Goal: Task Accomplishment & Management: Manage account settings

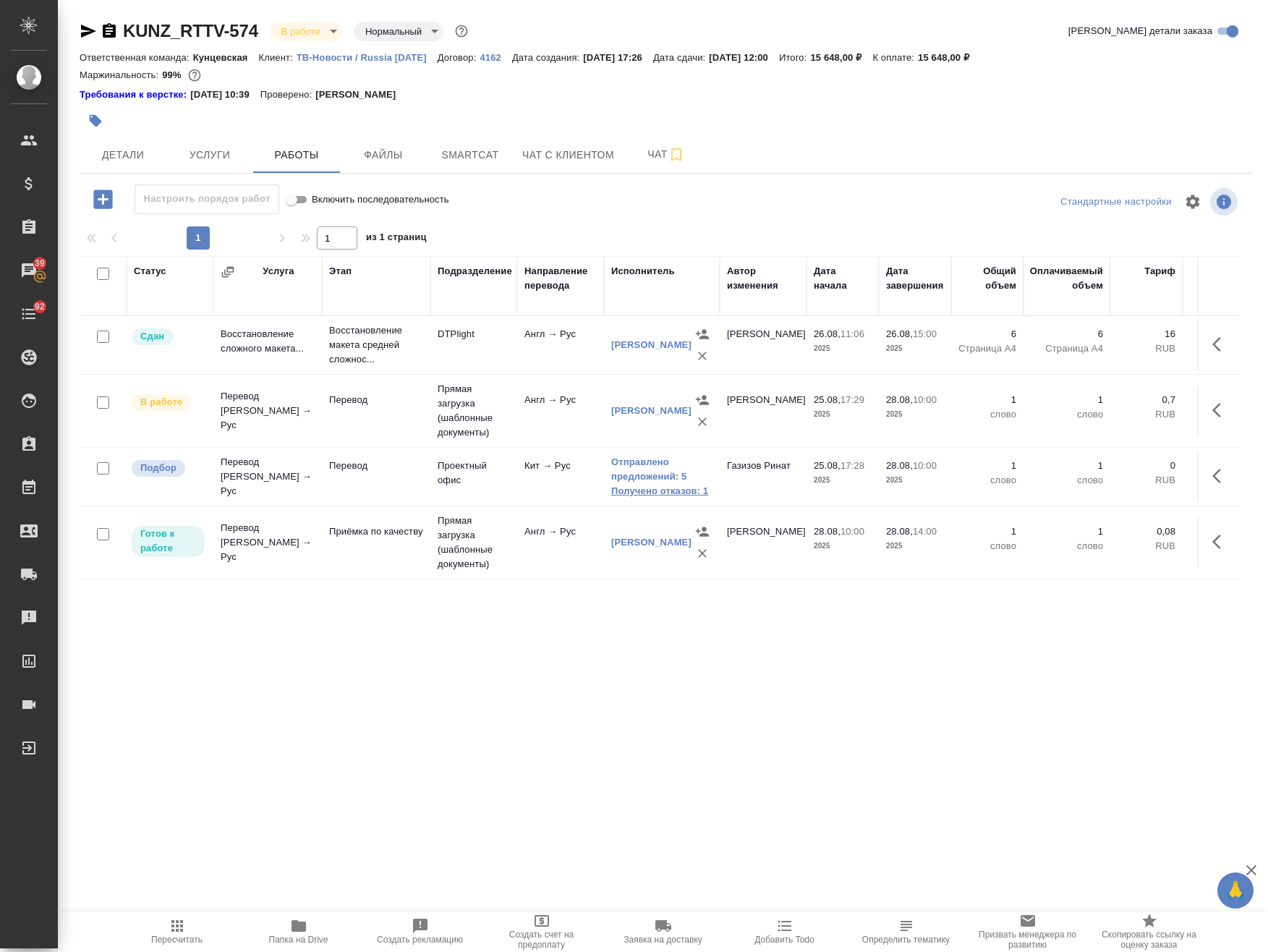
click at [659, 485] on link "Получено отказов: 1" at bounding box center [662, 491] width 101 height 15
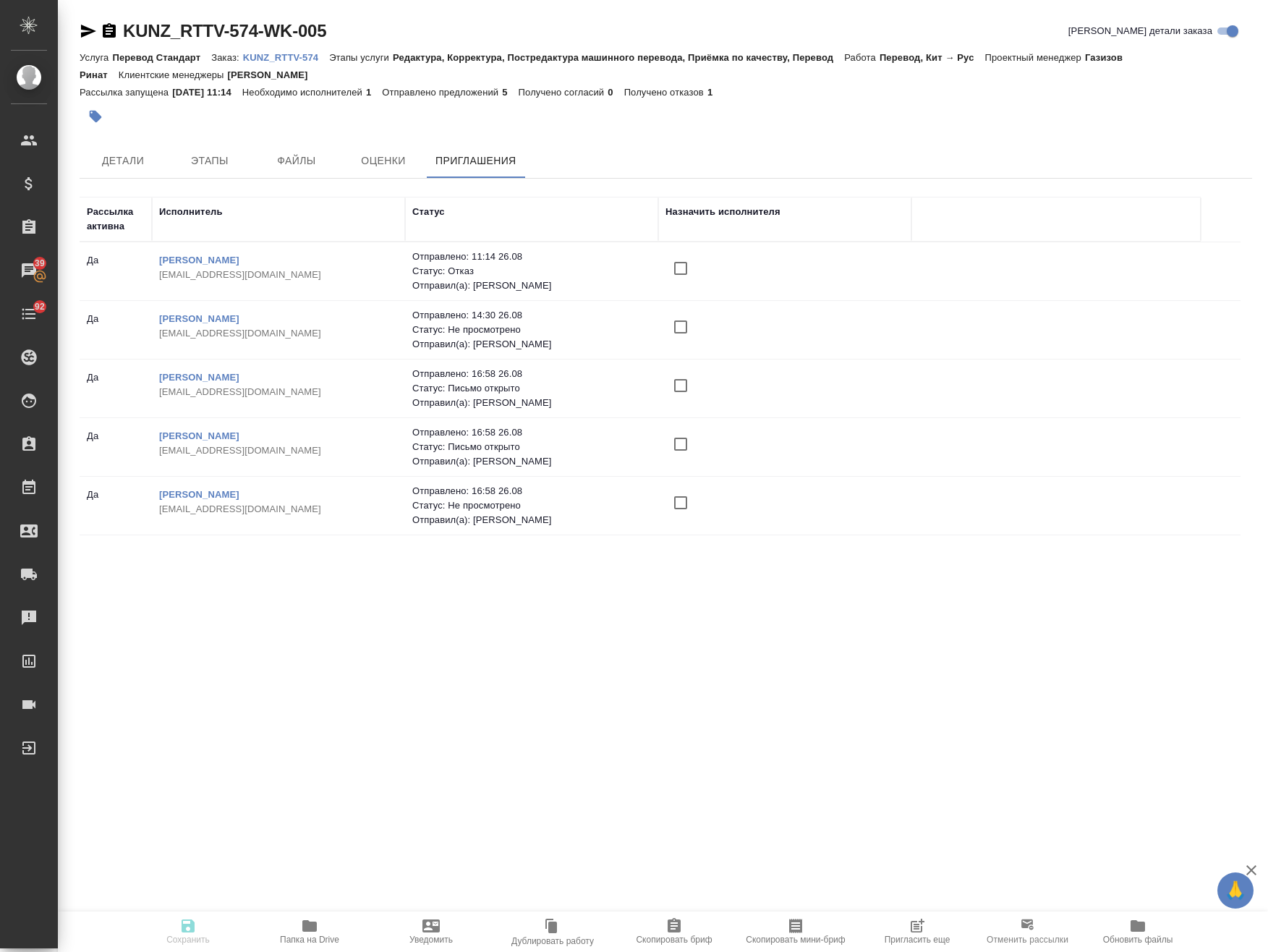
click at [913, 921] on icon "button" at bounding box center [917, 926] width 12 height 12
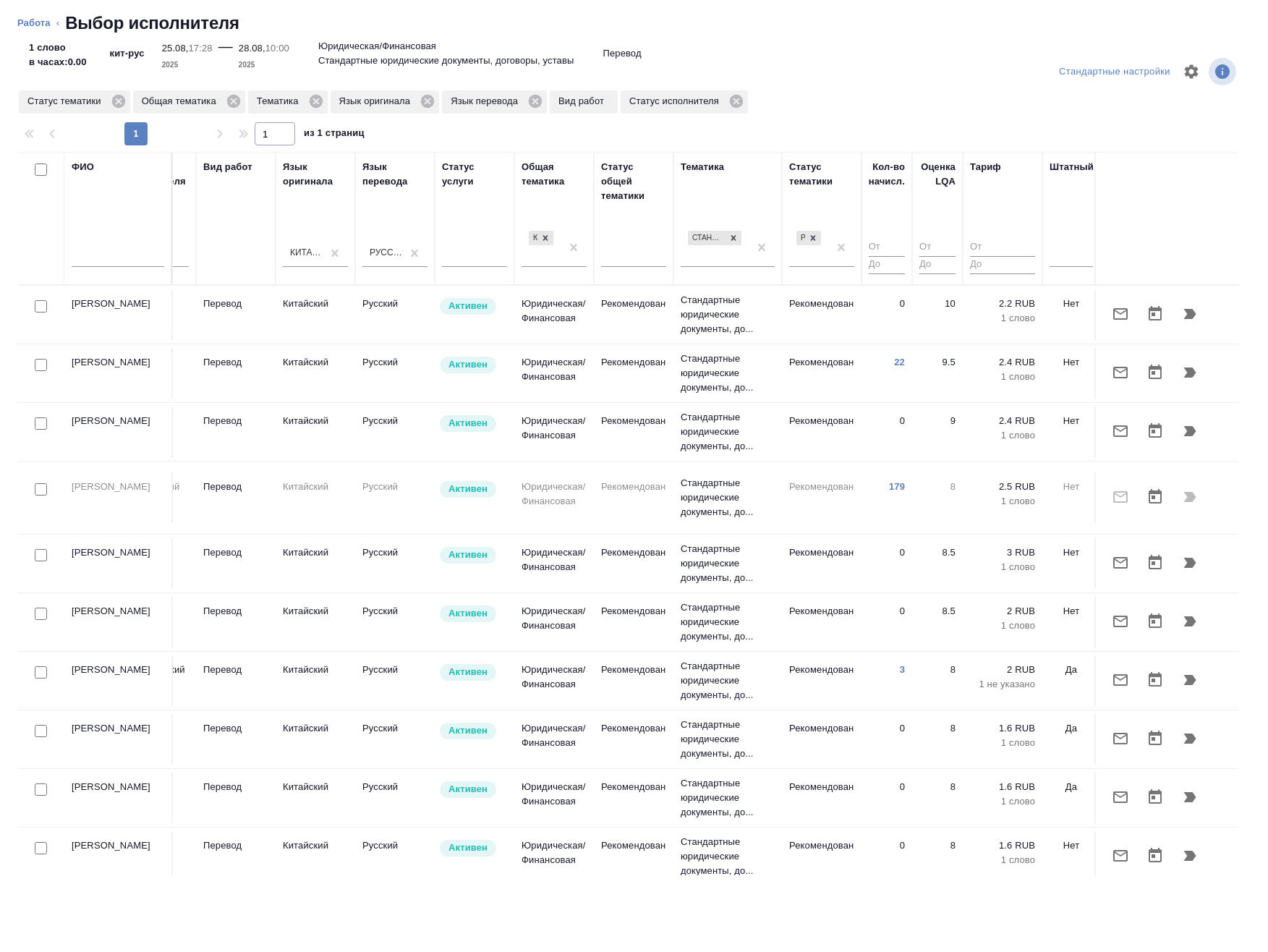
scroll to position [0, 891]
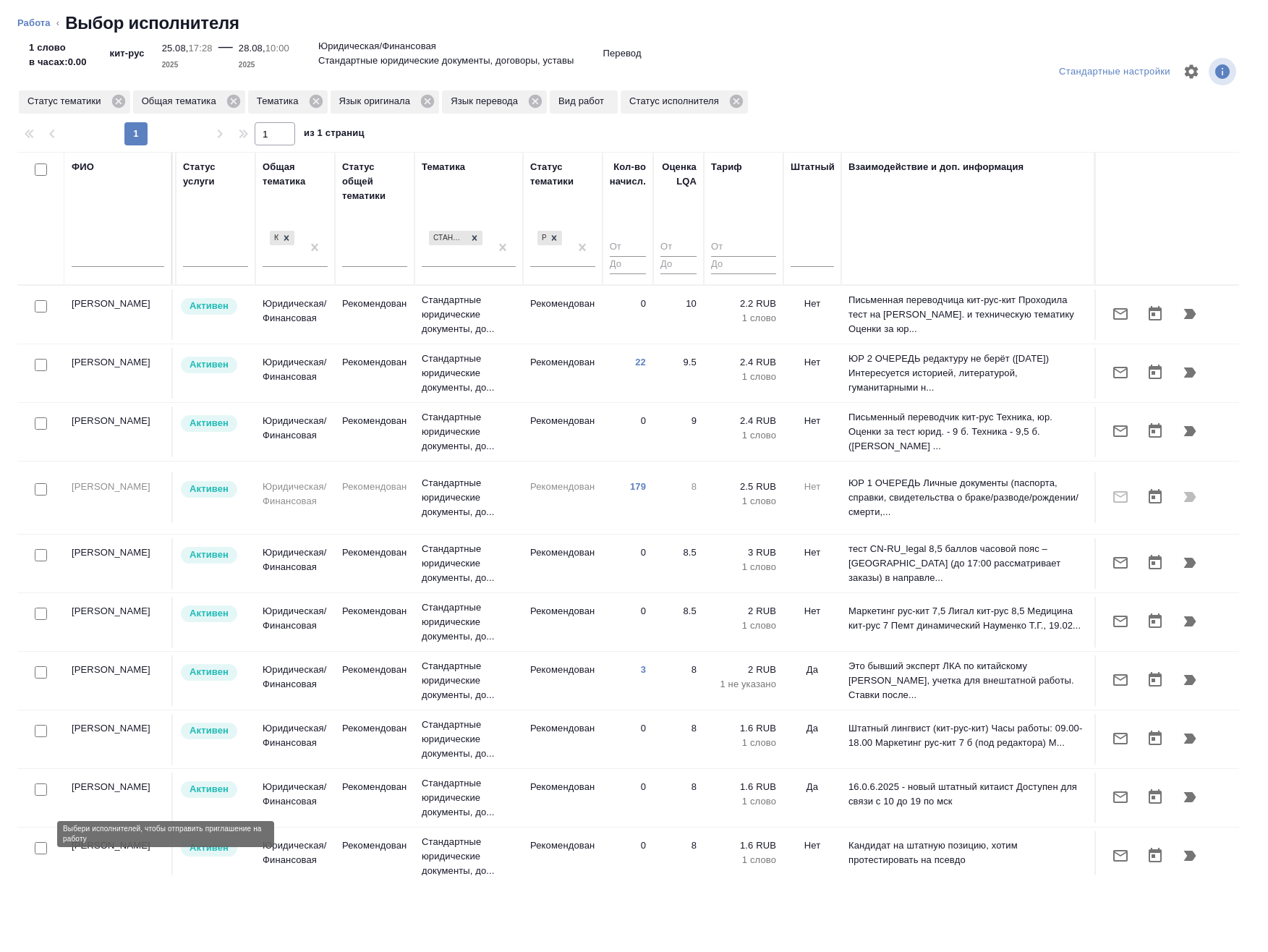
click at [45, 842] on input "checkbox" at bounding box center [41, 848] width 12 height 12
checkbox input "true"
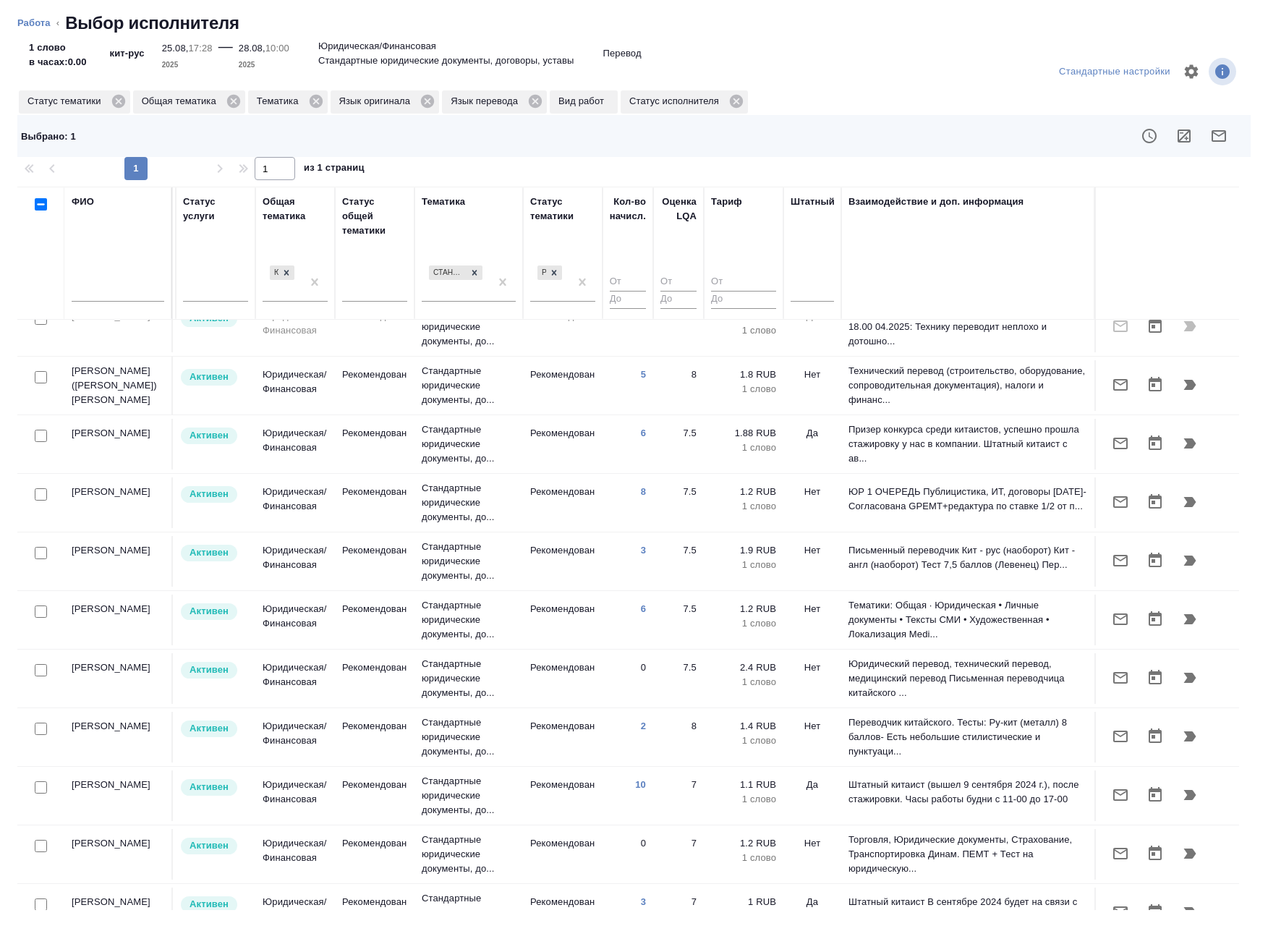
scroll to position [651, 891]
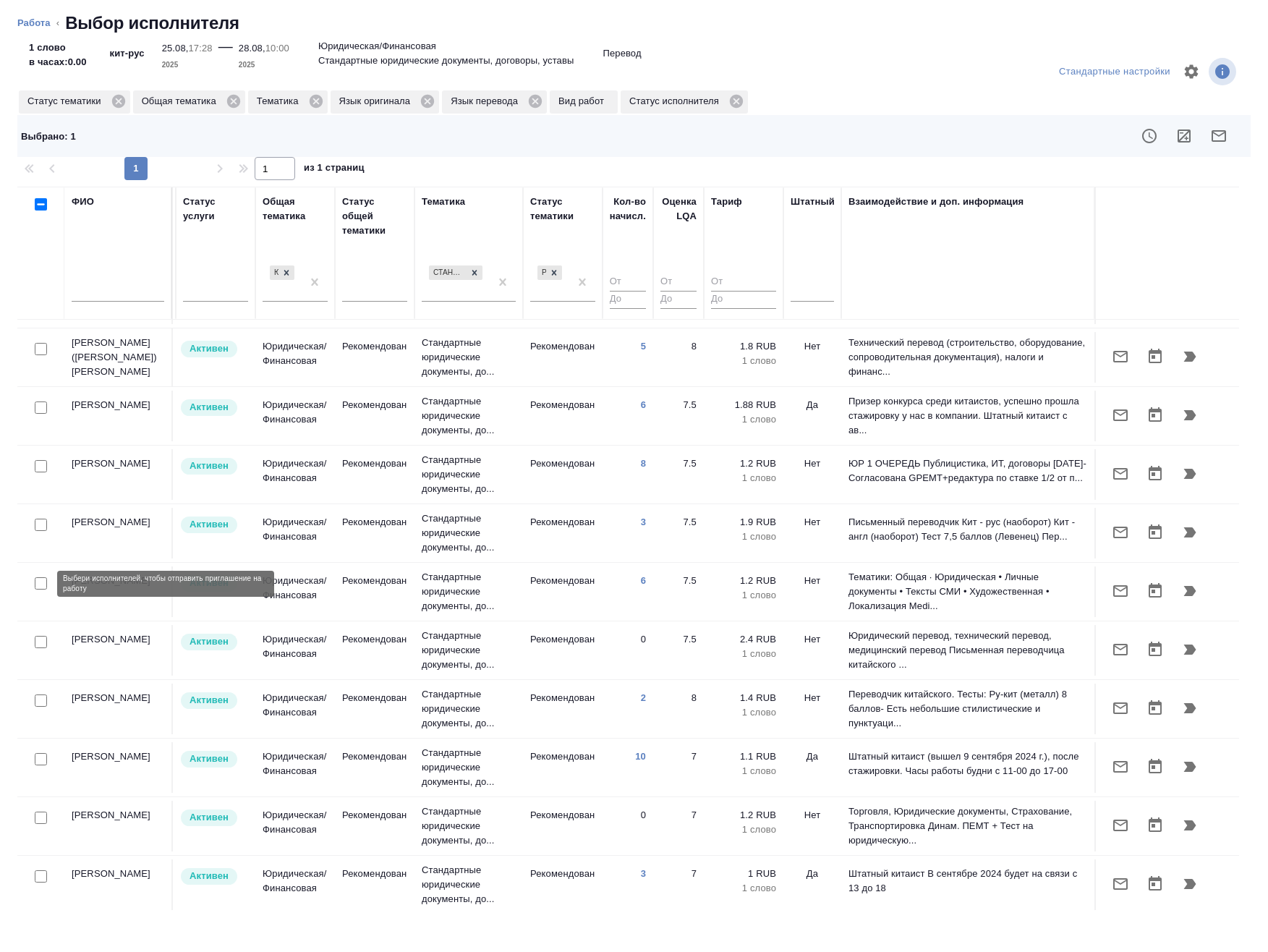
click at [41, 580] on input "checkbox" at bounding box center [41, 584] width 12 height 12
checkbox input "true"
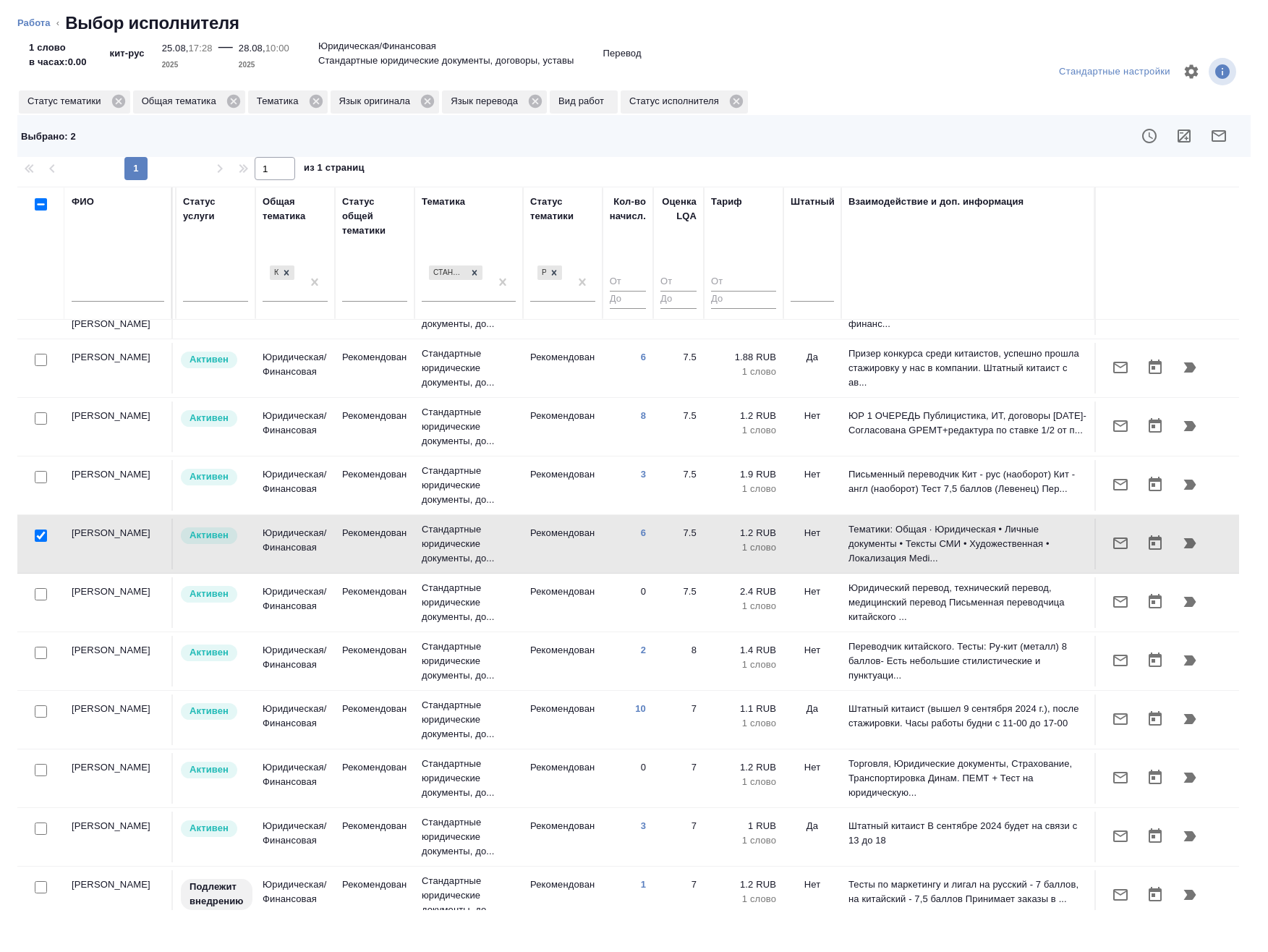
scroll to position [723, 891]
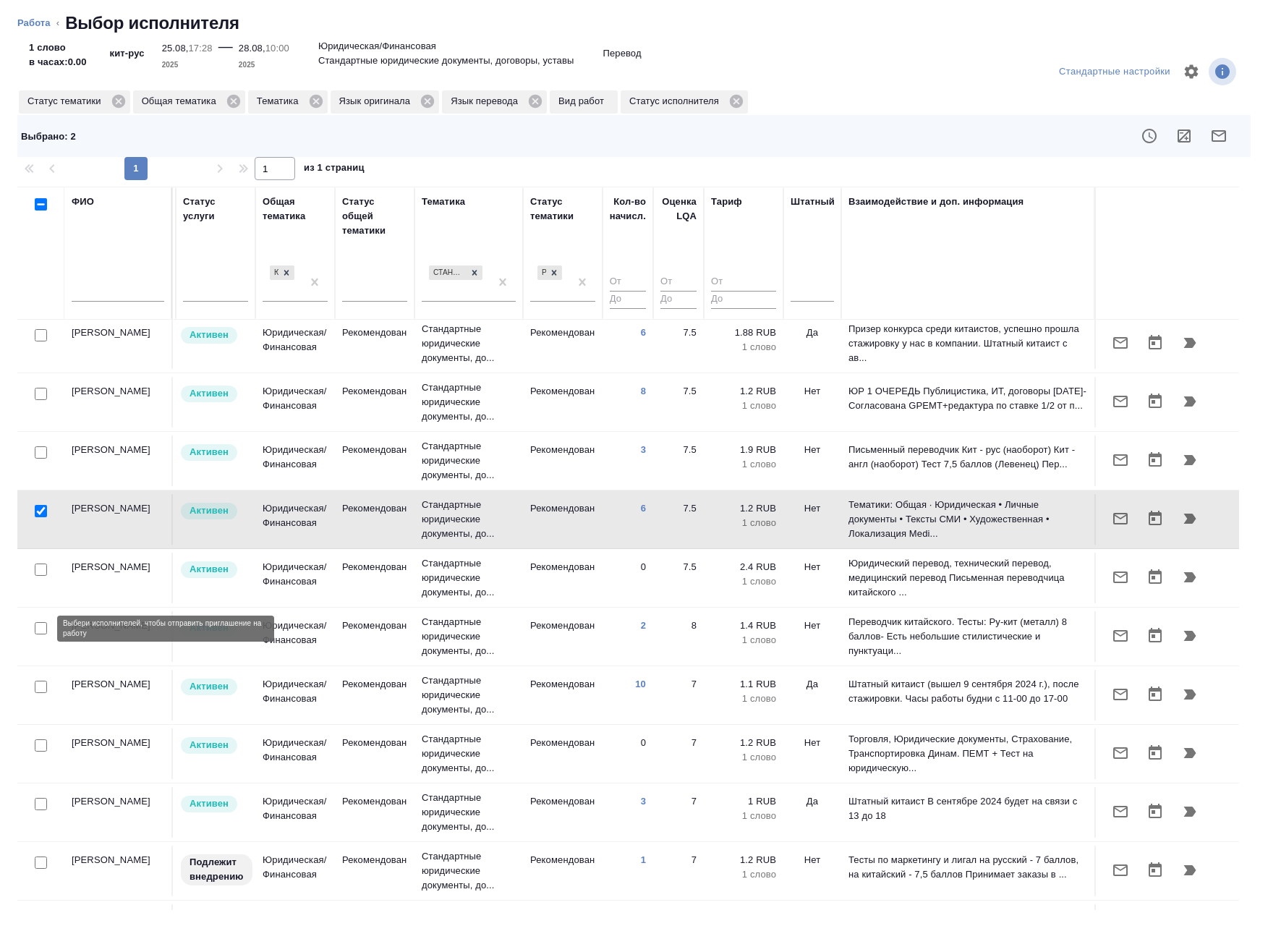
click at [41, 630] on input "checkbox" at bounding box center [41, 628] width 12 height 12
checkbox input "true"
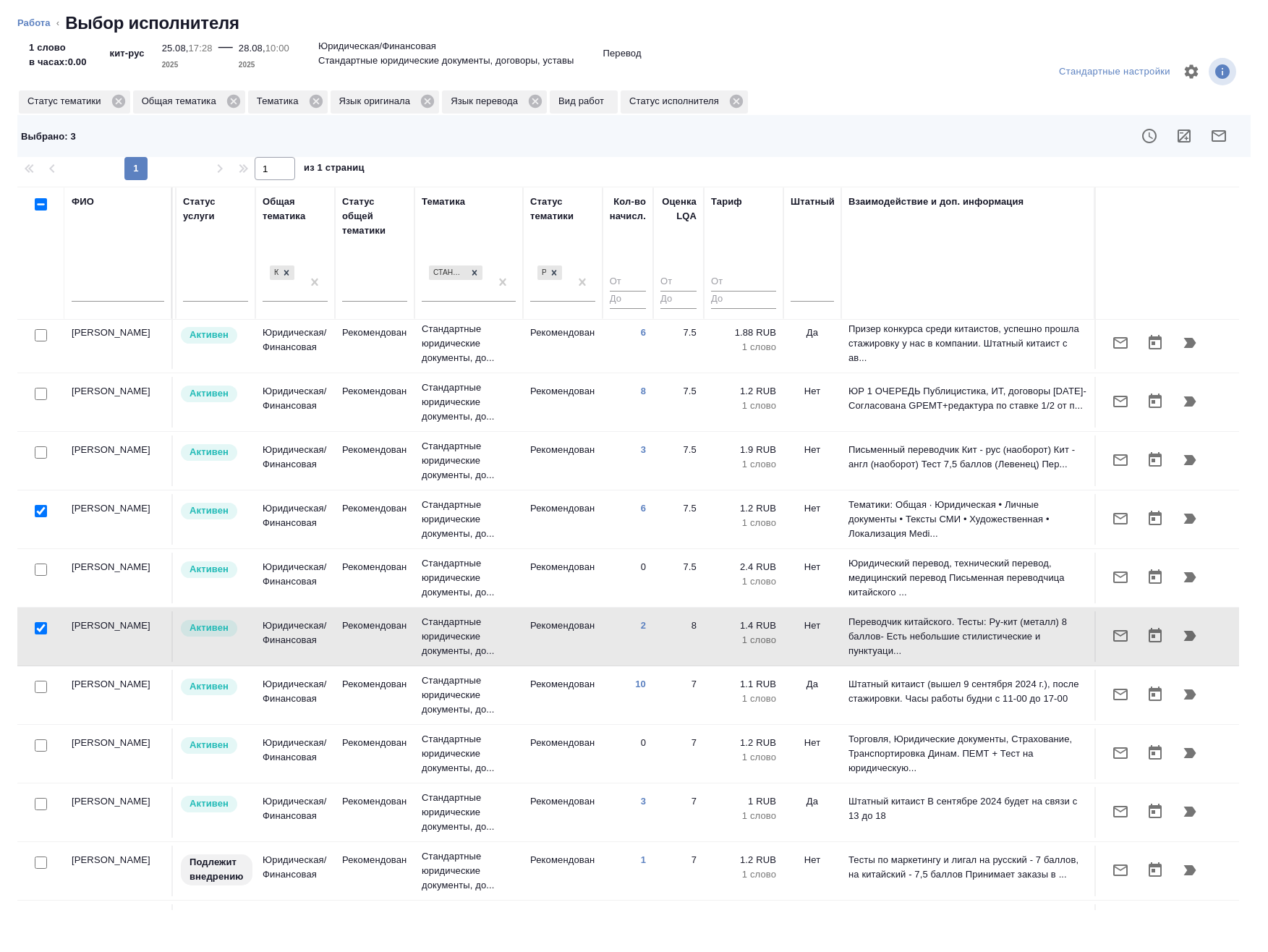
click at [33, 803] on div at bounding box center [41, 804] width 33 height 20
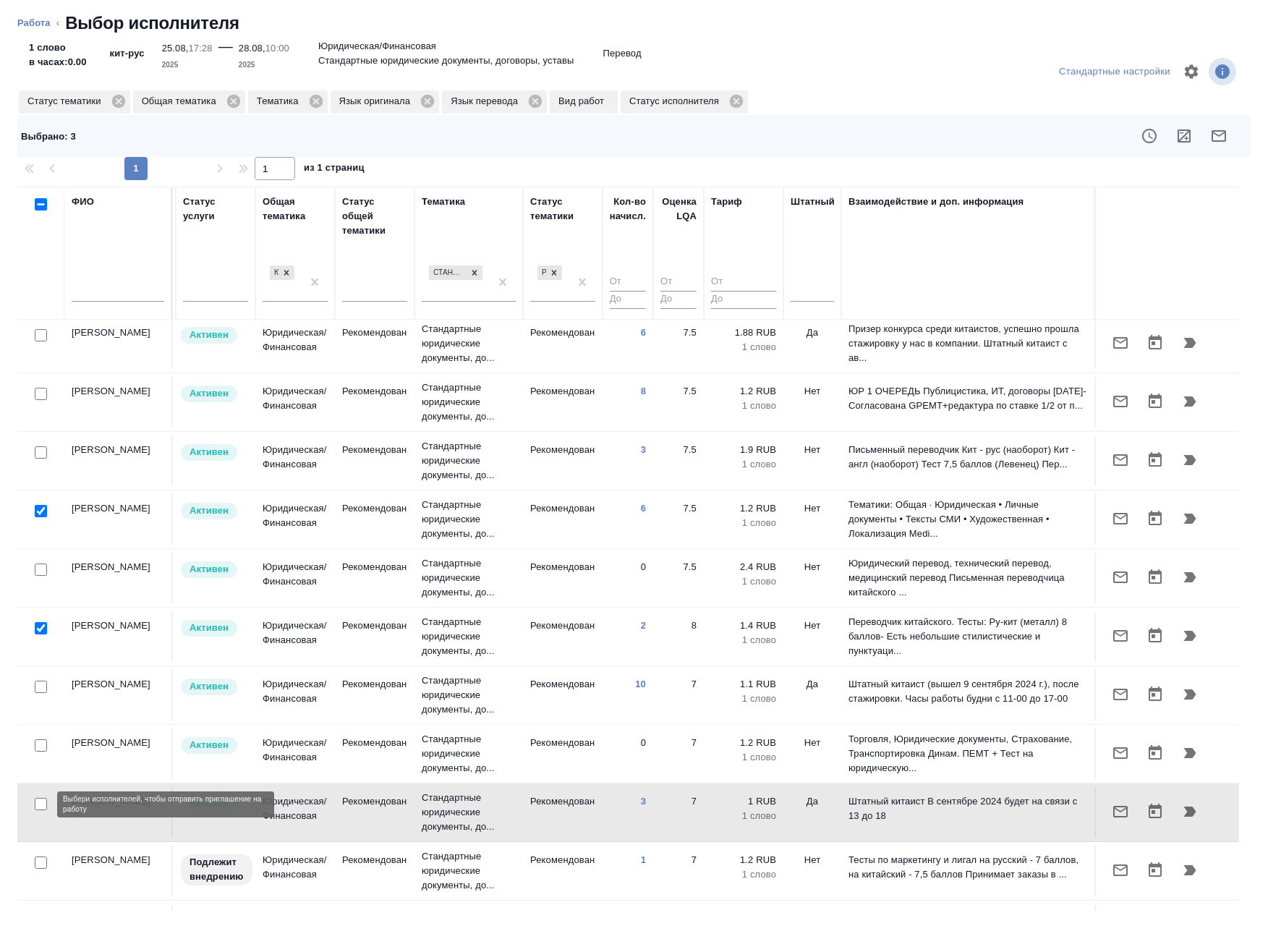
click at [44, 804] on input "checkbox" at bounding box center [41, 804] width 12 height 12
click at [41, 803] on input "checkbox" at bounding box center [41, 804] width 12 height 12
checkbox input "false"
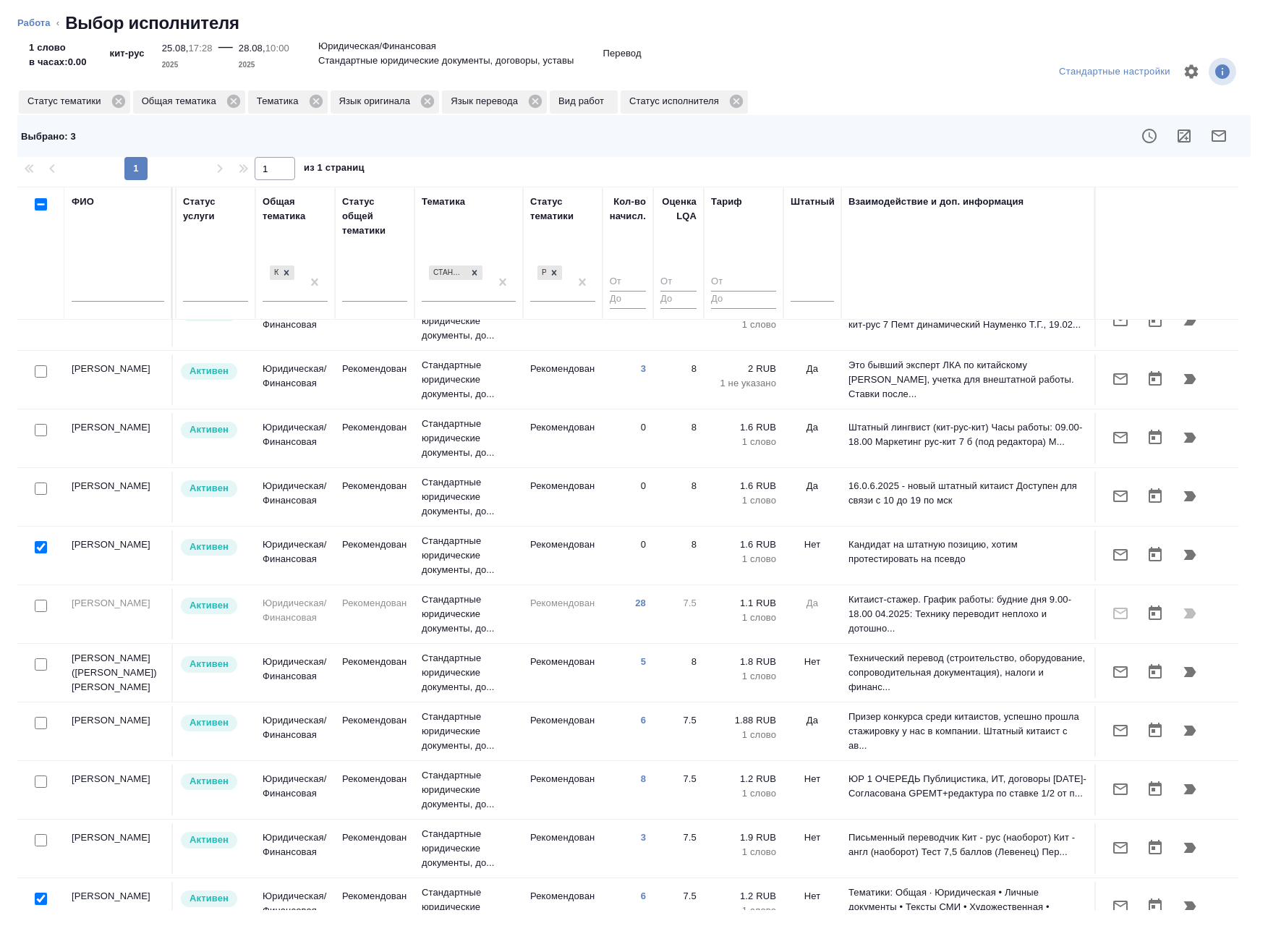
scroll to position [0, 891]
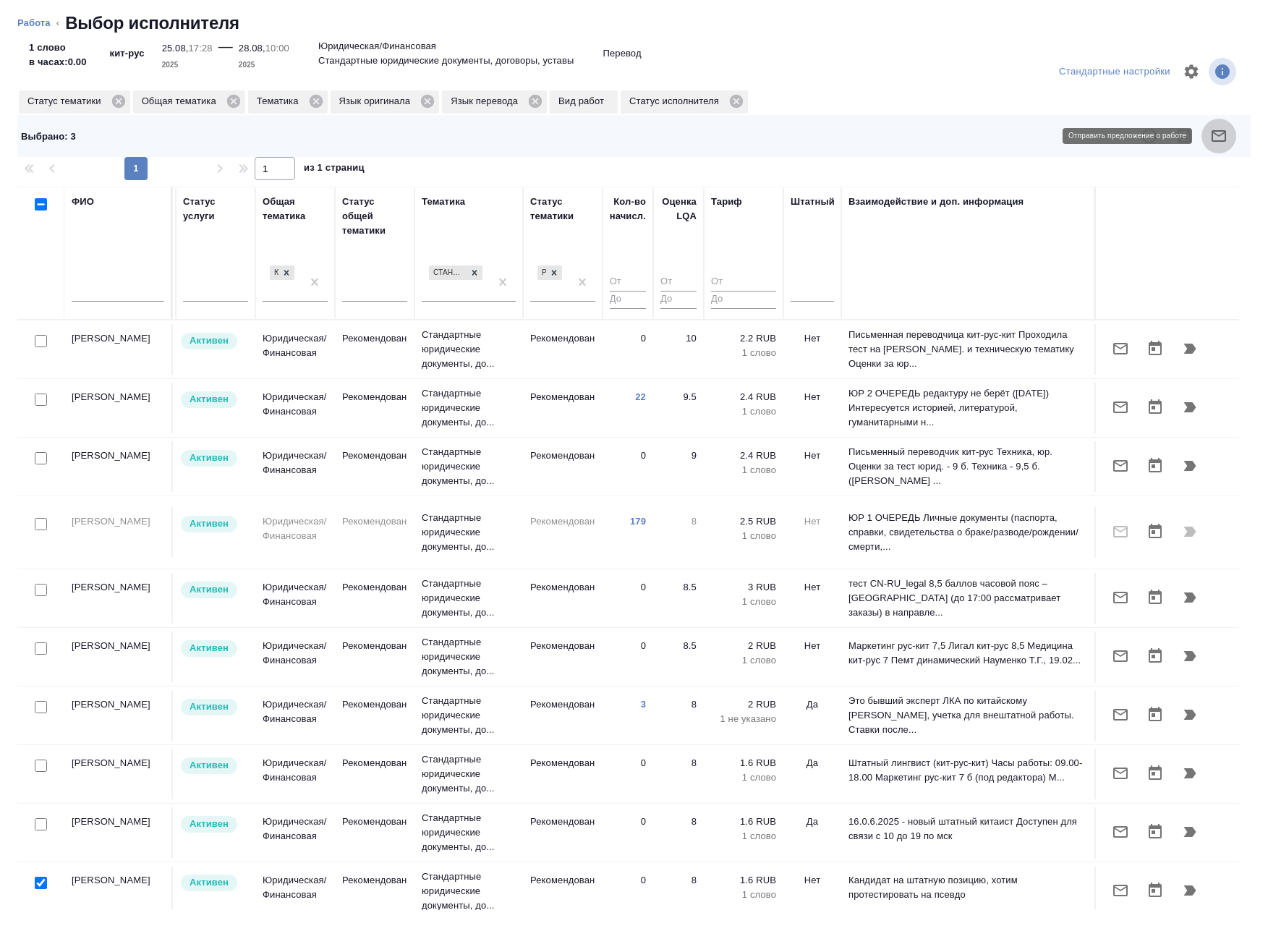
click at [1208, 136] on button "button" at bounding box center [1219, 136] width 35 height 35
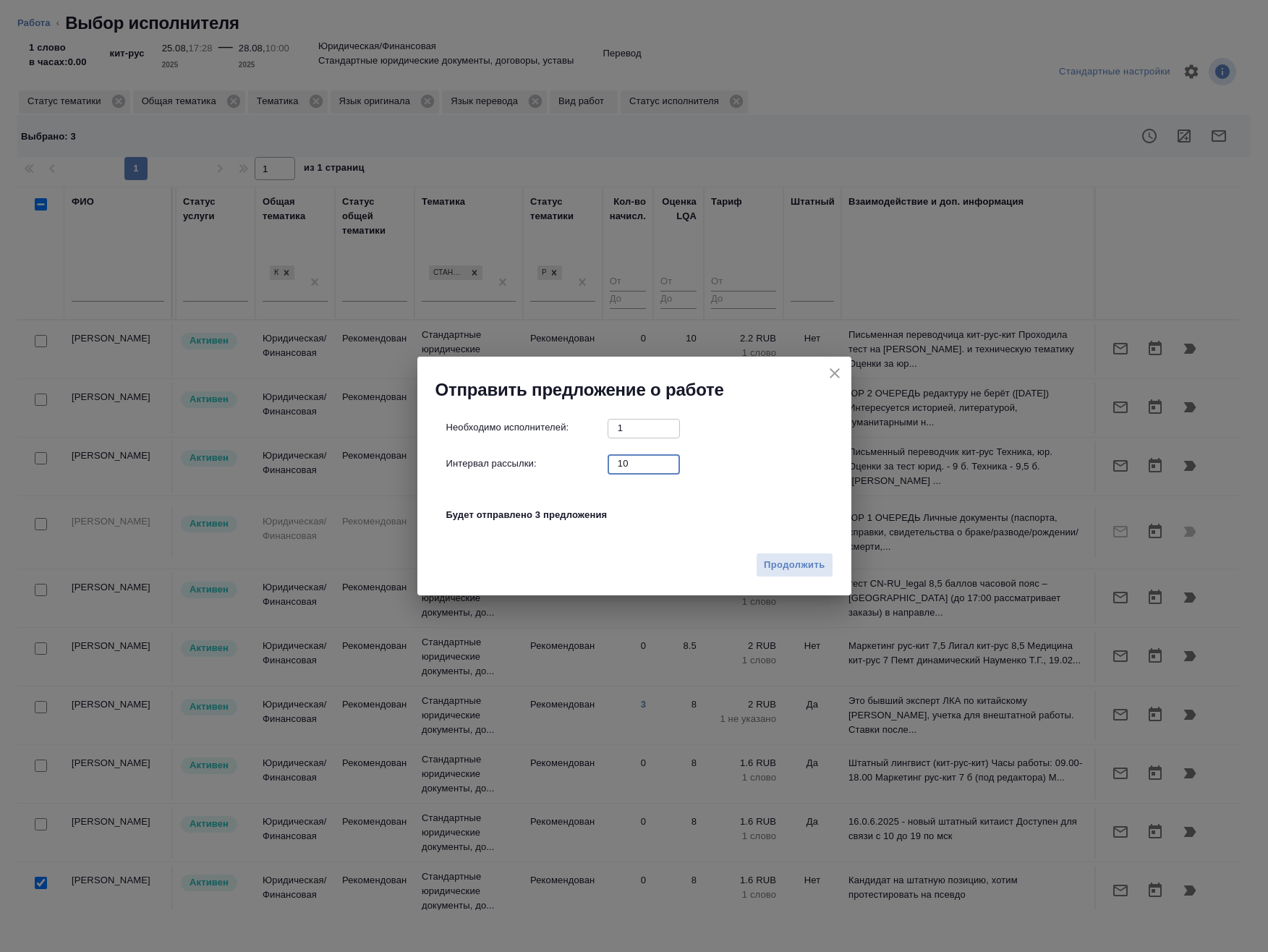
drag, startPoint x: 563, startPoint y: 468, endPoint x: 512, endPoint y: 472, distance: 51.2
click at [520, 473] on div "Необходимо исполнителей: 1 ​ Интервал рассылки: 10 ​ Будет отправлено 3 предлож…" at bounding box center [641, 478] width 388 height 121
type input "0"
click at [802, 565] on span "Продолжить" at bounding box center [794, 565] width 61 height 16
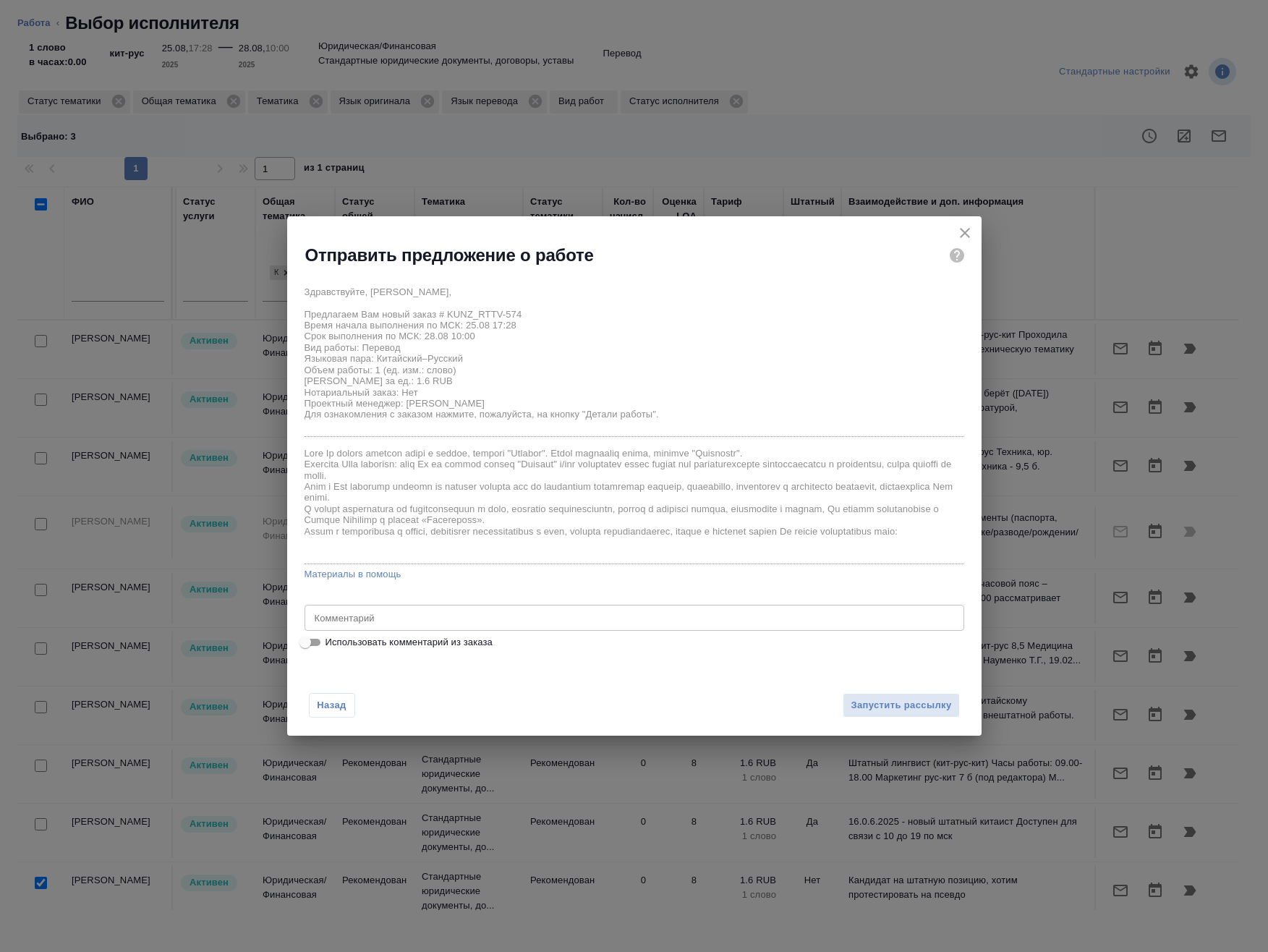
click at [415, 641] on span "Использовать комментарий из заказа" at bounding box center [409, 642] width 167 height 15
click at [331, 641] on input "Использовать комментарий из заказа" at bounding box center [305, 642] width 52 height 17
checkbox input "true"
type textarea "кит-рус, англ-рус"
click at [941, 710] on span "Запустить рассылку" at bounding box center [901, 705] width 101 height 16
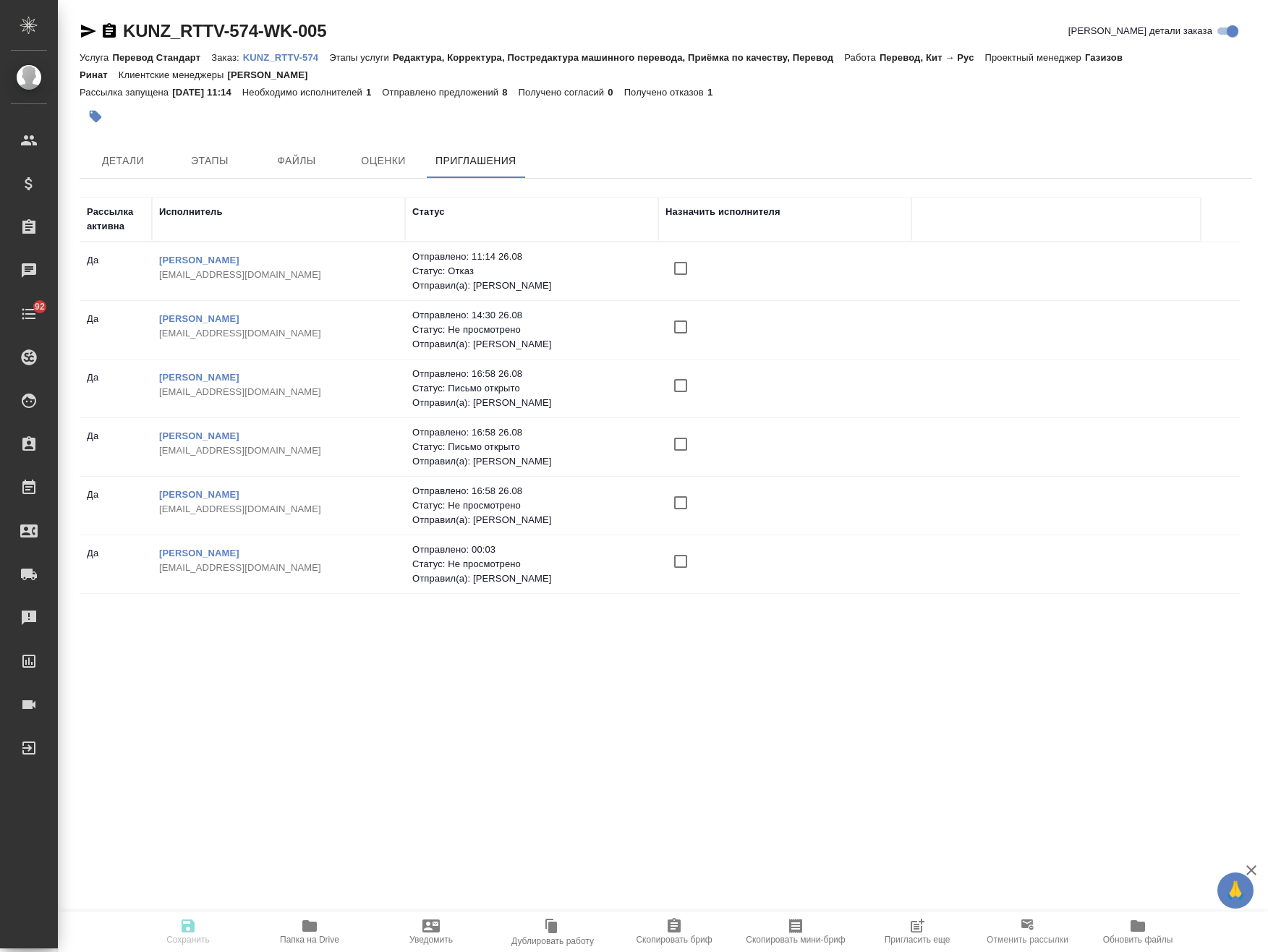
click at [925, 918] on icon "button" at bounding box center [917, 926] width 17 height 17
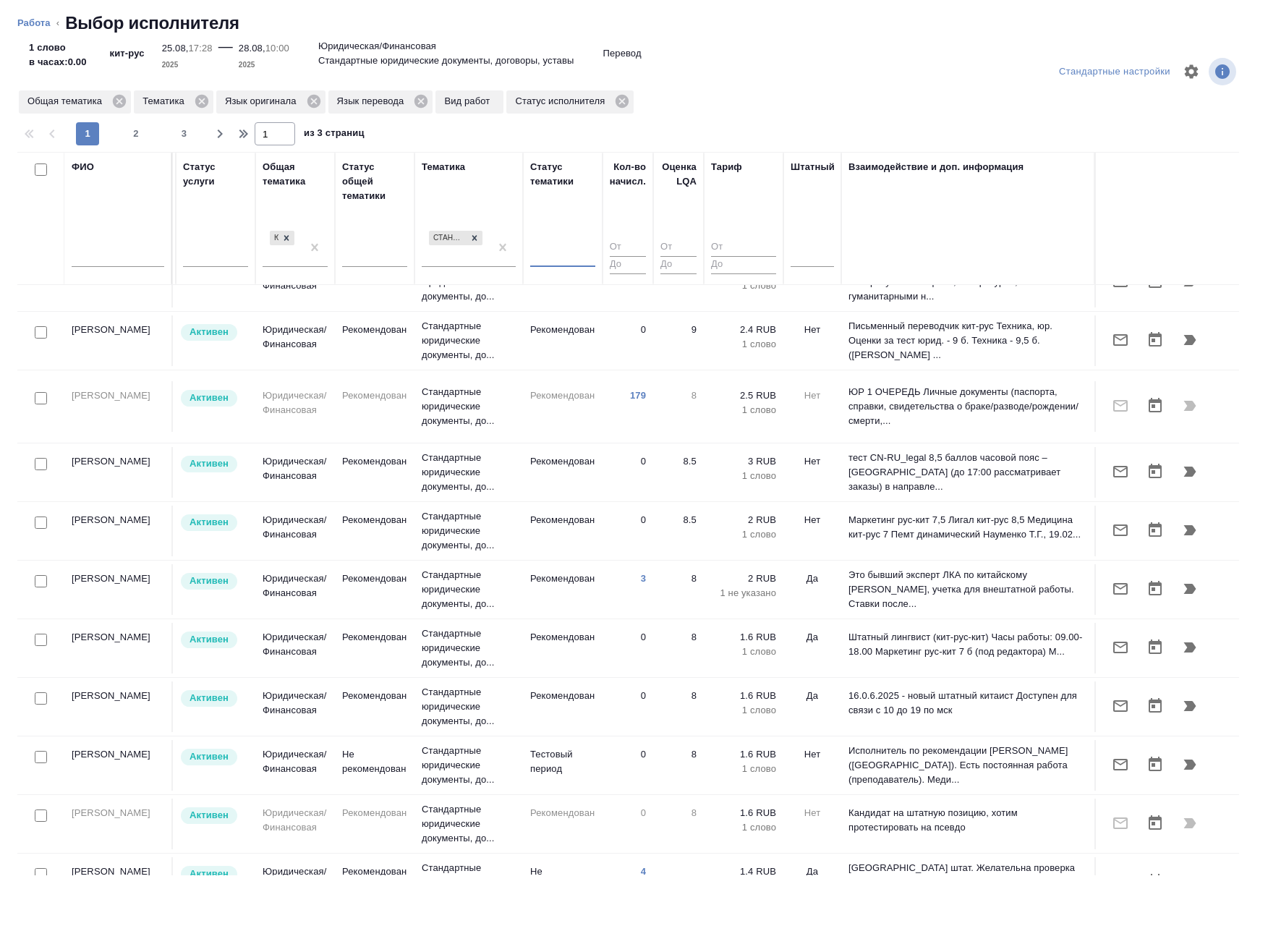
scroll to position [217, 891]
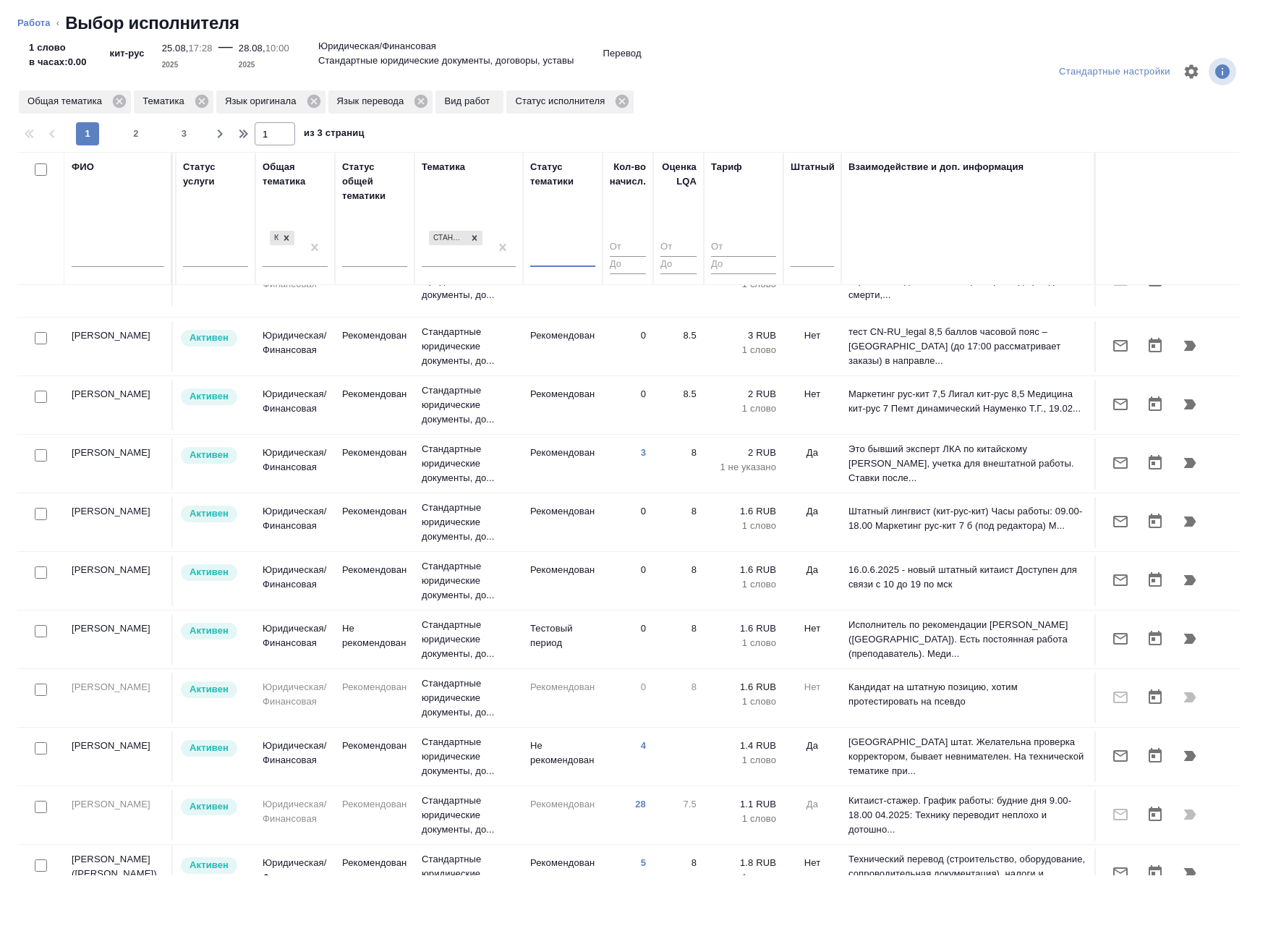
click at [114, 257] on input "text" at bounding box center [118, 257] width 93 height 18
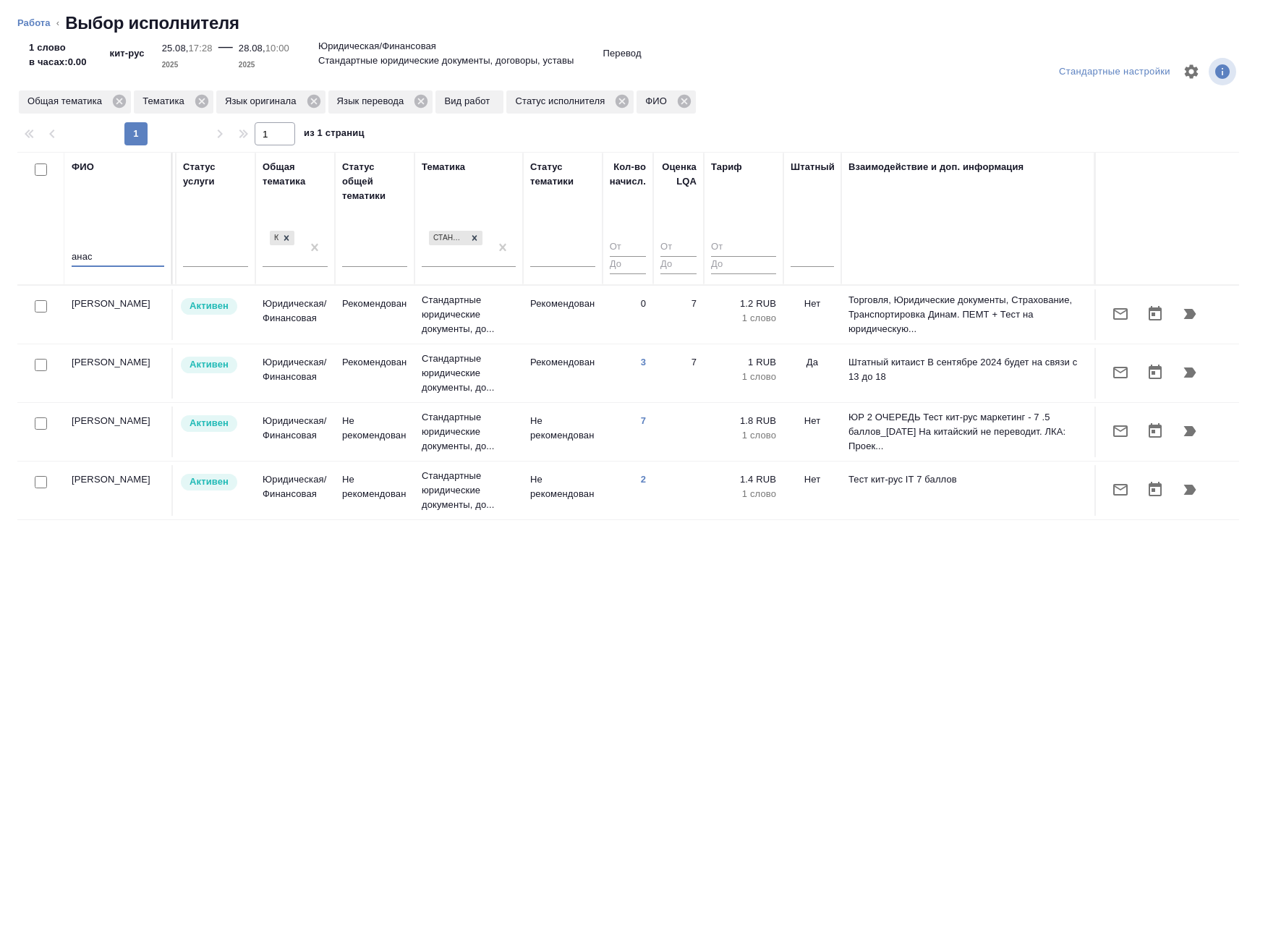
scroll to position [0, 880]
type input "анас"
click at [44, 416] on div at bounding box center [41, 424] width 33 height 20
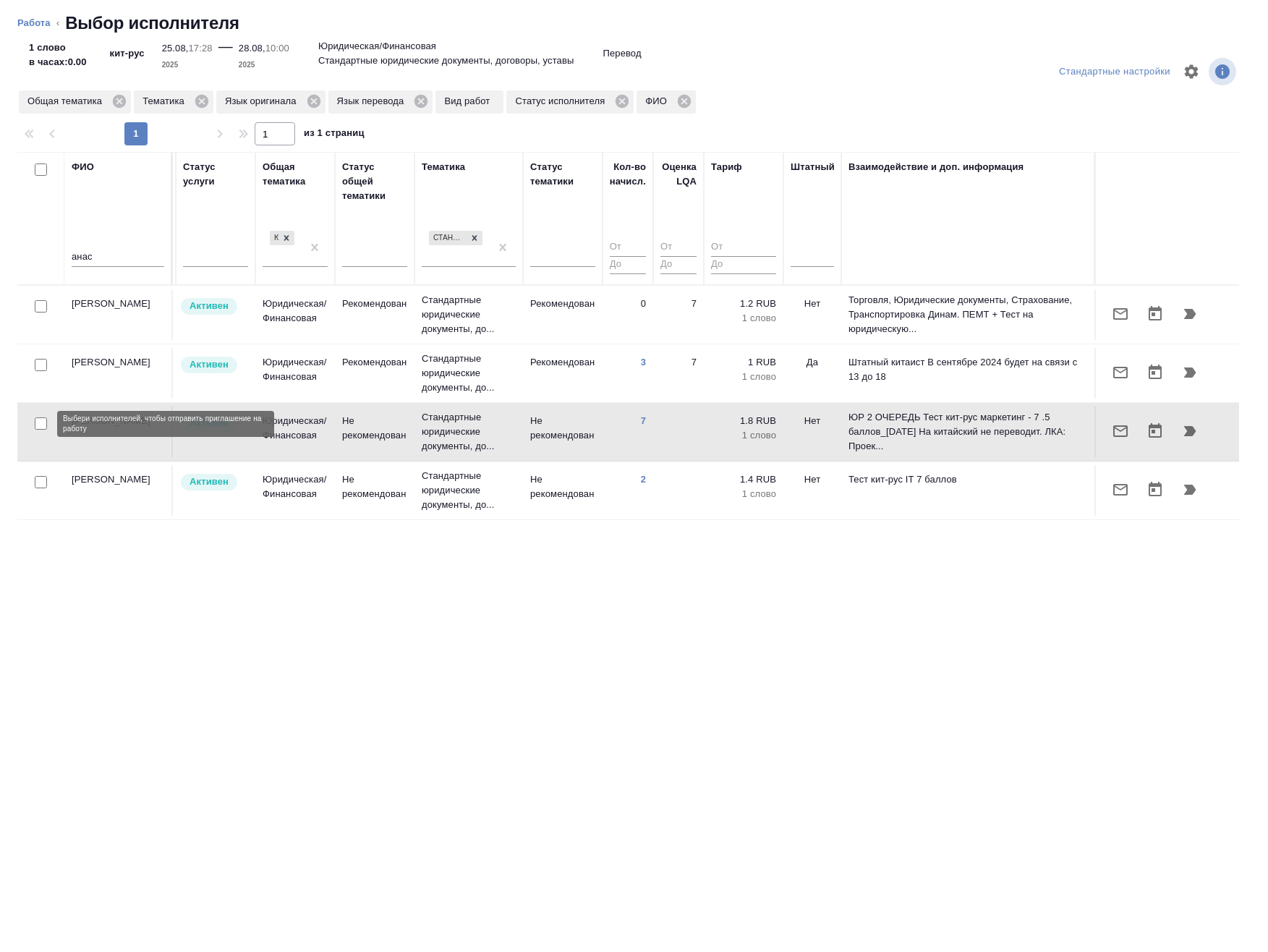
click at [42, 423] on input "checkbox" at bounding box center [41, 424] width 12 height 12
checkbox input "true"
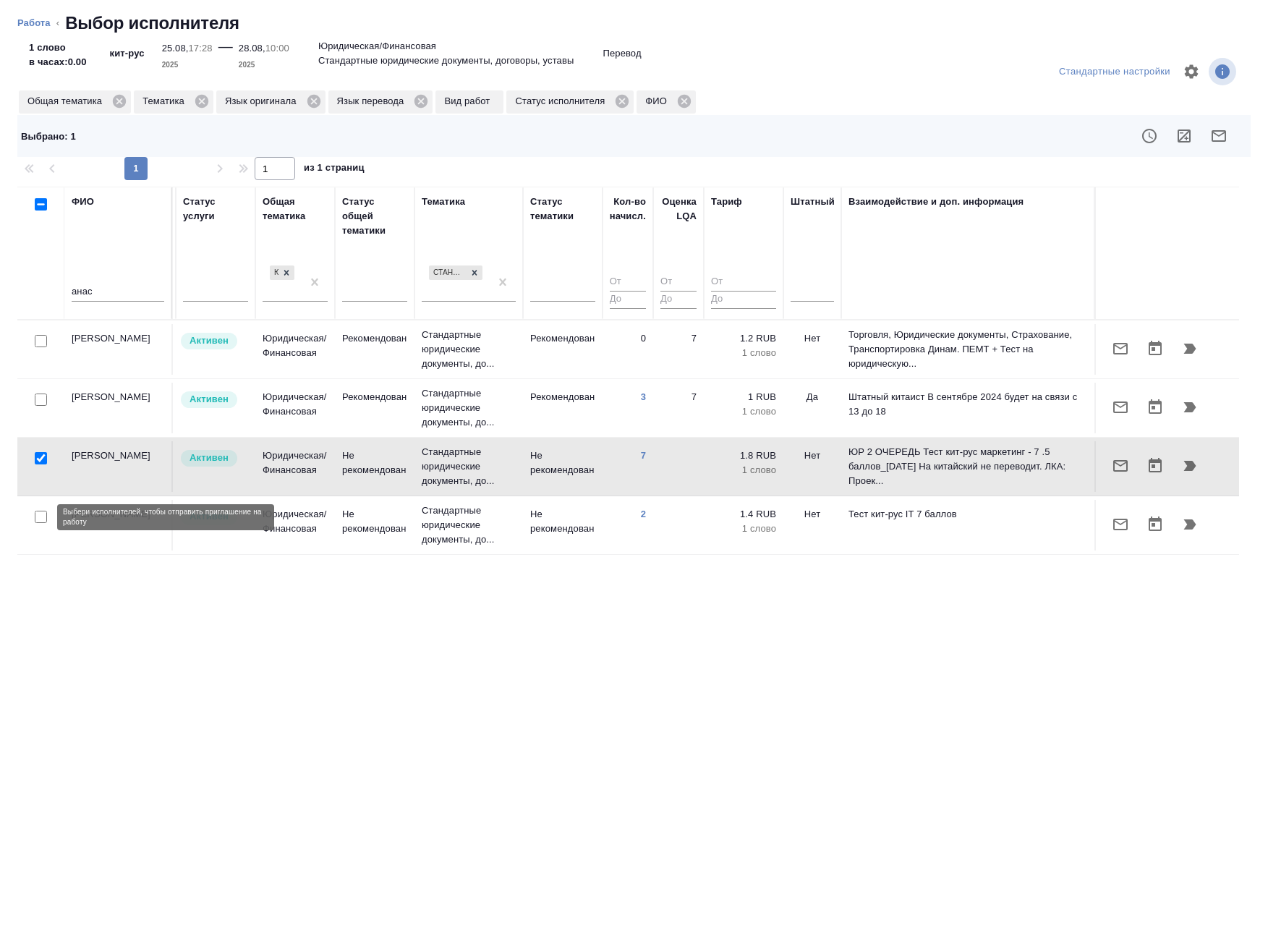
click at [35, 521] on input "checkbox" at bounding box center [41, 517] width 12 height 12
checkbox input "true"
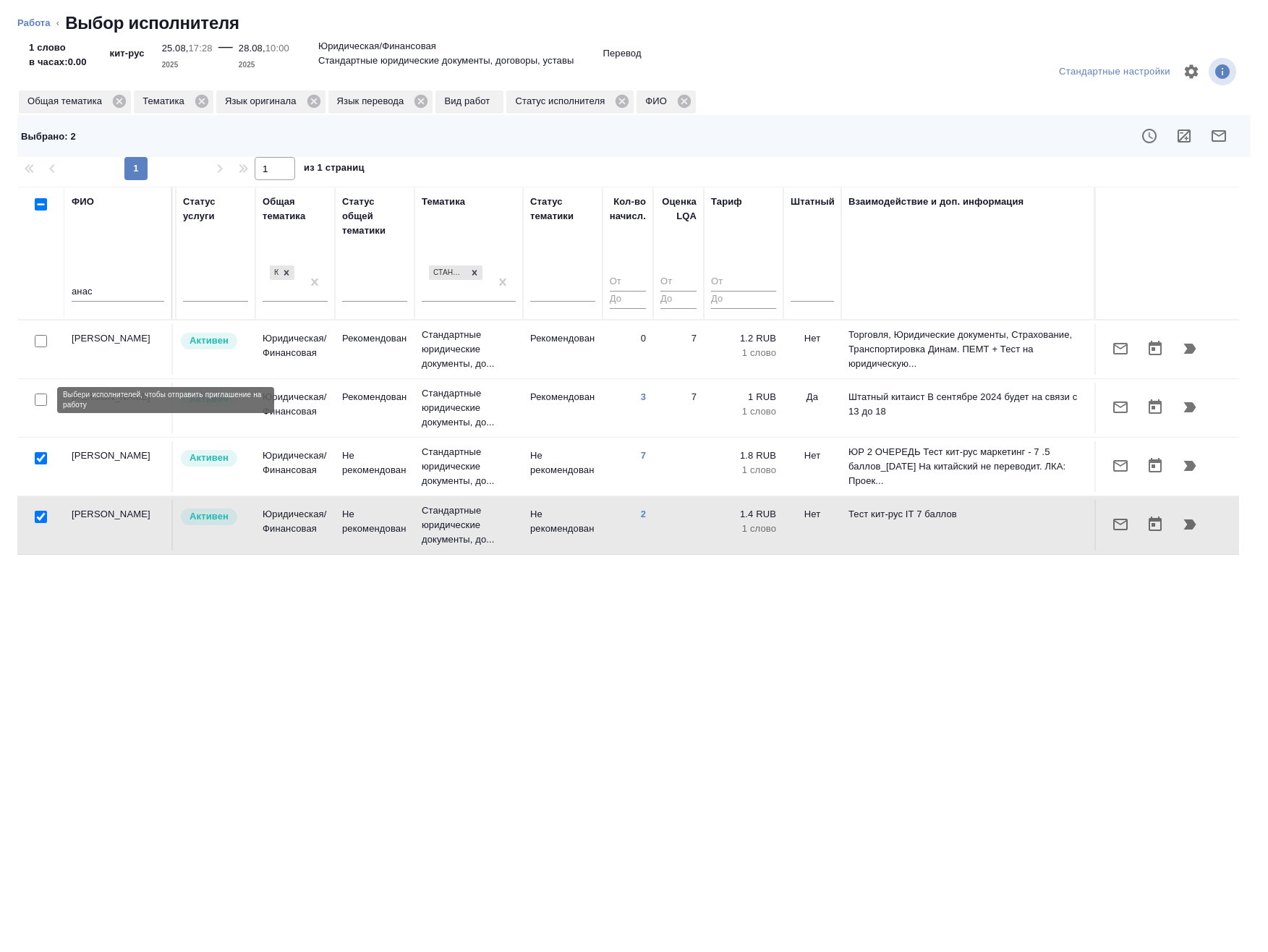
click at [41, 398] on input "checkbox" at bounding box center [41, 400] width 12 height 12
checkbox input "true"
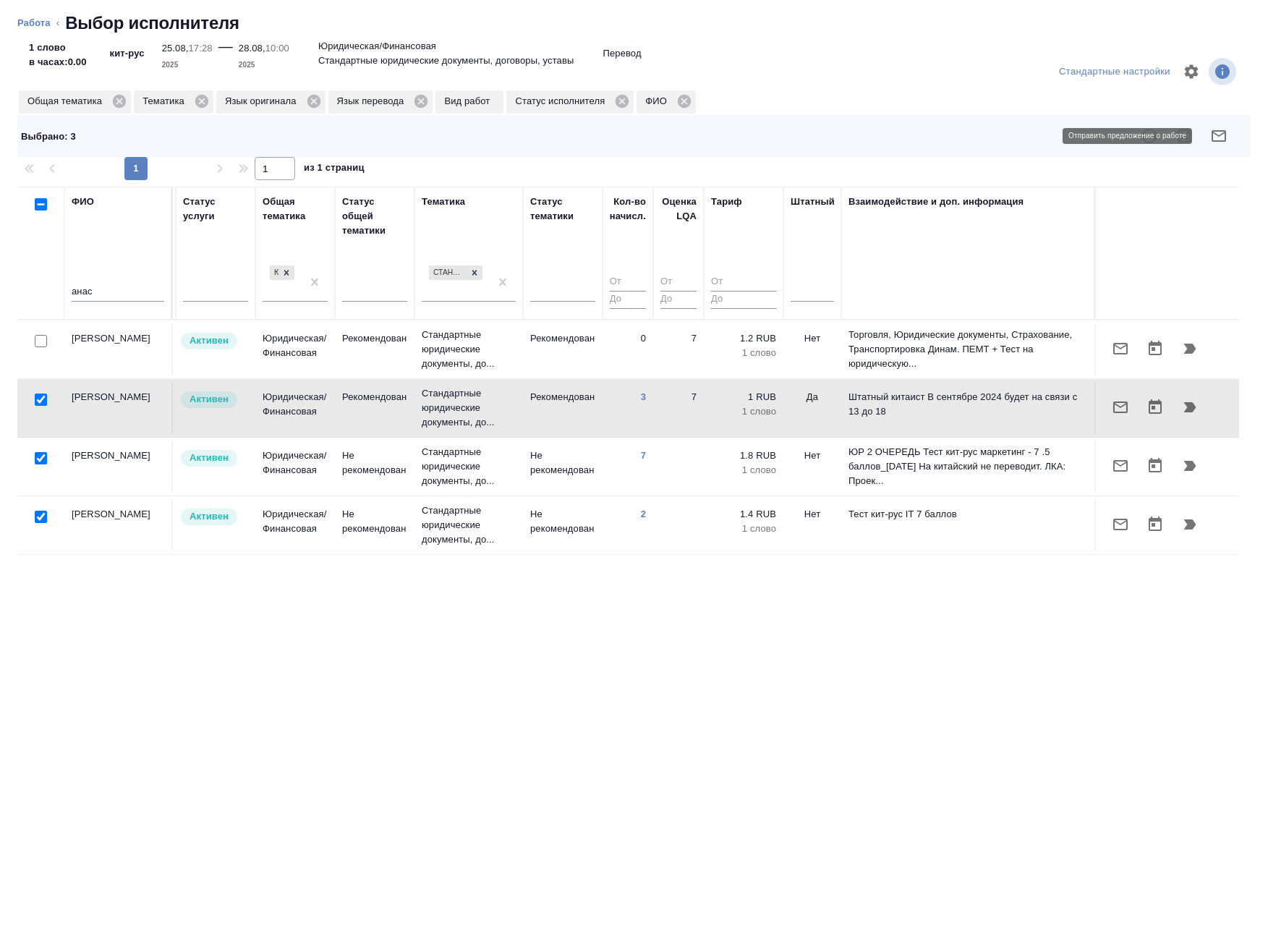
click at [1217, 132] on icon "button" at bounding box center [1219, 136] width 15 height 12
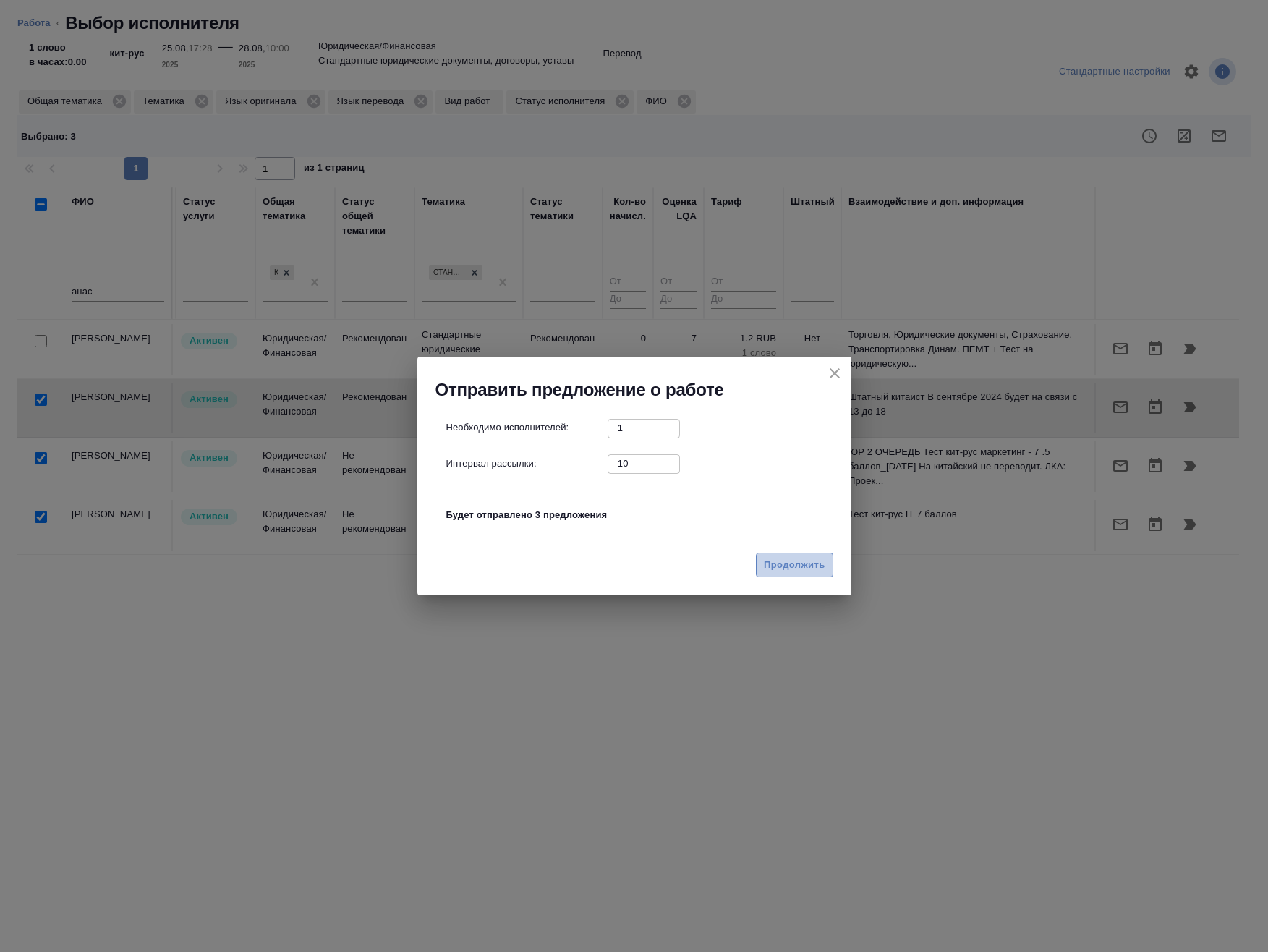
click at [805, 566] on span "Продолжить" at bounding box center [794, 565] width 61 height 16
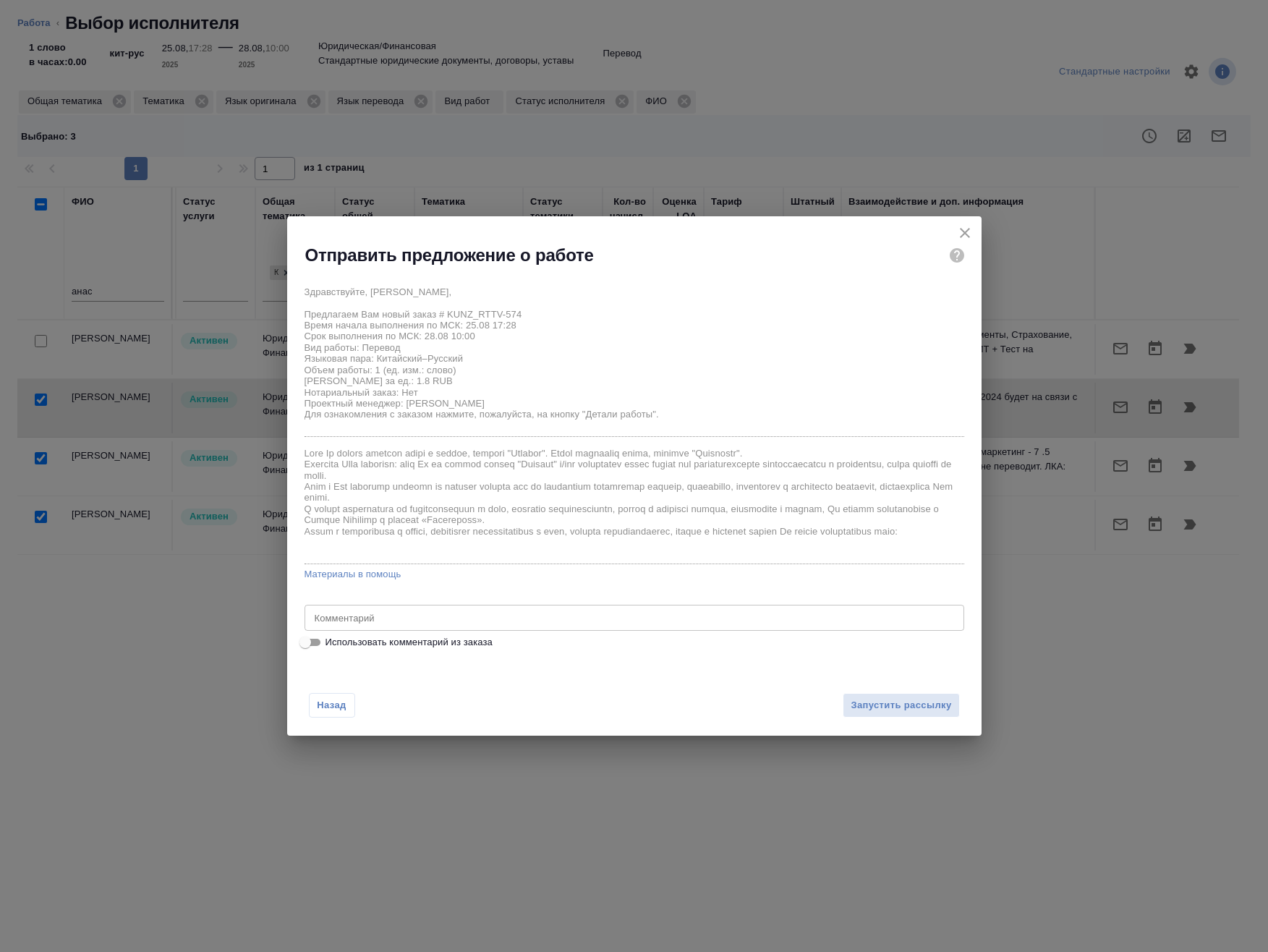
click at [420, 640] on span "Использовать комментарий из заказа" at bounding box center [409, 642] width 167 height 15
click at [331, 640] on input "Использовать комментарий из заказа" at bounding box center [305, 642] width 52 height 17
checkbox input "true"
type textarea "кит-рус, англ-рус"
click at [912, 704] on span "Запустить рассылку" at bounding box center [901, 705] width 101 height 16
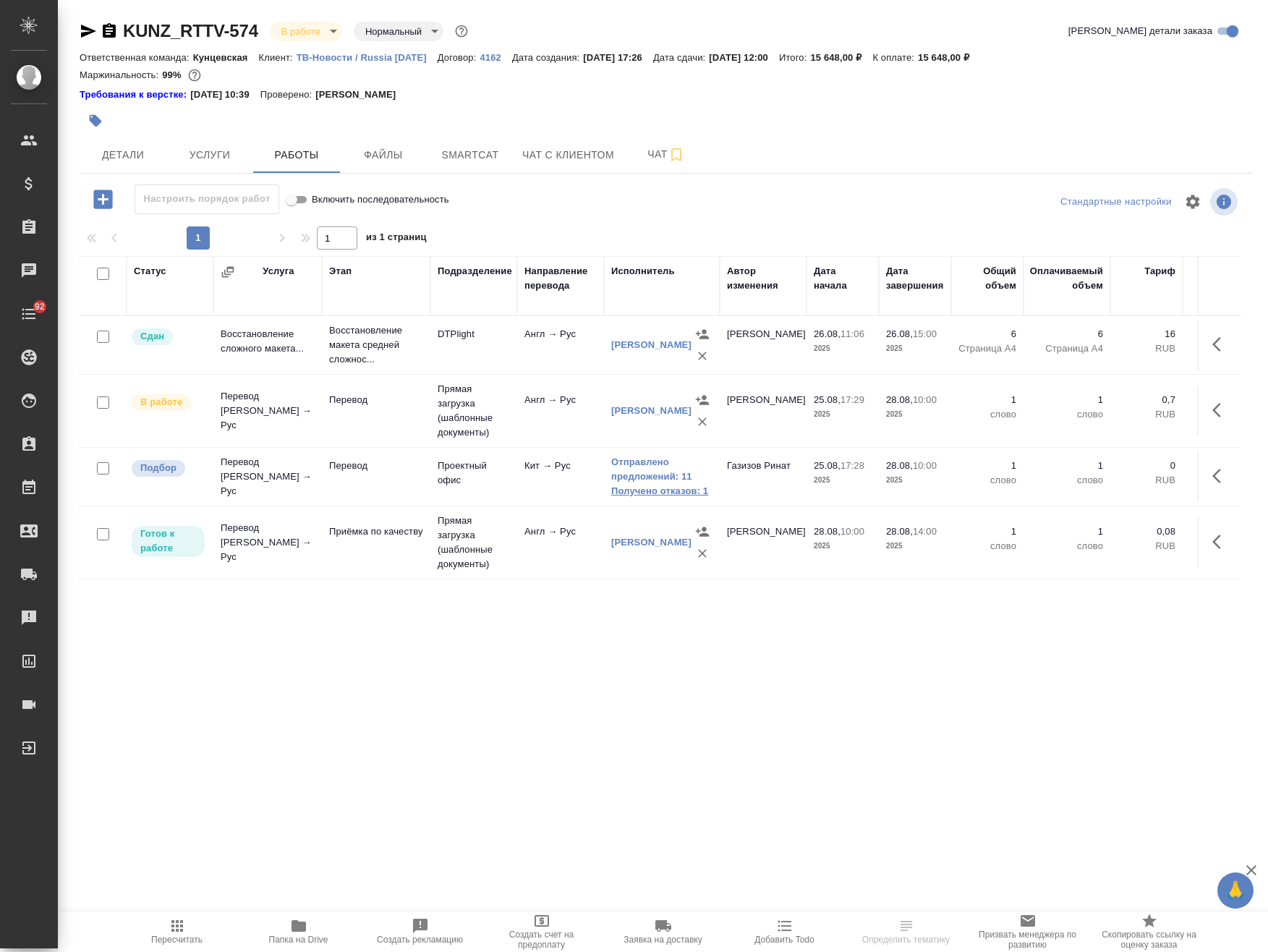
click at [645, 488] on link "Получено отказов: 1" at bounding box center [662, 491] width 101 height 15
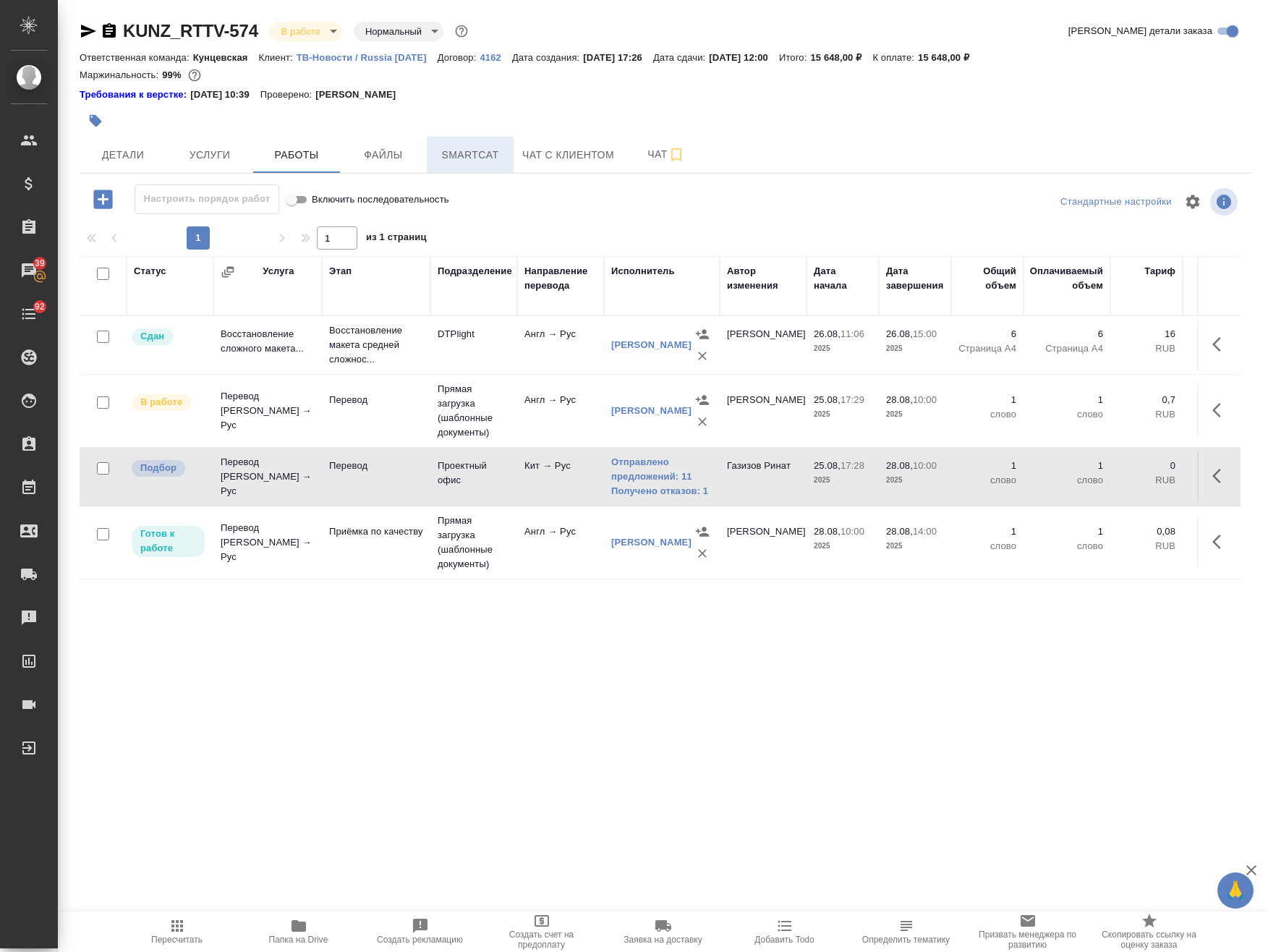
click at [458, 149] on span "Smartcat" at bounding box center [470, 155] width 69 height 18
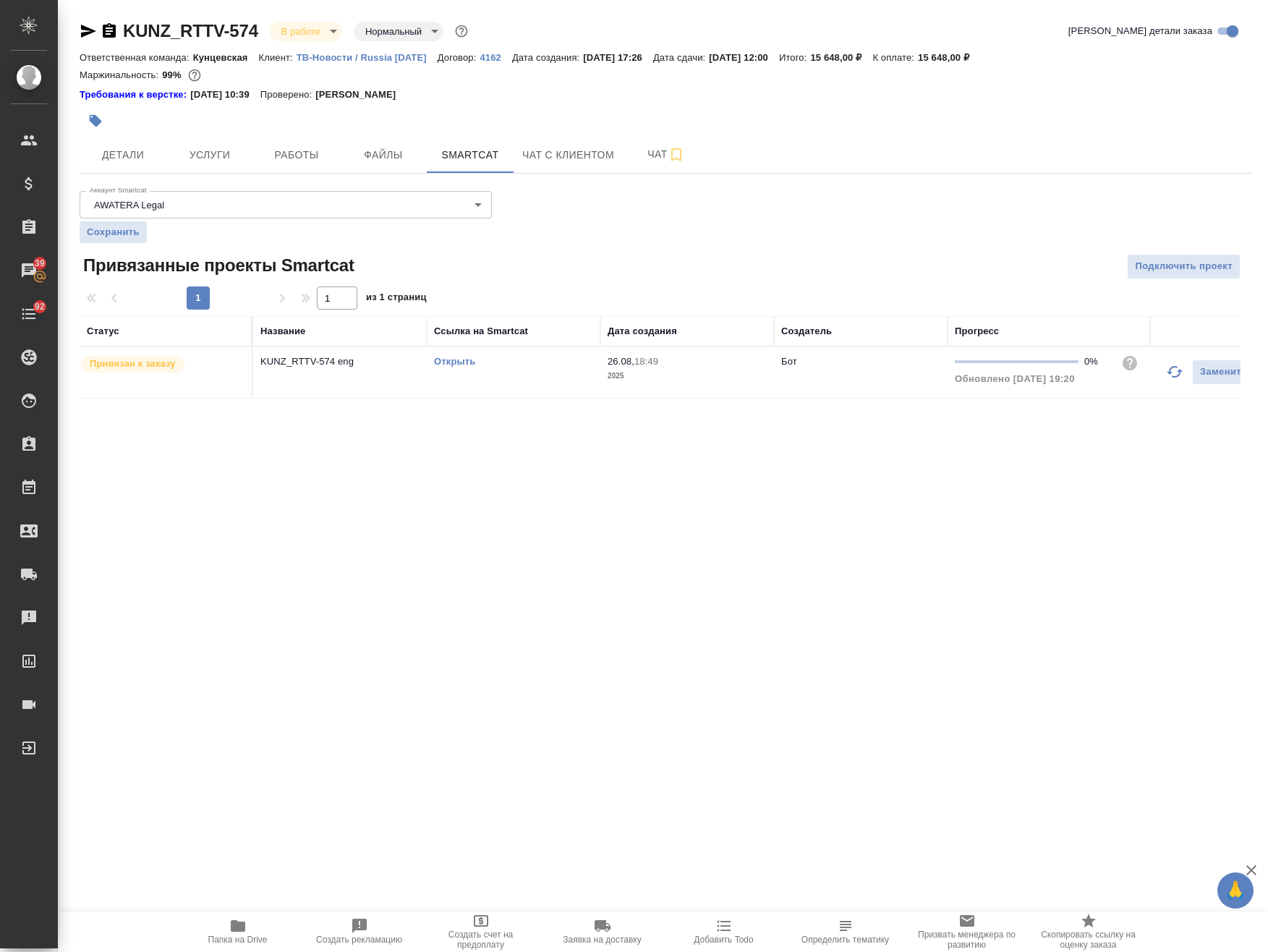
click at [456, 361] on link "Открыть" at bounding box center [454, 361] width 41 height 11
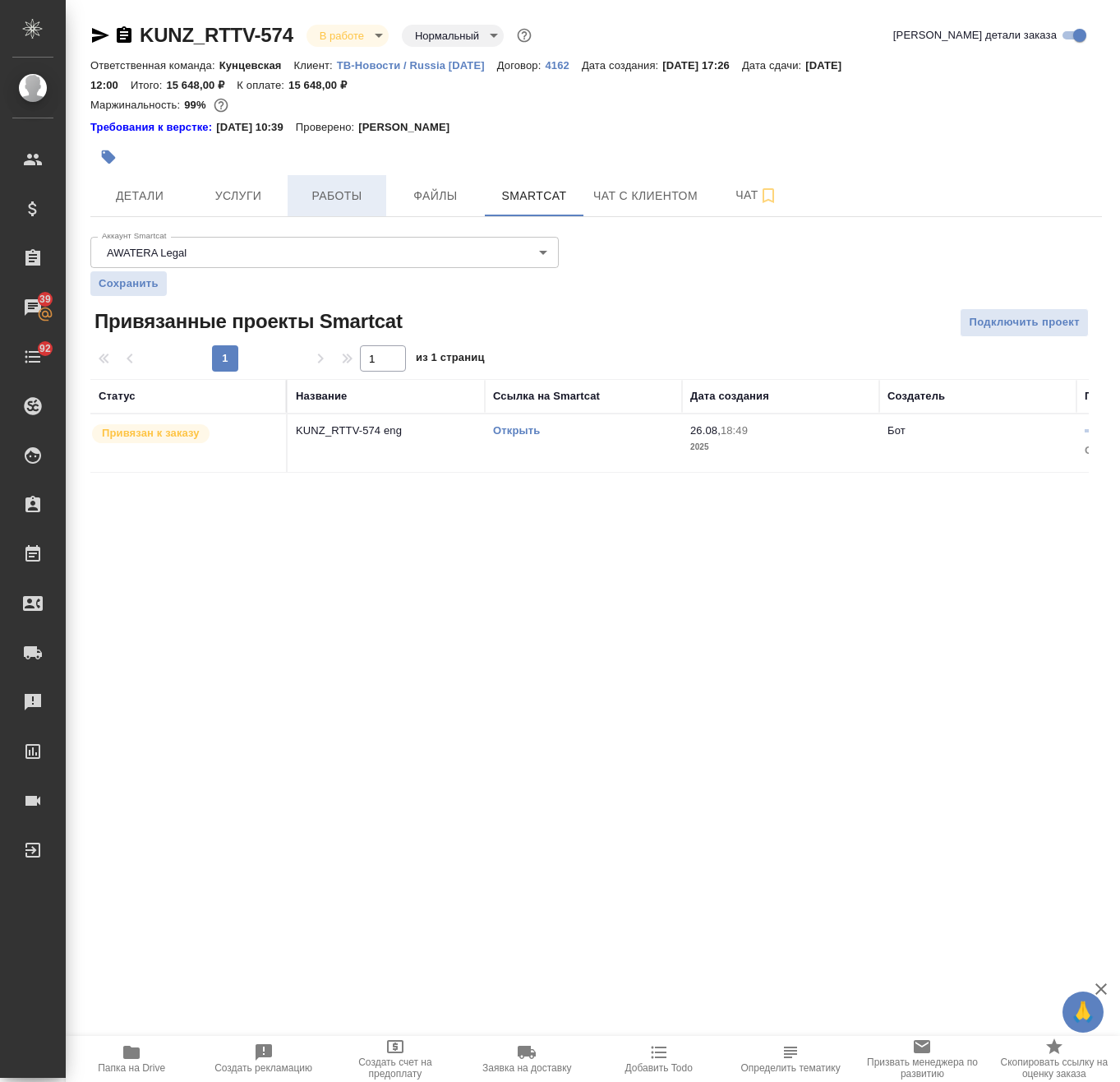
click at [338, 197] on span "Работы" at bounding box center [336, 196] width 79 height 20
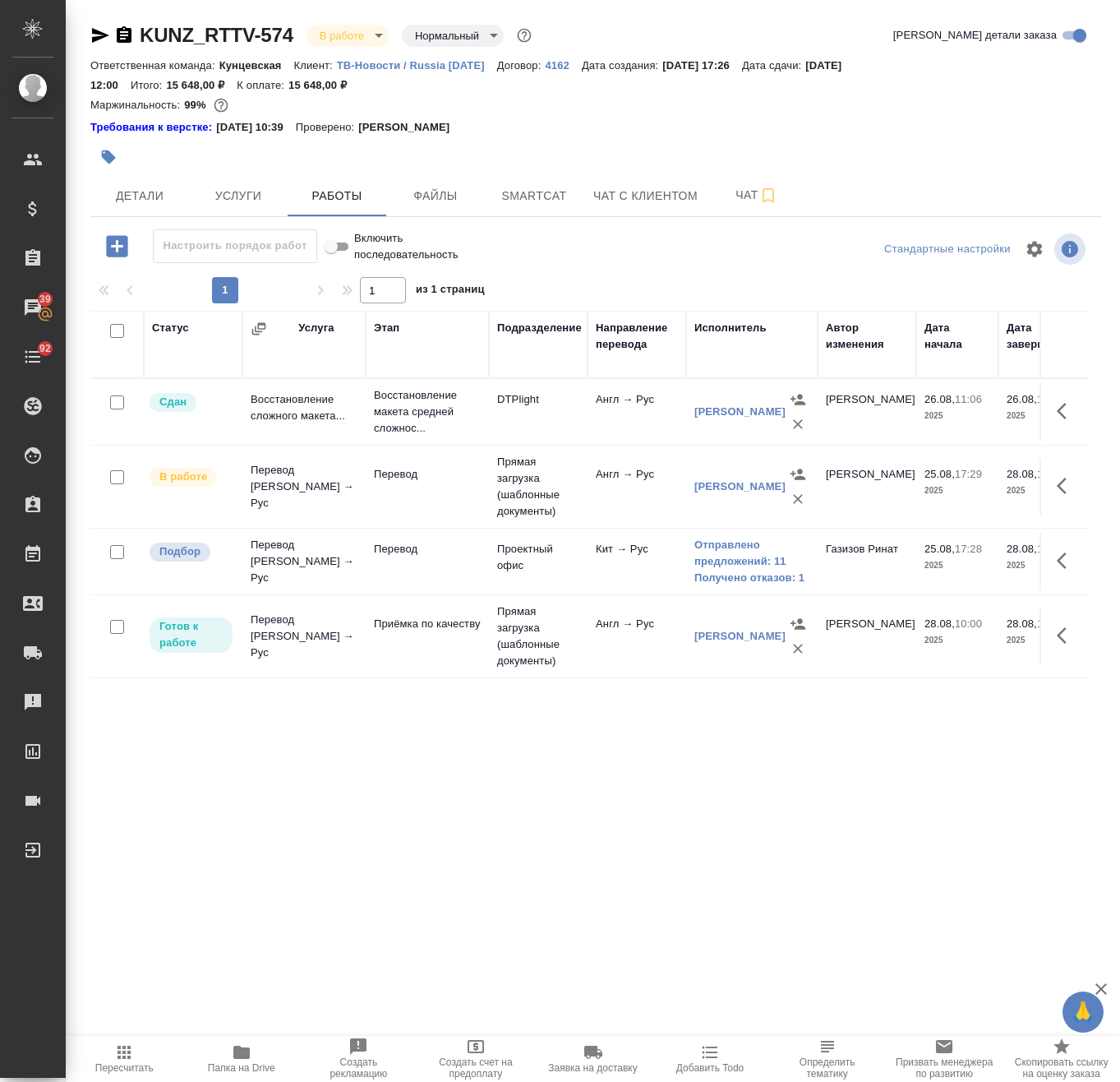
click at [244, 1055] on icon "button" at bounding box center [242, 1052] width 17 height 13
click at [738, 580] on link "Получено отказов: 1" at bounding box center [752, 577] width 115 height 17
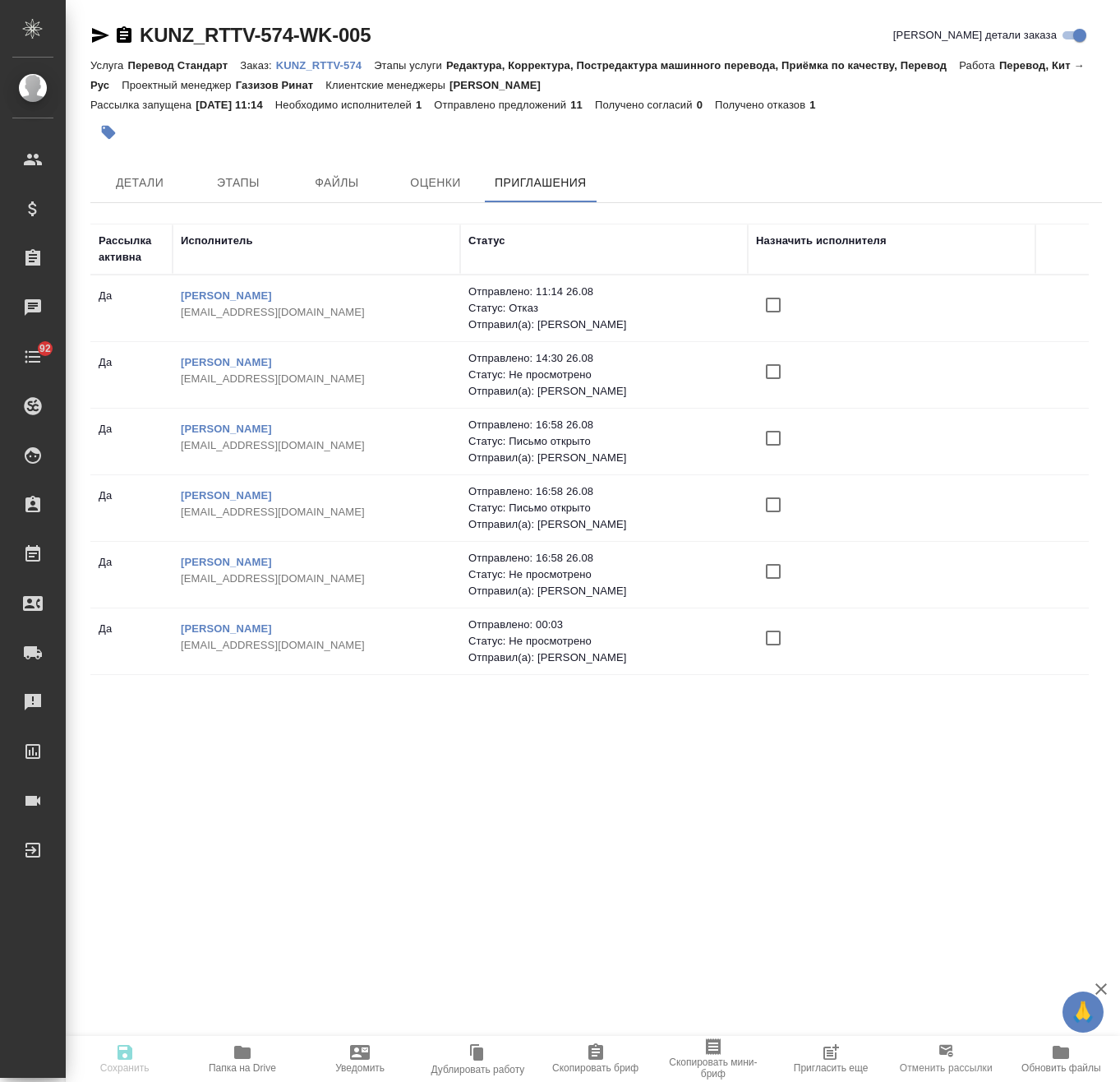
click at [956, 1047] on icon at bounding box center [946, 1049] width 19 height 19
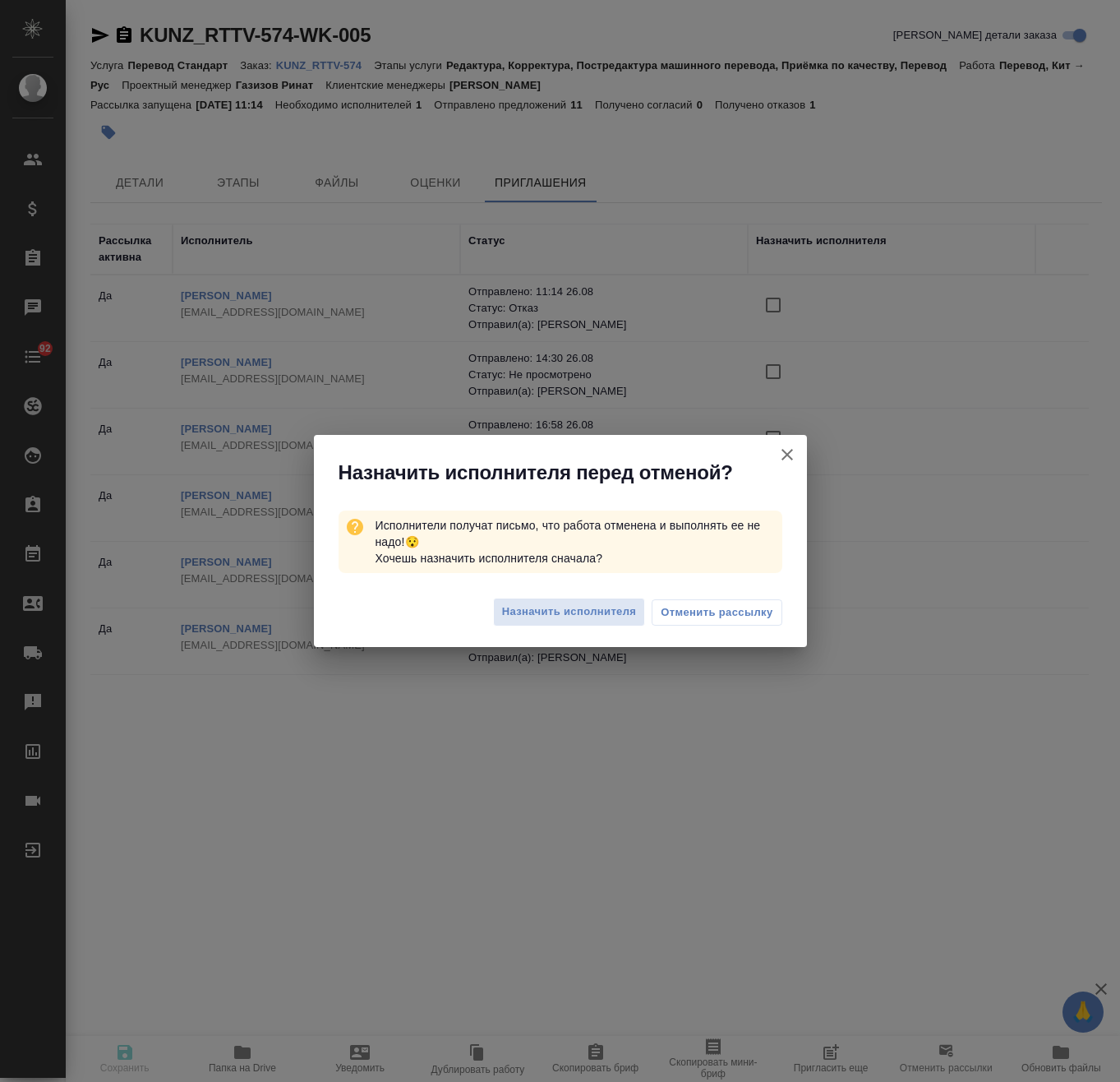
click at [738, 620] on span "Отменить рассылку" at bounding box center [716, 612] width 112 height 17
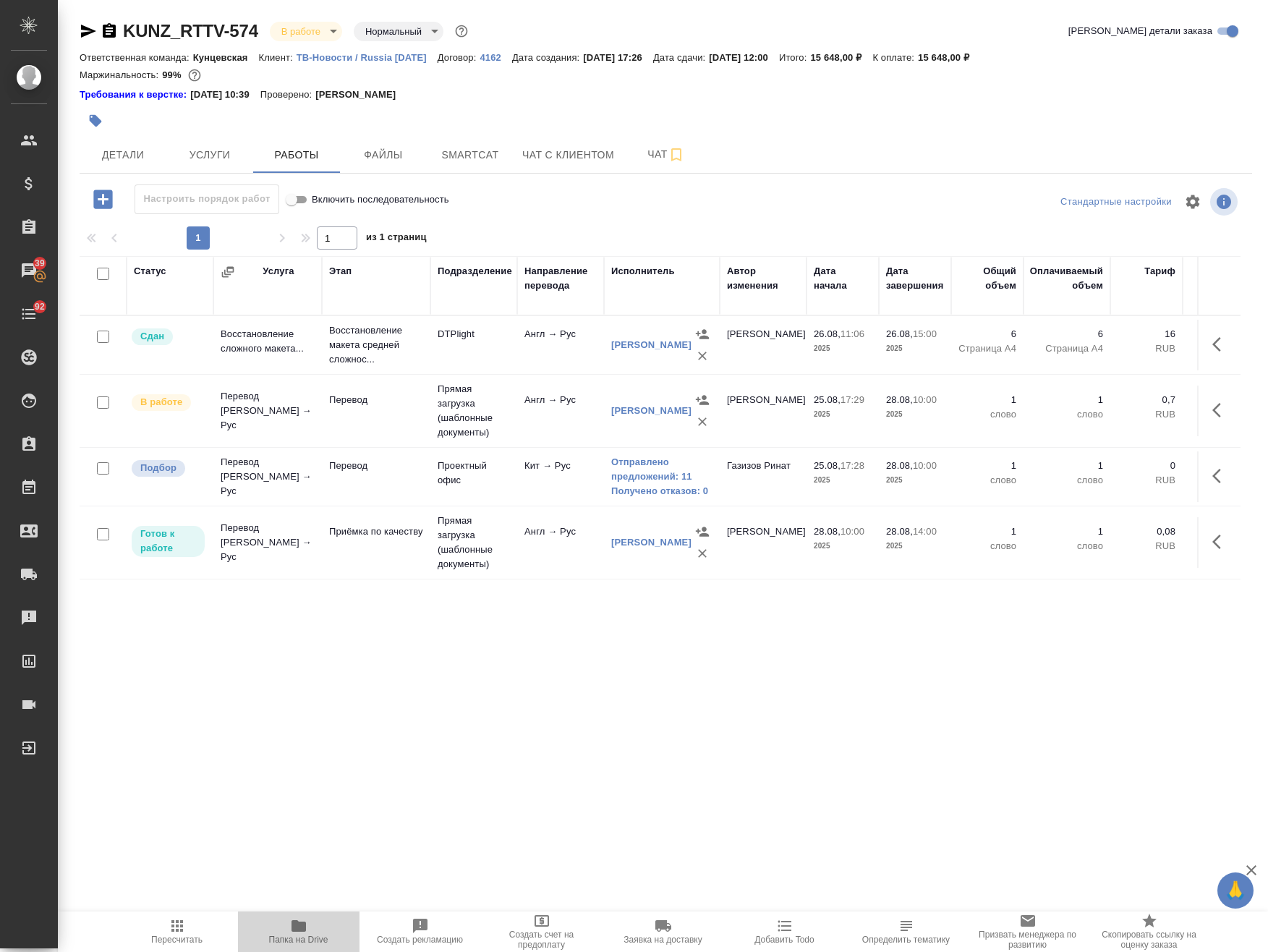
click at [298, 932] on icon "button" at bounding box center [298, 926] width 15 height 12
click at [484, 361] on td "DTPlight" at bounding box center [473, 344] width 87 height 51
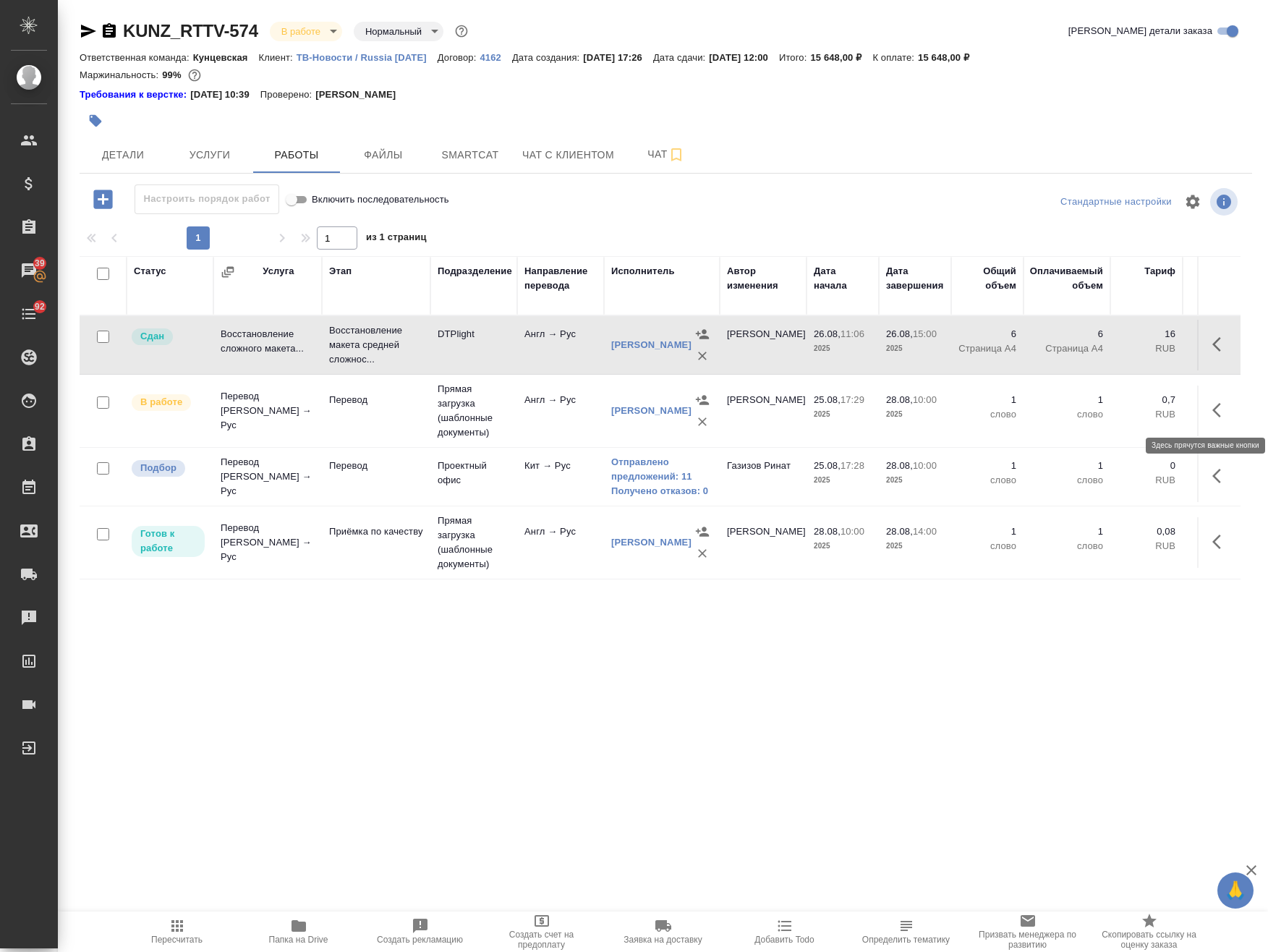
click at [987, 411] on icon "button" at bounding box center [1221, 410] width 17 height 17
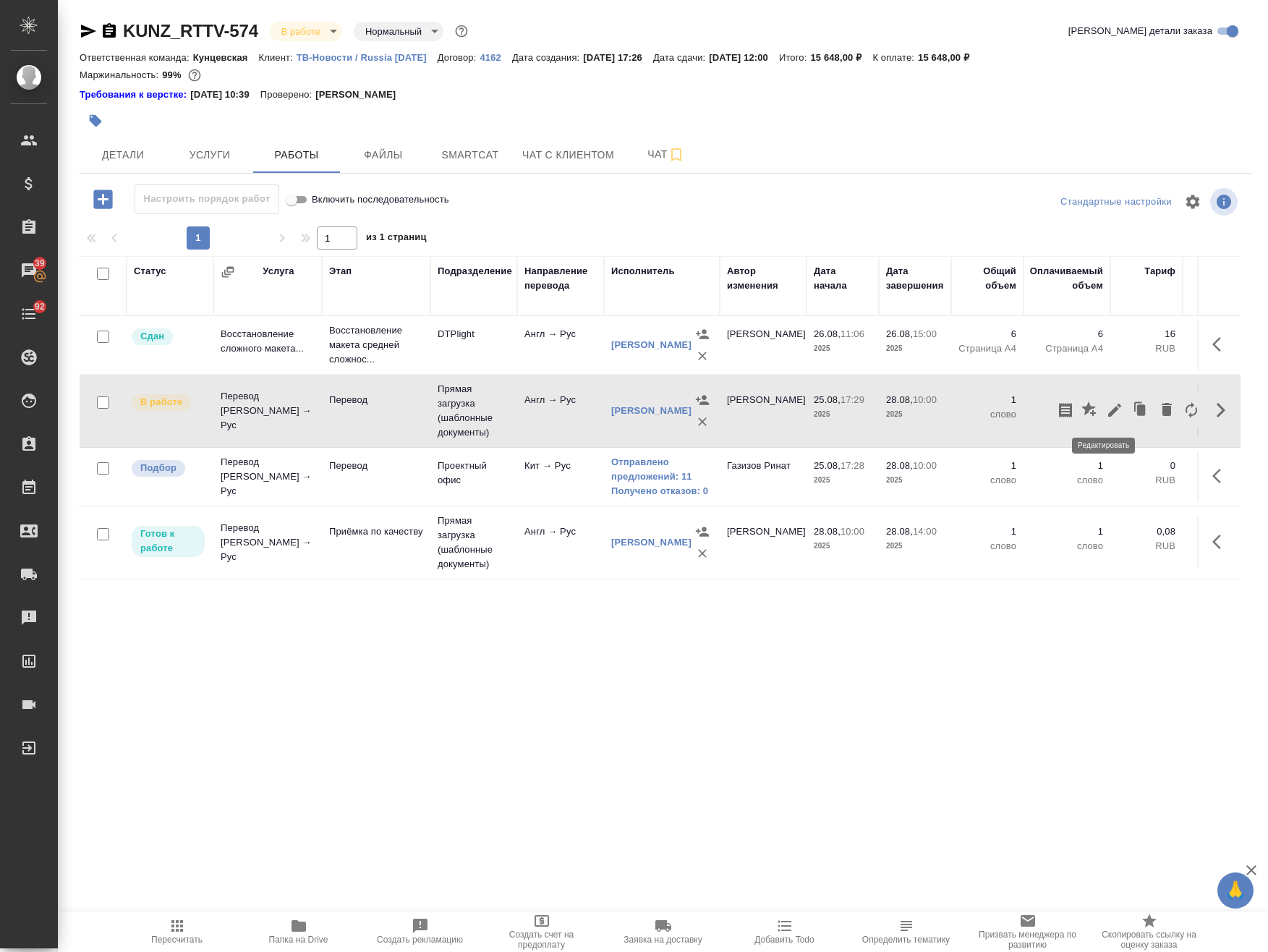
click at [987, 409] on icon "button" at bounding box center [1114, 410] width 17 height 17
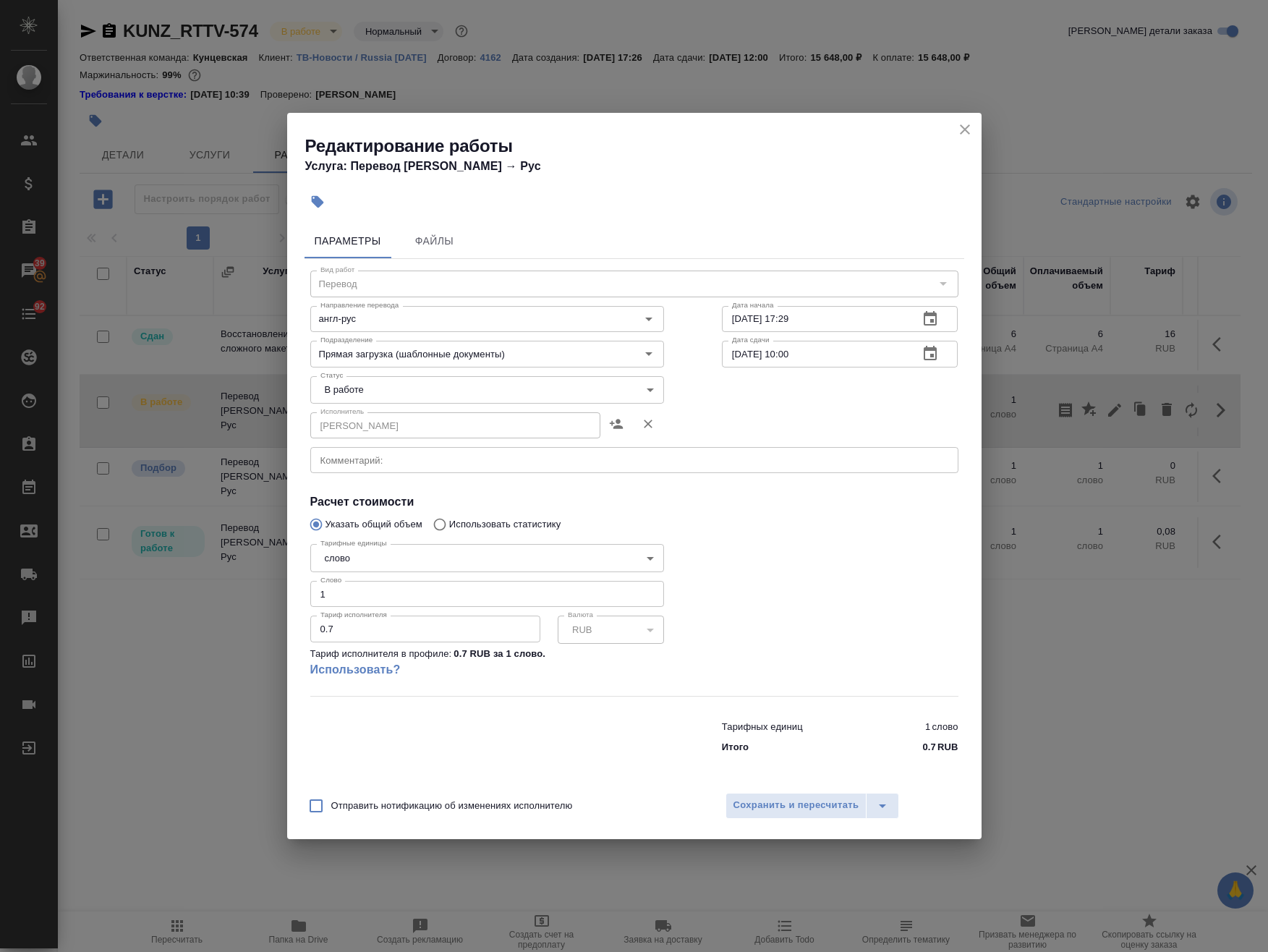
click at [984, 133] on div "Редактирование работы Услуга: Перевод Стандарт Англ → Рус Параметры Файлы Вид р…" at bounding box center [634, 476] width 1268 height 952
click at [951, 127] on div "Редактирование работы Услуга: Перевод Стандарт Англ → Рус" at bounding box center [634, 150] width 694 height 73
click at [959, 126] on icon "close" at bounding box center [965, 129] width 17 height 17
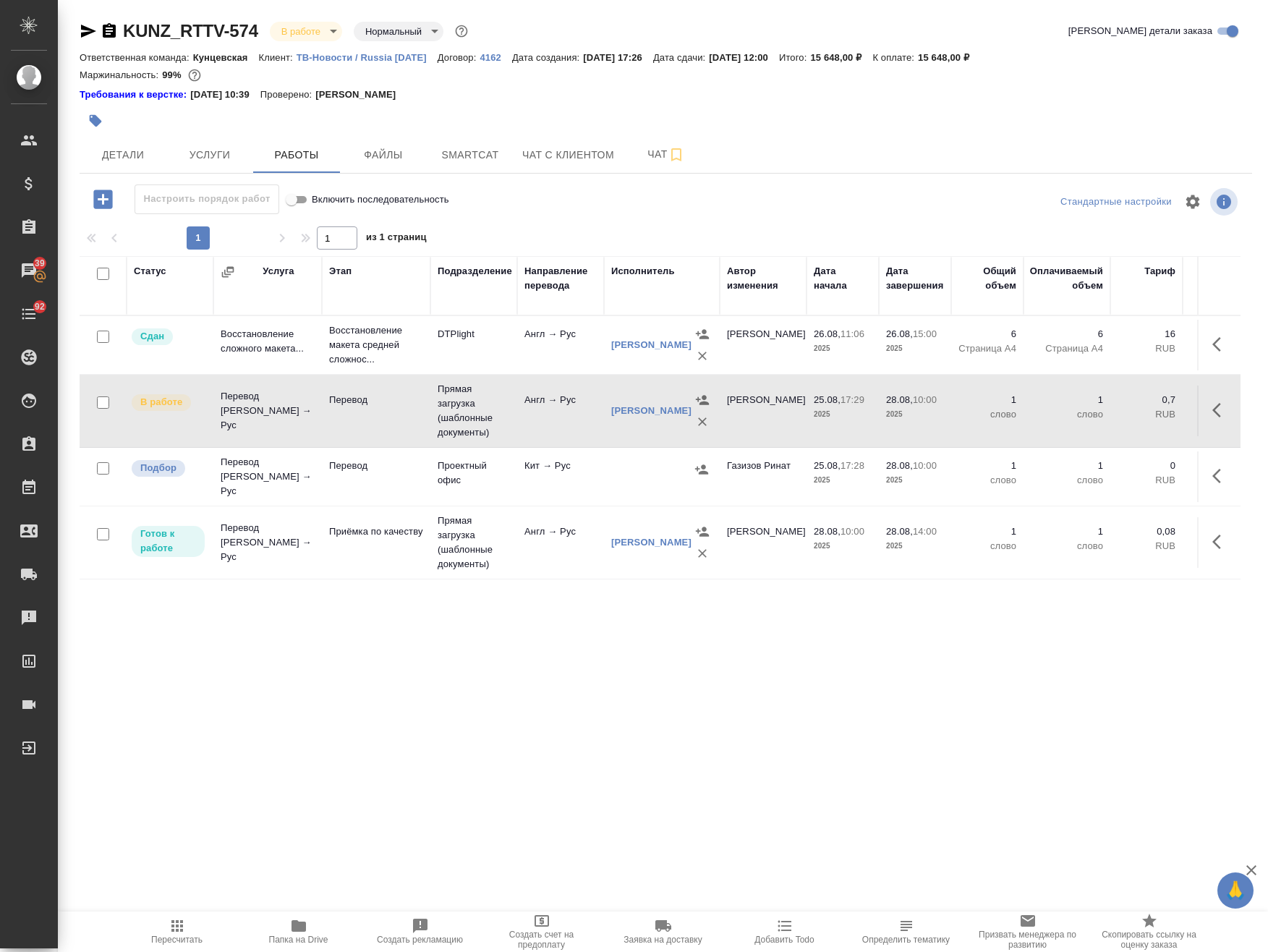
click at [426, 423] on td "Перевод" at bounding box center [376, 411] width 108 height 51
drag, startPoint x: 655, startPoint y: 478, endPoint x: 661, endPoint y: 467, distance: 12.5
click at [655, 478] on td at bounding box center [662, 476] width 116 height 51
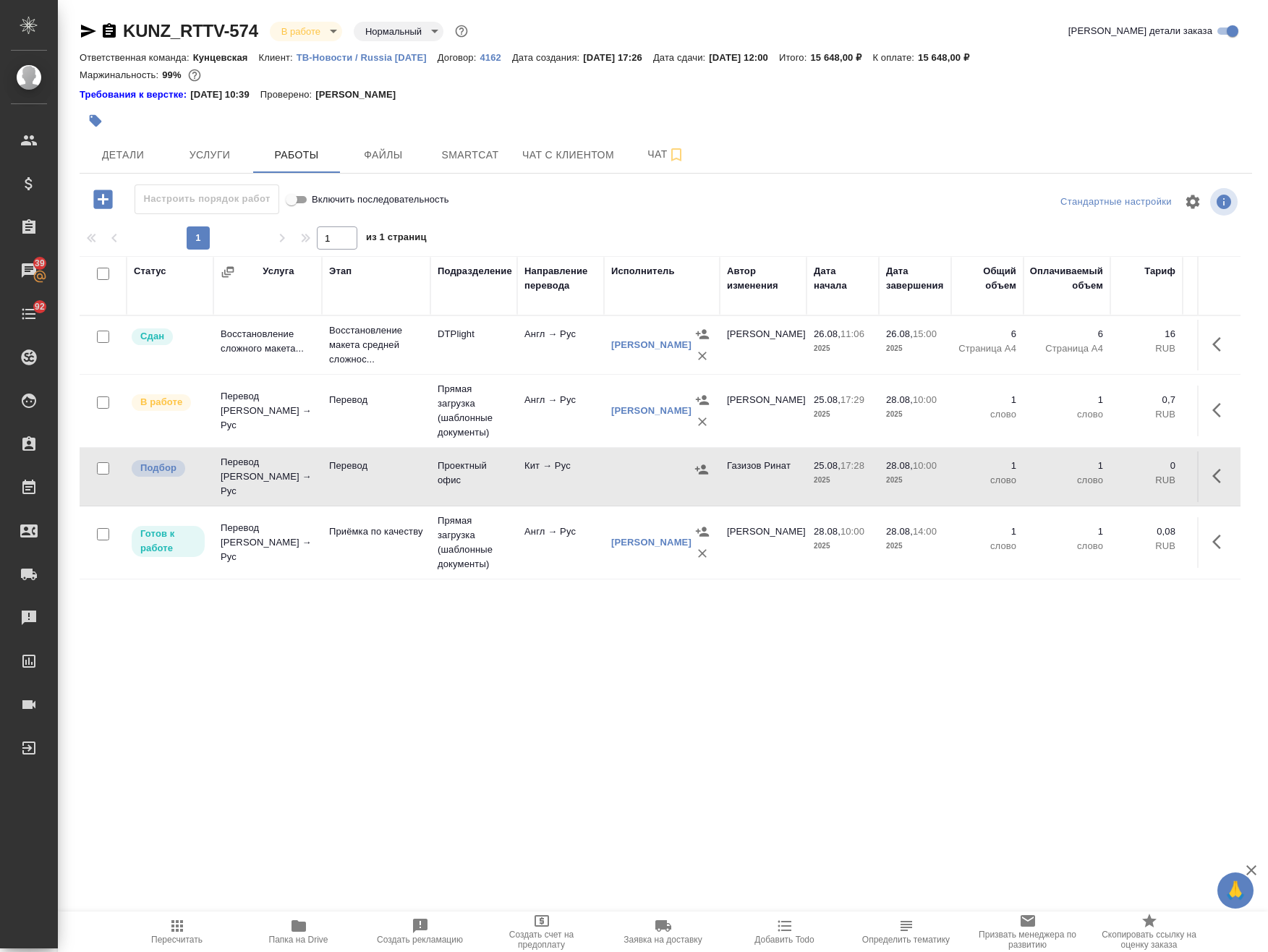
click at [987, 479] on icon "button" at bounding box center [1221, 476] width 17 height 17
click at [987, 474] on icon "button" at bounding box center [1114, 476] width 17 height 17
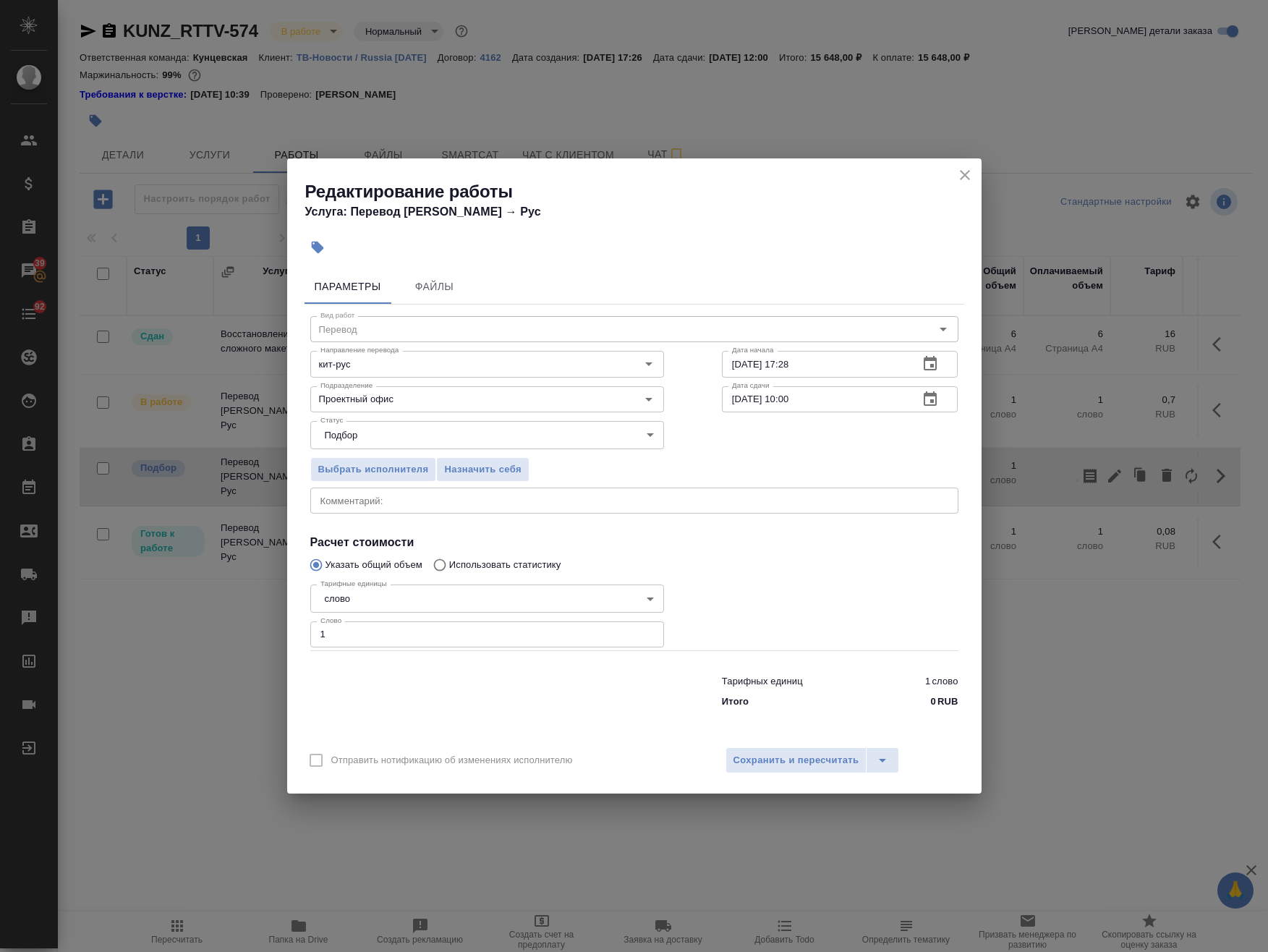
click at [408, 501] on textarea at bounding box center [634, 501] width 628 height 11
type textarea "п"
click at [139, 472] on div "Редактирование работы Услуга: Перевод Стандарт Кит → Рус Параметры Файлы Вид ра…" at bounding box center [634, 476] width 1268 height 952
click at [274, 887] on div "Редактирование работы Услуга: Перевод Стандарт Кит → Рус Параметры Файлы Вид ра…" at bounding box center [634, 476] width 1268 height 952
click at [965, 175] on icon "close" at bounding box center [965, 175] width 10 height 10
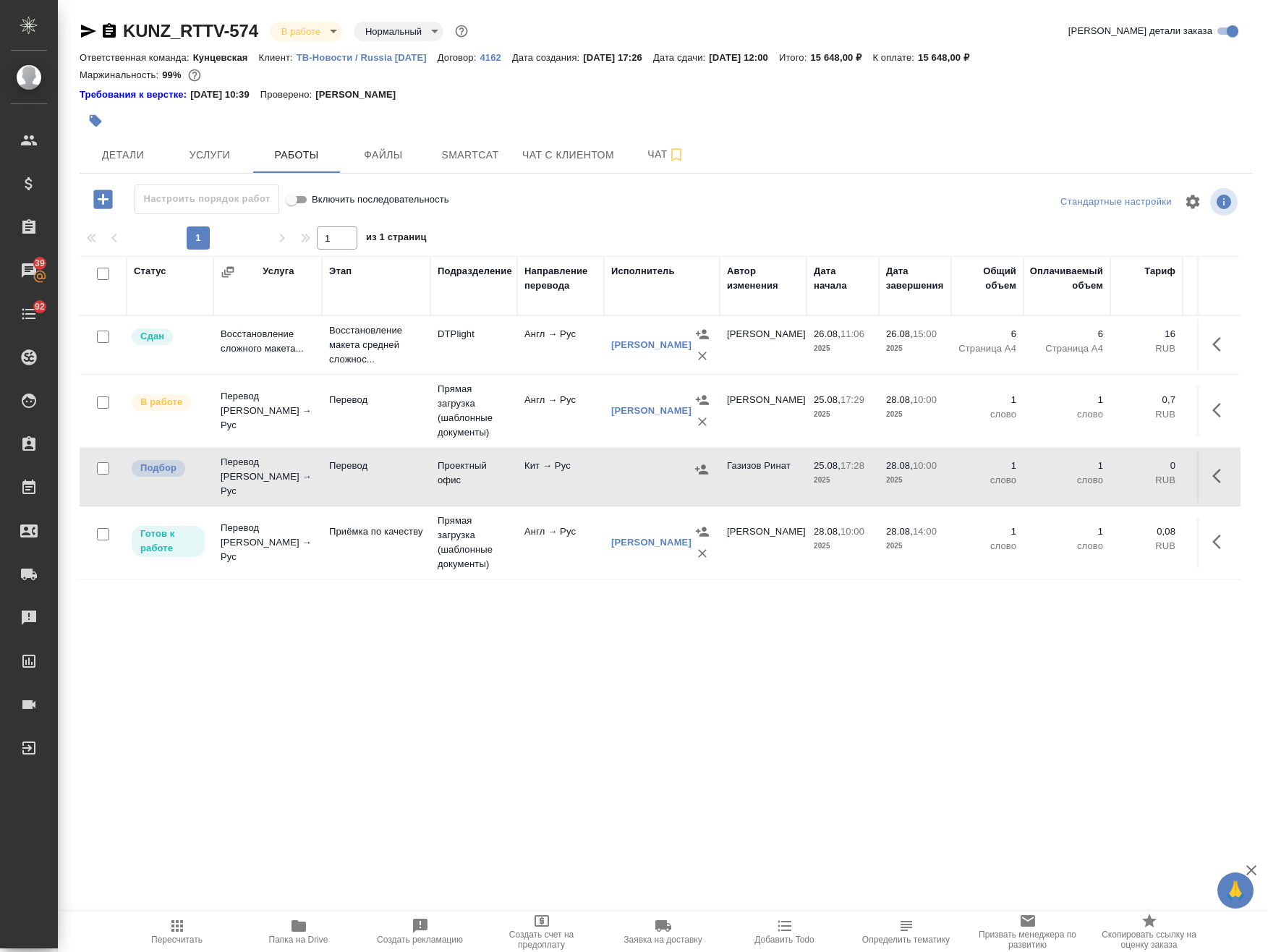
click at [305, 923] on icon "button" at bounding box center [298, 926] width 15 height 12
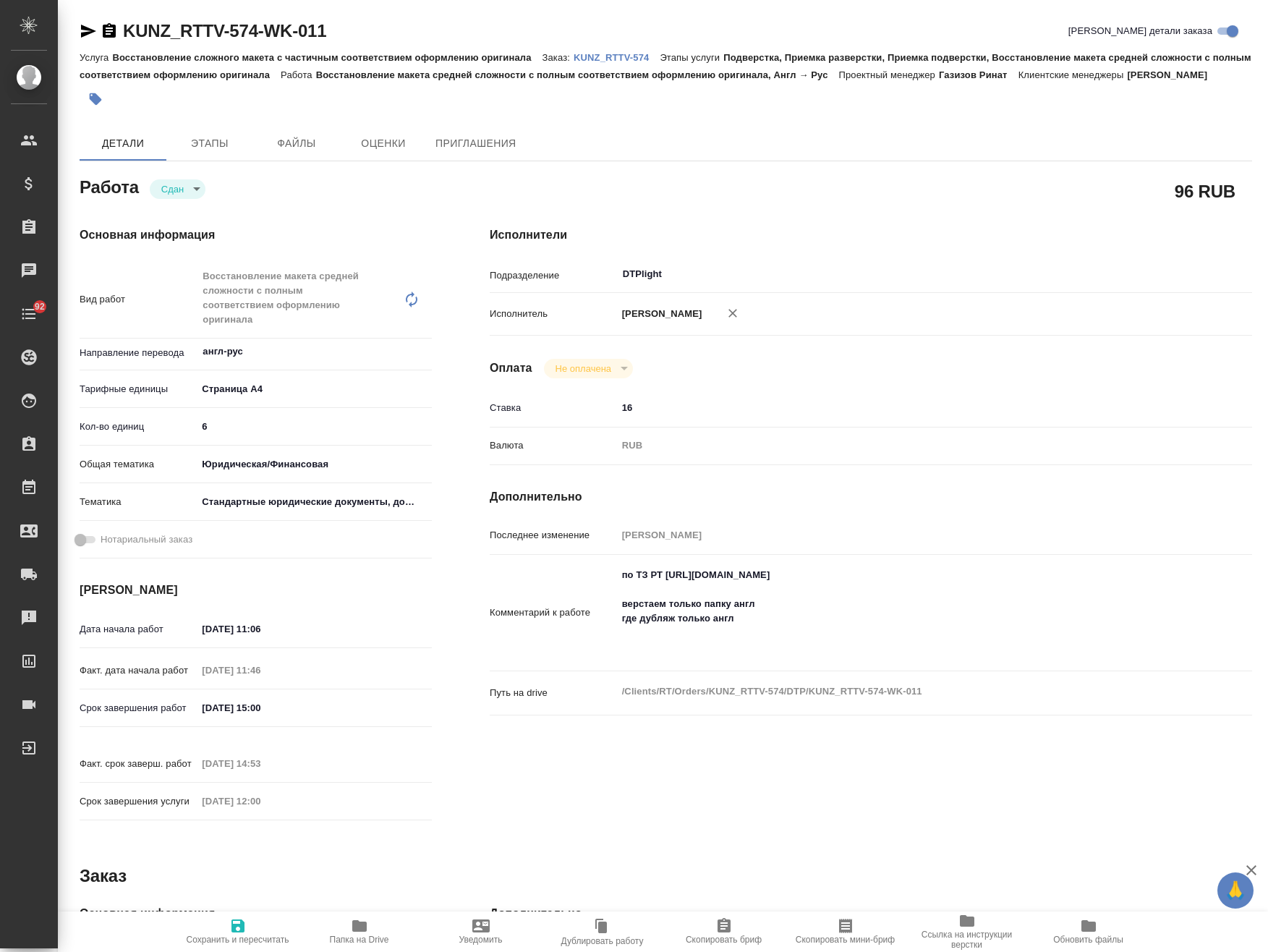
type textarea "x"
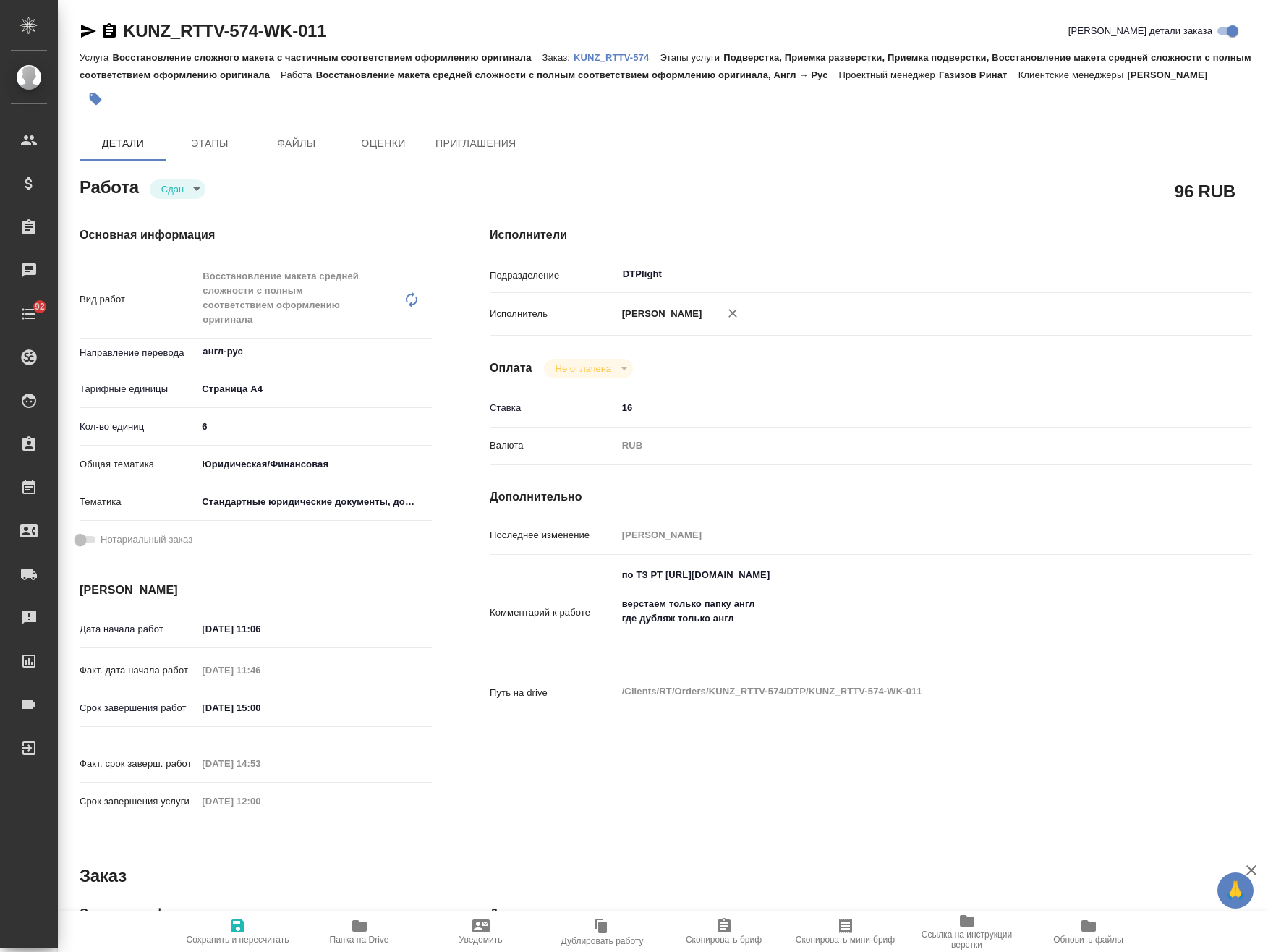
type textarea "x"
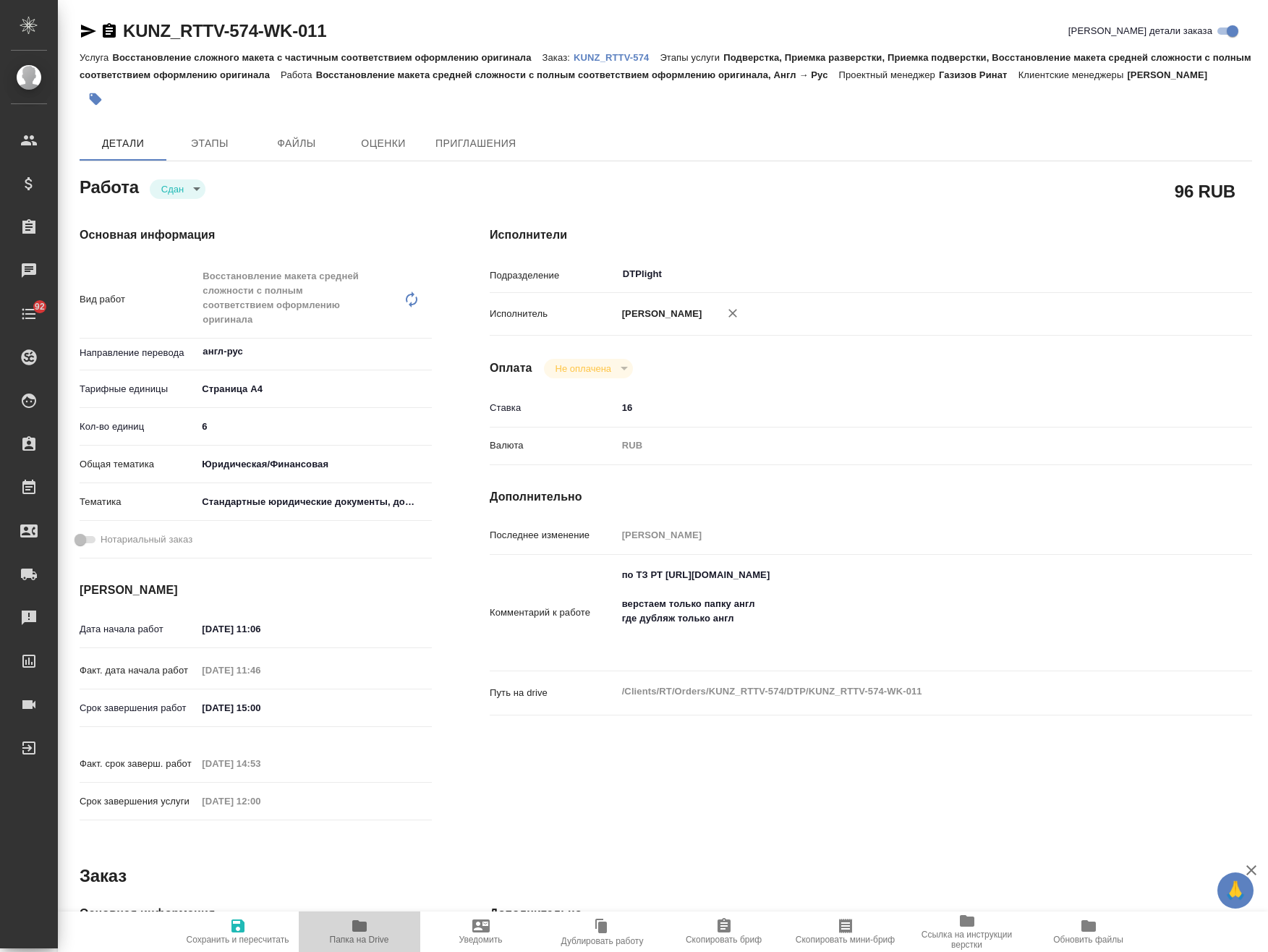
click at [364, 922] on icon "button" at bounding box center [359, 926] width 15 height 12
type textarea "x"
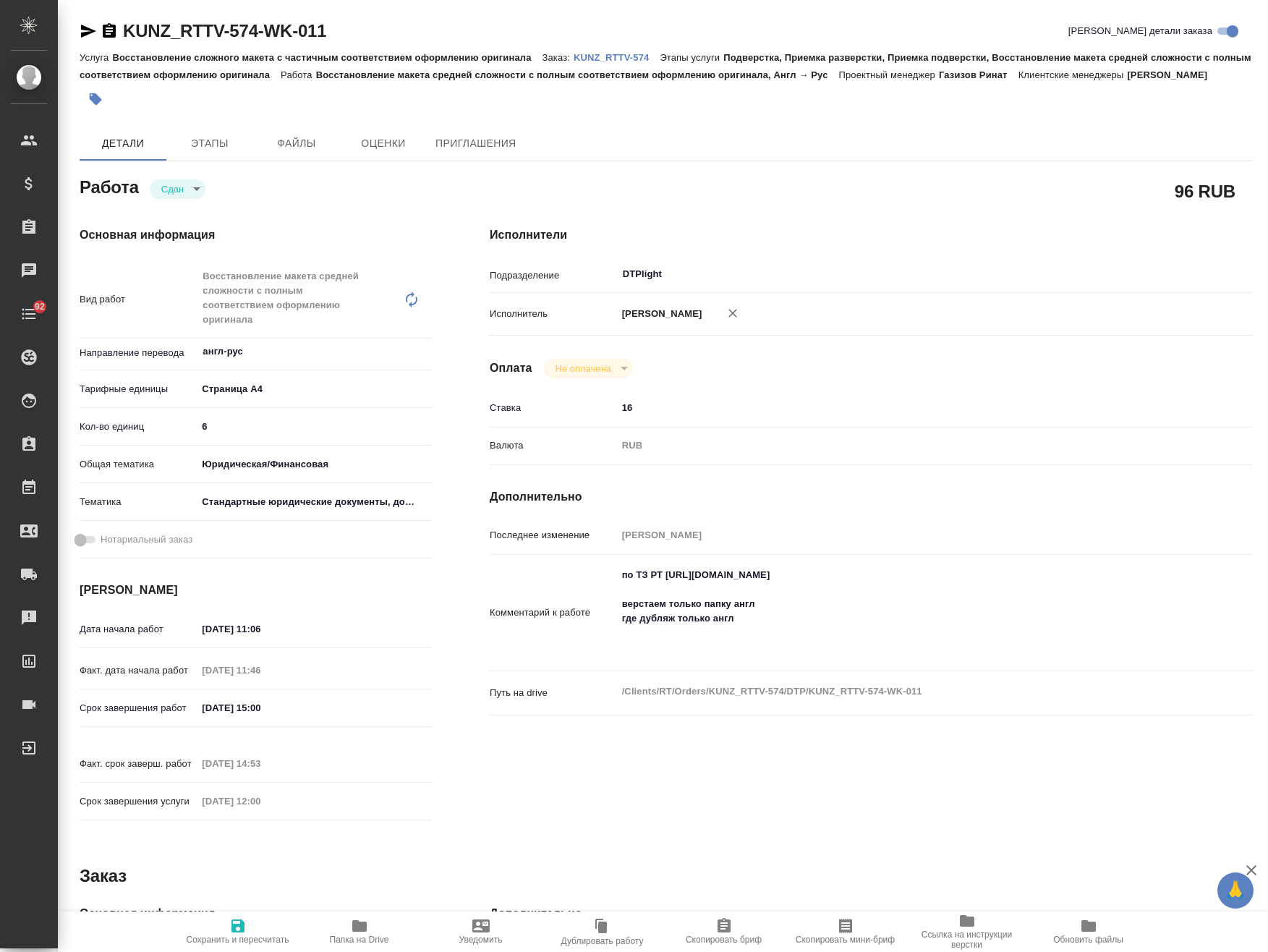
type textarea "x"
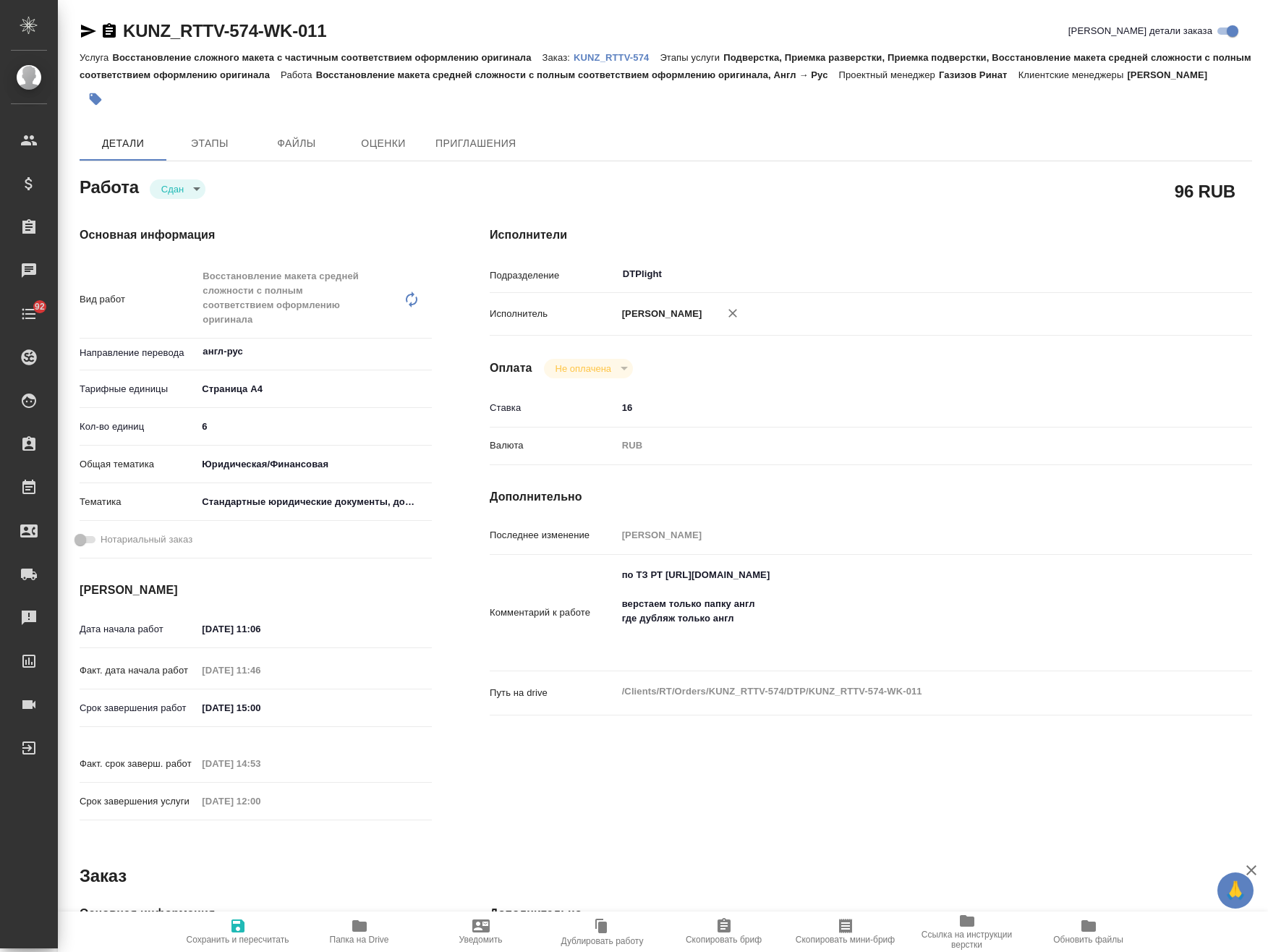
type textarea "x"
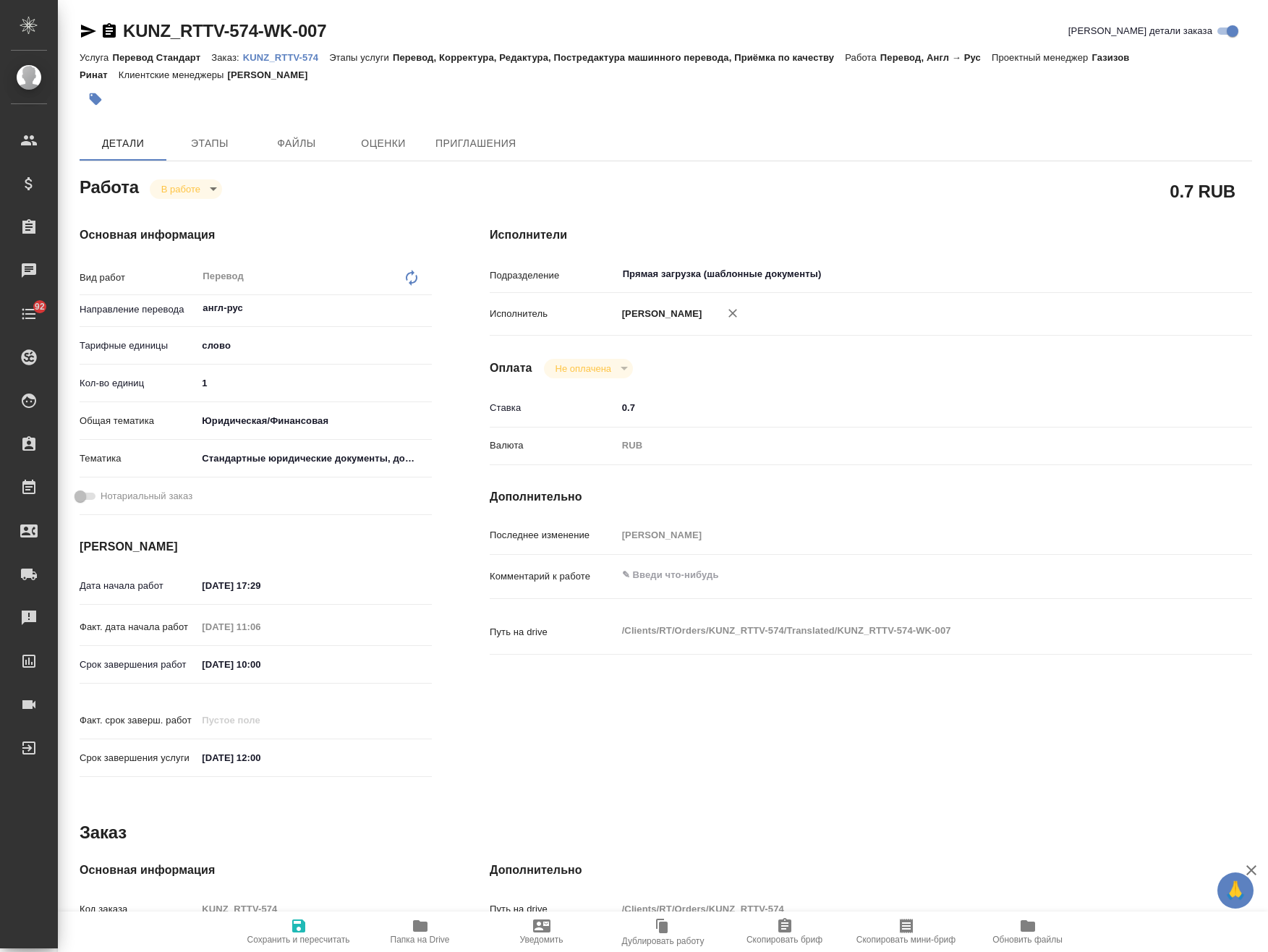
type textarea "x"
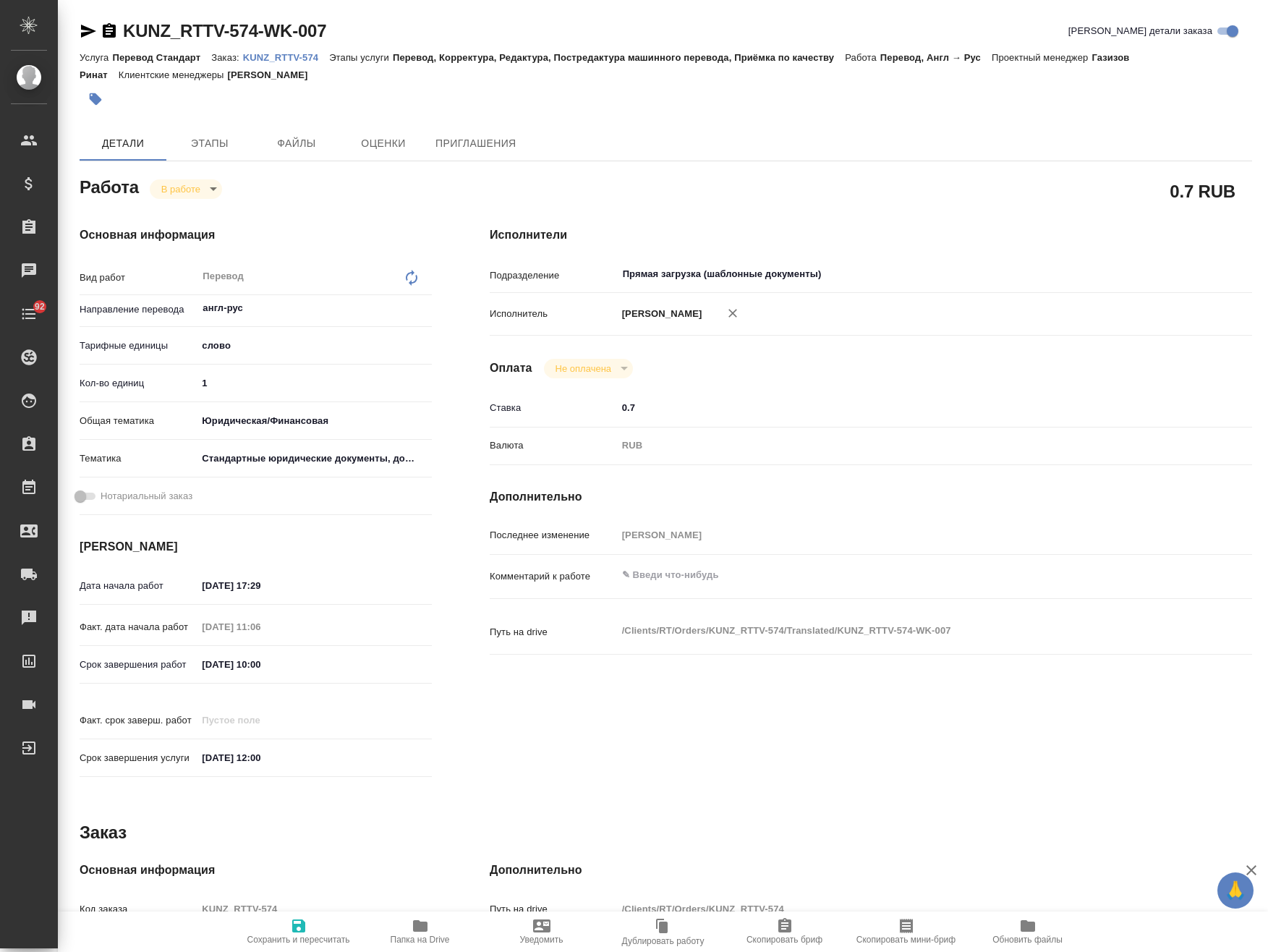
type textarea "x"
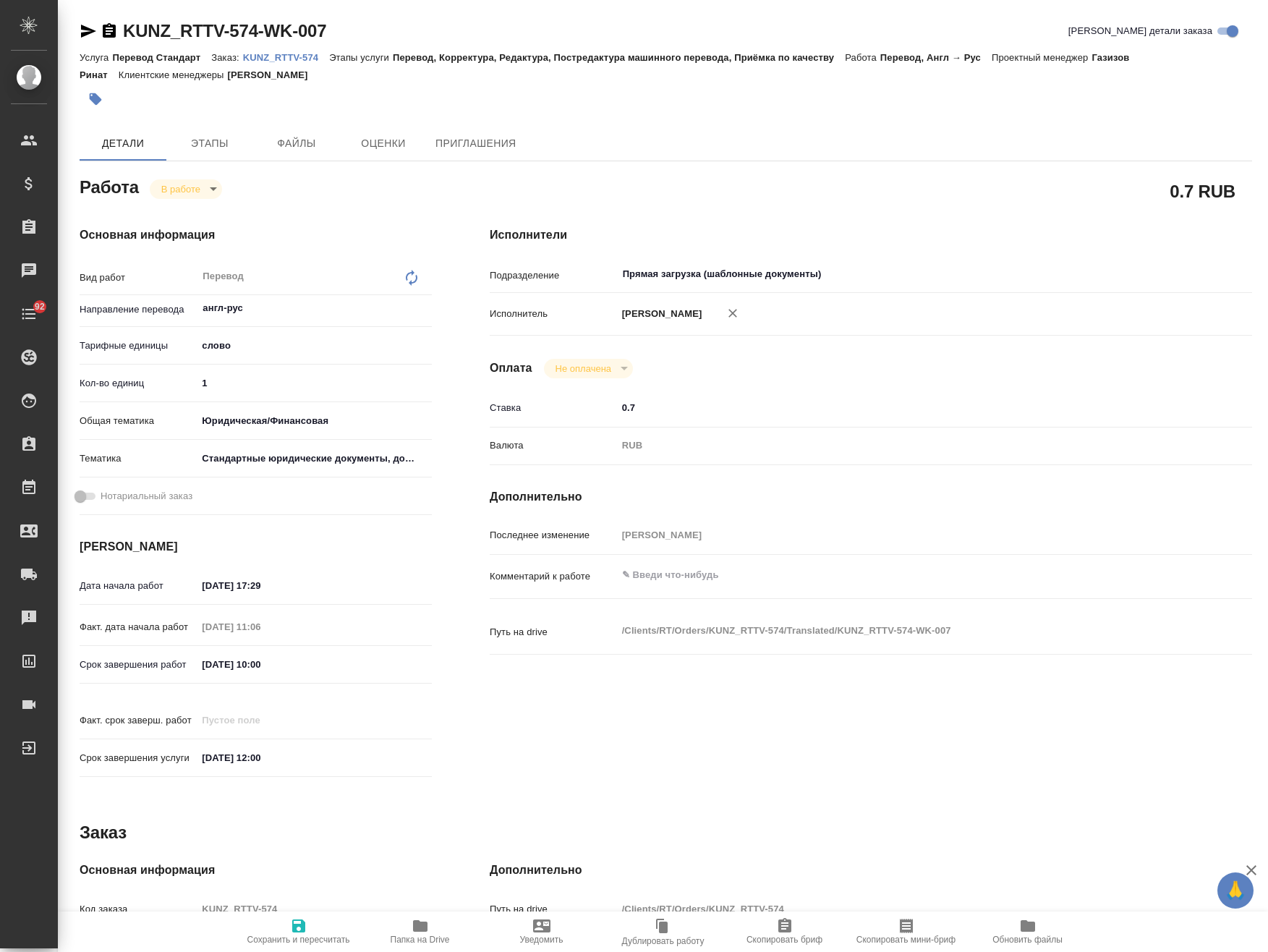
click at [409, 926] on span "Папка на Drive" at bounding box center [421, 930] width 104 height 27
type textarea "x"
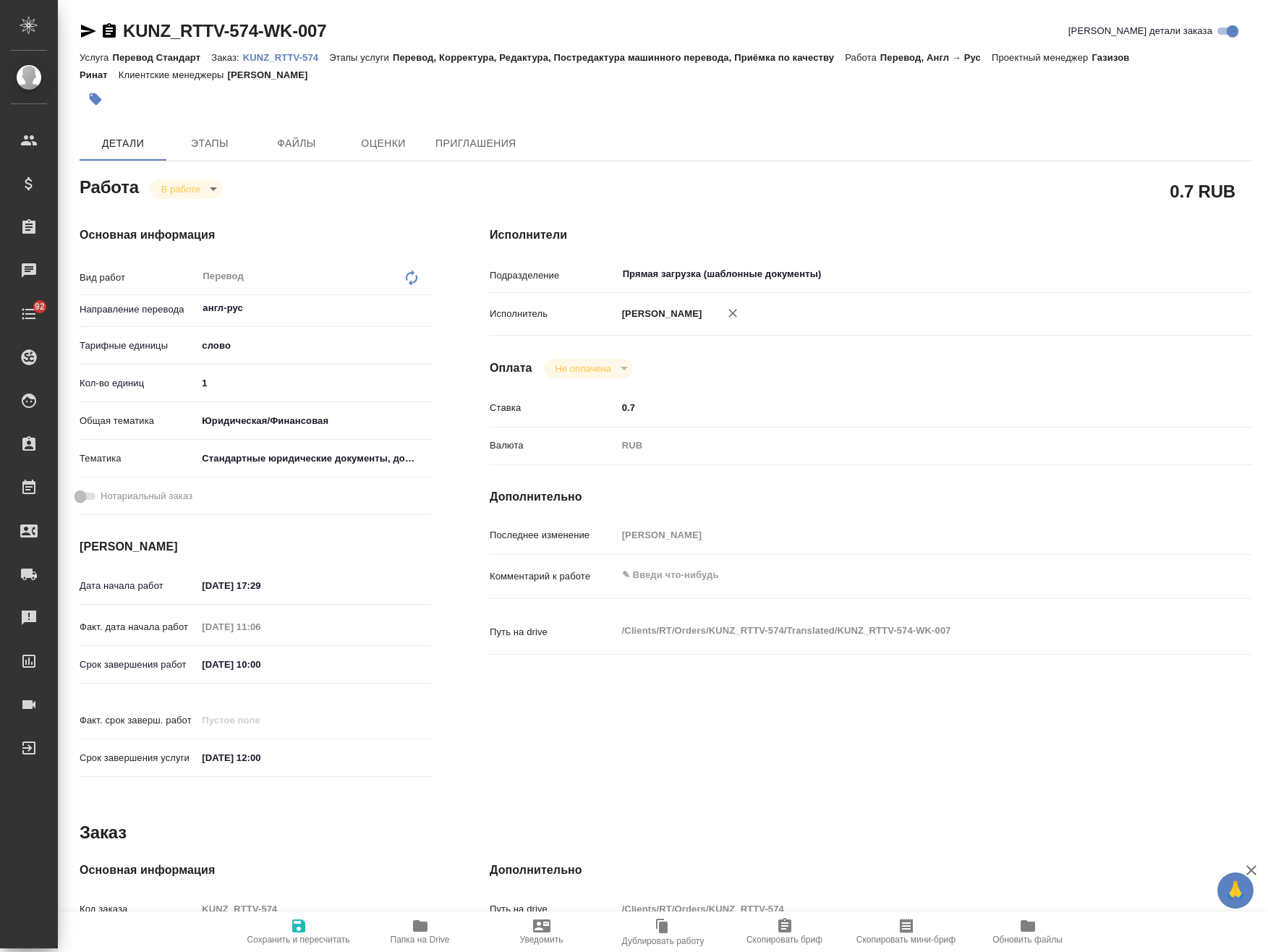
type textarea "x"
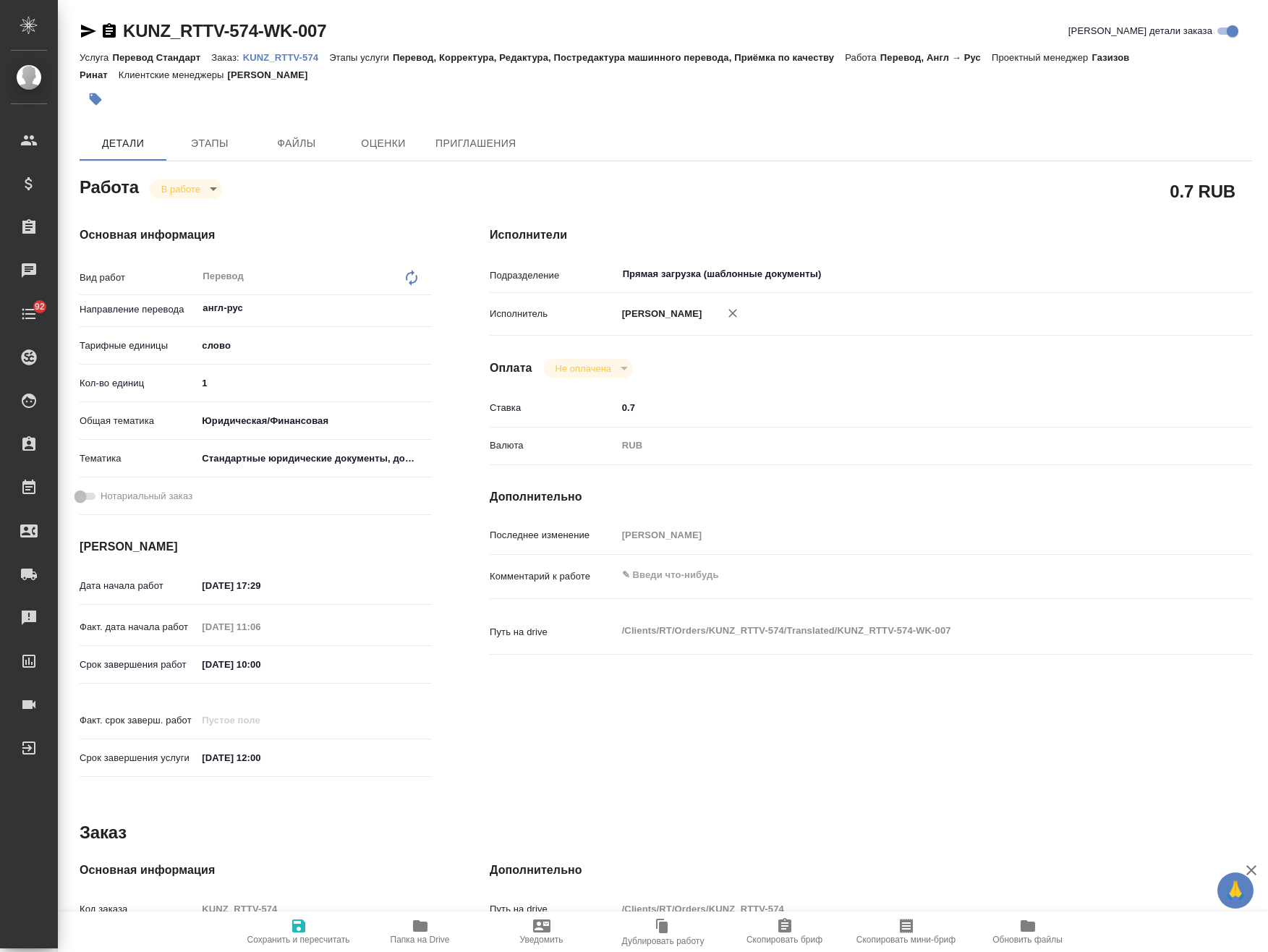
type textarea "x"
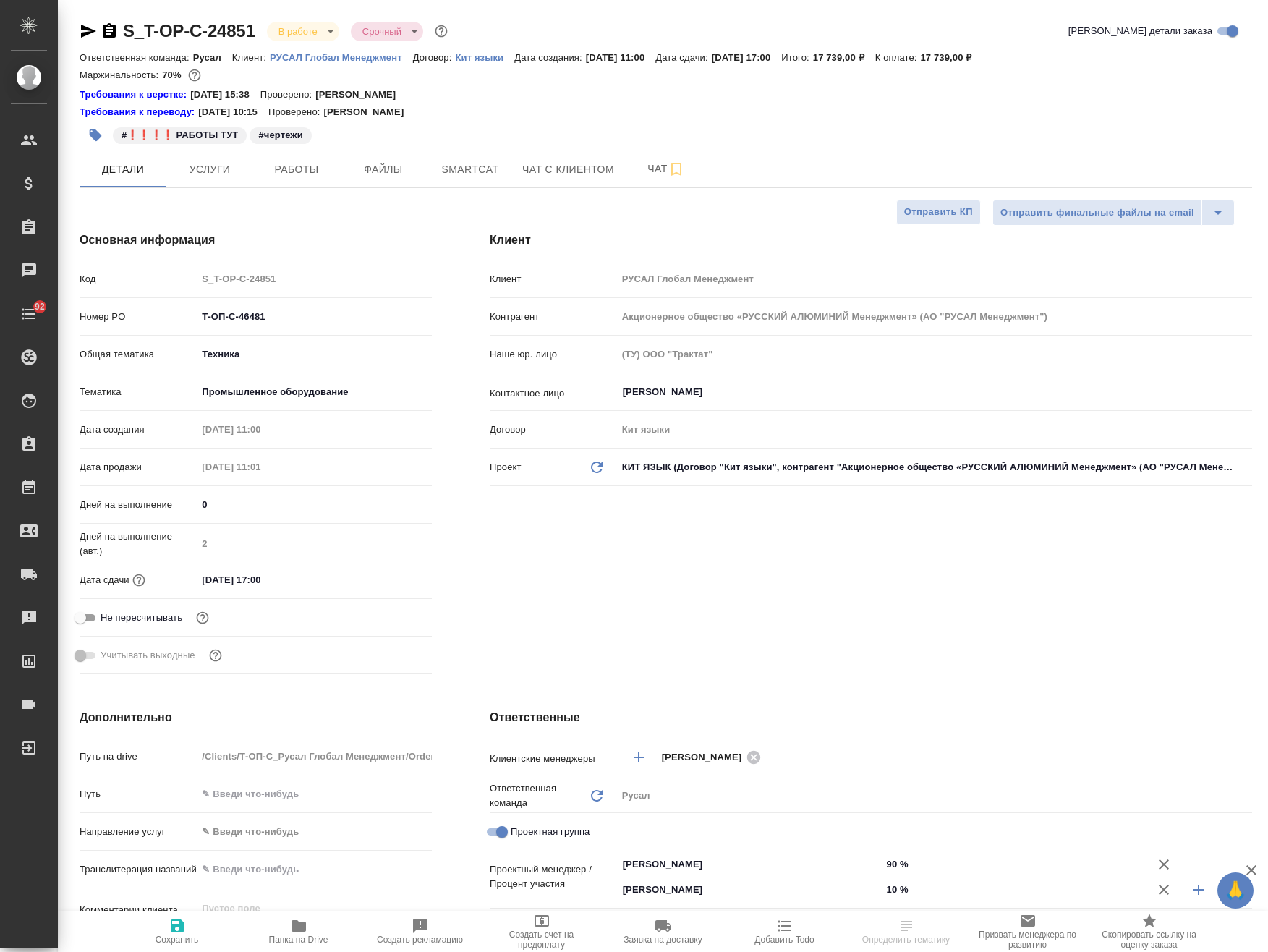
select select "RU"
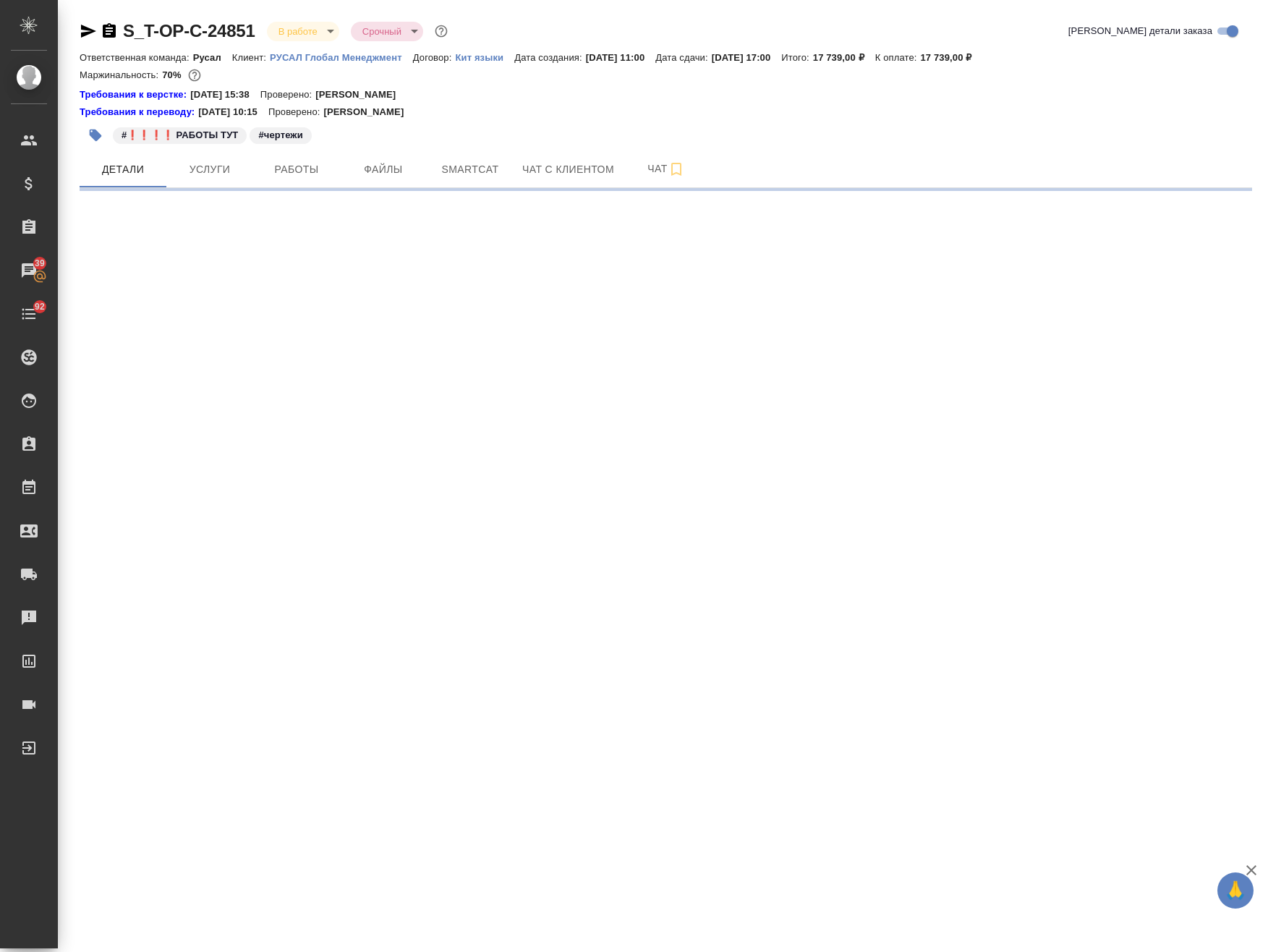
select select "RU"
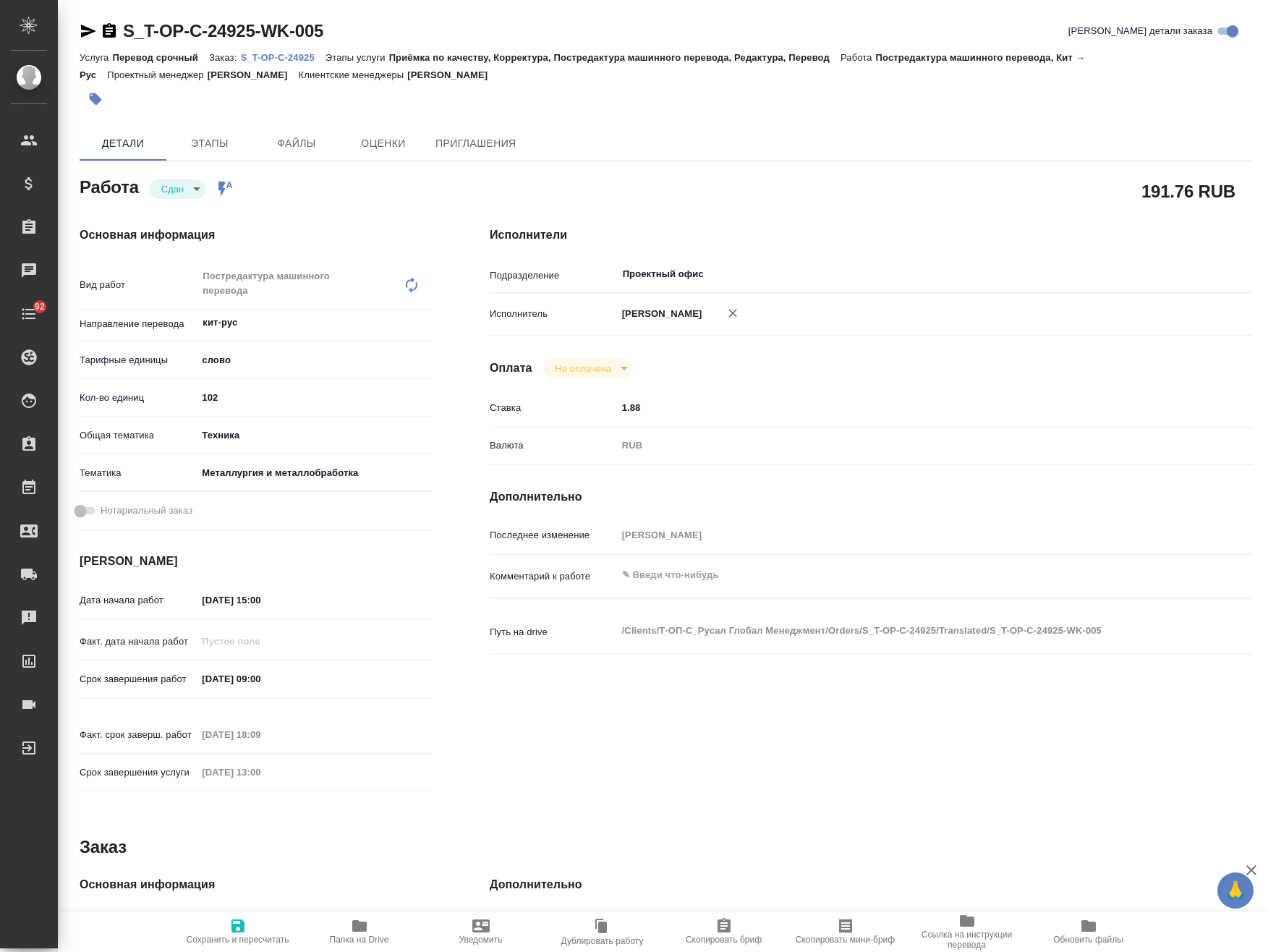
type textarea "x"
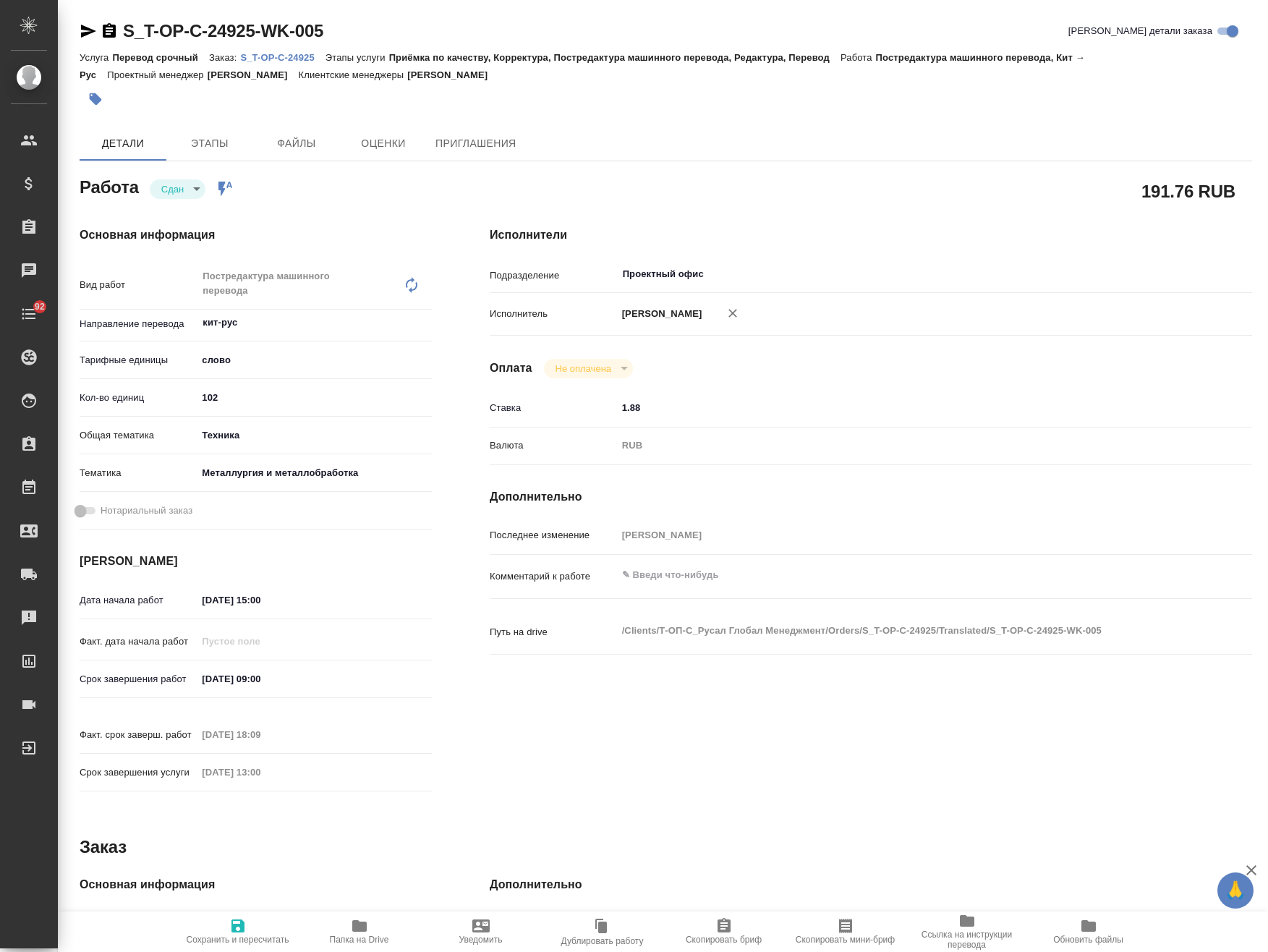
type textarea "x"
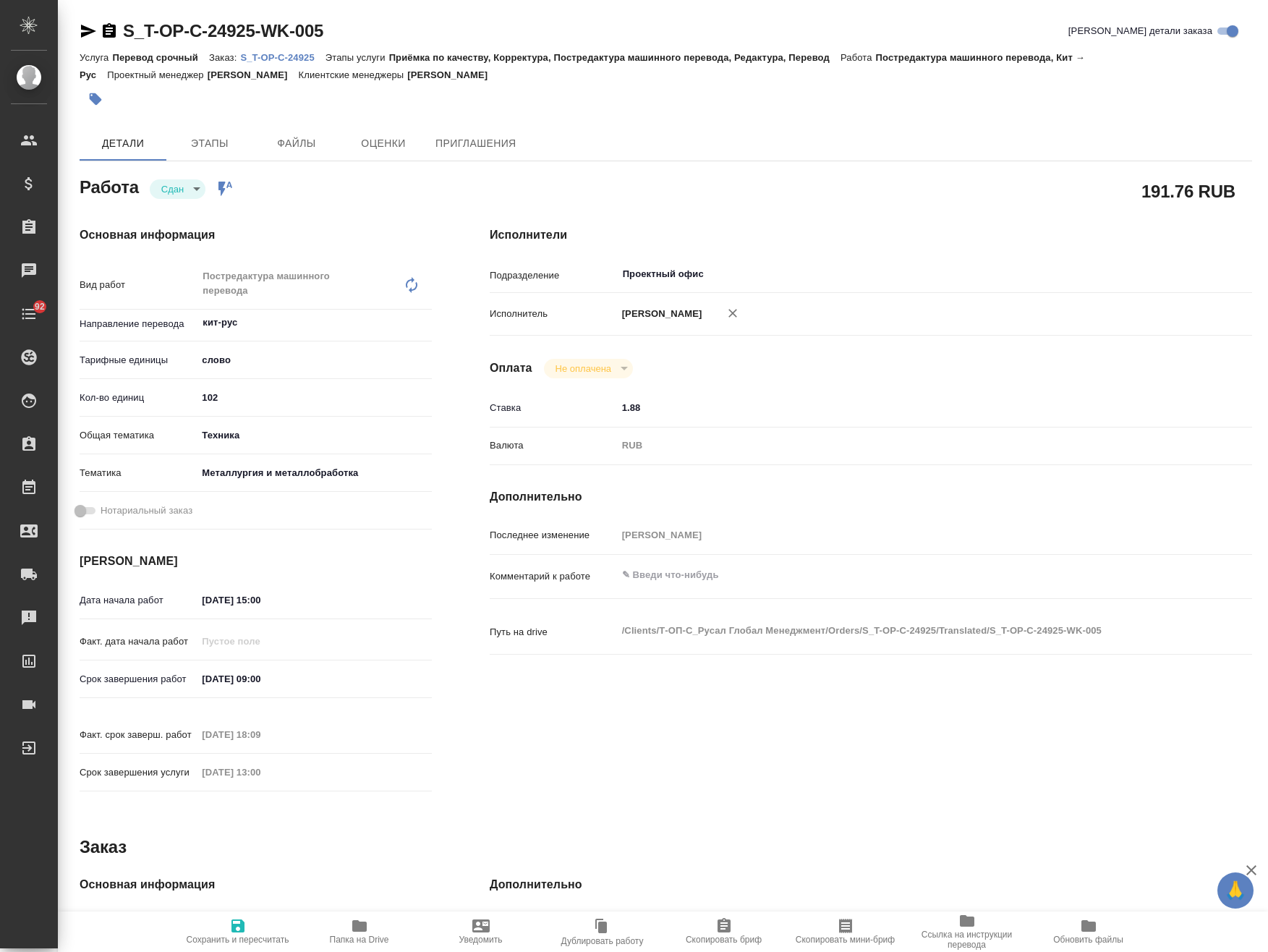
type textarea "x"
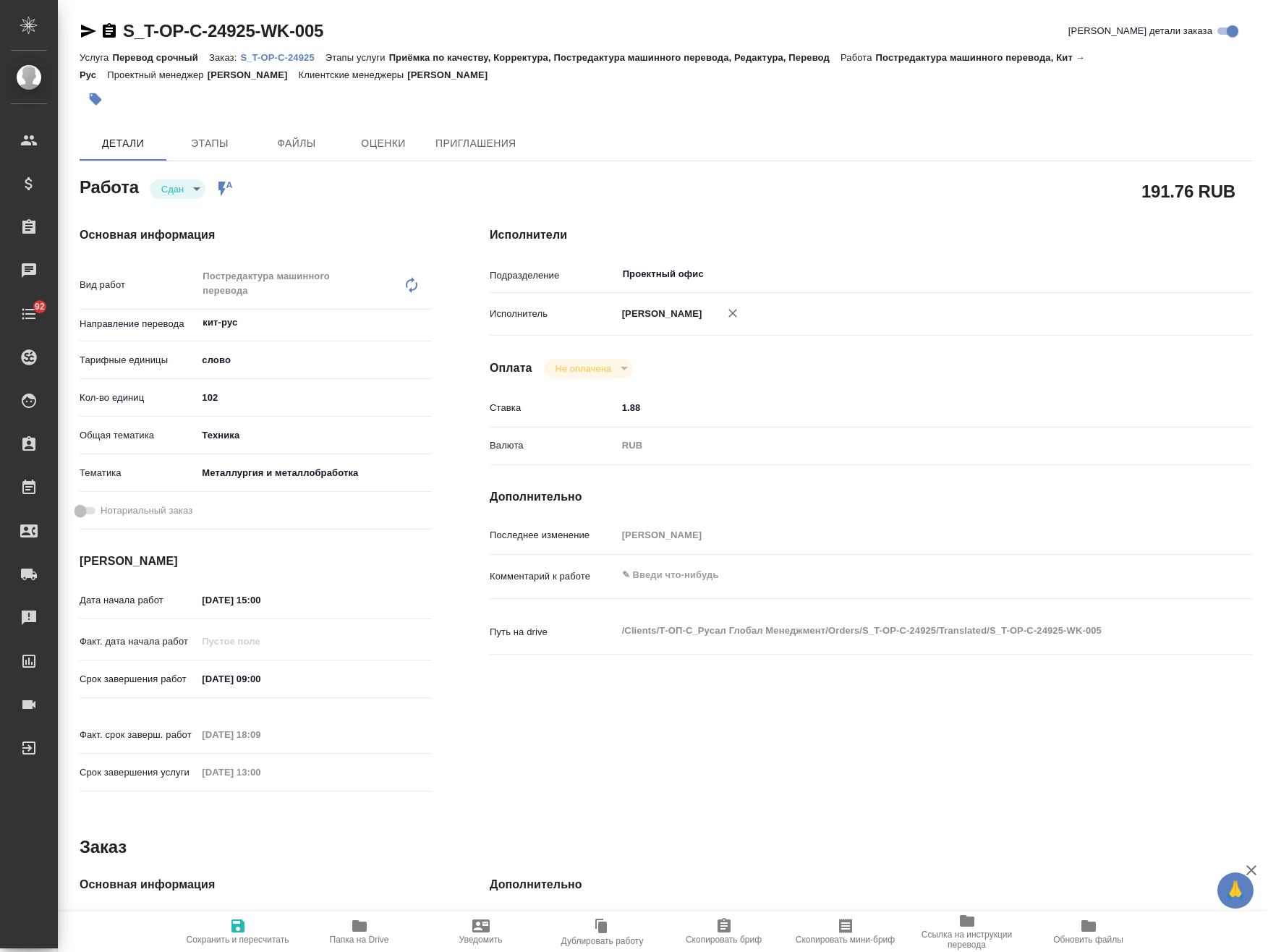
type textarea "x"
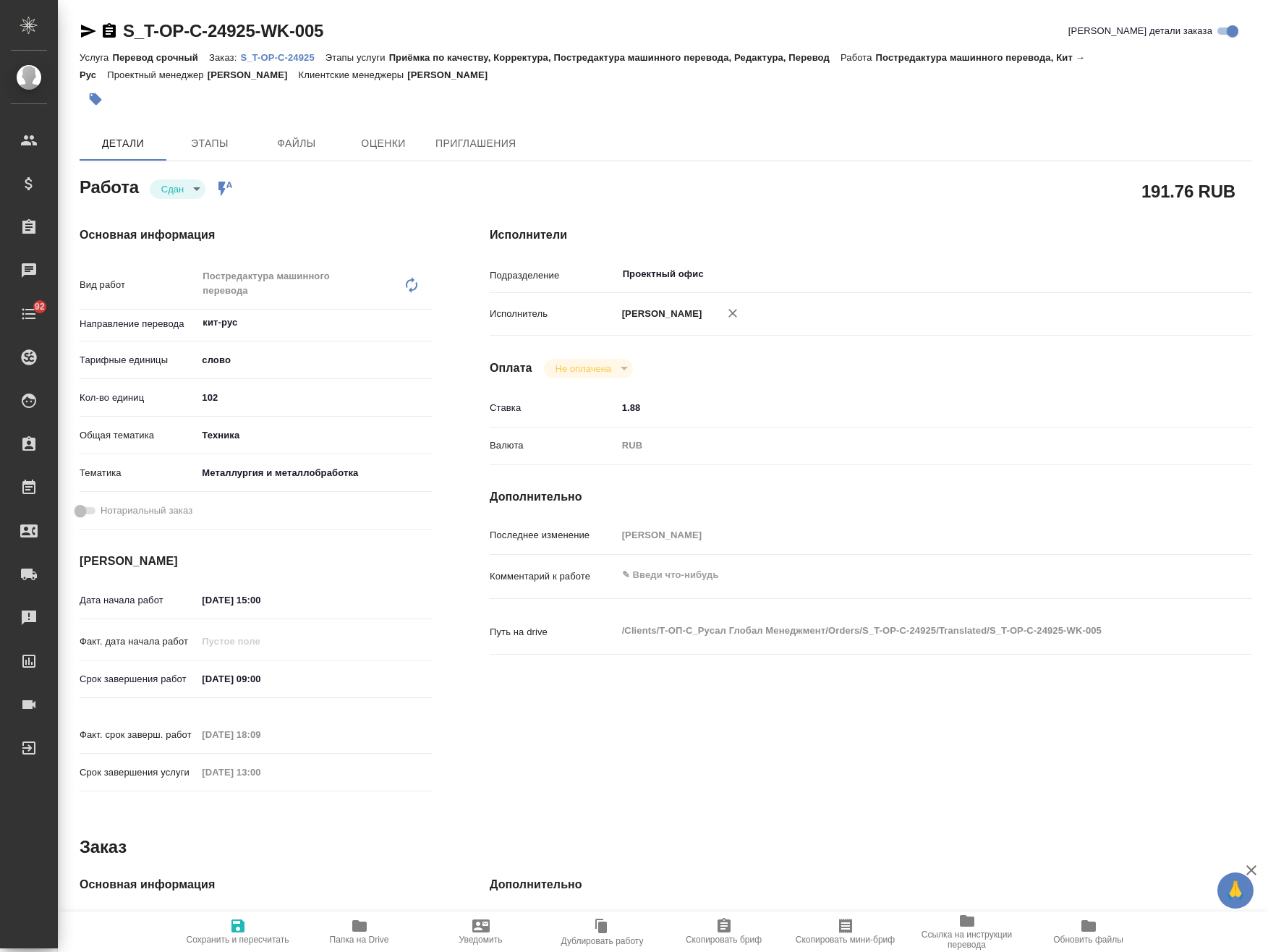
type textarea "x"
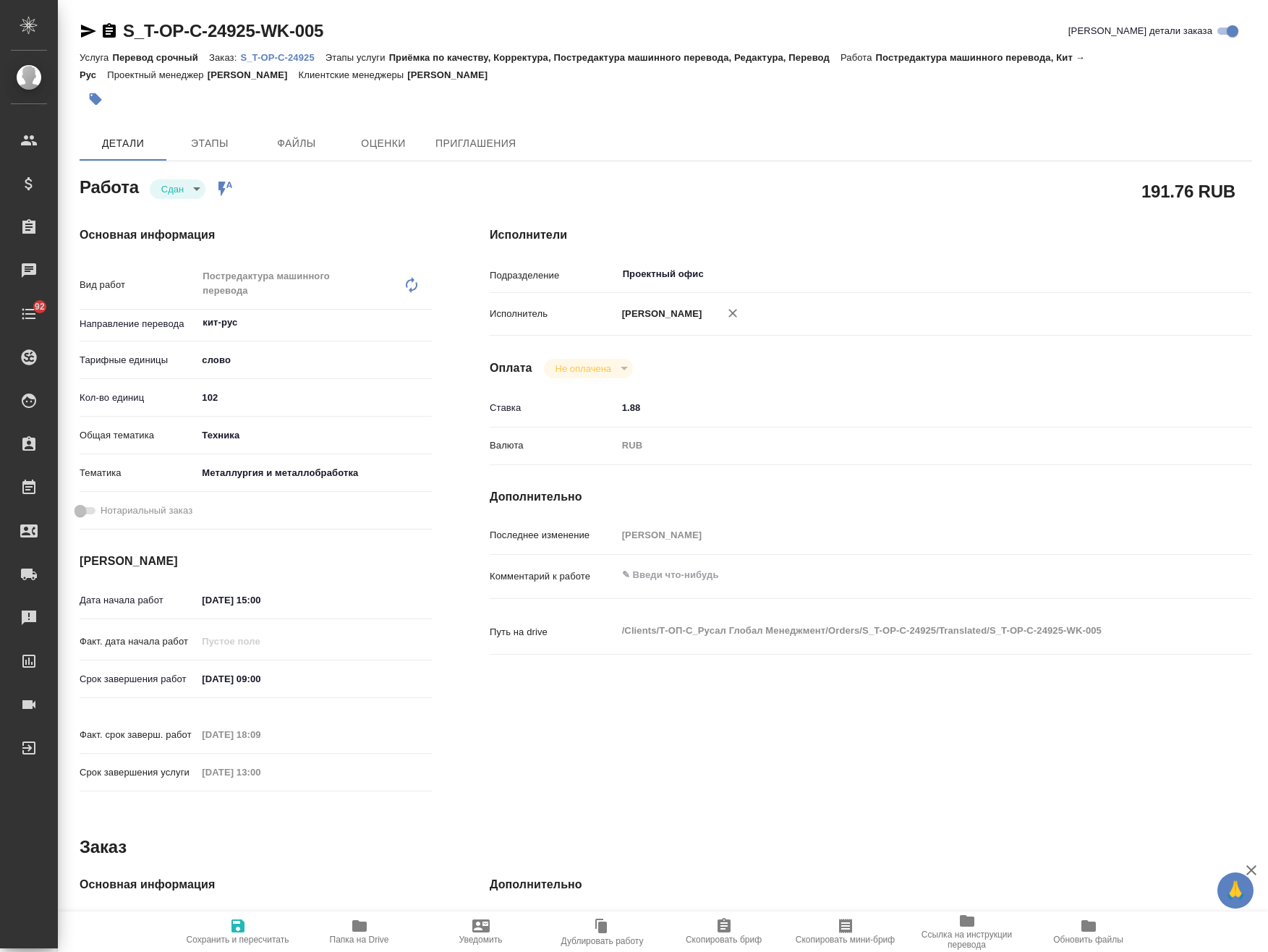
type textarea "x"
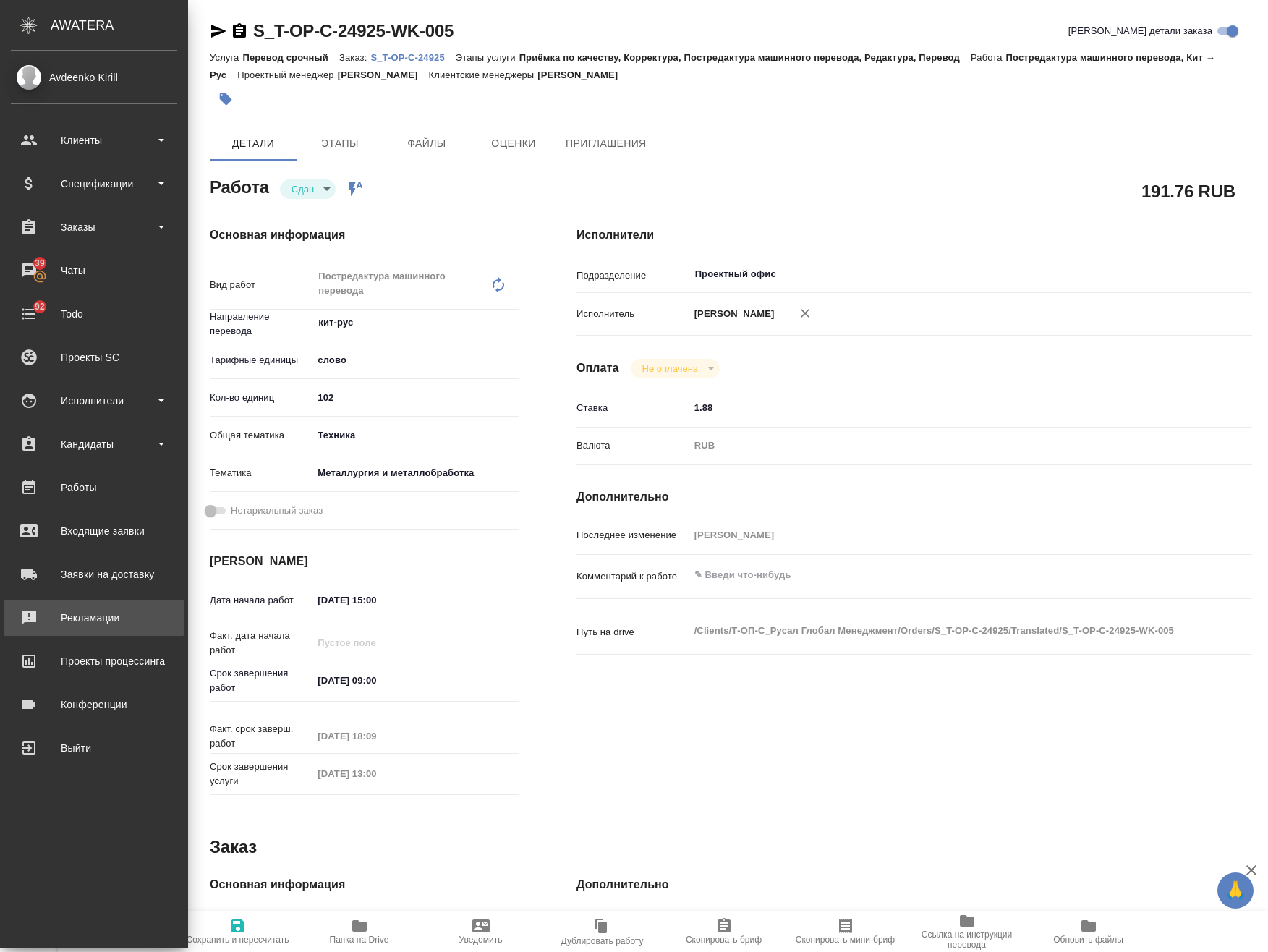
type textarea "x"
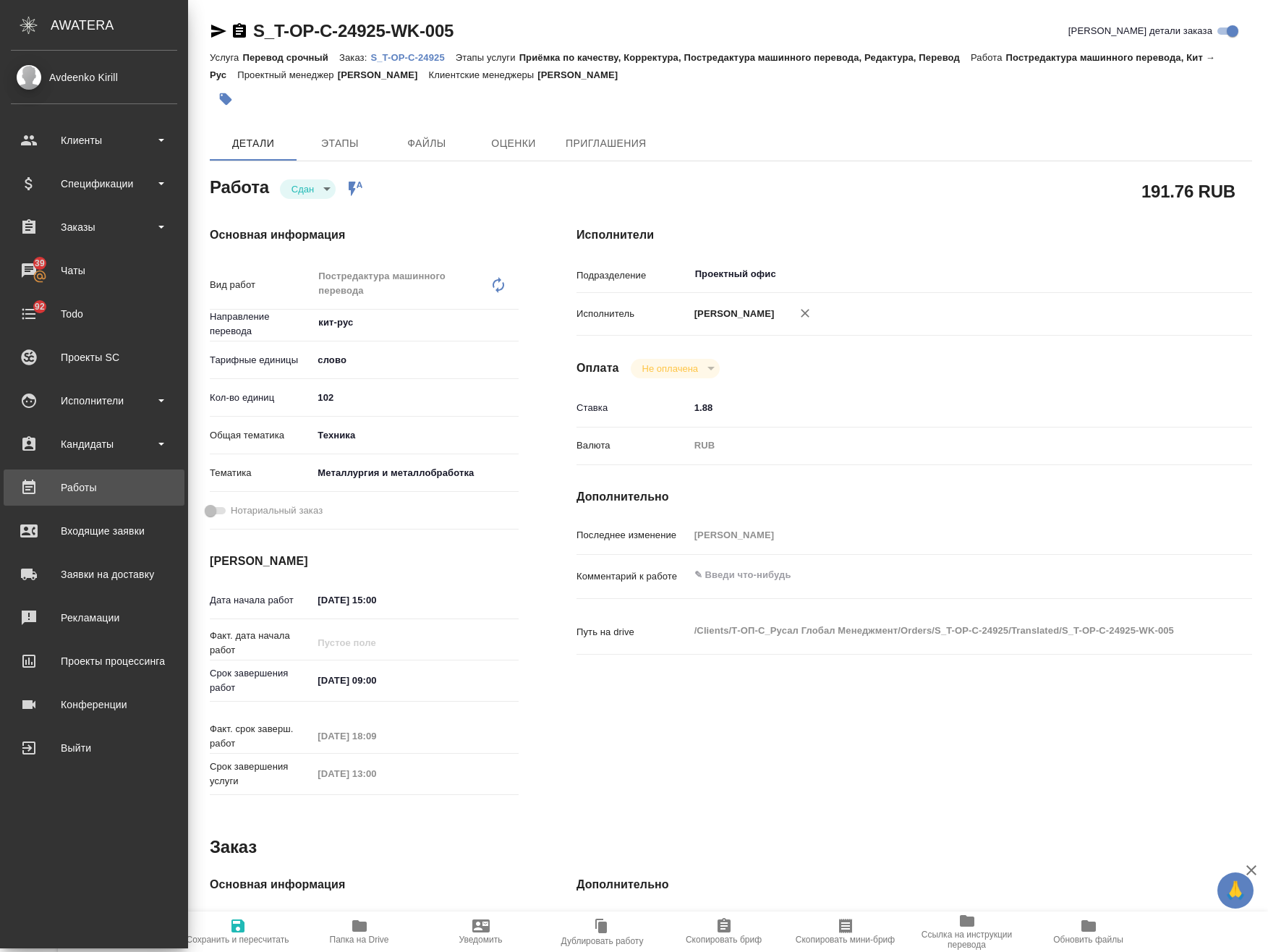
type textarea "x"
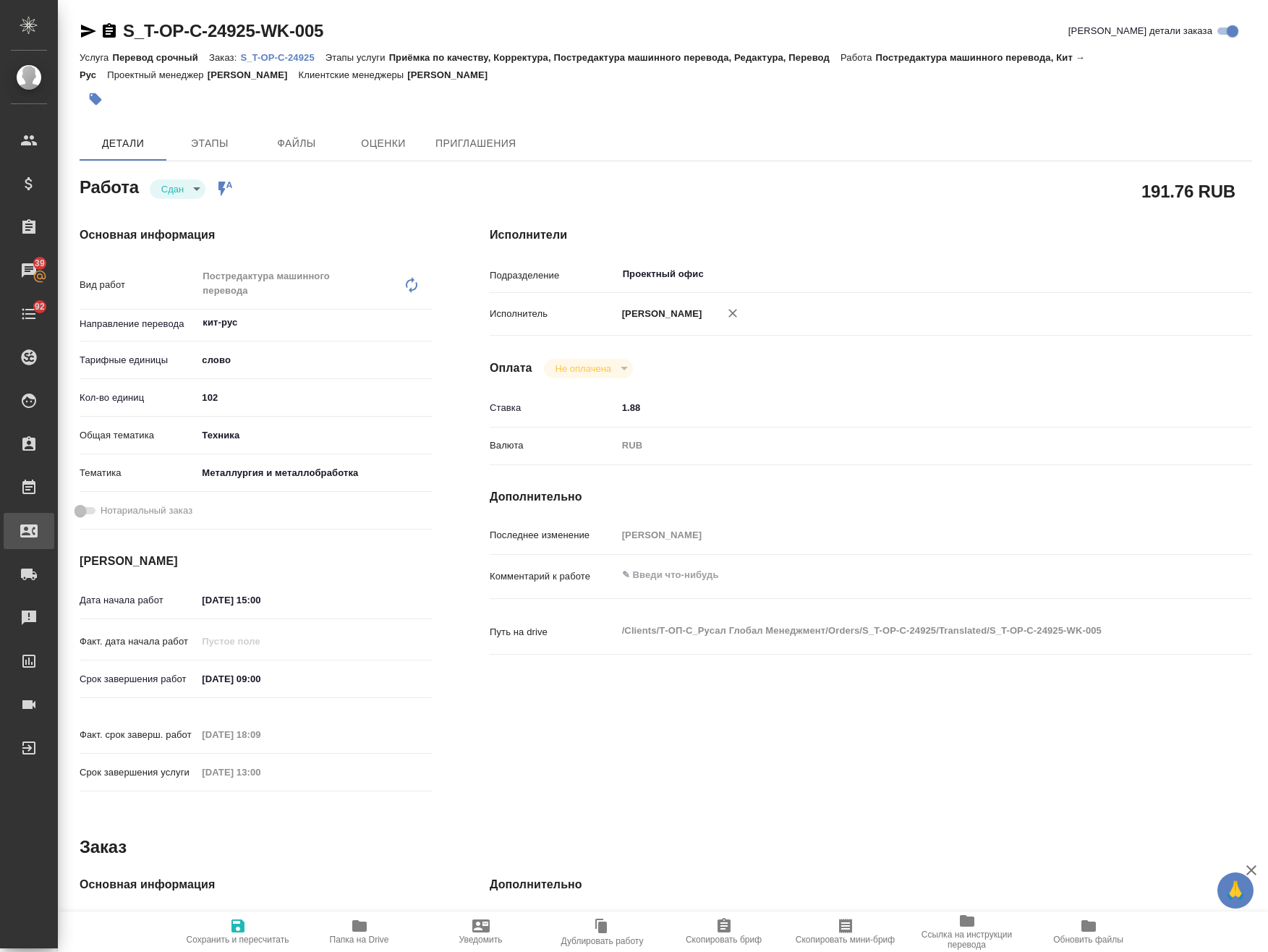
type textarea "x"
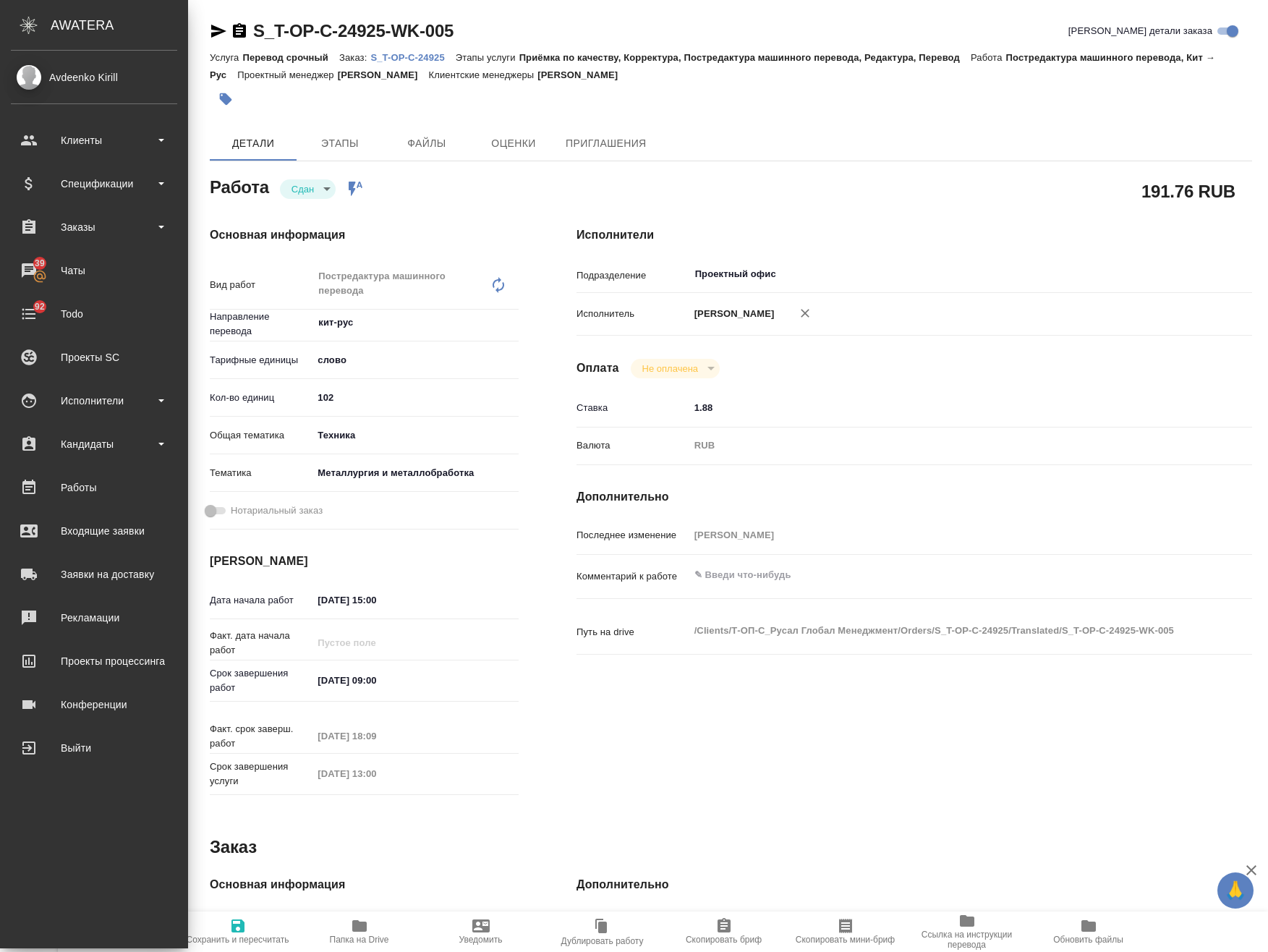
type textarea "x"
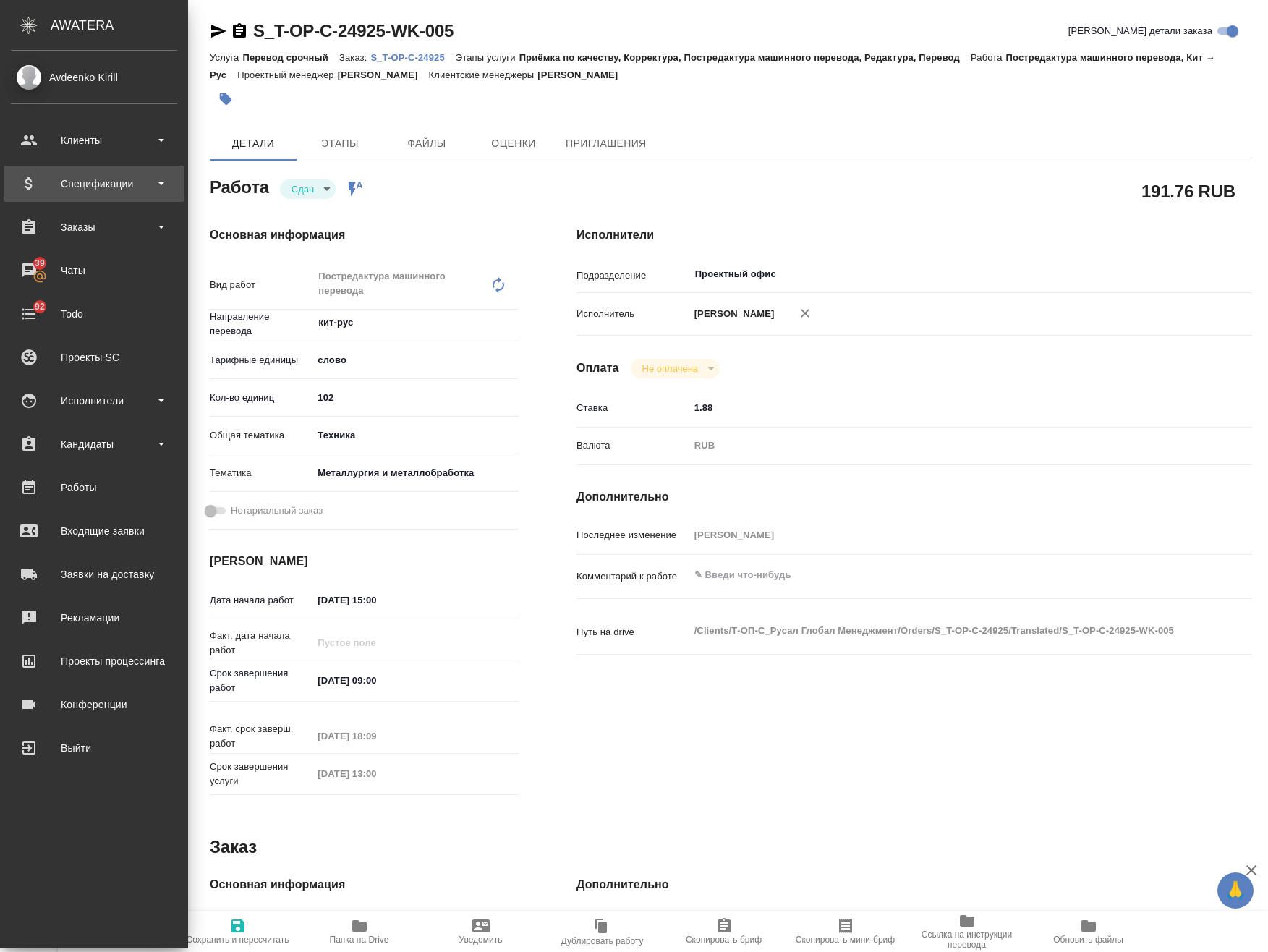
type textarea "x"
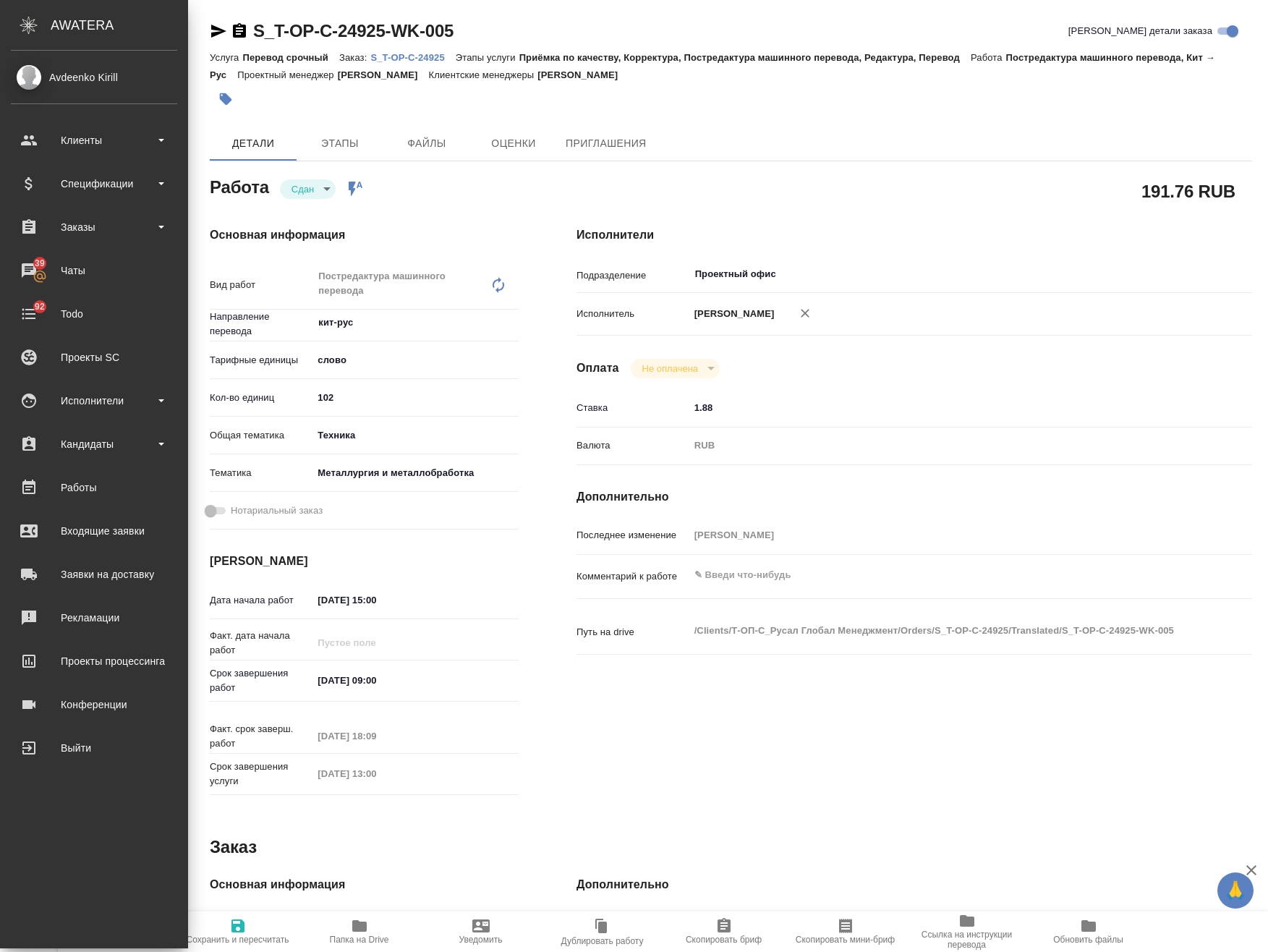
type textarea "x"
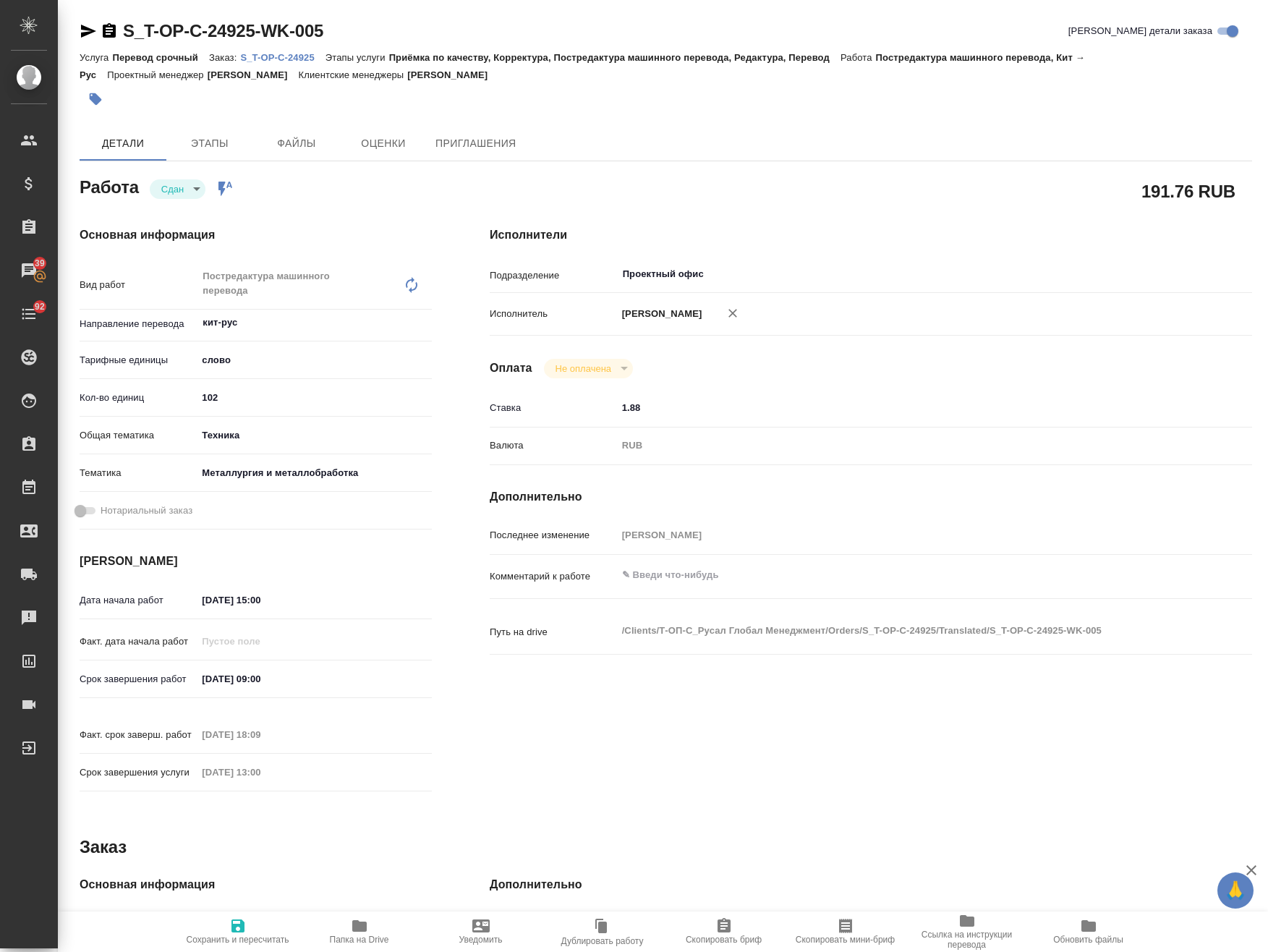
type textarea "x"
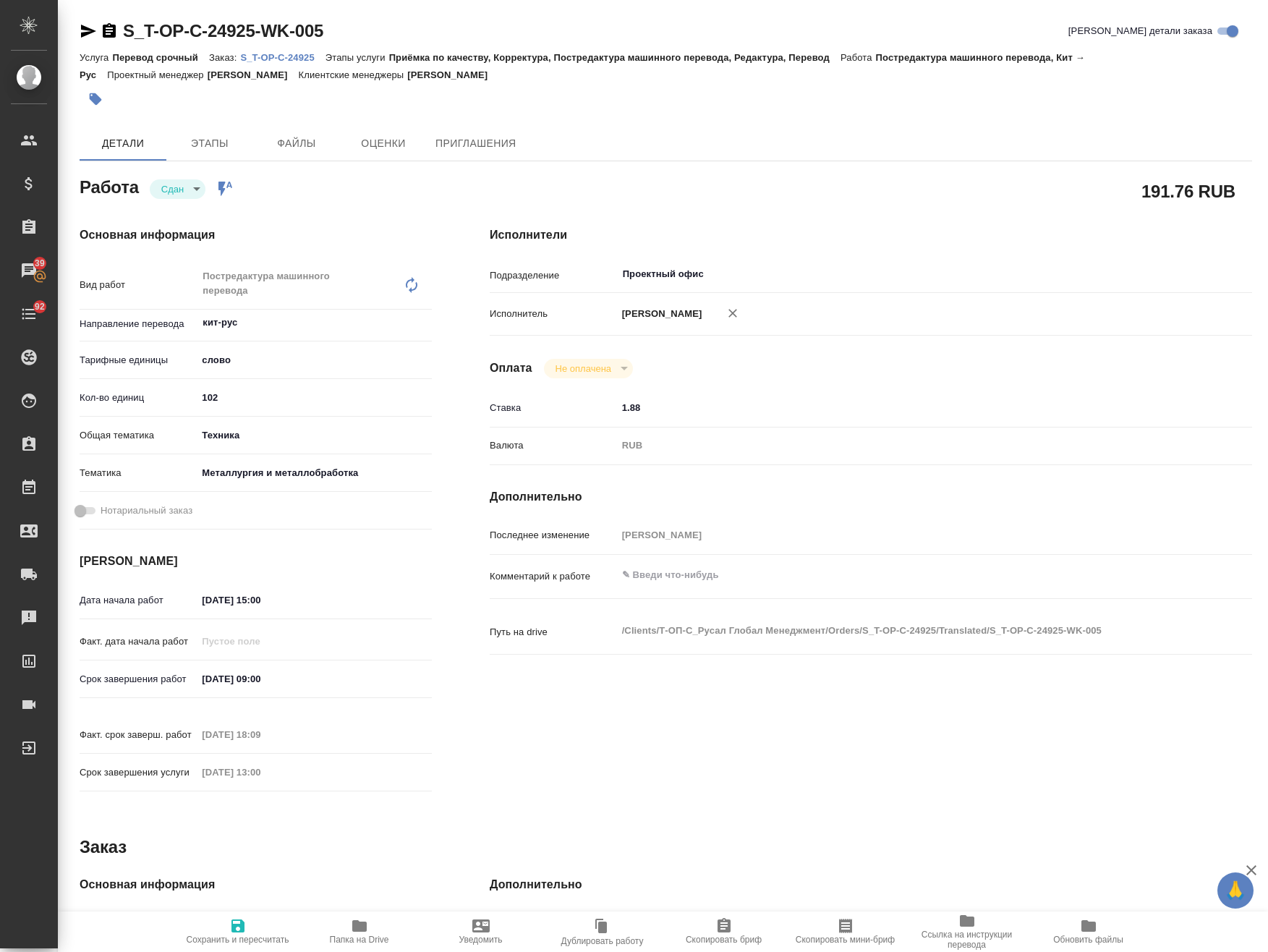
type textarea "x"
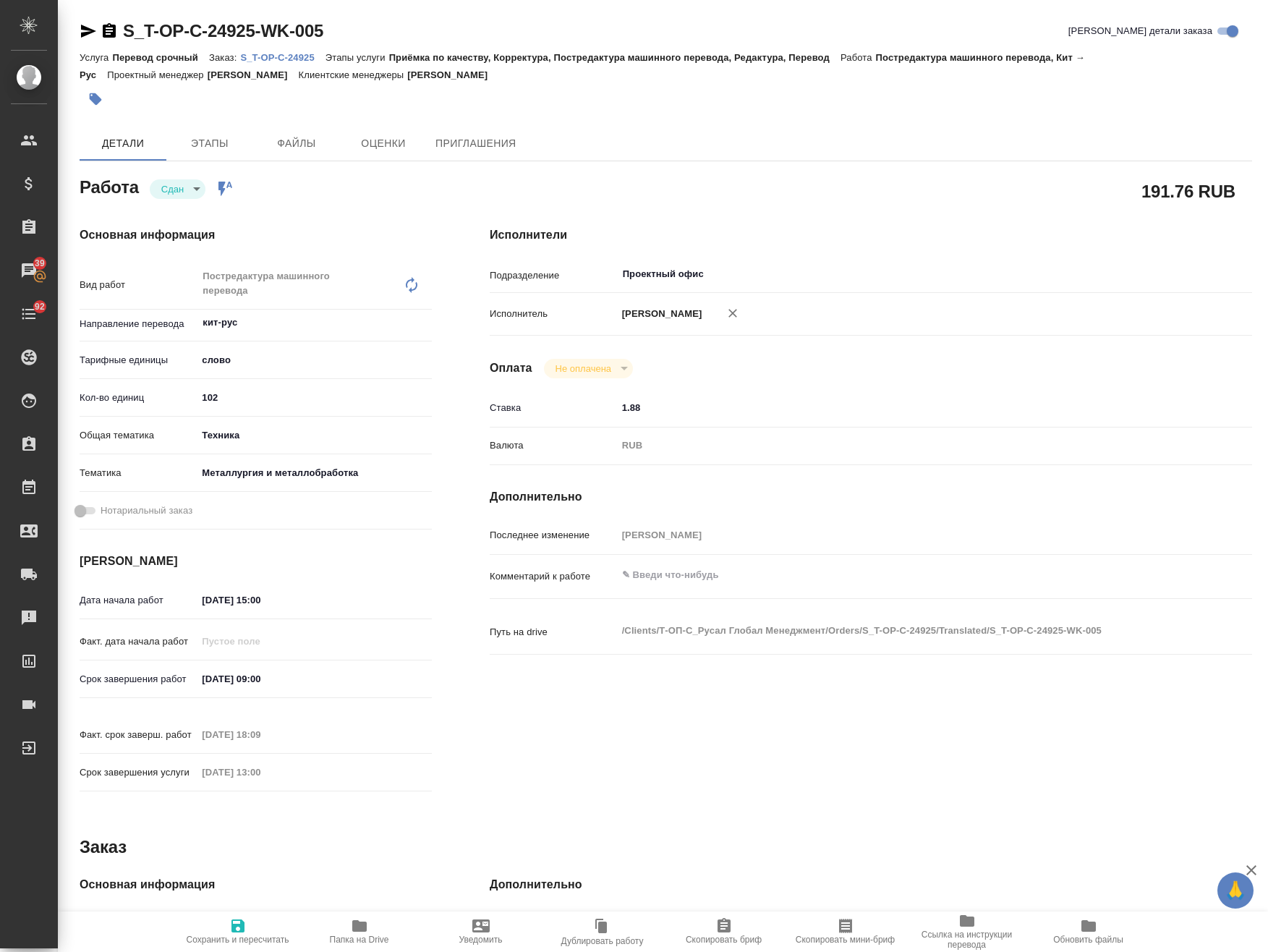
type textarea "x"
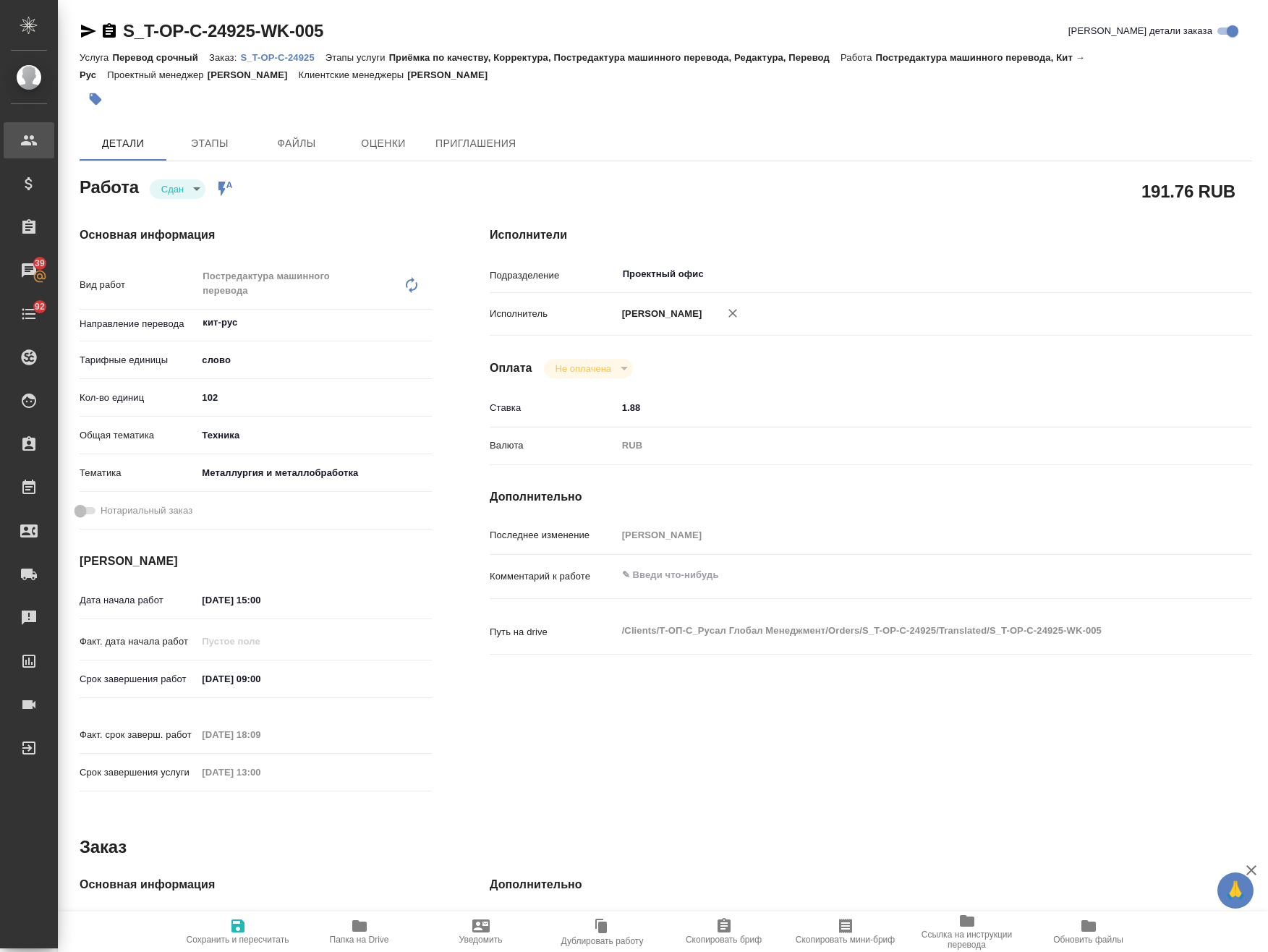
type textarea "x"
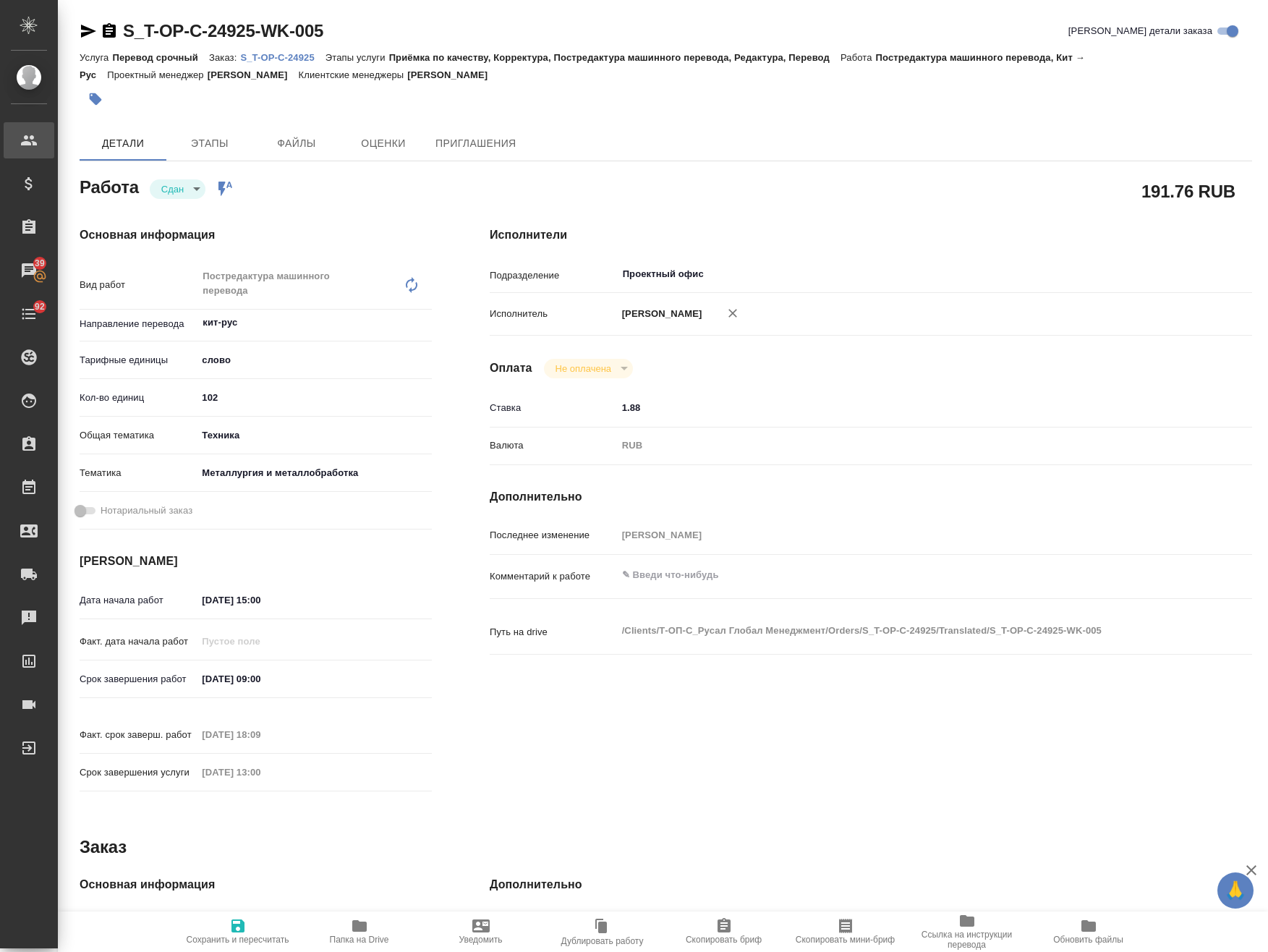
type textarea "x"
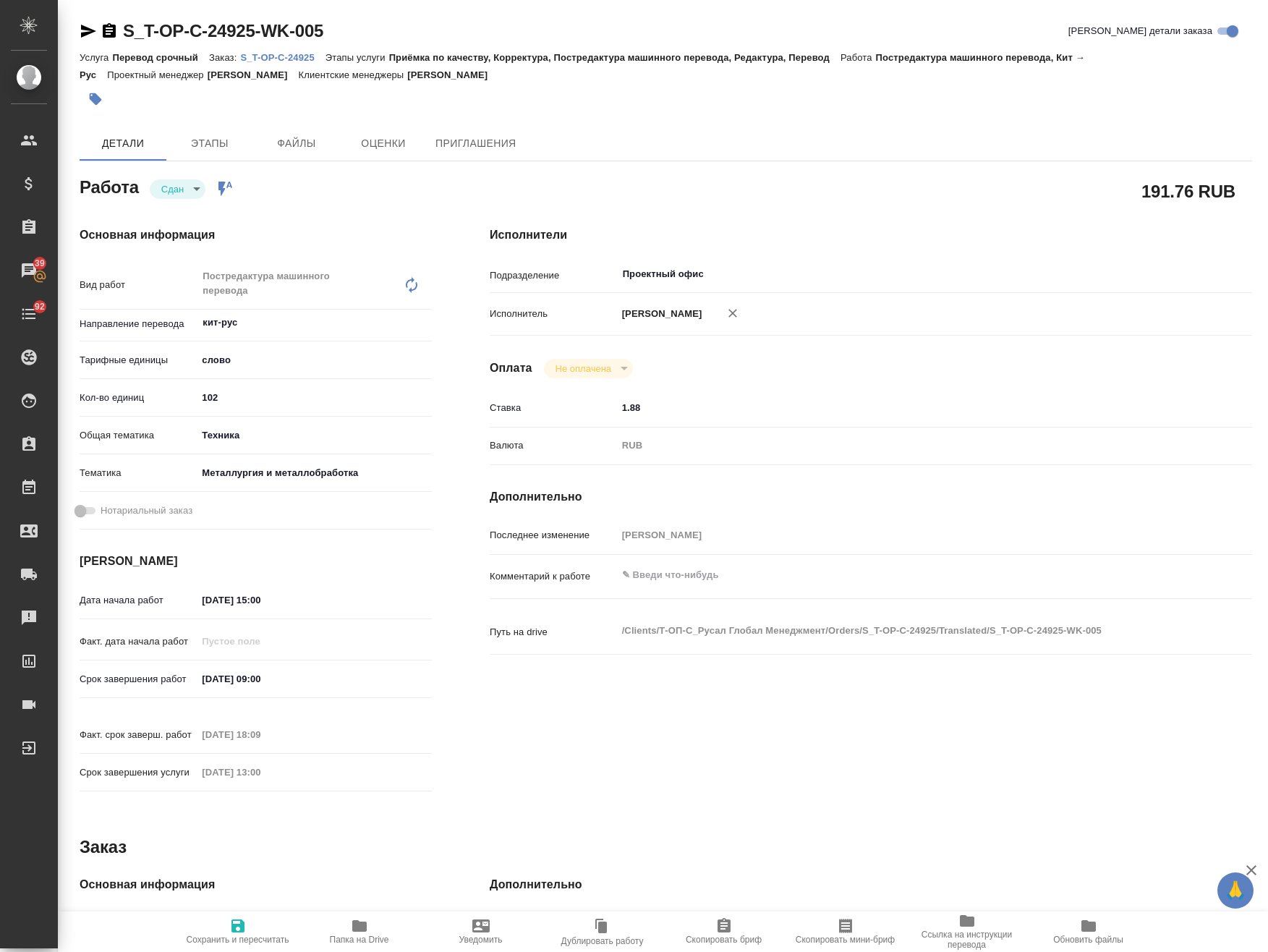
type textarea "x"
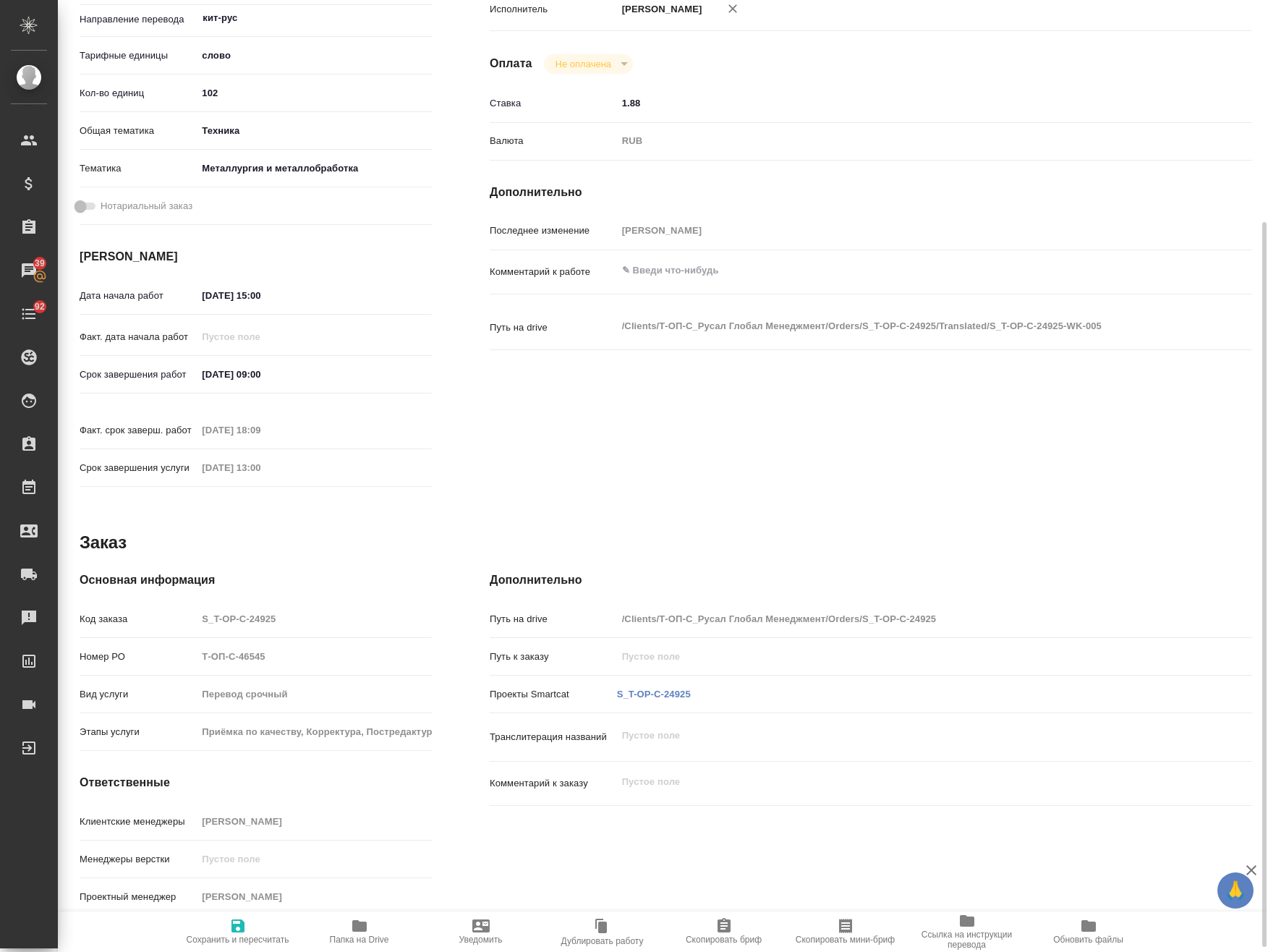
scroll to position [308, 0]
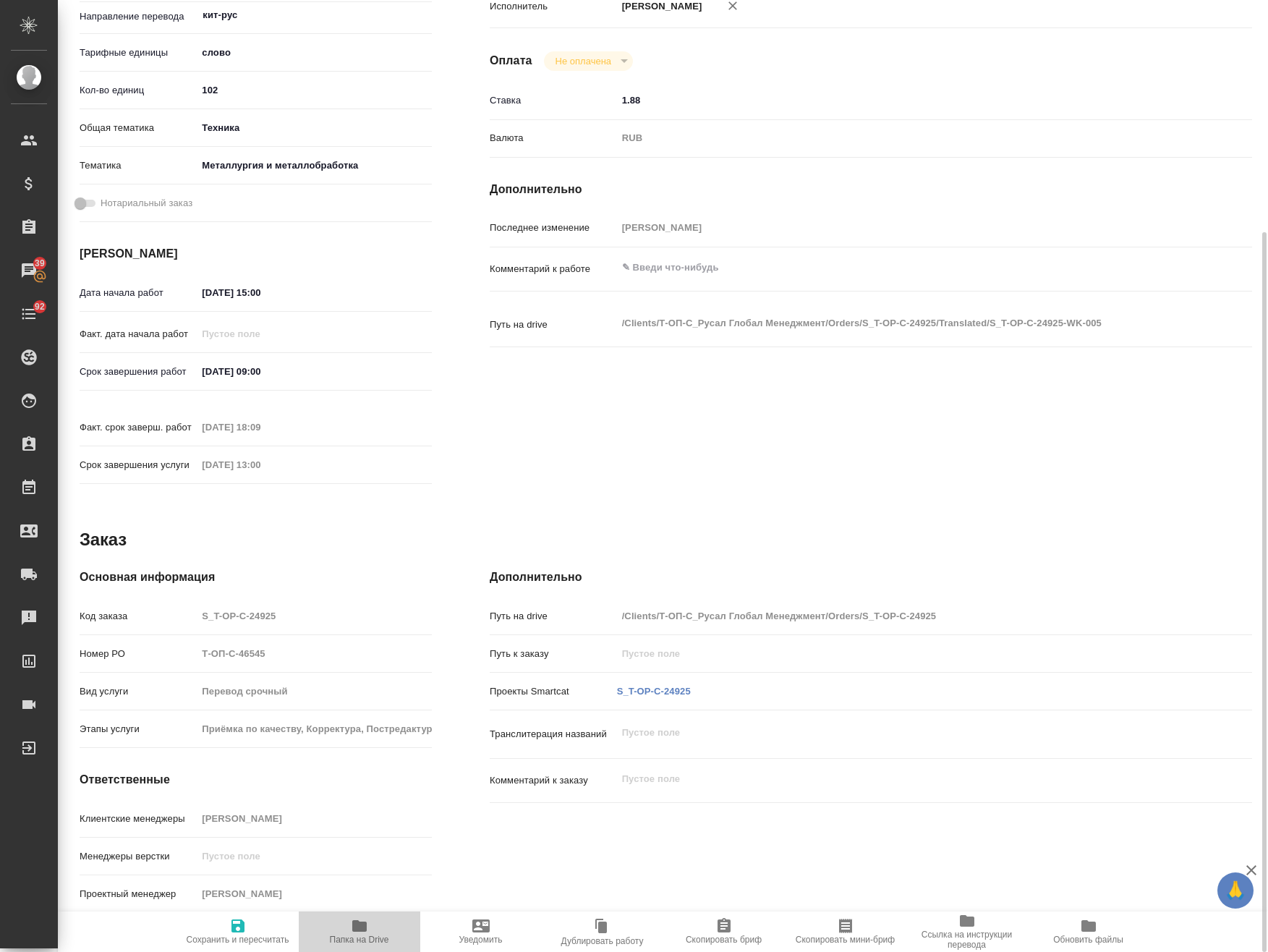
click at [379, 936] on span "Папка на Drive" at bounding box center [359, 939] width 59 height 10
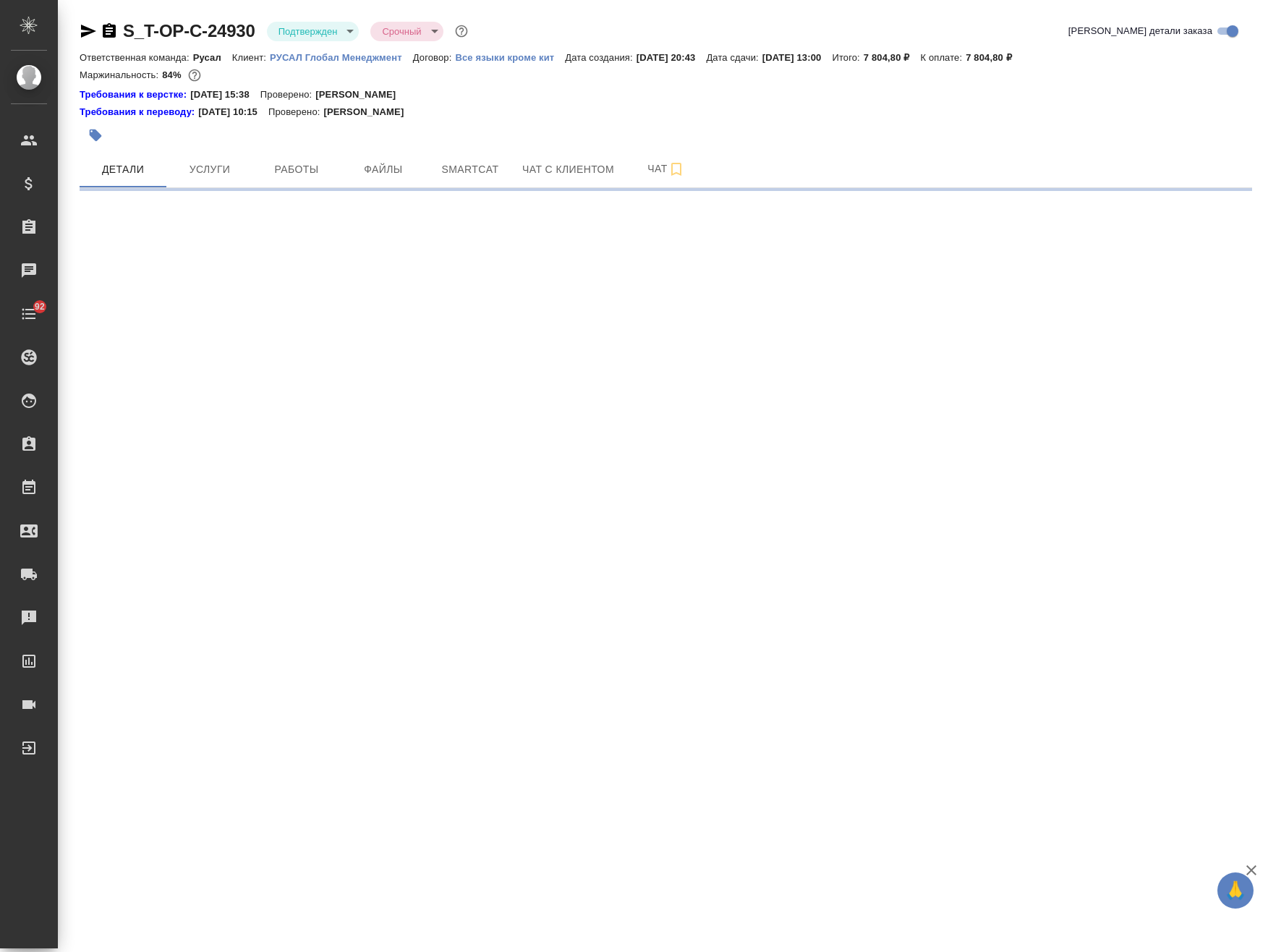
select select "RU"
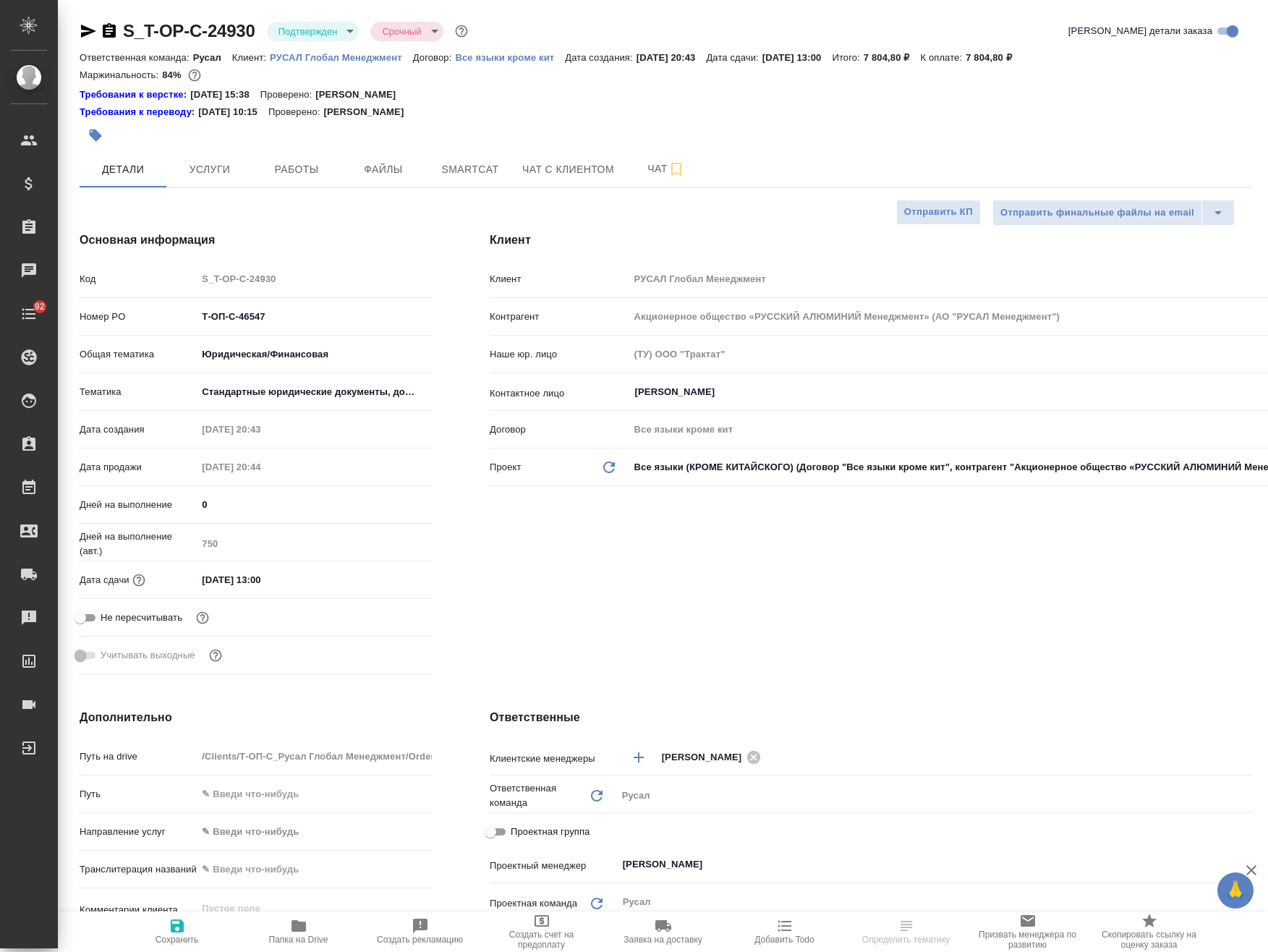
type textarea "x"
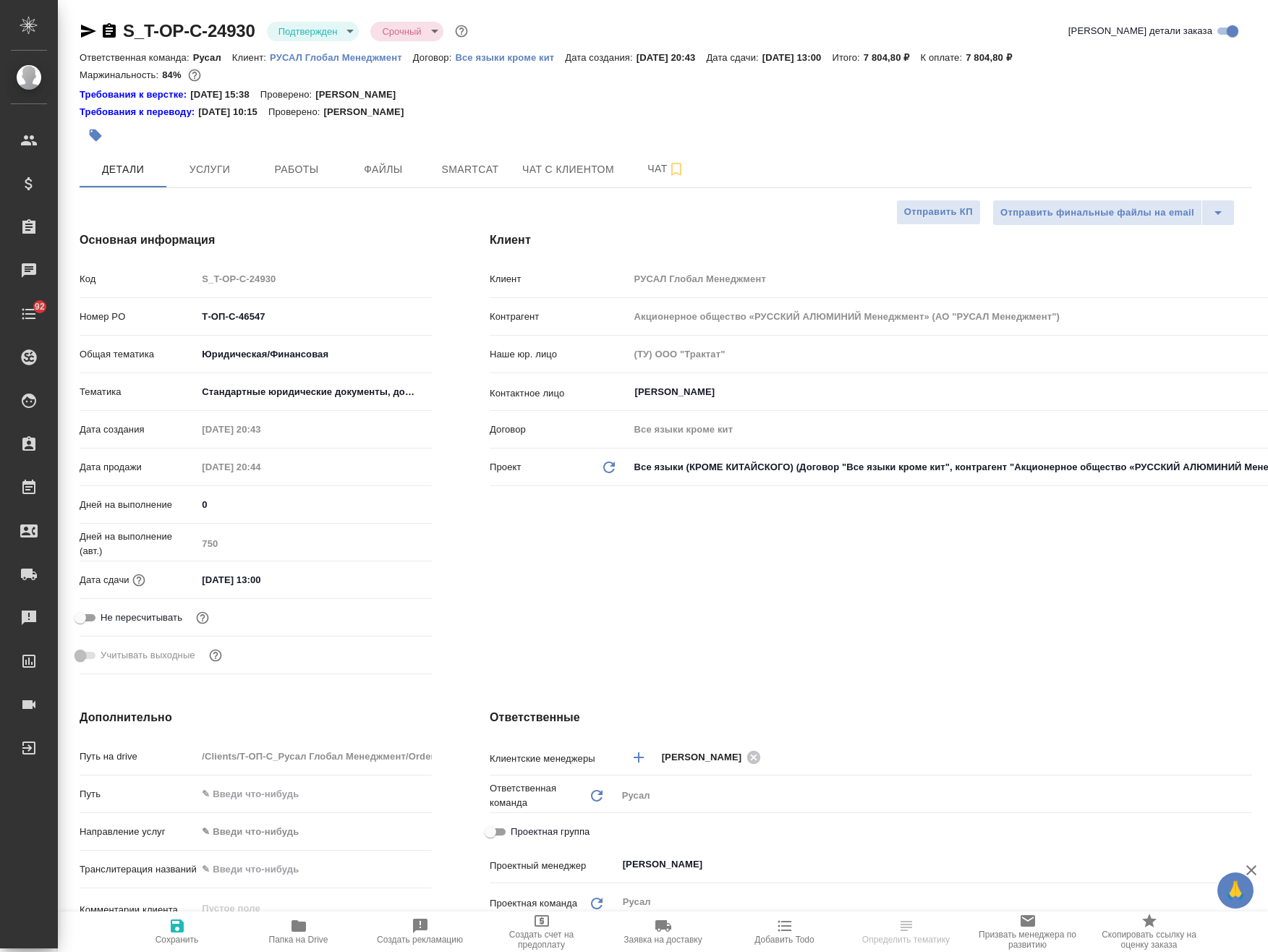
type textarea "x"
click at [471, 167] on span "Smartcat" at bounding box center [470, 169] width 69 height 18
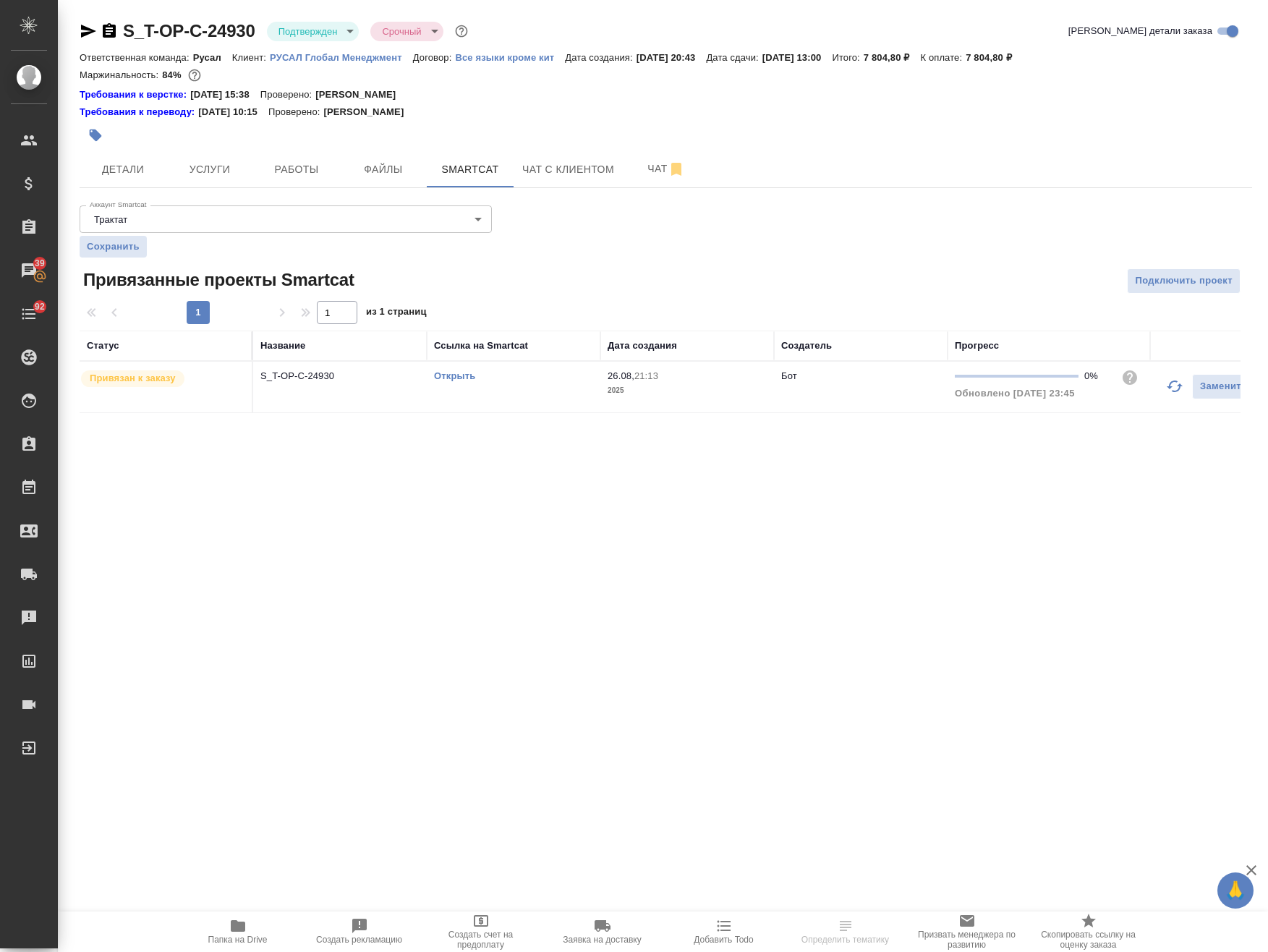
click at [1178, 386] on icon "button" at bounding box center [1174, 386] width 17 height 17
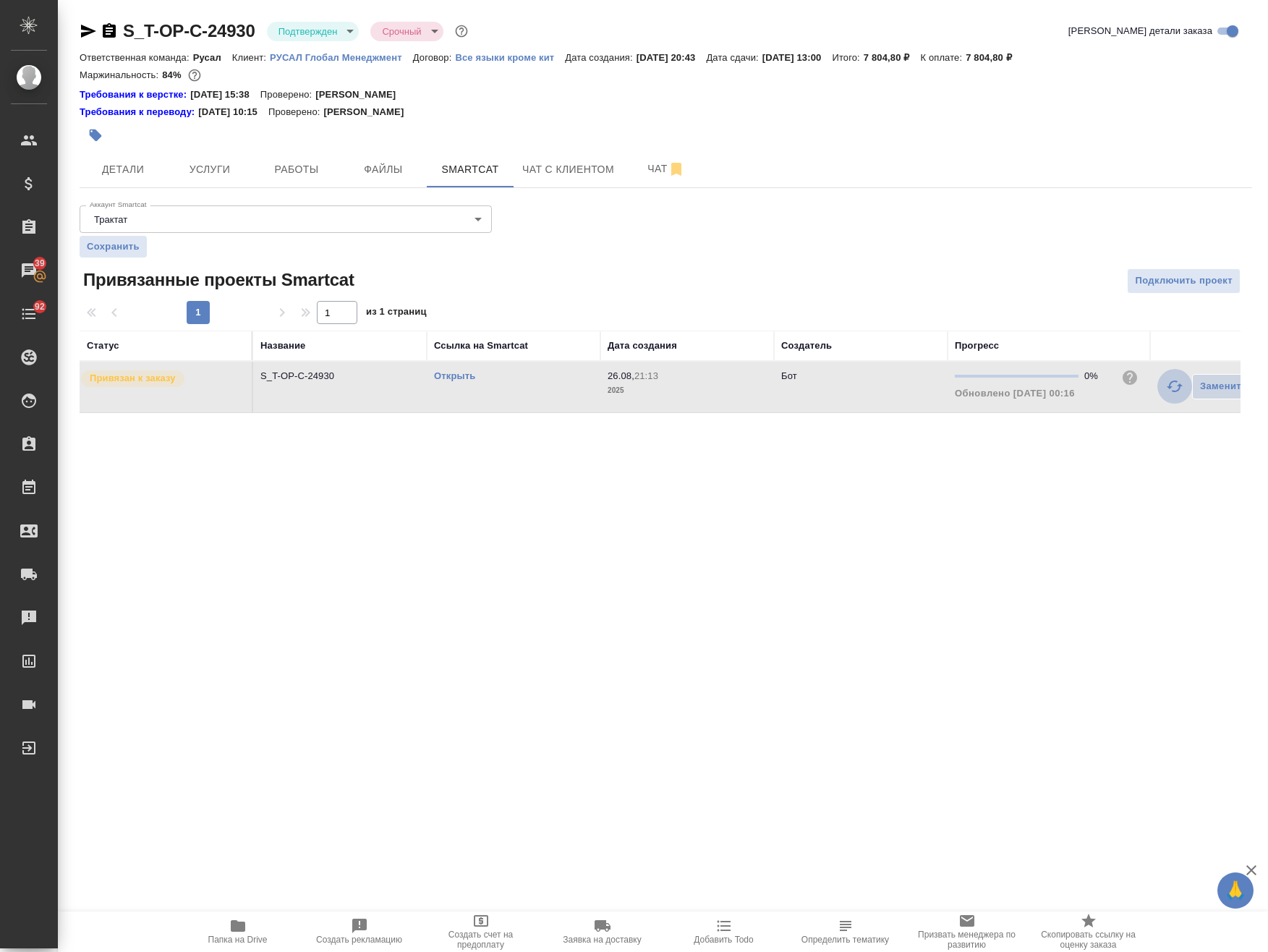
click at [1174, 394] on icon "button" at bounding box center [1174, 386] width 17 height 17
click at [281, 29] on body "🙏 .cls-1 fill:#fff; AWATERA Avdeenko Kirill Клиенты Спецификации Заказы 39 Чаты…" at bounding box center [634, 476] width 1268 height 952
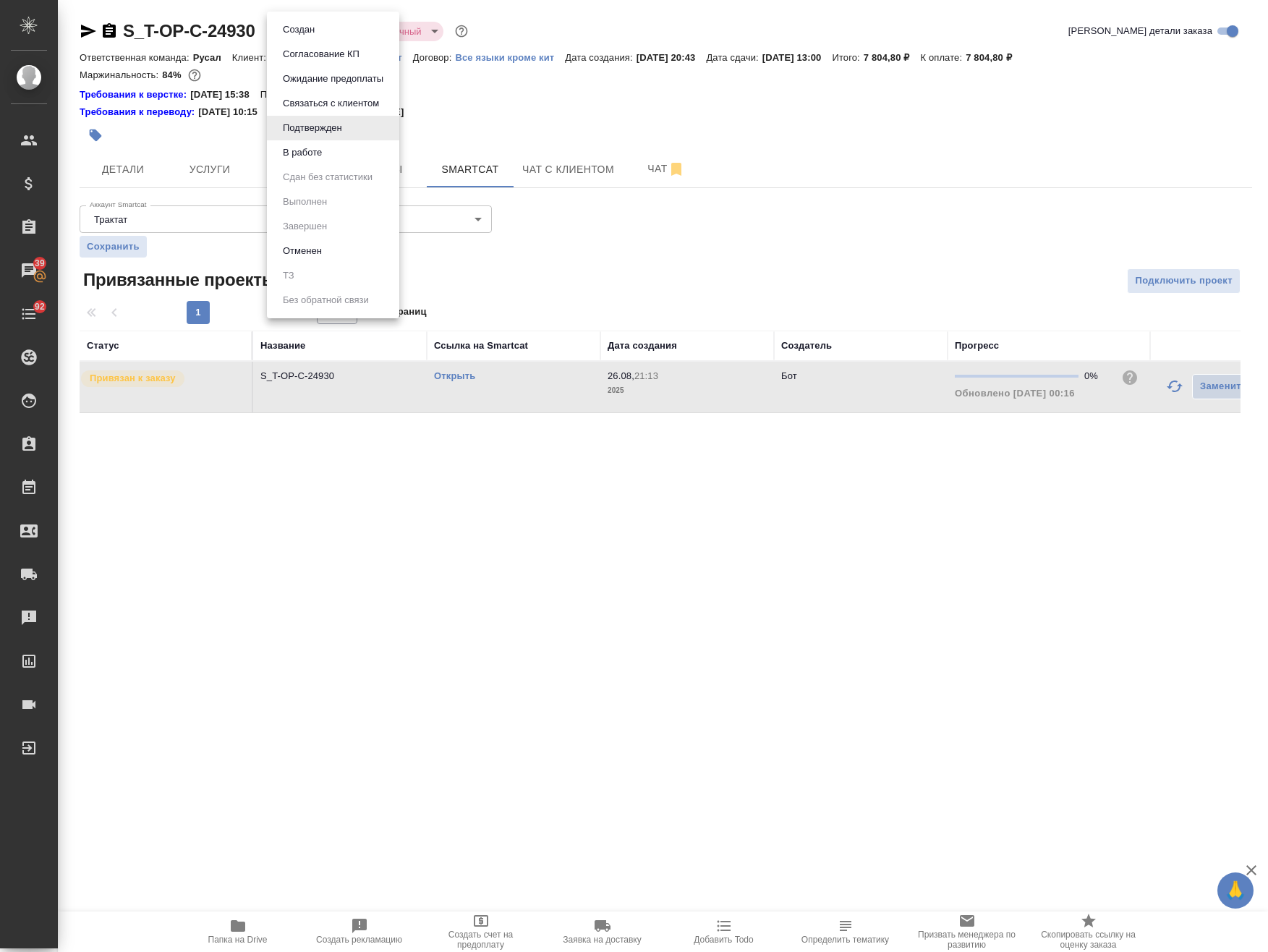
click at [319, 161] on li "В работе" at bounding box center [334, 153] width 132 height 25
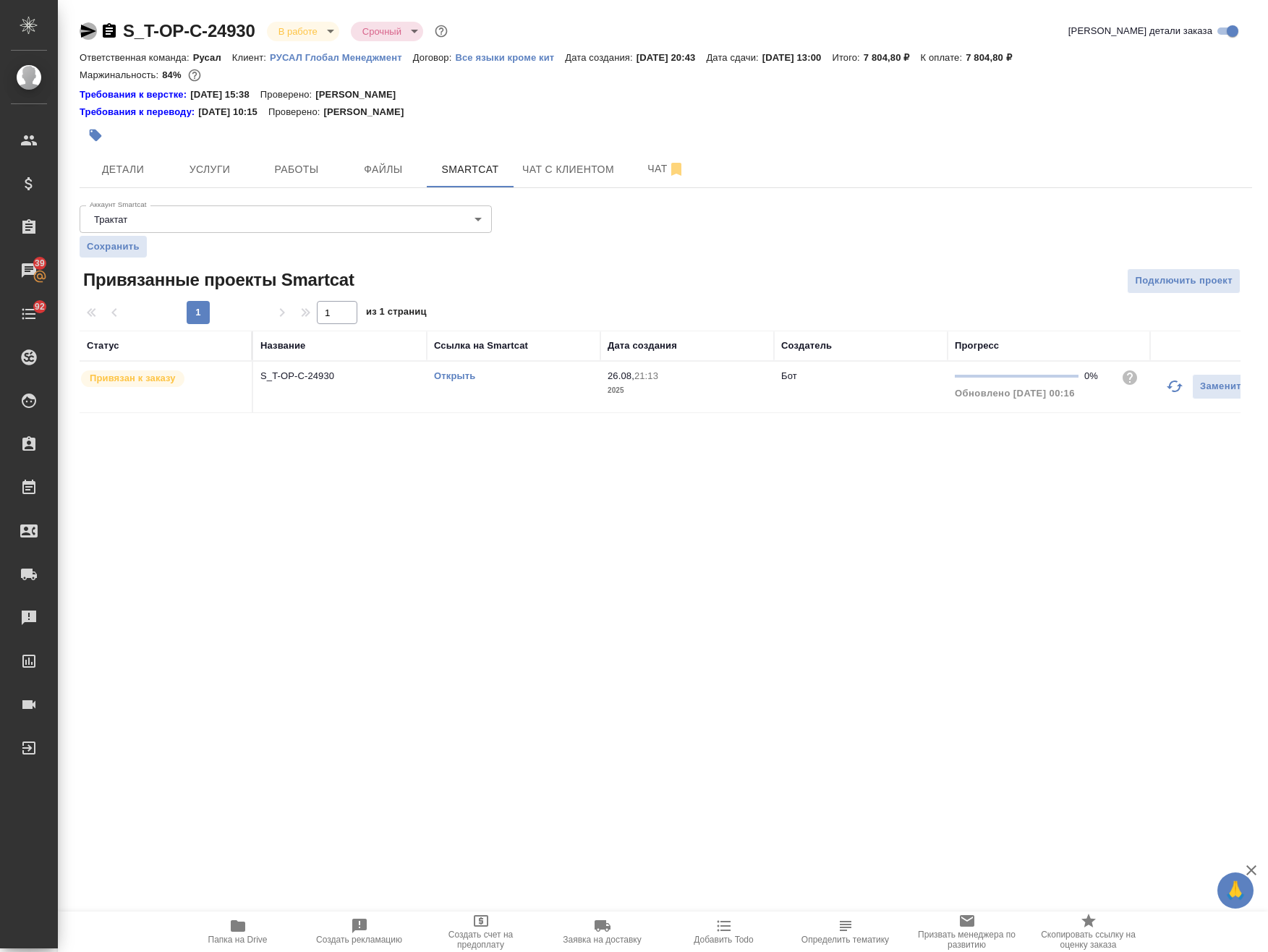
click at [85, 23] on icon "button" at bounding box center [88, 31] width 17 height 17
click at [90, 155] on button "Детали" at bounding box center [122, 169] width 87 height 36
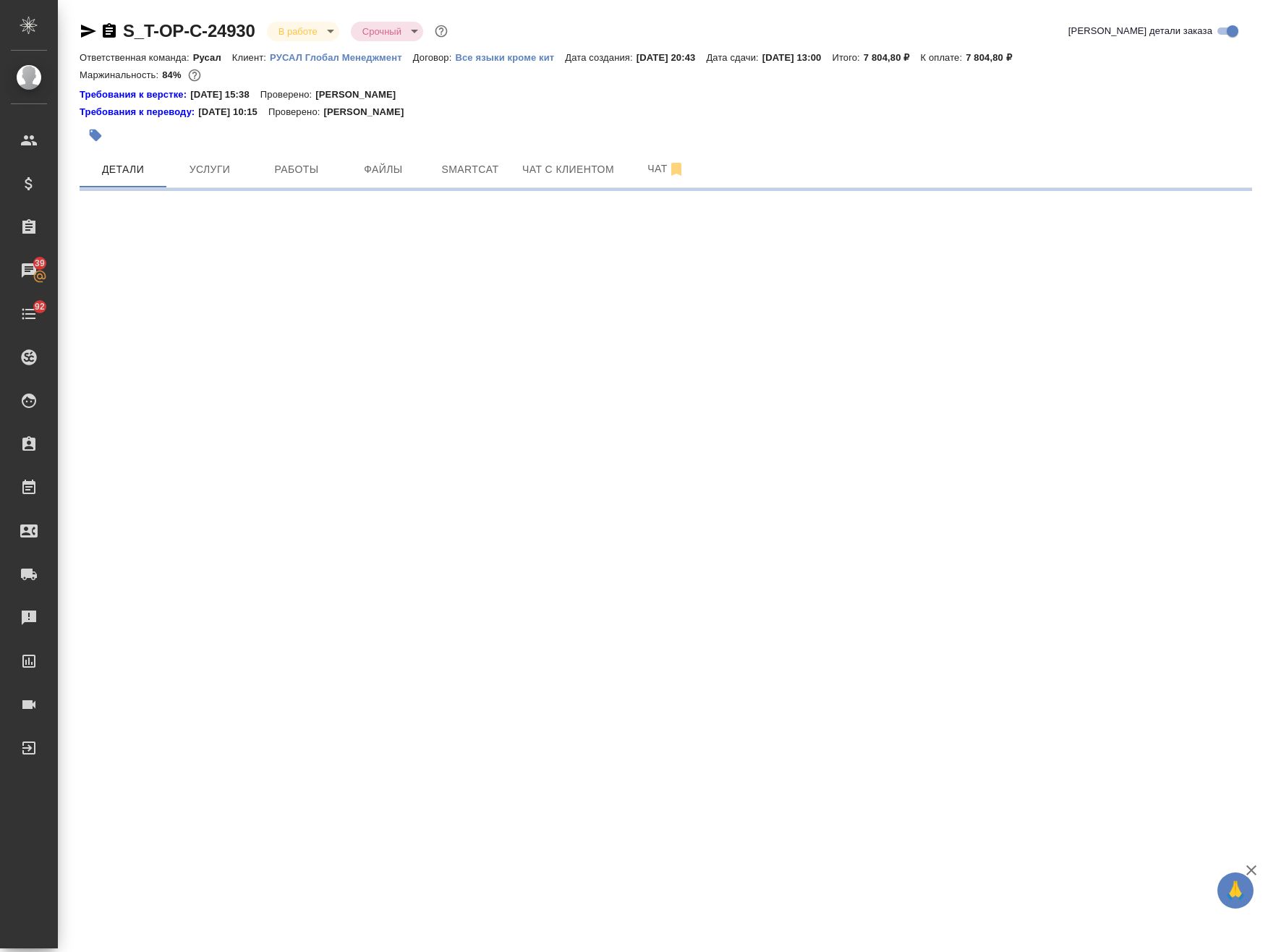
select select "RU"
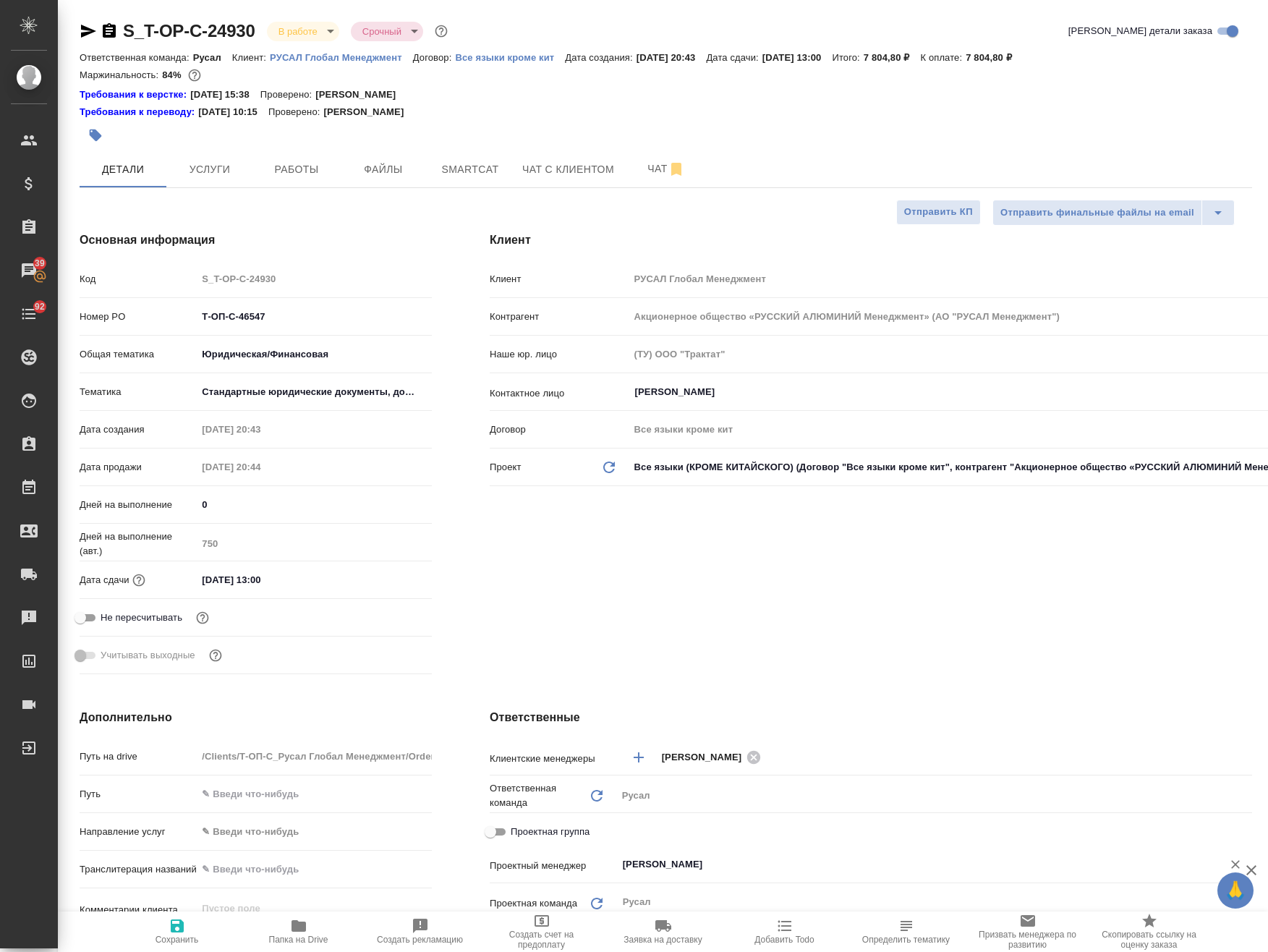
type textarea "x"
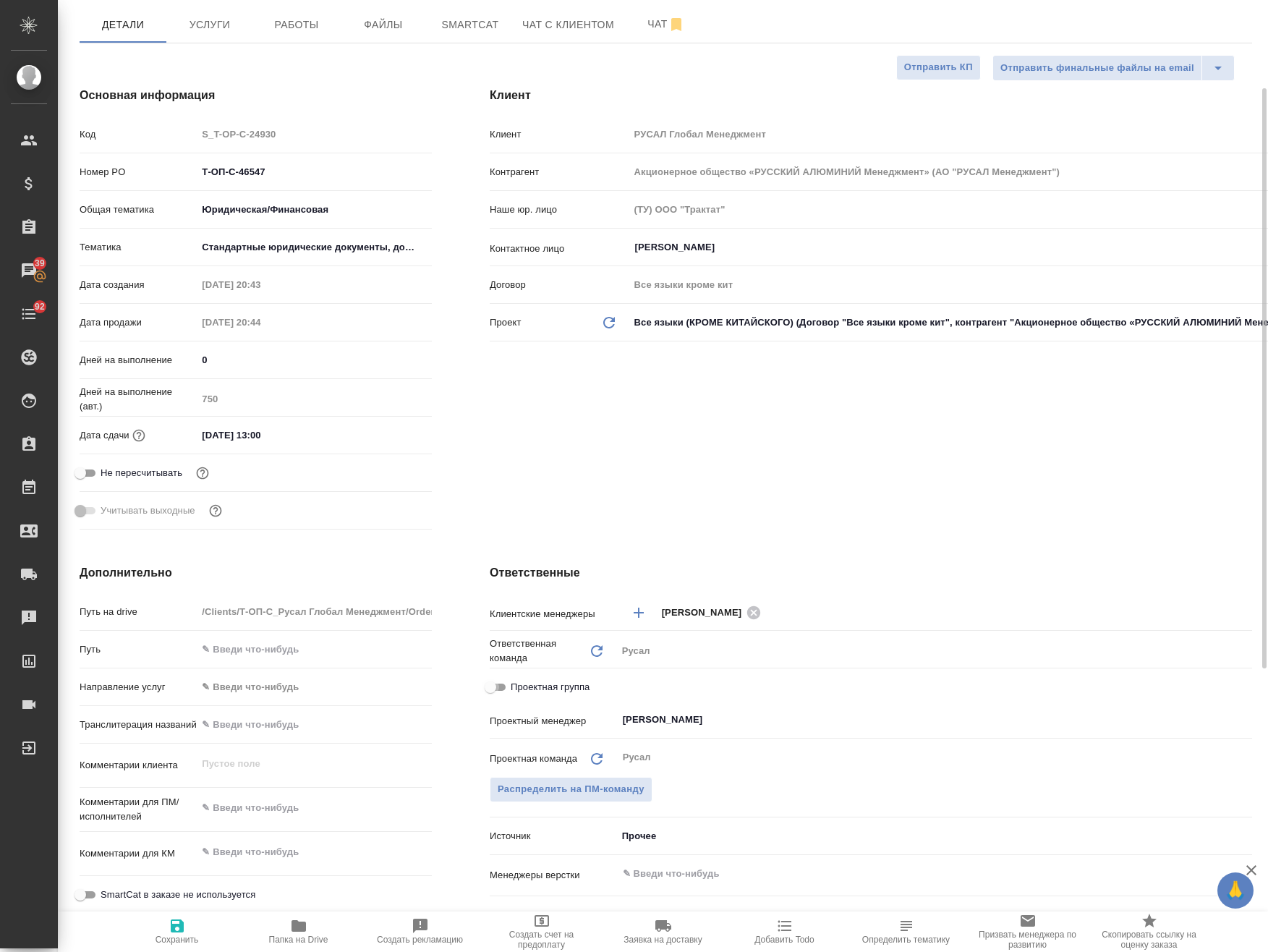
click at [496, 686] on input "Проектная группа" at bounding box center [490, 687] width 52 height 17
checkbox input "true"
type textarea "x"
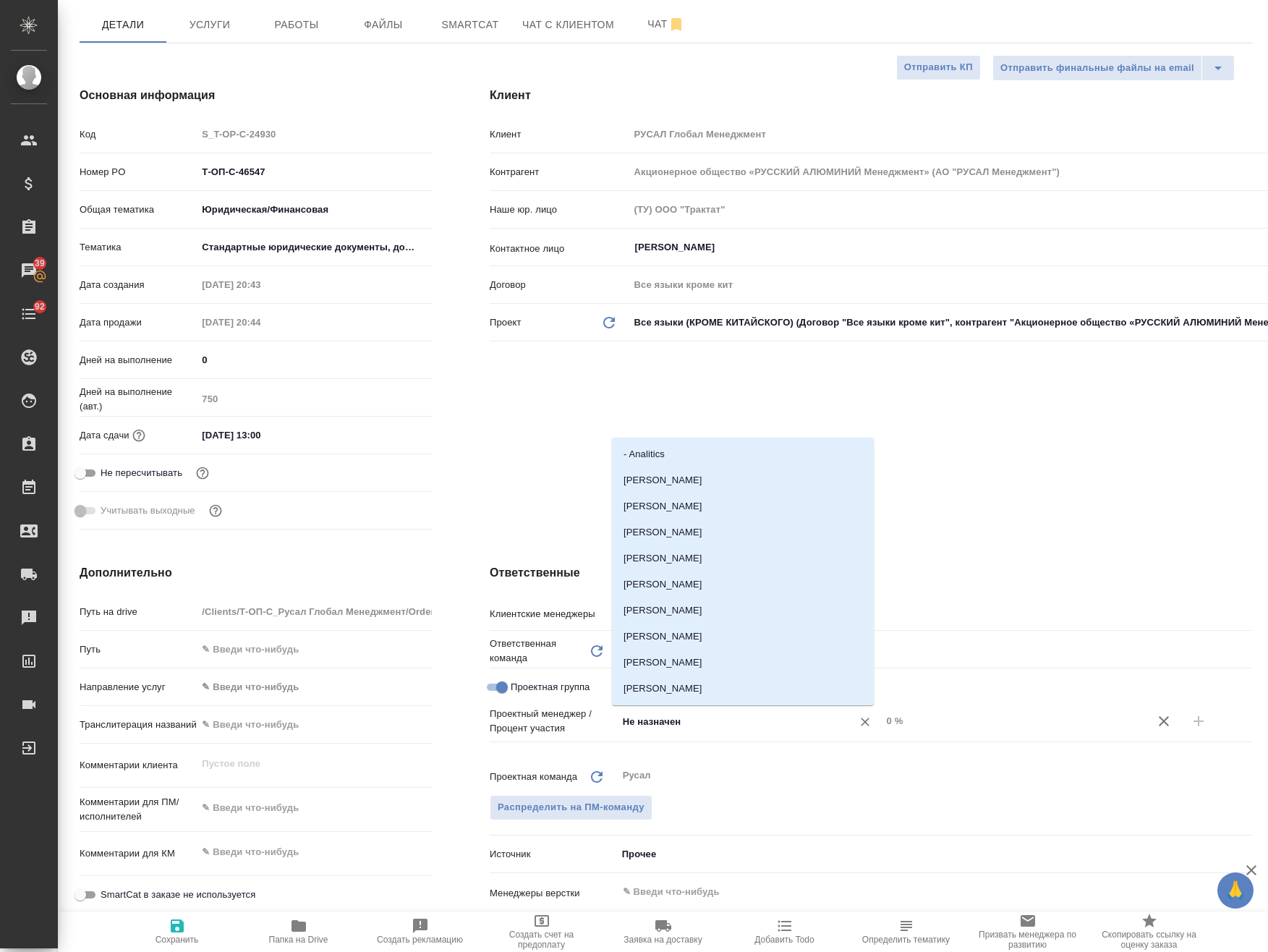
click at [701, 722] on input "Не назначен" at bounding box center [725, 721] width 207 height 17
type input "авде"
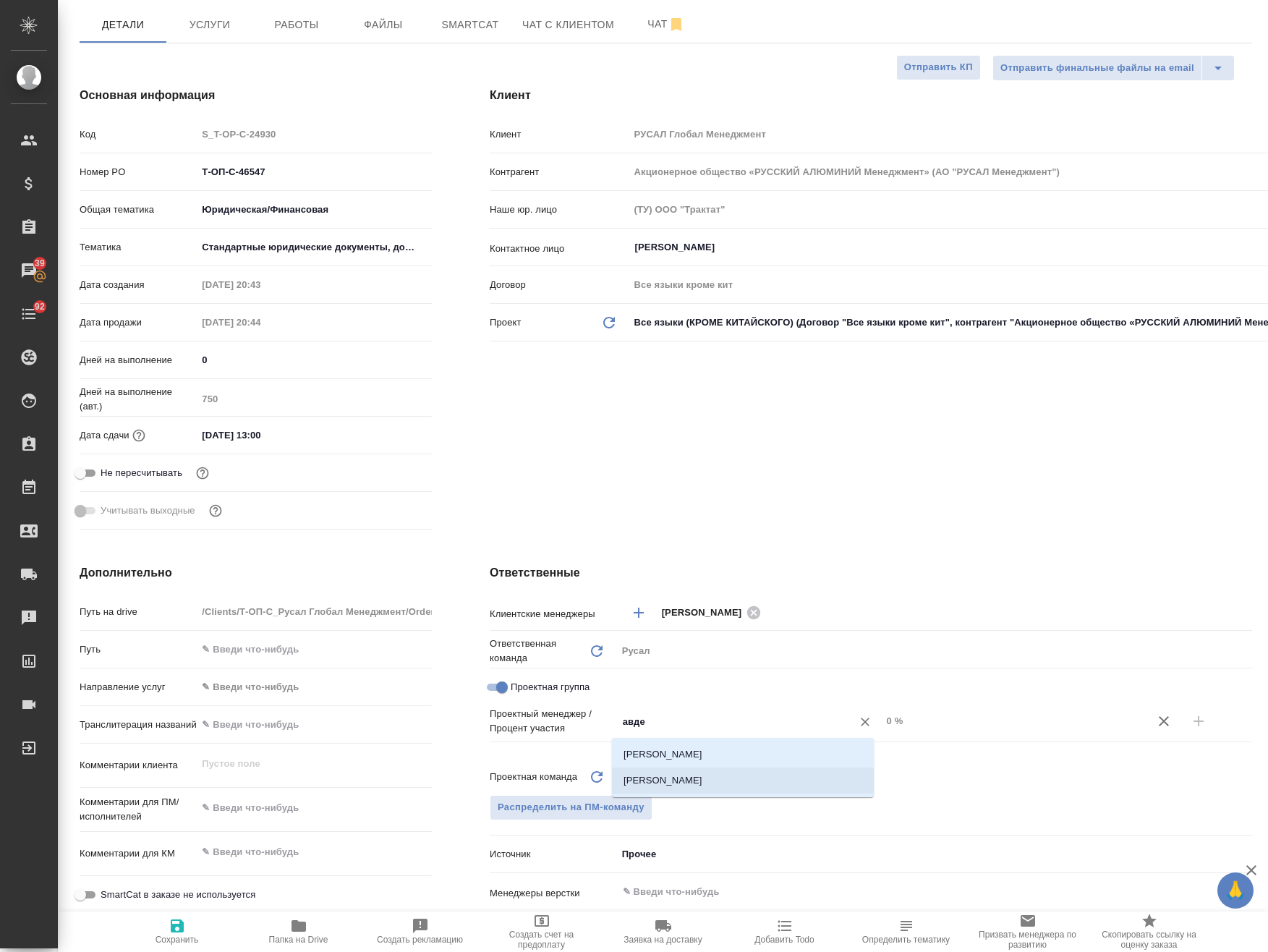
click at [676, 777] on li "[PERSON_NAME]" at bounding box center [743, 780] width 262 height 26
type textarea "x"
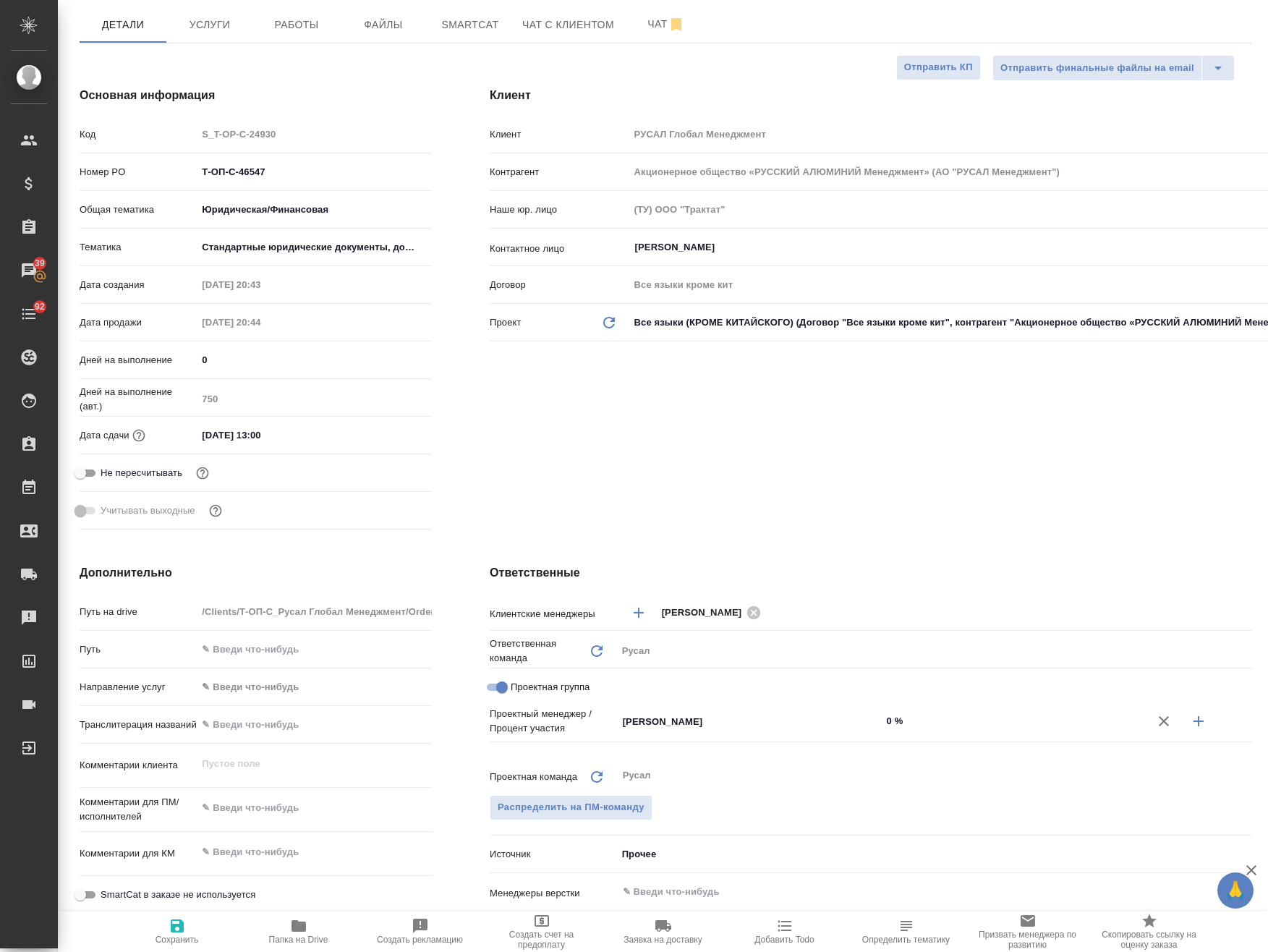
click at [945, 721] on input "0 %" at bounding box center [1015, 721] width 265 height 21
drag, startPoint x: 945, startPoint y: 721, endPoint x: 712, endPoint y: 670, distance: 238.5
click at [712, 670] on div "Клиентские менеджеры Меньшикова Александра ​ Ответственная команда Обновить Рус…" at bounding box center [871, 854] width 762 height 509
type textarea "x"
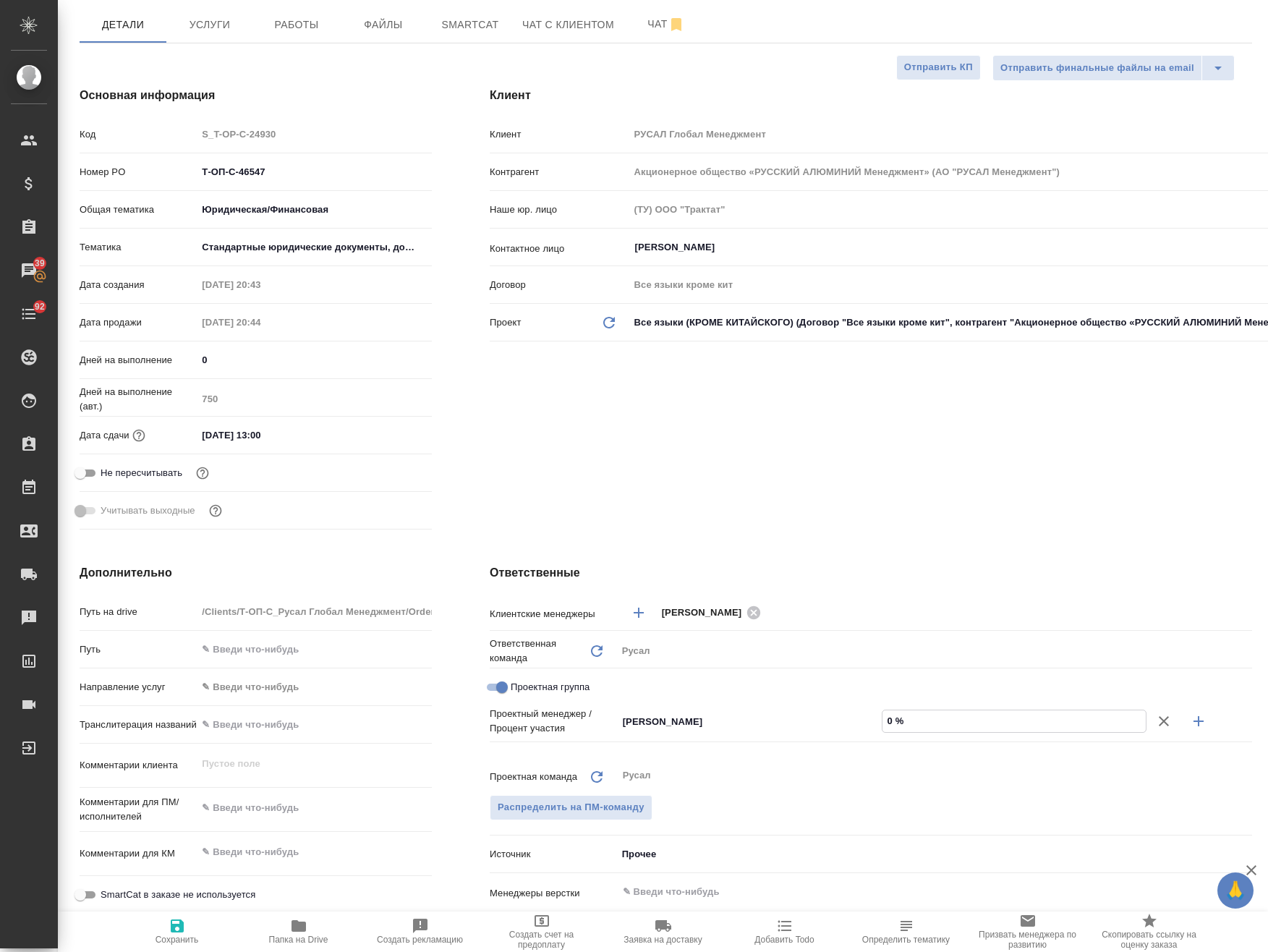
type textarea "x"
type input "9 %"
type textarea "x"
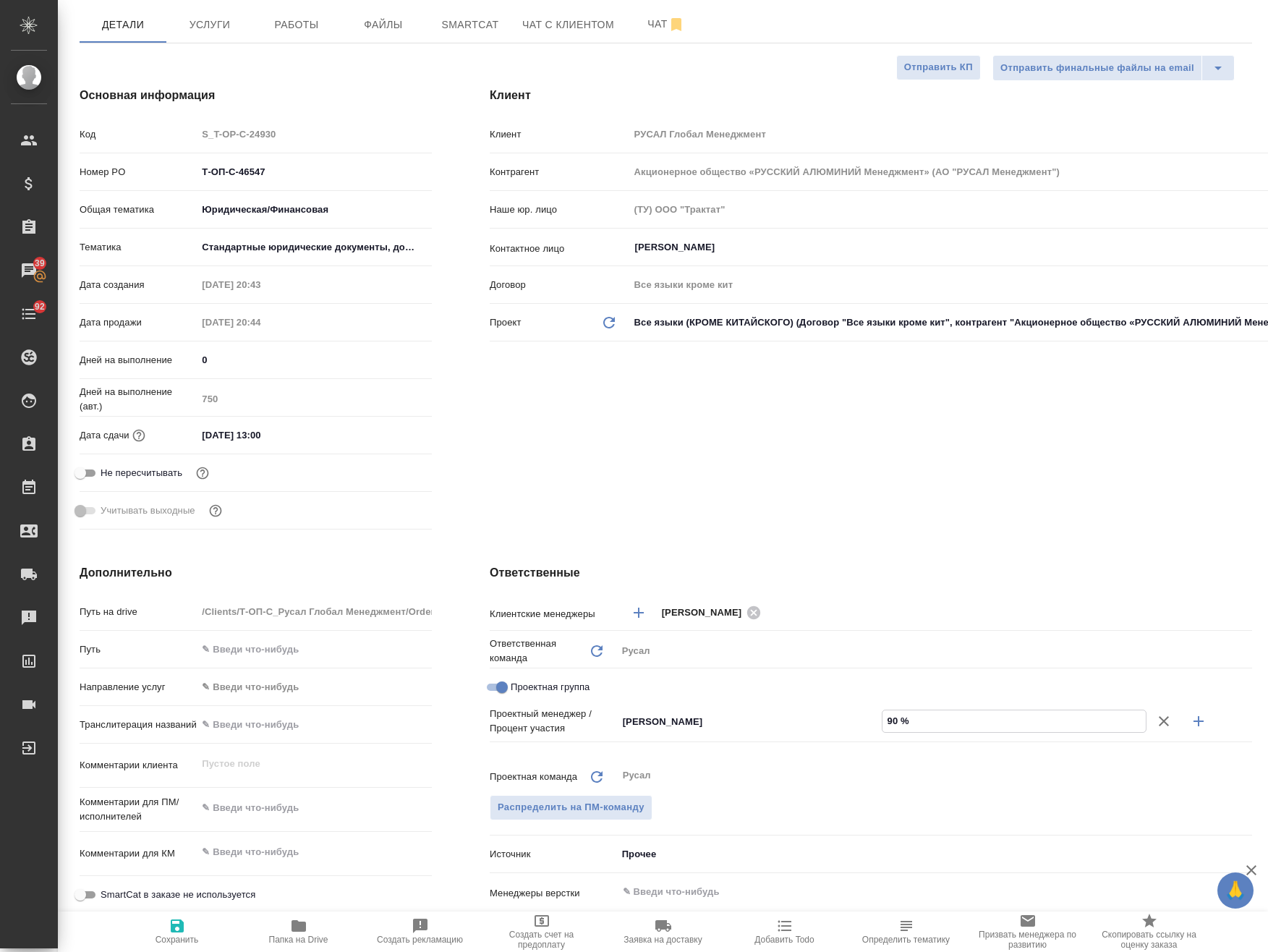
type input "90 %"
click at [1190, 723] on icon "button" at bounding box center [1199, 721] width 17 height 17
type textarea "x"
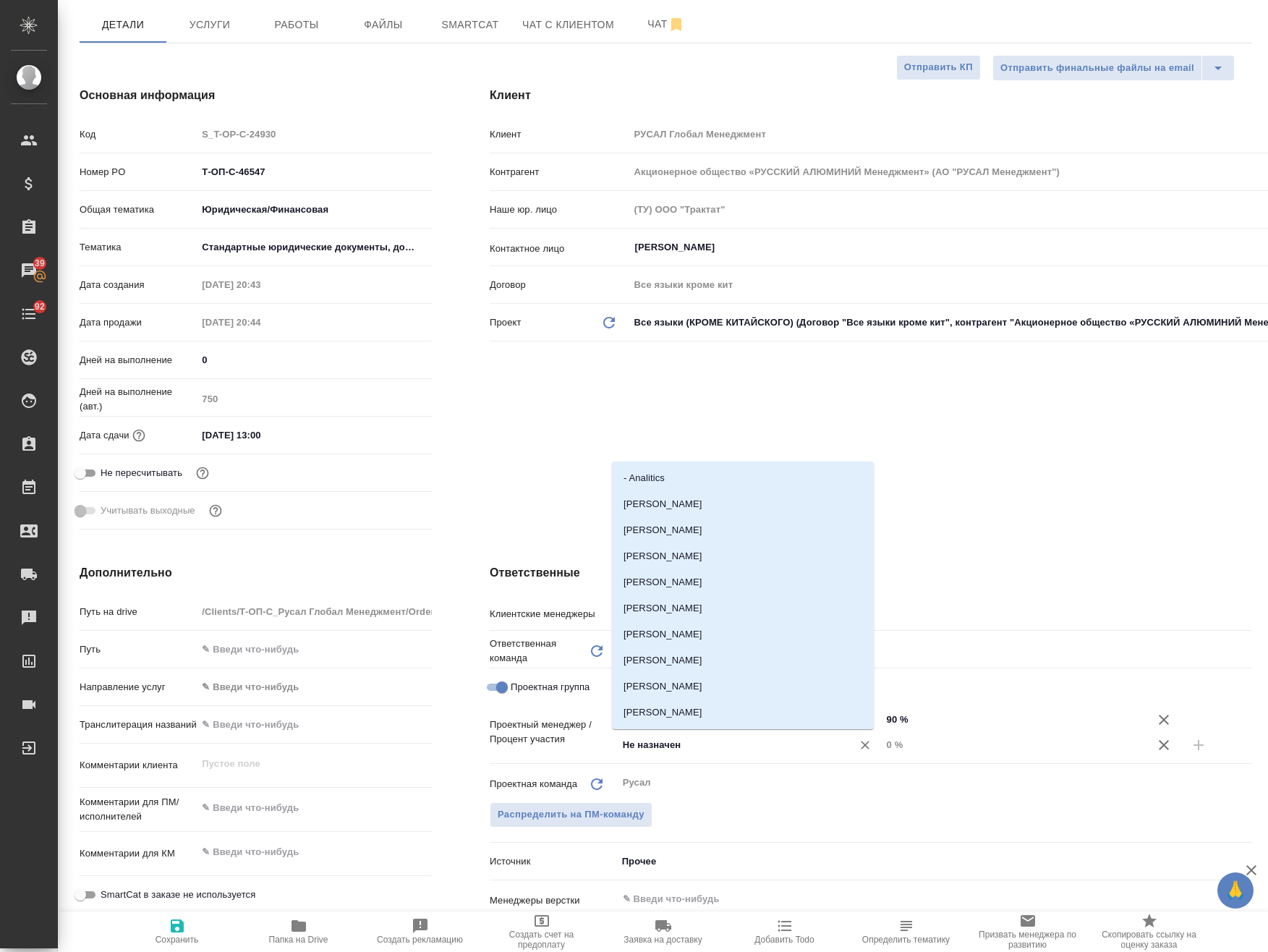
click at [705, 742] on input "Не назначен" at bounding box center [725, 745] width 207 height 17
type input "м"
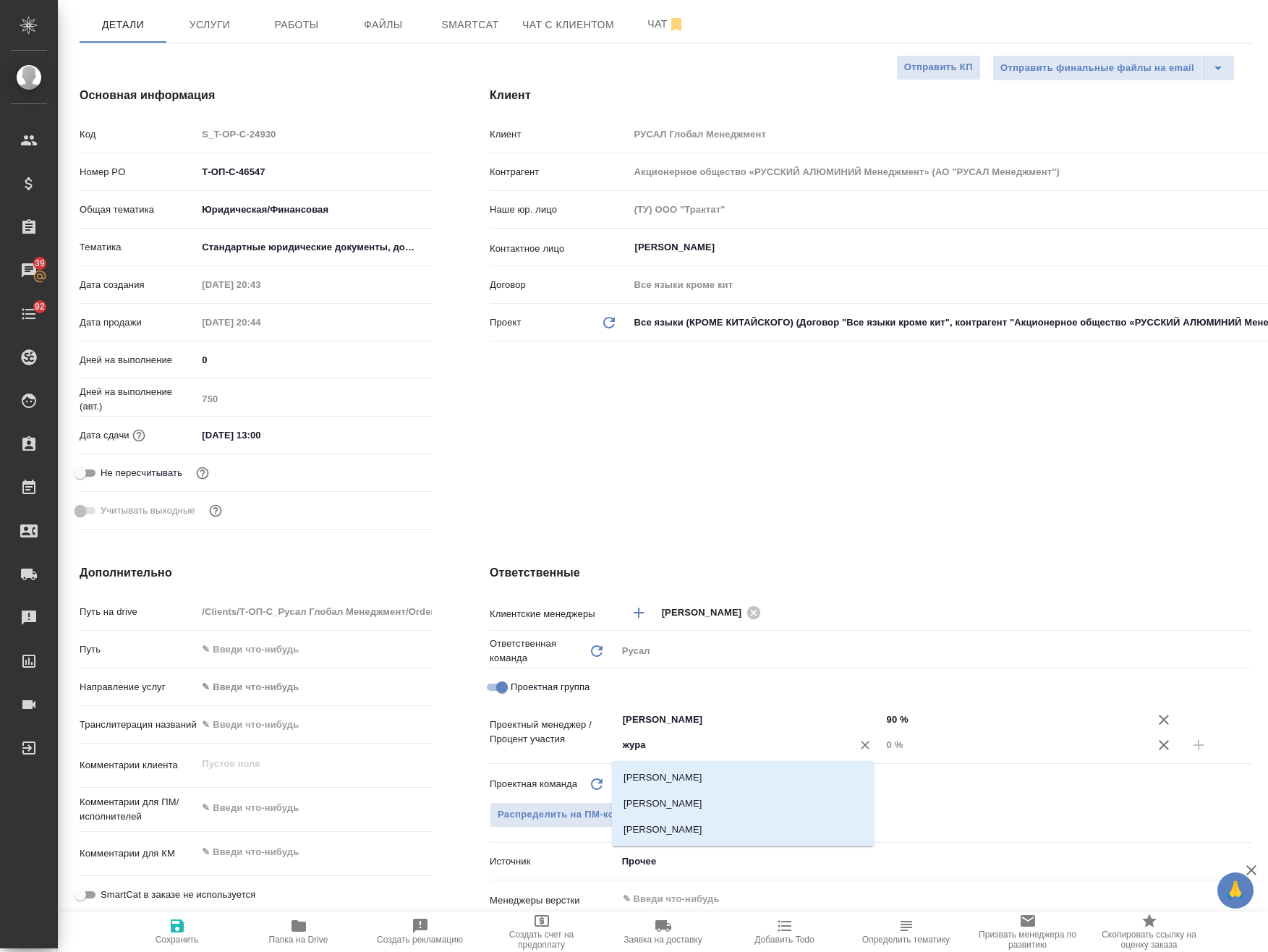
type input "журав"
click at [772, 806] on li "Журавлева Александра" at bounding box center [743, 803] width 262 height 26
type textarea "x"
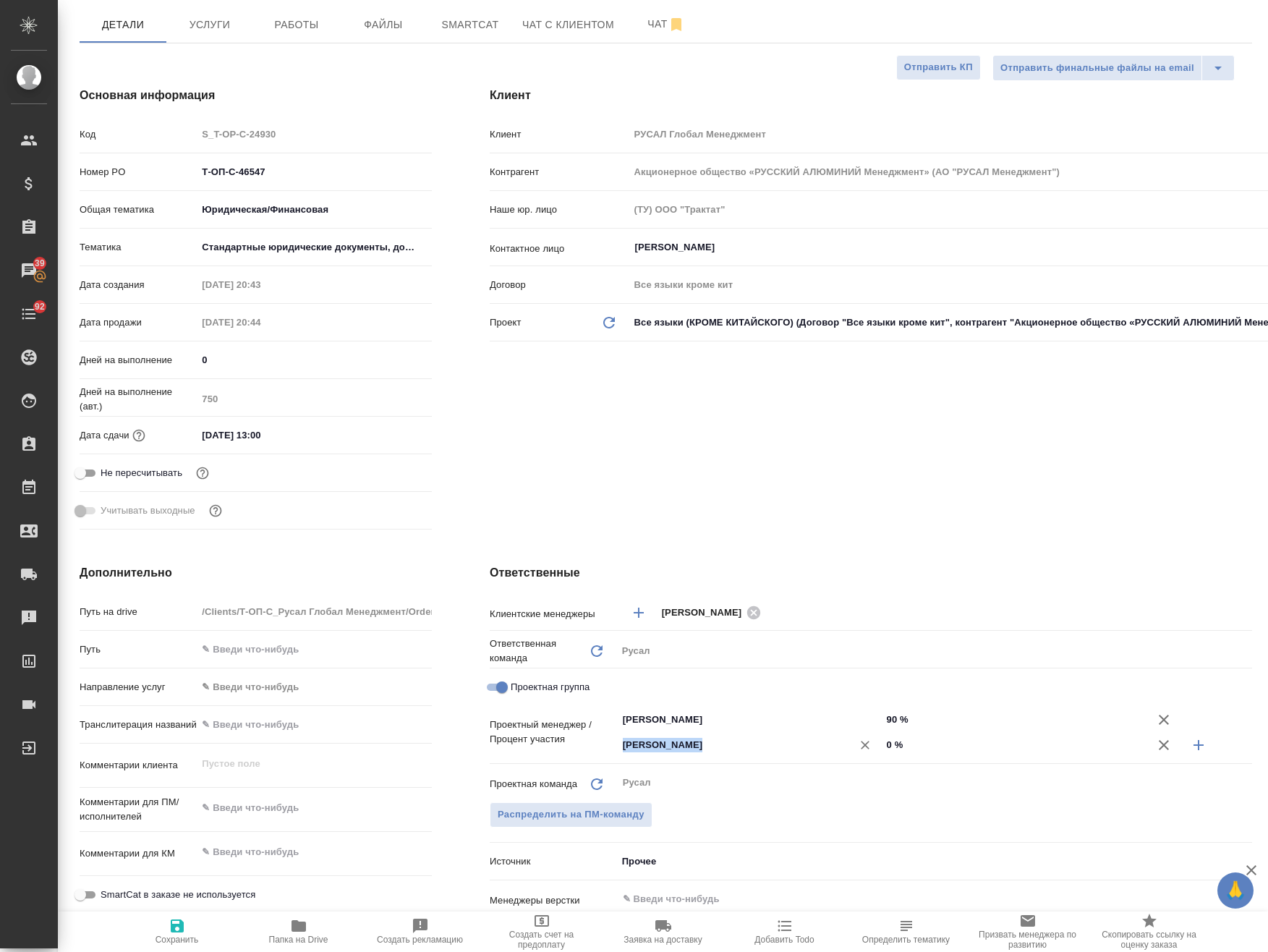
drag, startPoint x: 928, startPoint y: 732, endPoint x: 797, endPoint y: 732, distance: 131.0
click at [797, 732] on div "Журавлева Александра ​ 0 %" at bounding box center [934, 744] width 635 height 25
drag, startPoint x: 797, startPoint y: 732, endPoint x: 894, endPoint y: 738, distance: 97.2
click at [903, 738] on input "0 %" at bounding box center [1015, 744] width 263 height 21
drag, startPoint x: 892, startPoint y: 739, endPoint x: 850, endPoint y: 742, distance: 42.1
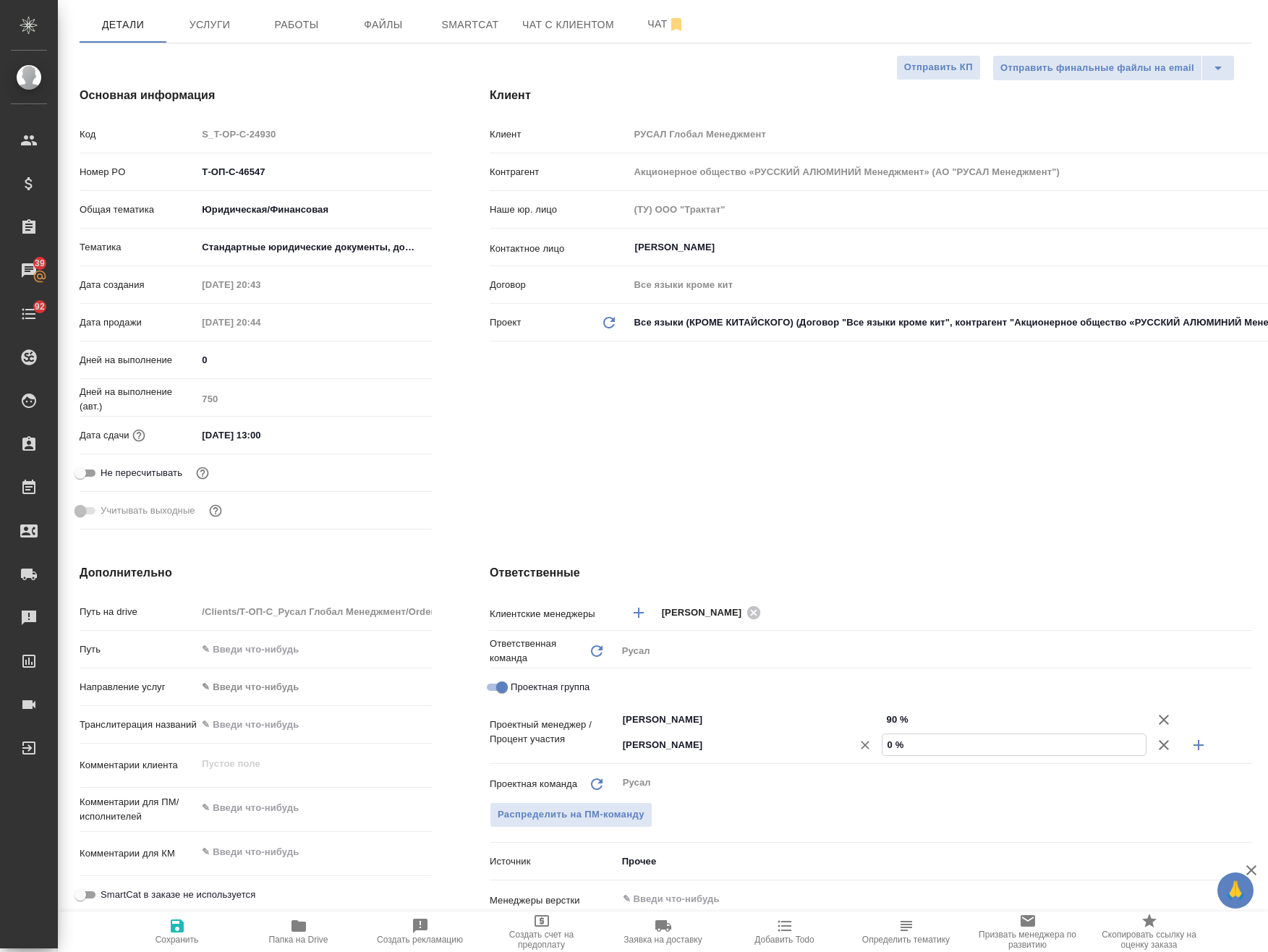
click at [850, 742] on div "Журавлева Александра ​ 0 %" at bounding box center [934, 744] width 635 height 25
type textarea "x"
type input "2 %"
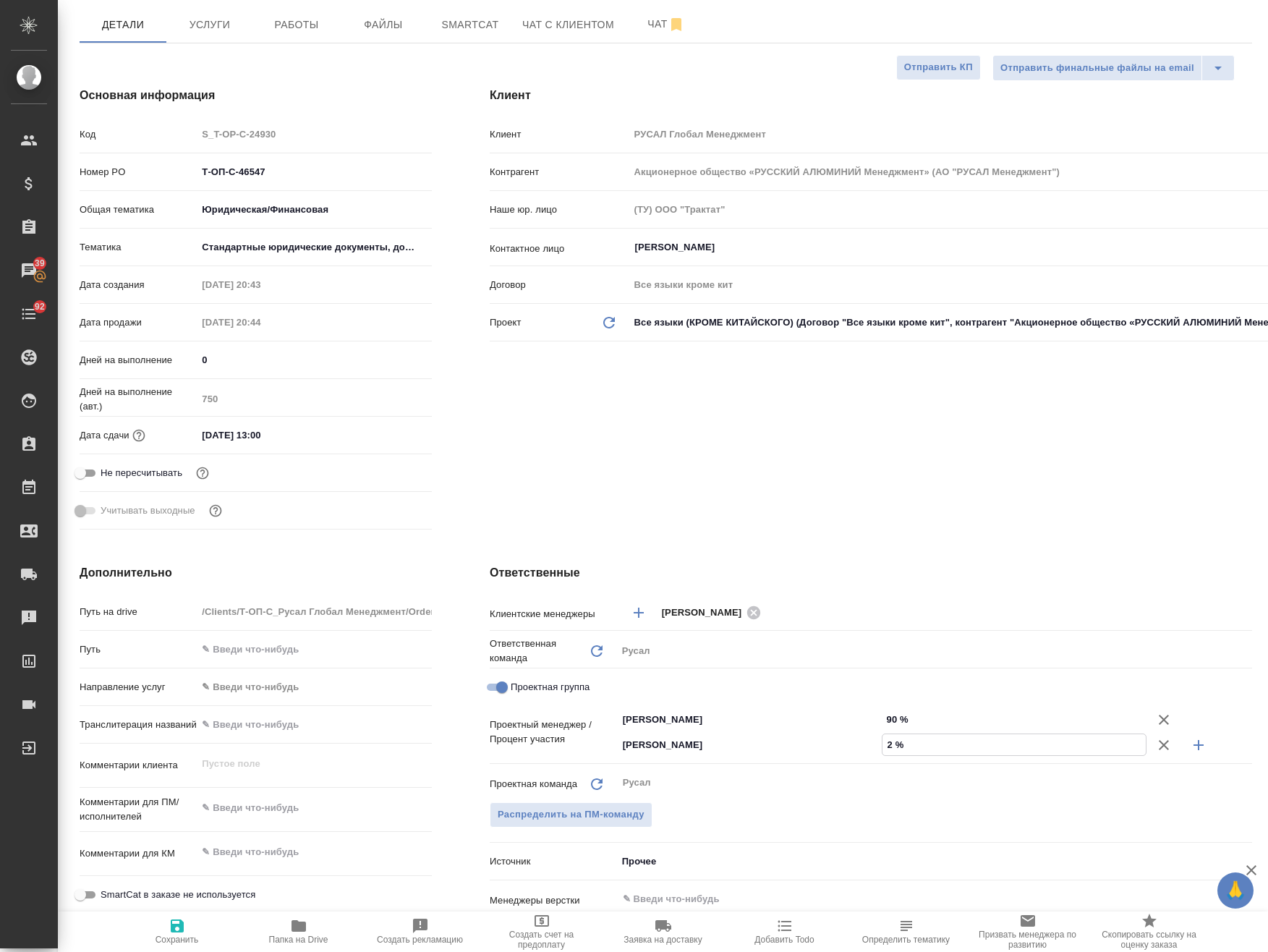
type textarea "x"
type input "20 %"
drag, startPoint x: 884, startPoint y: 718, endPoint x: 874, endPoint y: 721, distance: 10.4
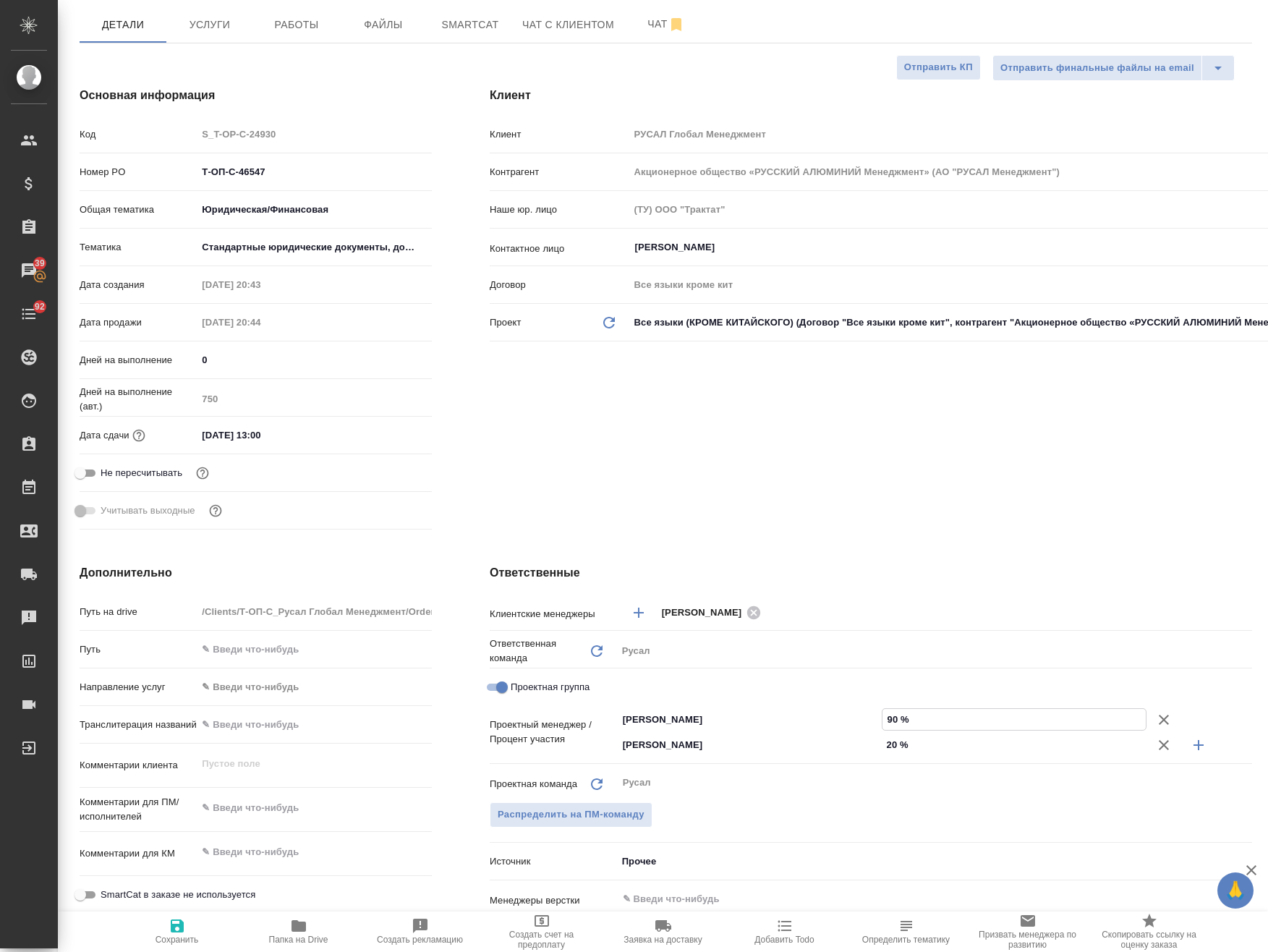
click at [883, 721] on input "90 %" at bounding box center [1015, 719] width 263 height 21
type textarea "x"
type input "80 %"
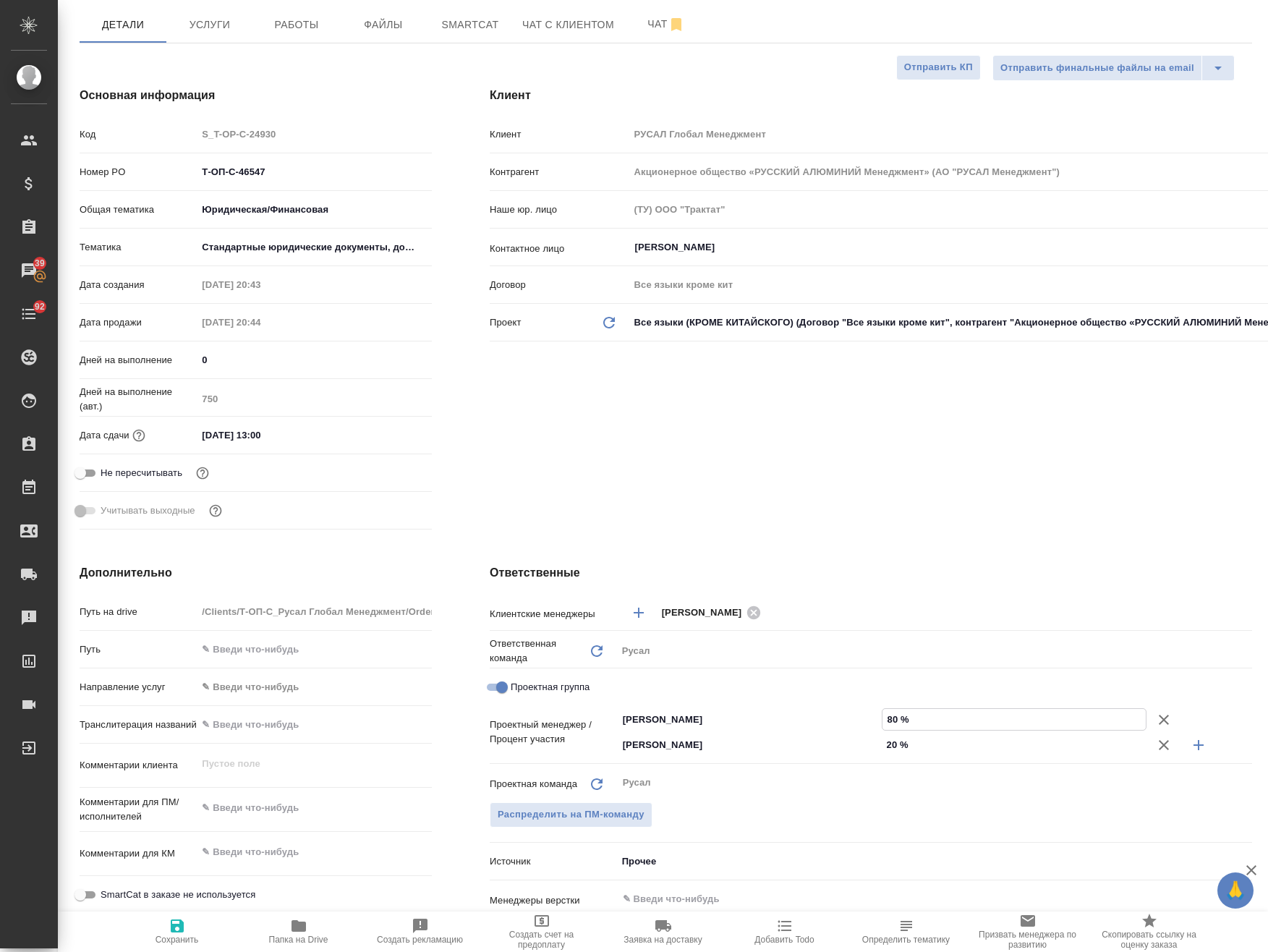
type textarea "x"
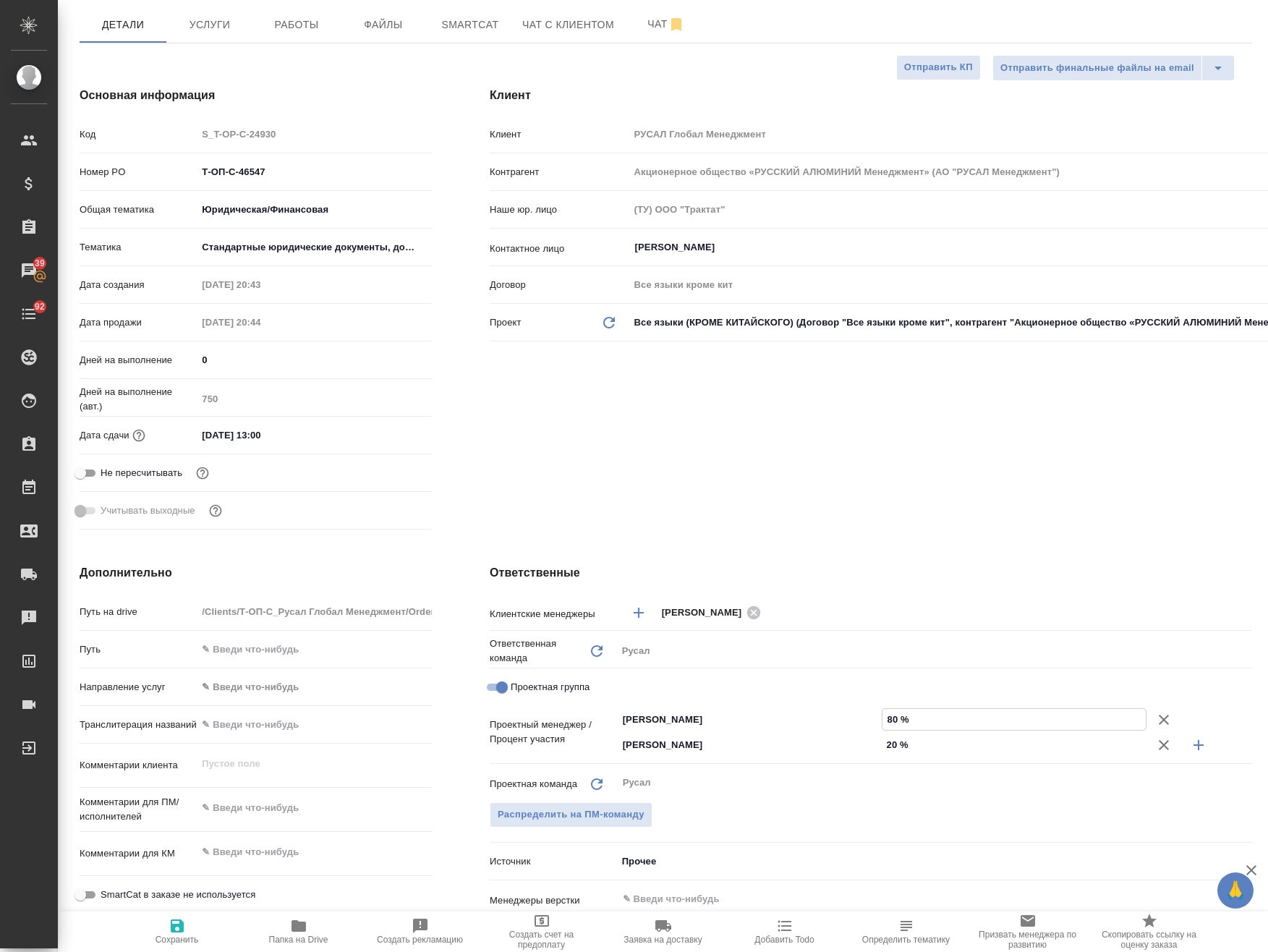
type textarea "x"
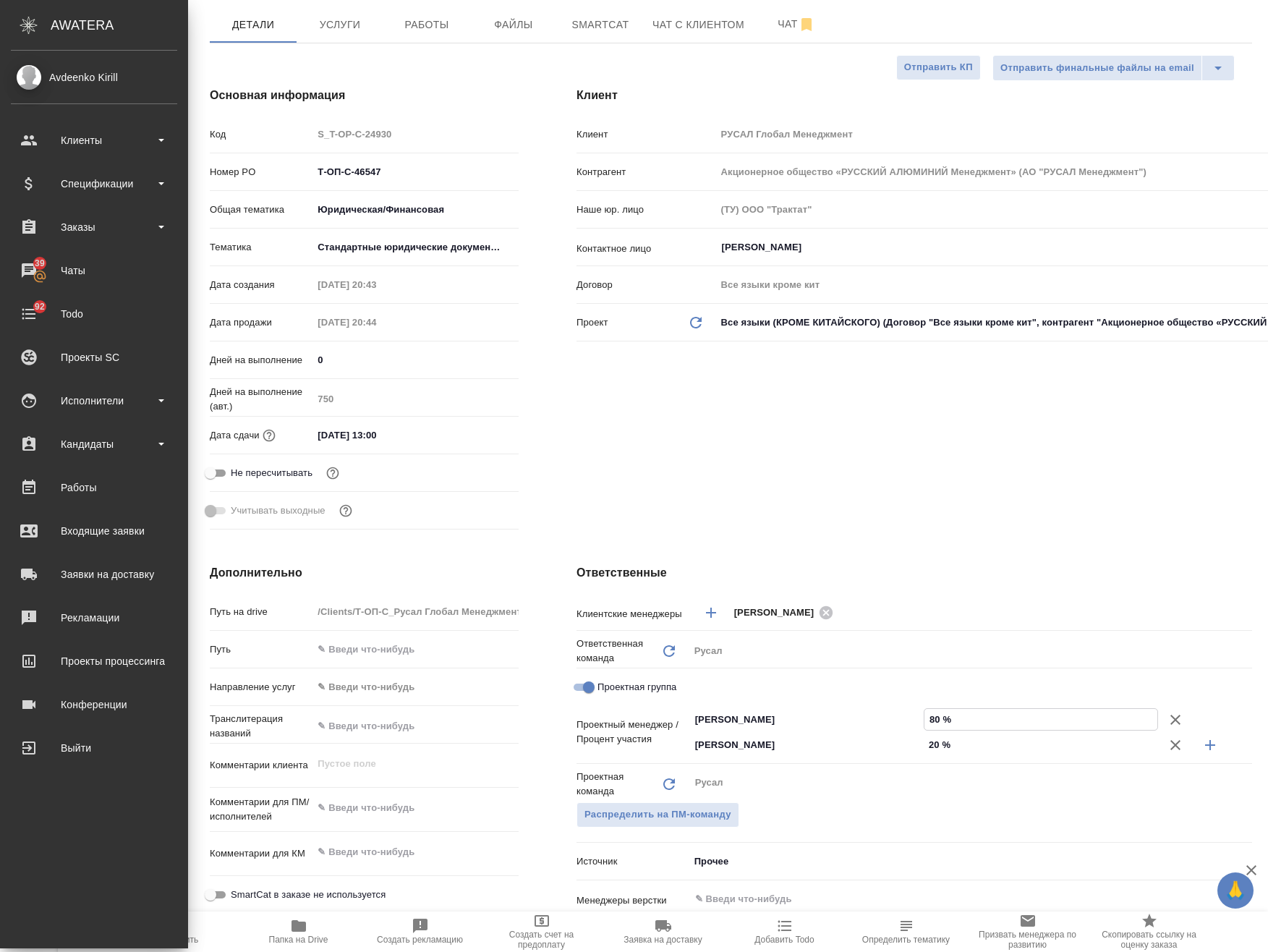
type textarea "x"
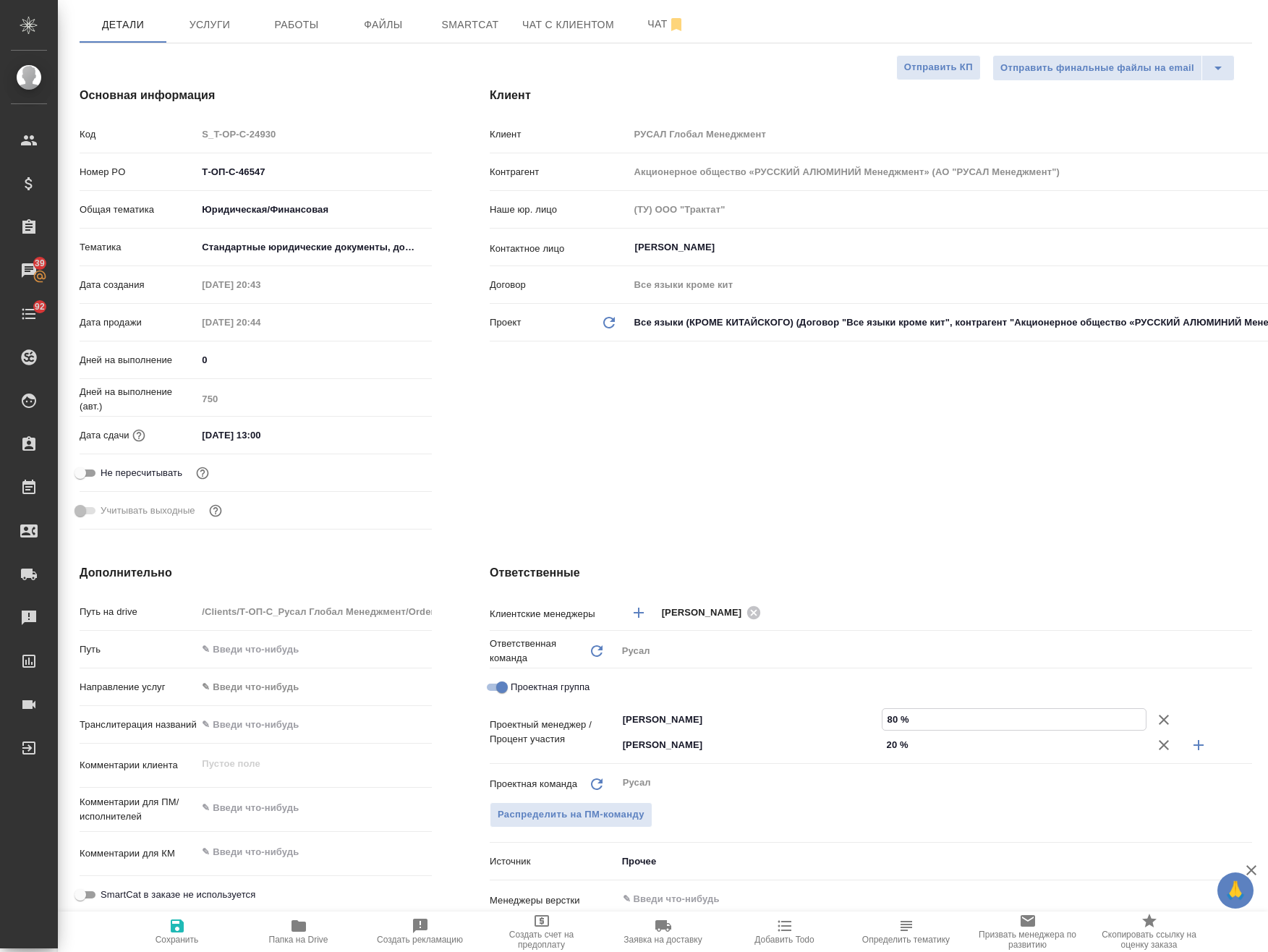
type input "80 %"
click at [136, 925] on span "Сохранить" at bounding box center [178, 930] width 104 height 27
type textarea "x"
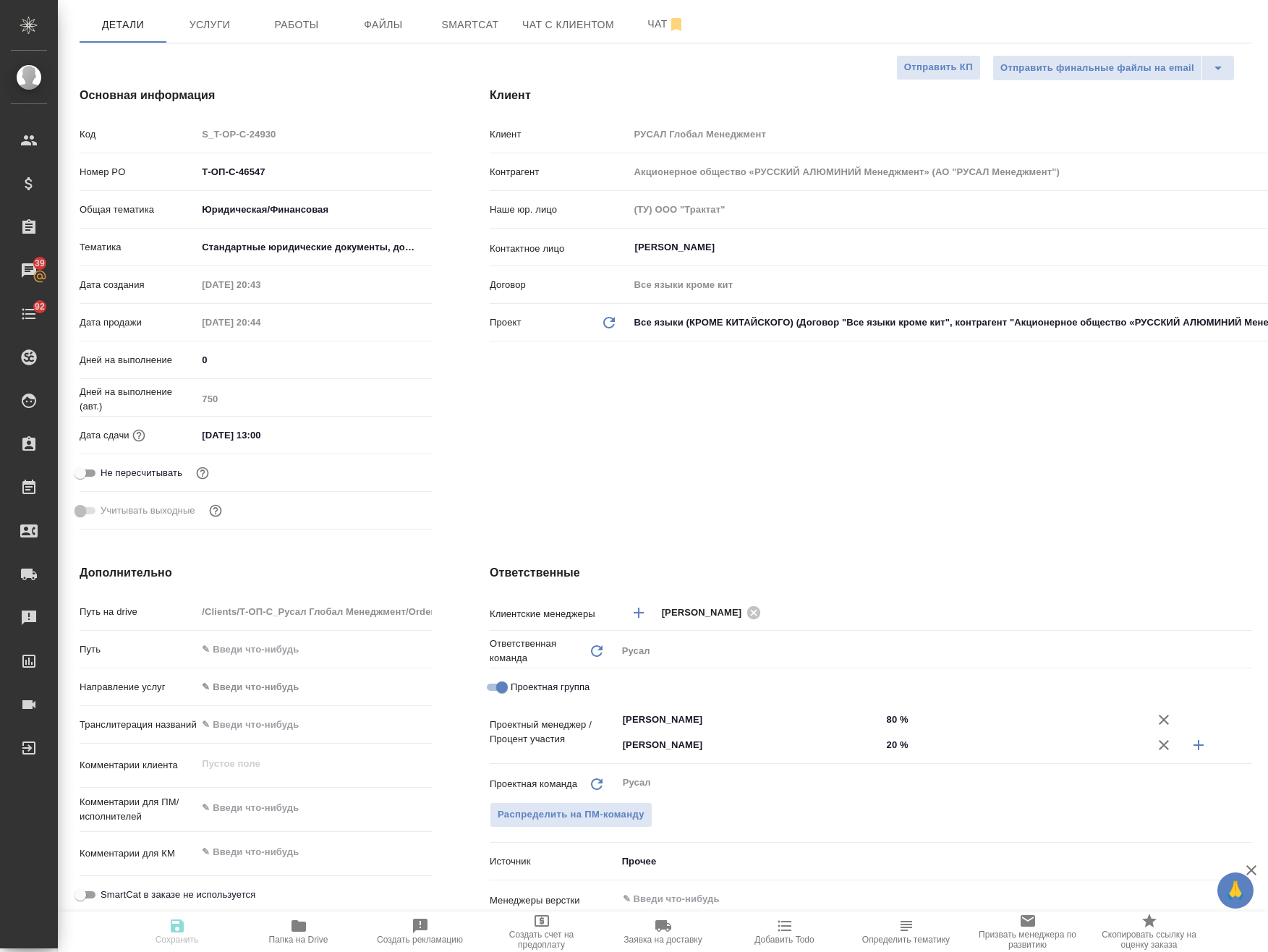
type textarea "x"
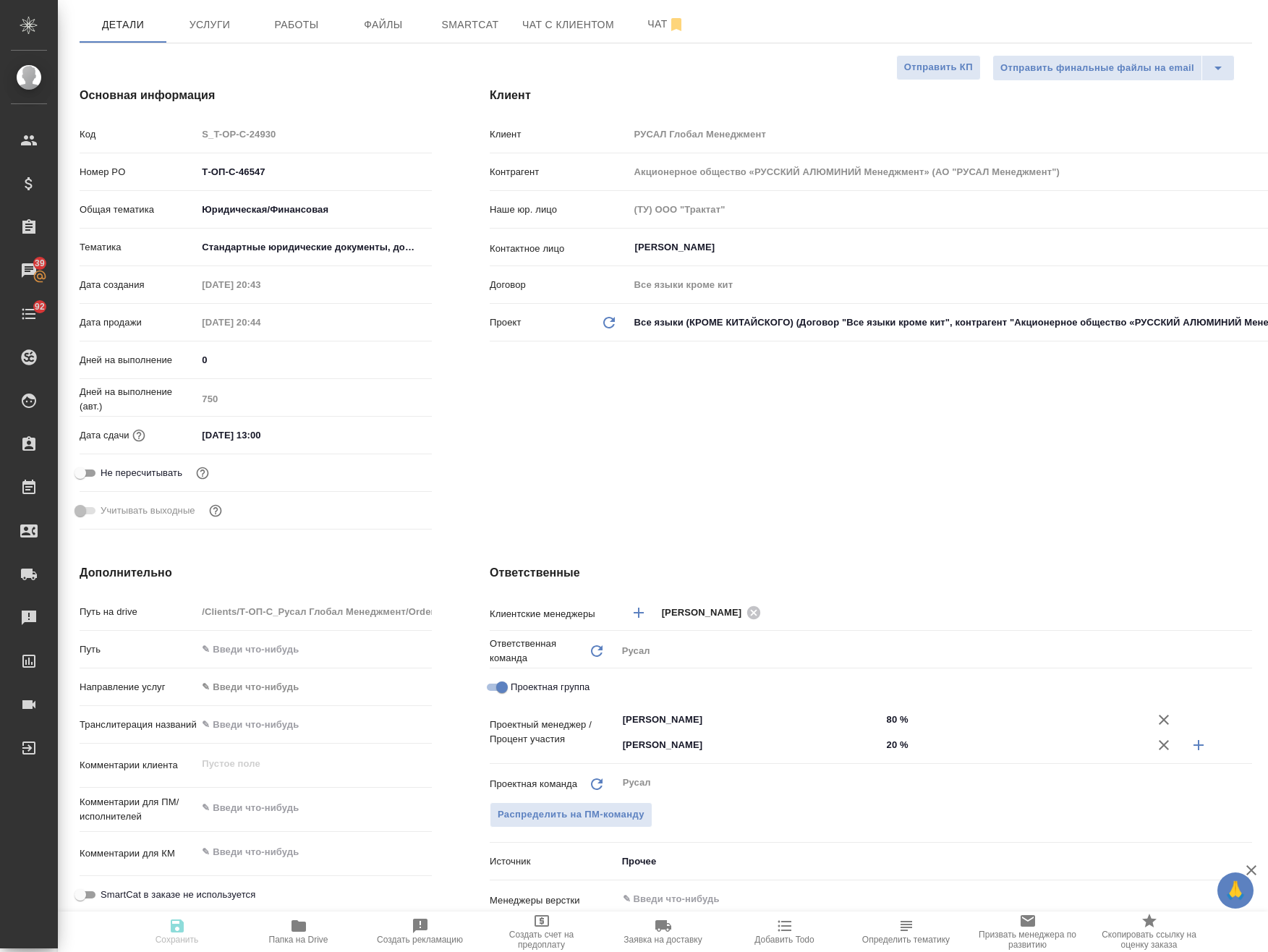
type textarea "x"
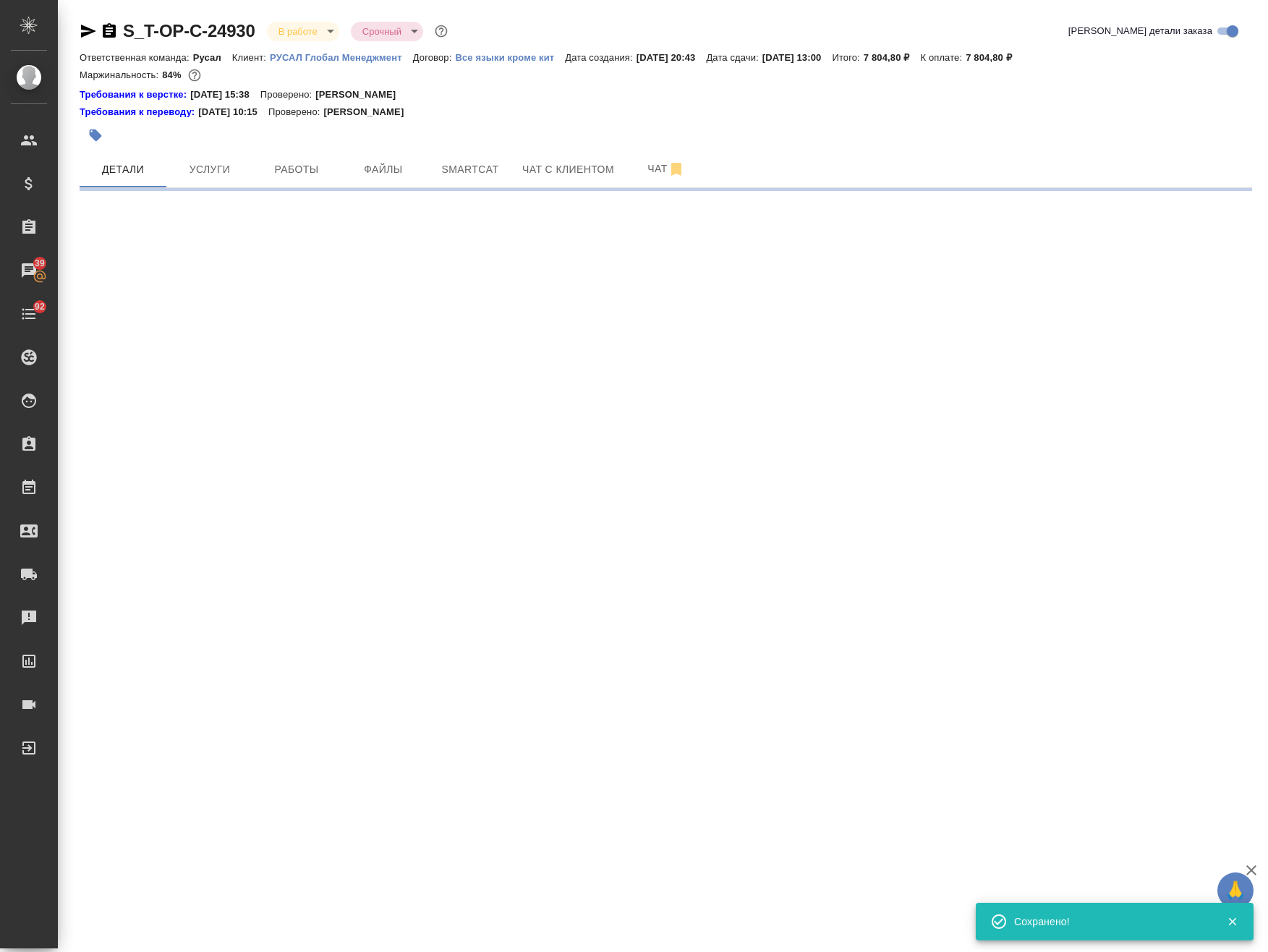
scroll to position [0, 0]
select select "RU"
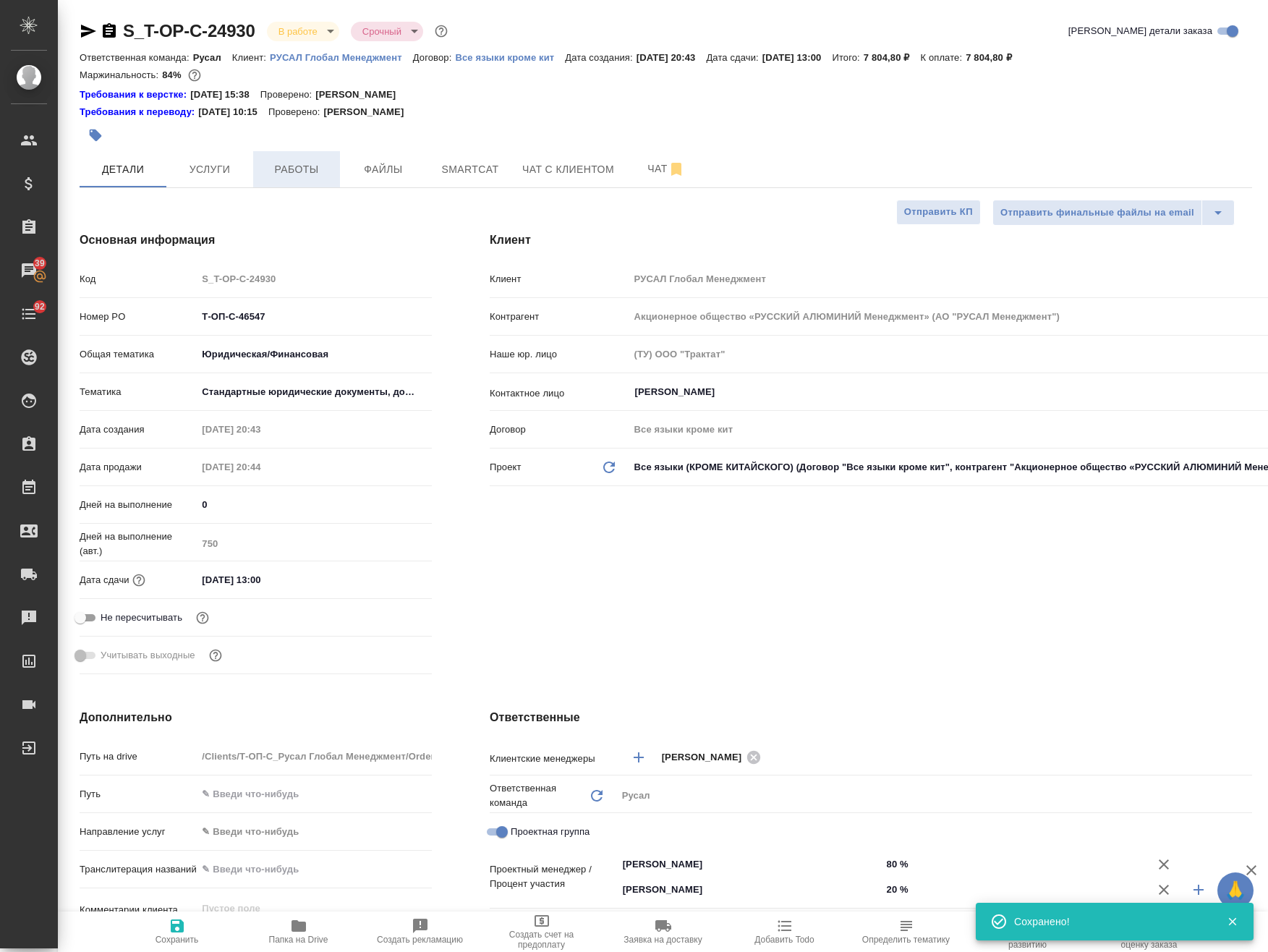
type textarea "x"
click at [291, 173] on span "Работы" at bounding box center [296, 169] width 69 height 18
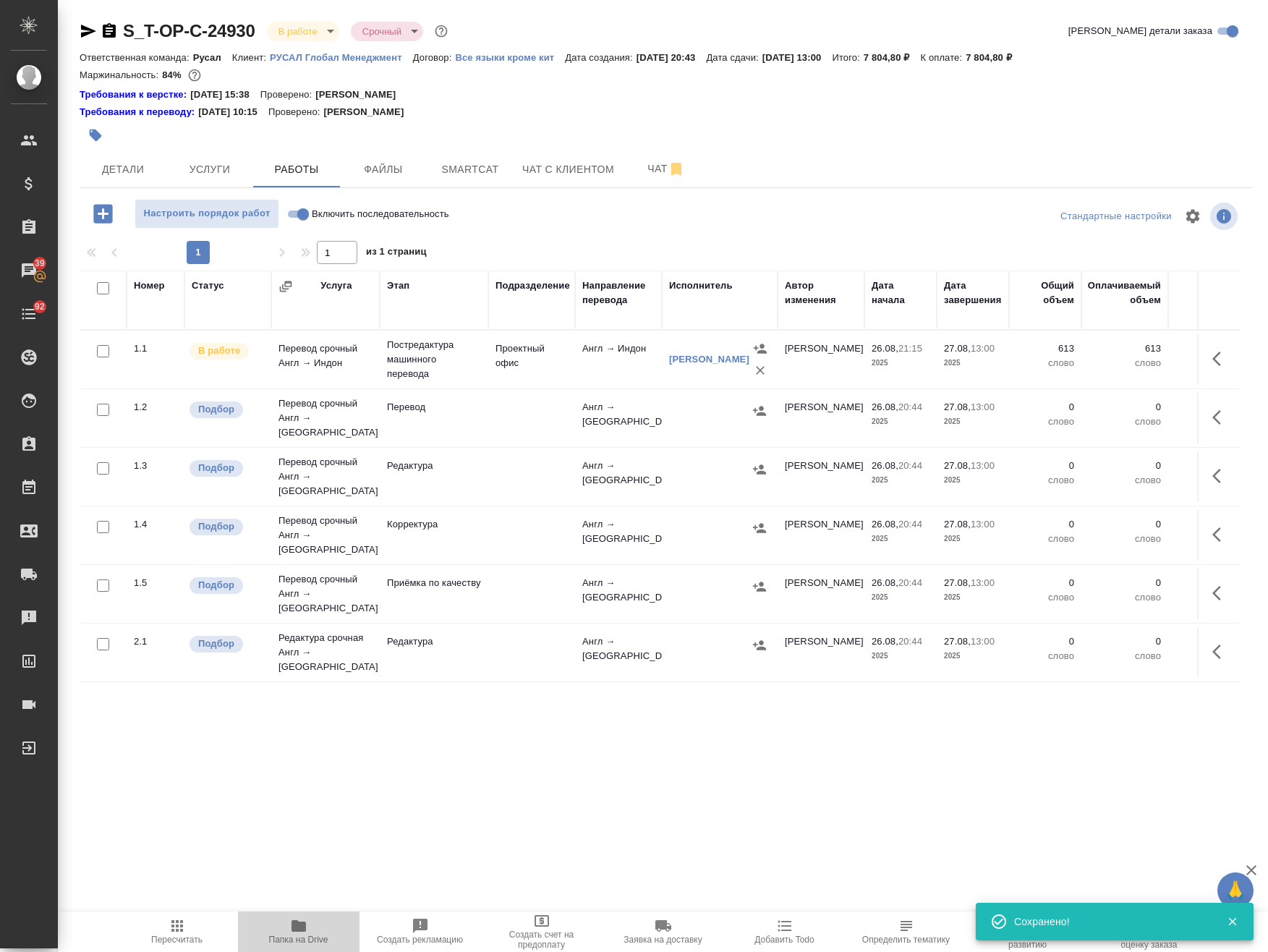
click at [292, 927] on icon "button" at bounding box center [298, 926] width 15 height 12
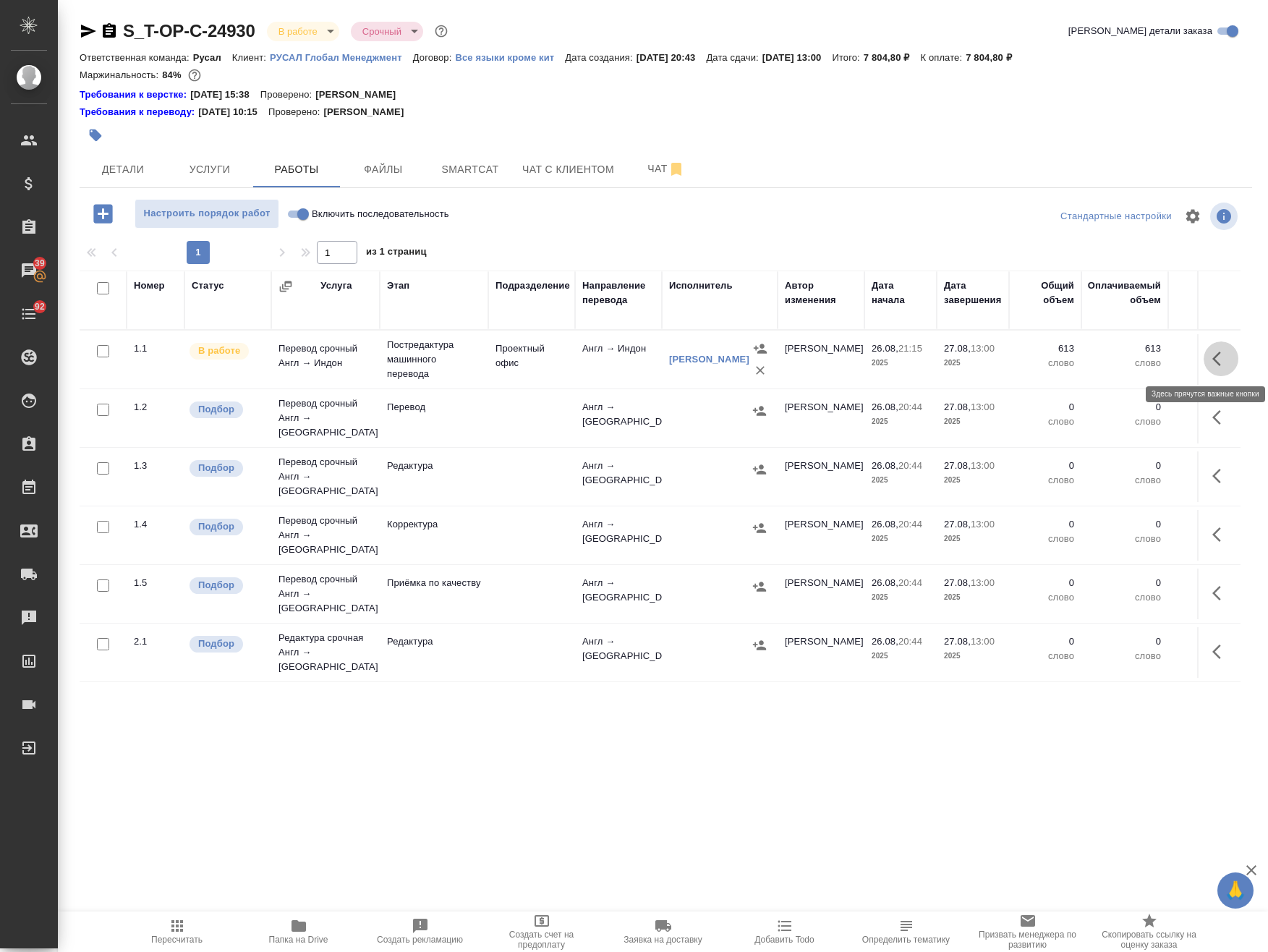
click at [1213, 358] on icon "button" at bounding box center [1221, 358] width 17 height 17
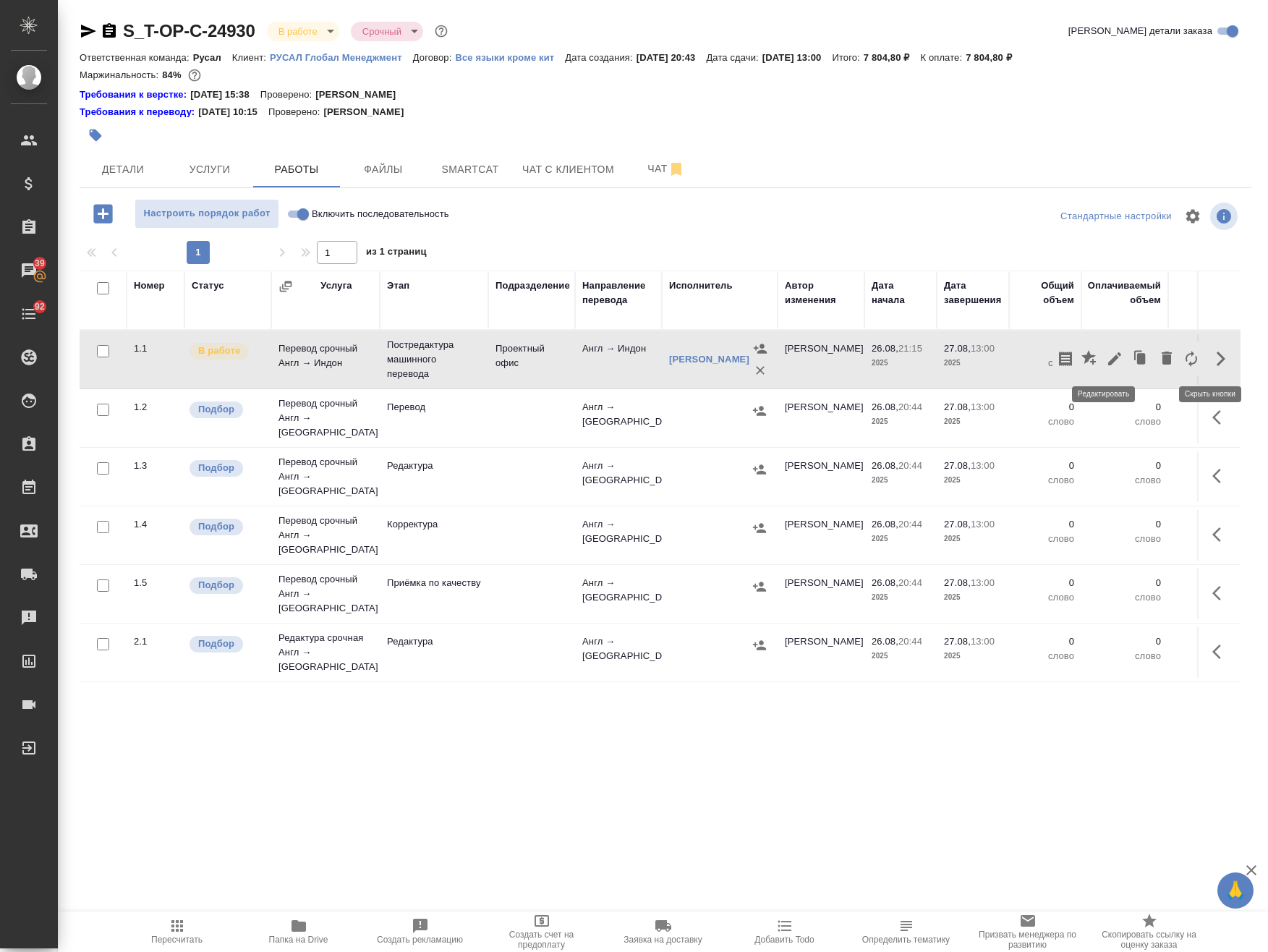
click at [1108, 355] on icon "button" at bounding box center [1114, 358] width 13 height 13
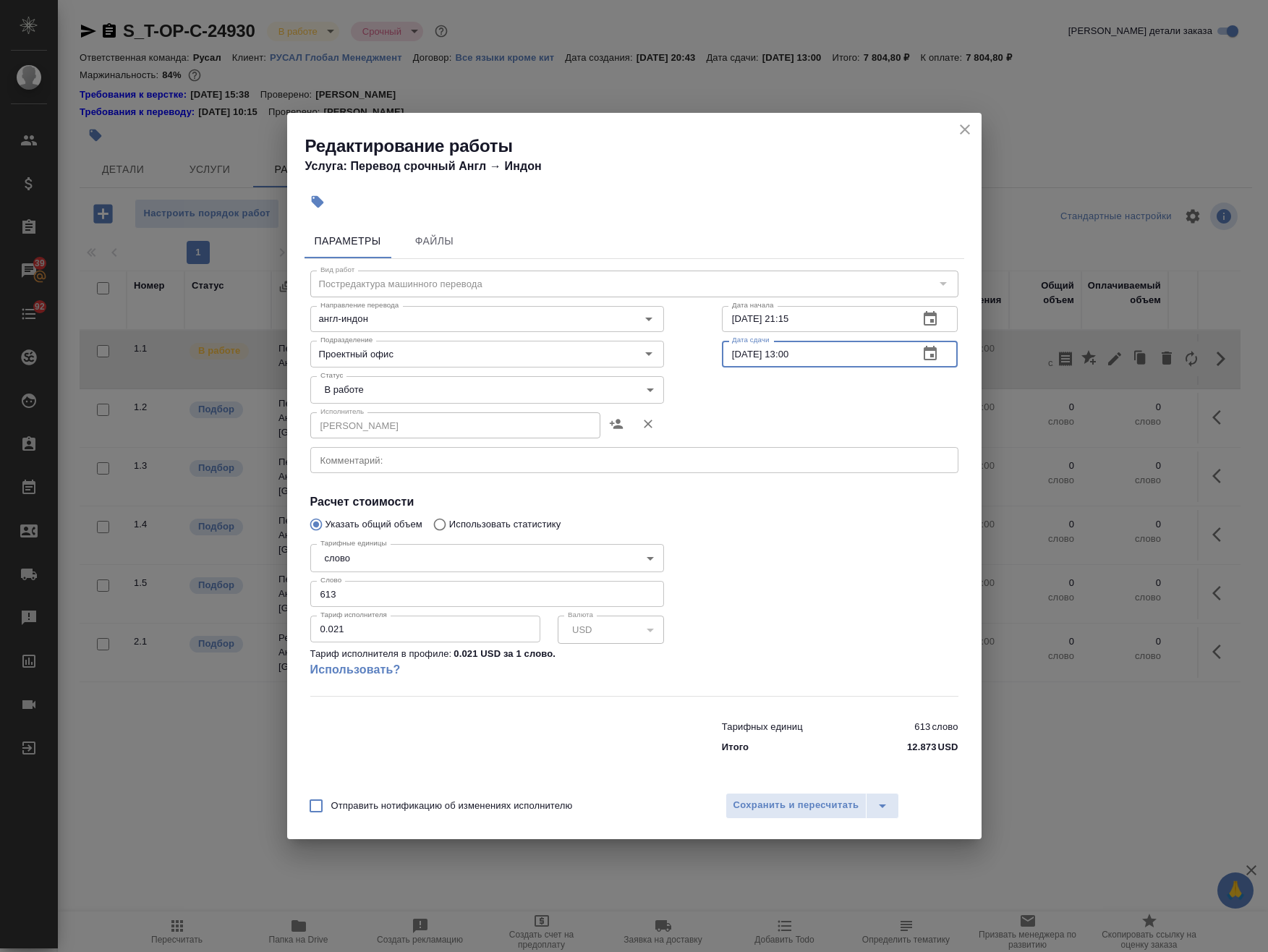
drag, startPoint x: 792, startPoint y: 351, endPoint x: 786, endPoint y: 358, distance: 9.2
click at [786, 358] on input "[DATE] 13:00" at bounding box center [814, 353] width 186 height 26
type input "[DATE] 10:00"
click at [800, 823] on div "Отправить нотификацию об изменениях исполнителю Сохранить и пересчитать" at bounding box center [634, 810] width 694 height 55
click at [793, 803] on span "Сохранить и пересчитать" at bounding box center [796, 805] width 126 height 16
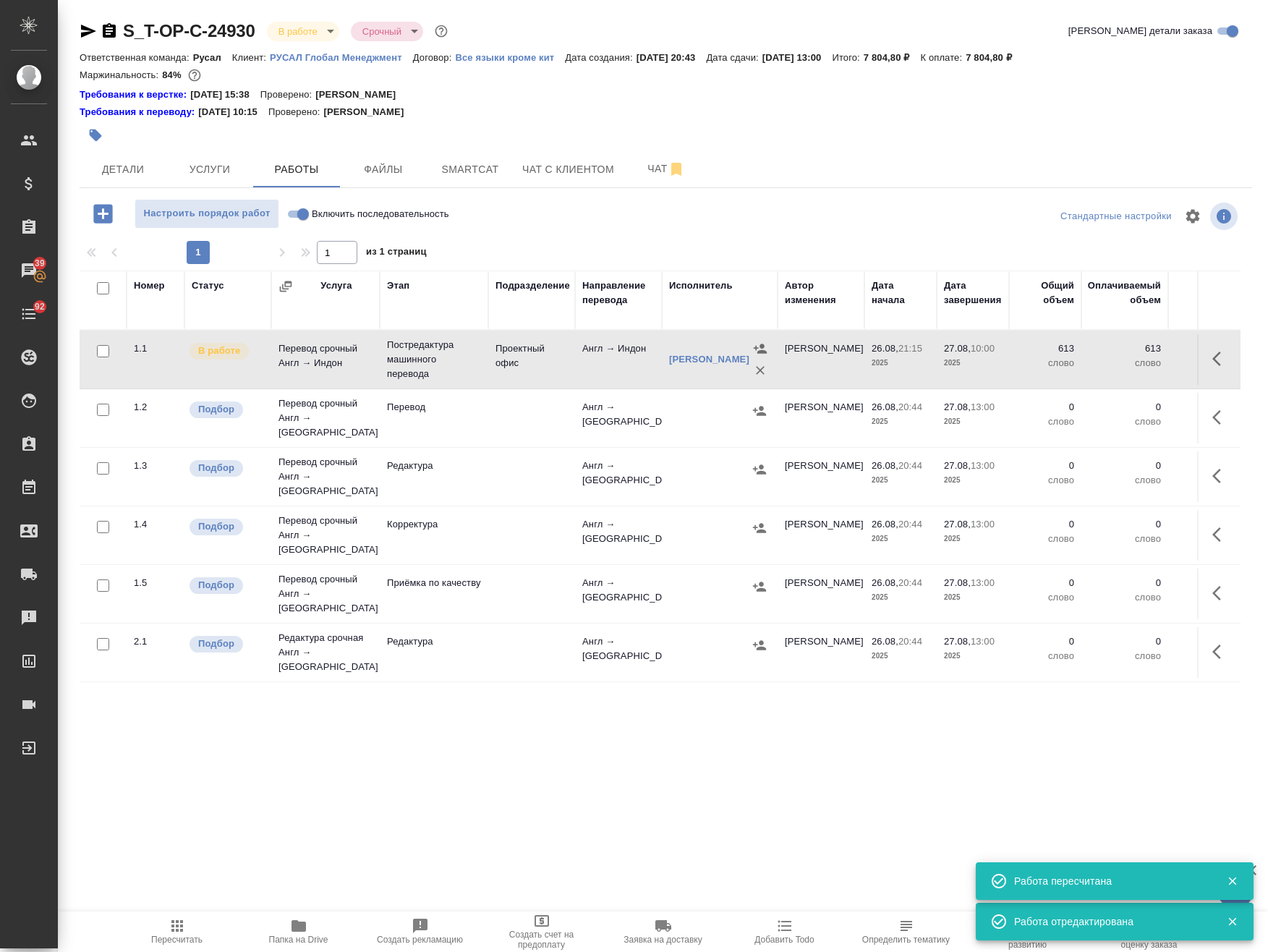
click at [510, 471] on td at bounding box center [532, 476] width 87 height 51
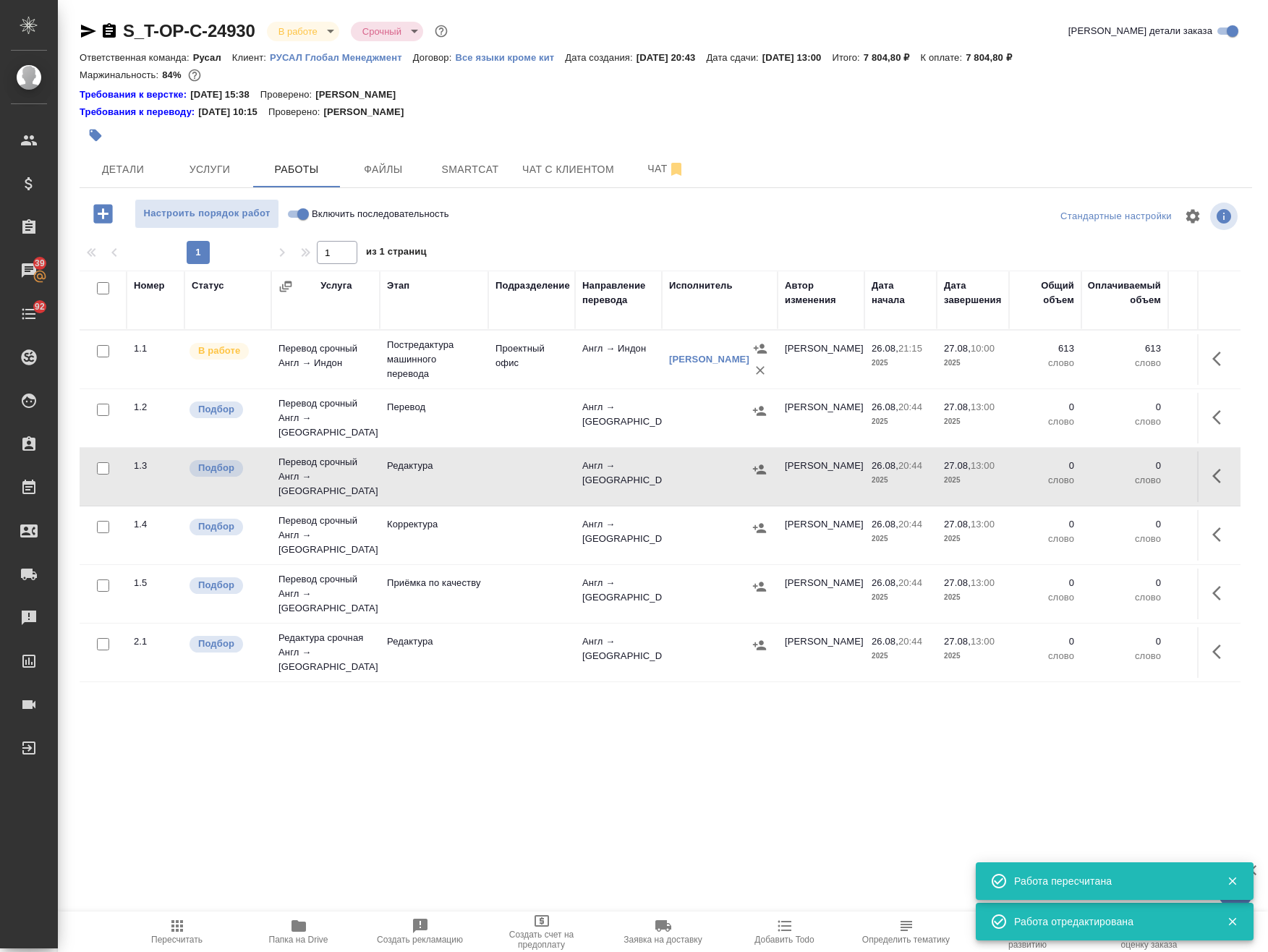
click at [504, 627] on td at bounding box center [532, 652] width 87 height 51
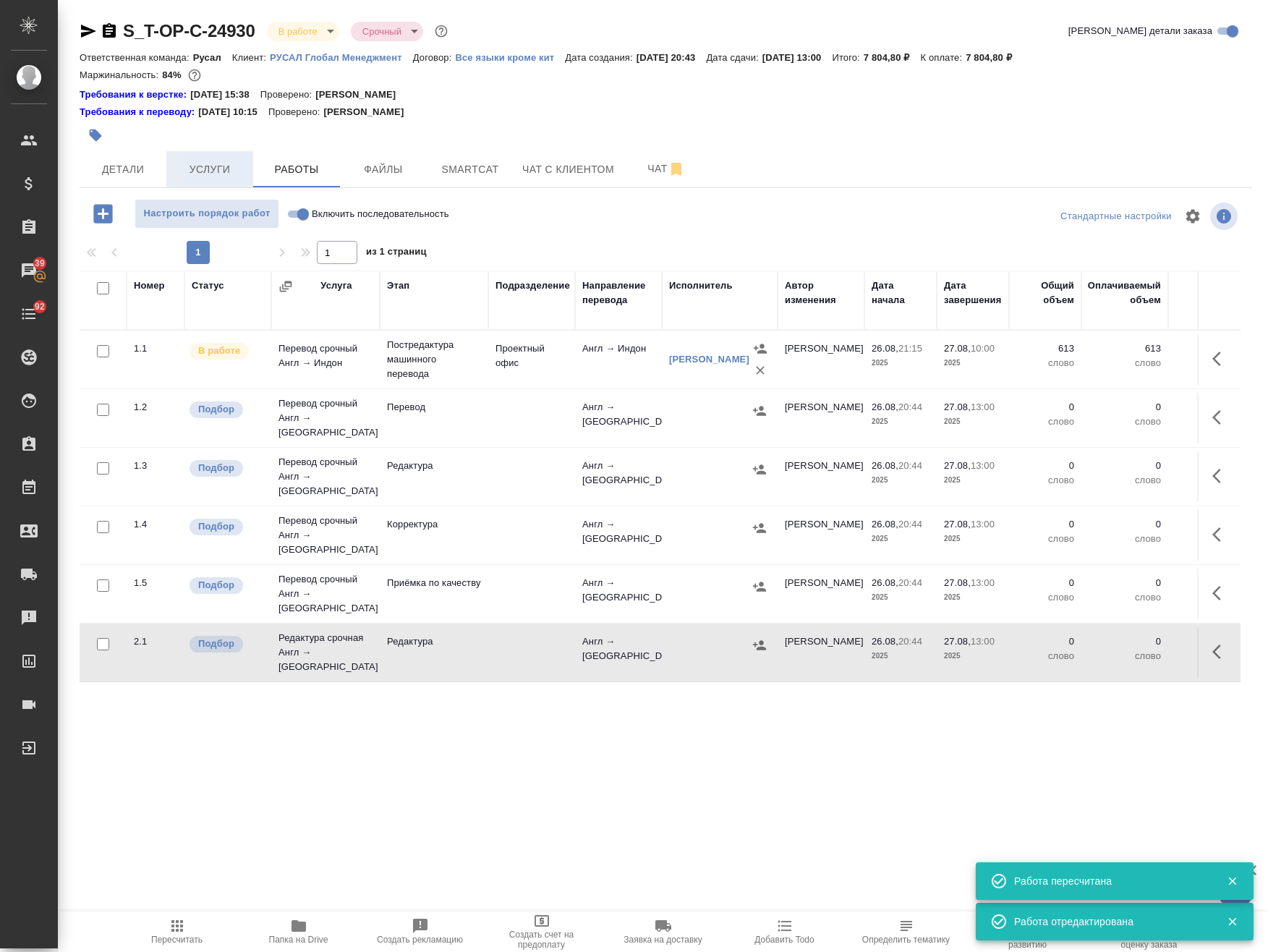
click at [231, 167] on span "Услуги" at bounding box center [210, 169] width 69 height 18
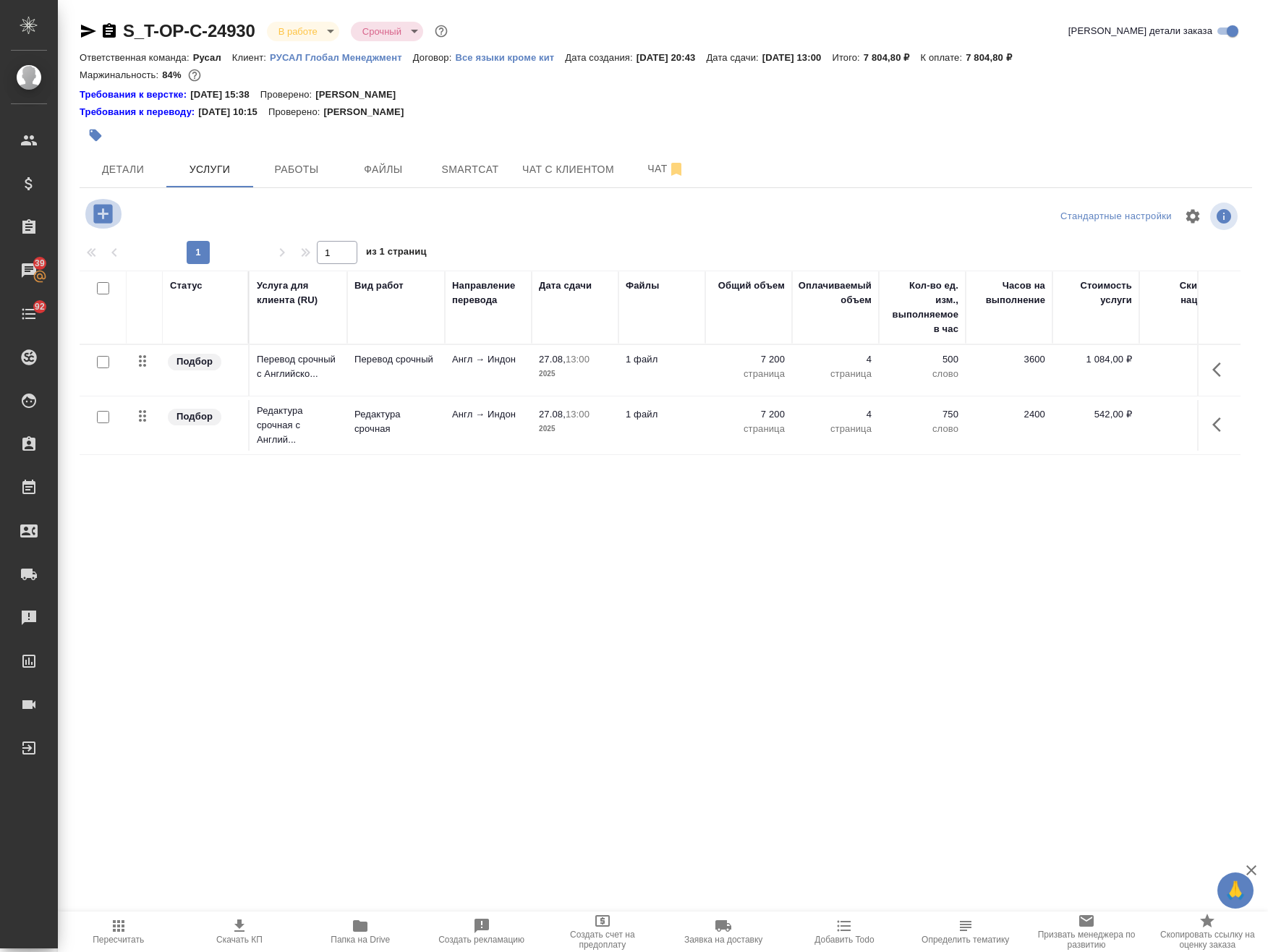
click at [98, 209] on icon "button" at bounding box center [103, 213] width 19 height 19
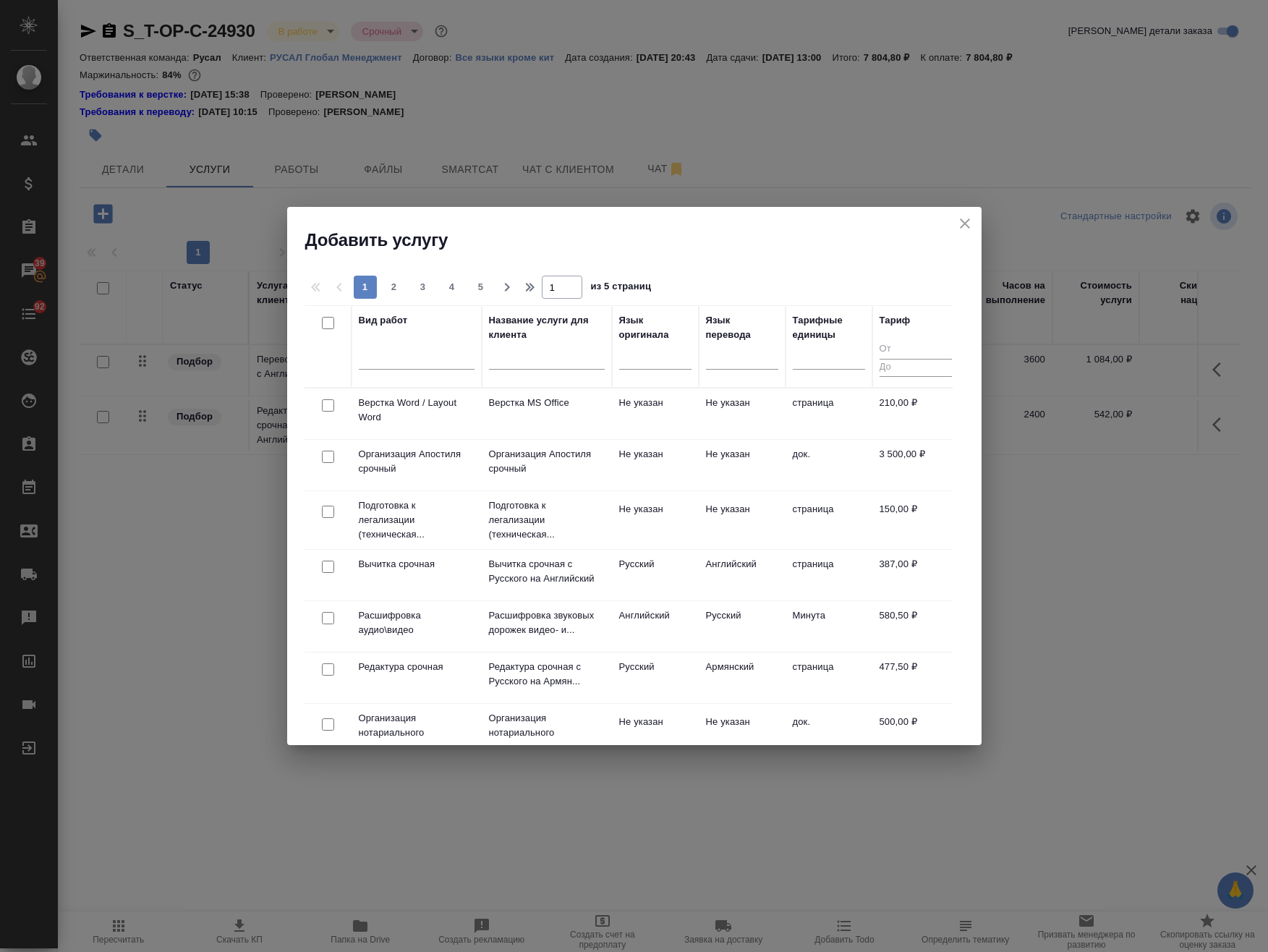
click at [487, 418] on td "Верстка MS Office" at bounding box center [546, 413] width 130 height 51
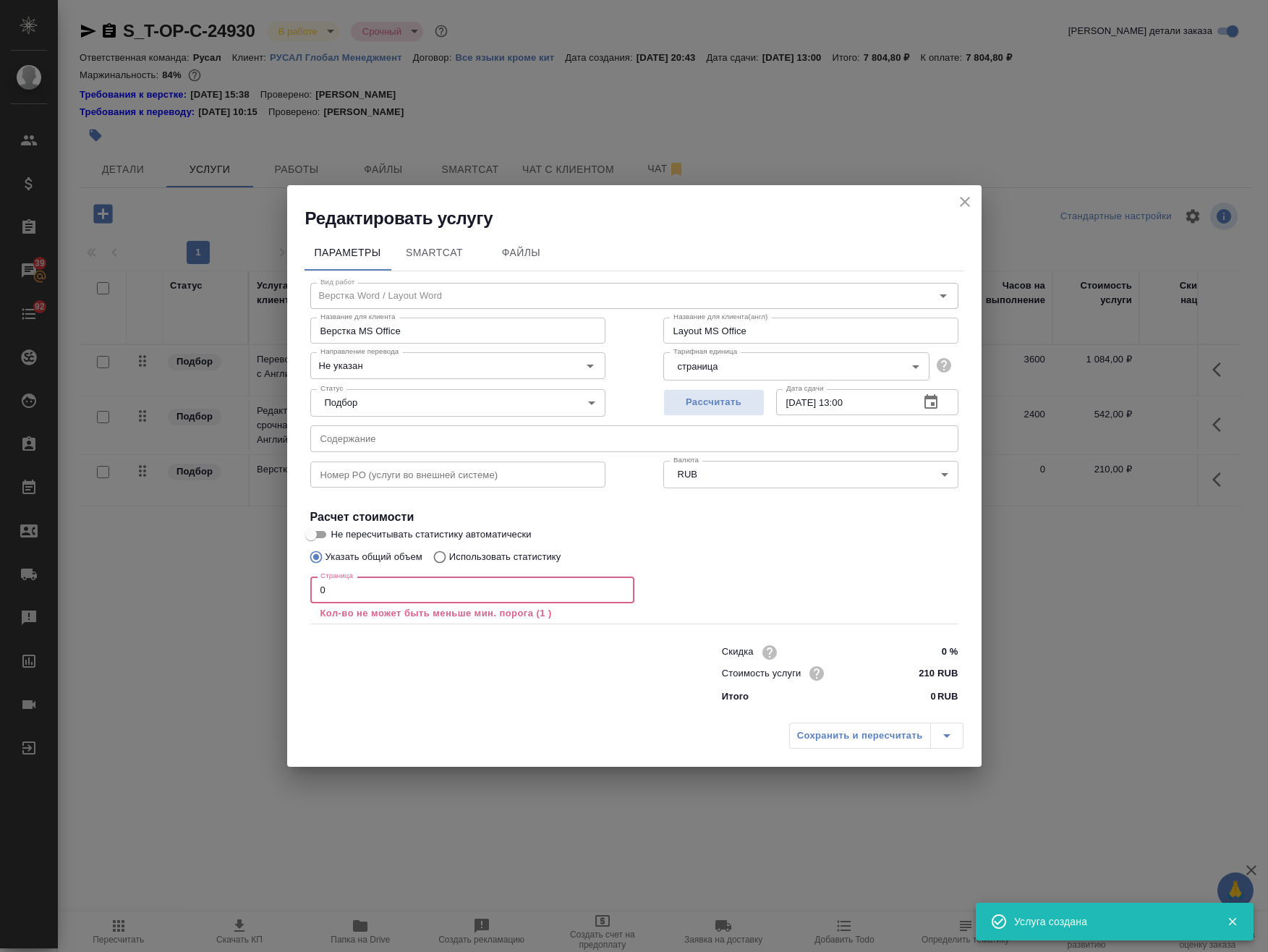
drag, startPoint x: 337, startPoint y: 598, endPoint x: 260, endPoint y: 615, distance: 78.9
click at [246, 601] on div "Редактировать услугу Параметры SmartCat Файлы Вид работ Верстка Word / Layout W…" at bounding box center [634, 476] width 1268 height 952
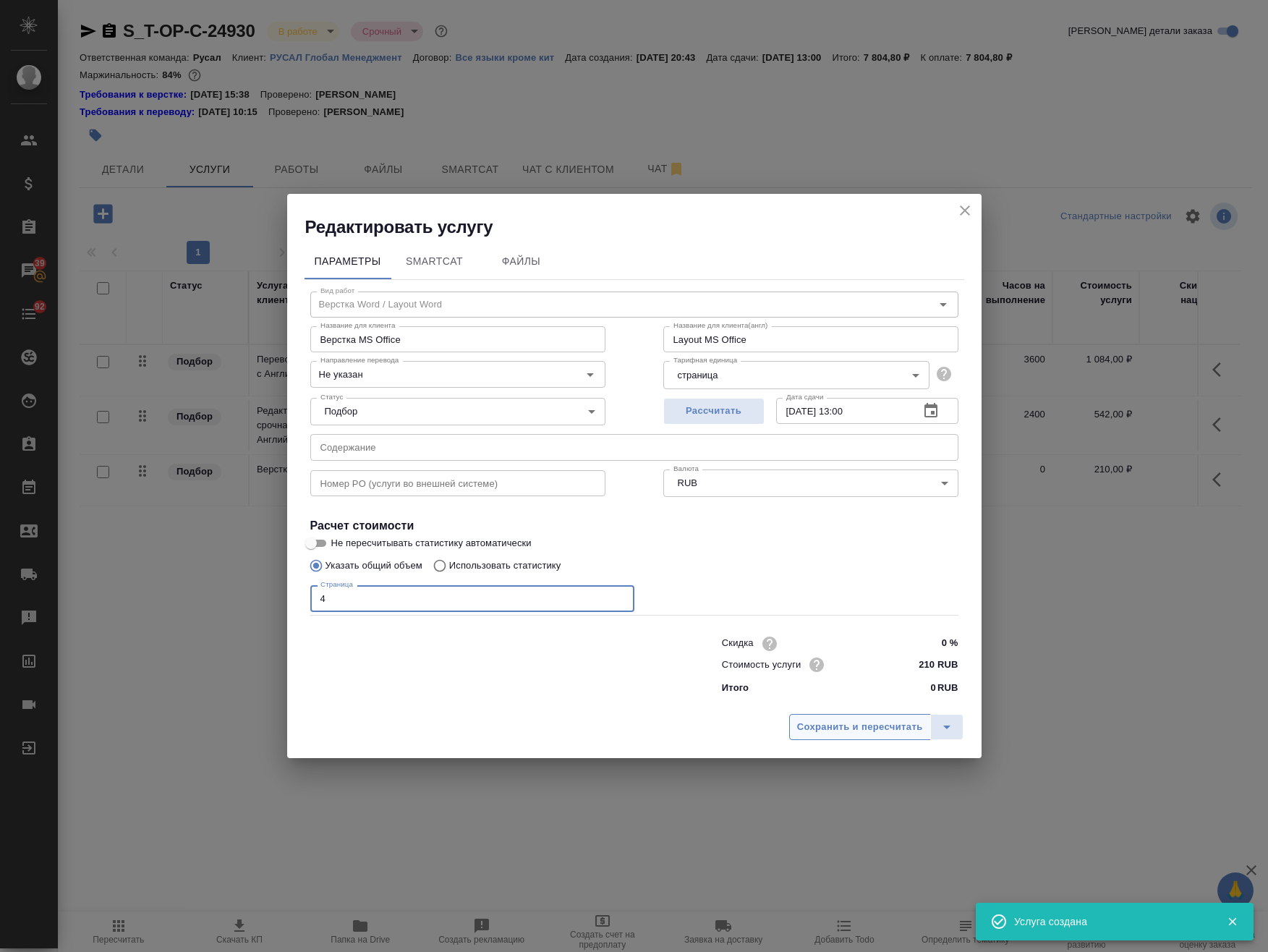
type input "4"
click at [895, 729] on span "Сохранить и пересчитать" at bounding box center [860, 727] width 126 height 16
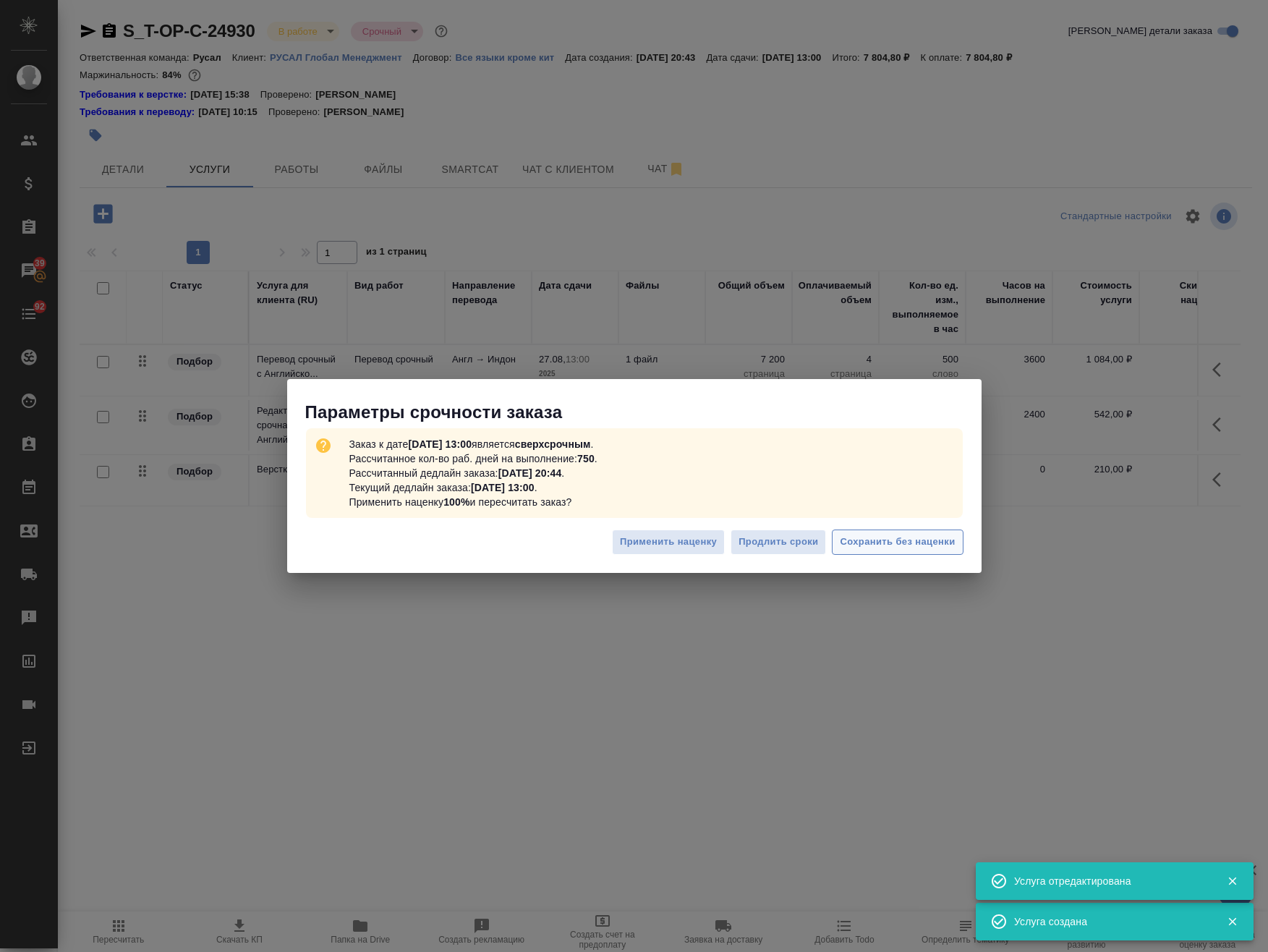
click at [913, 538] on span "Сохранить без наценки" at bounding box center [898, 541] width 115 height 16
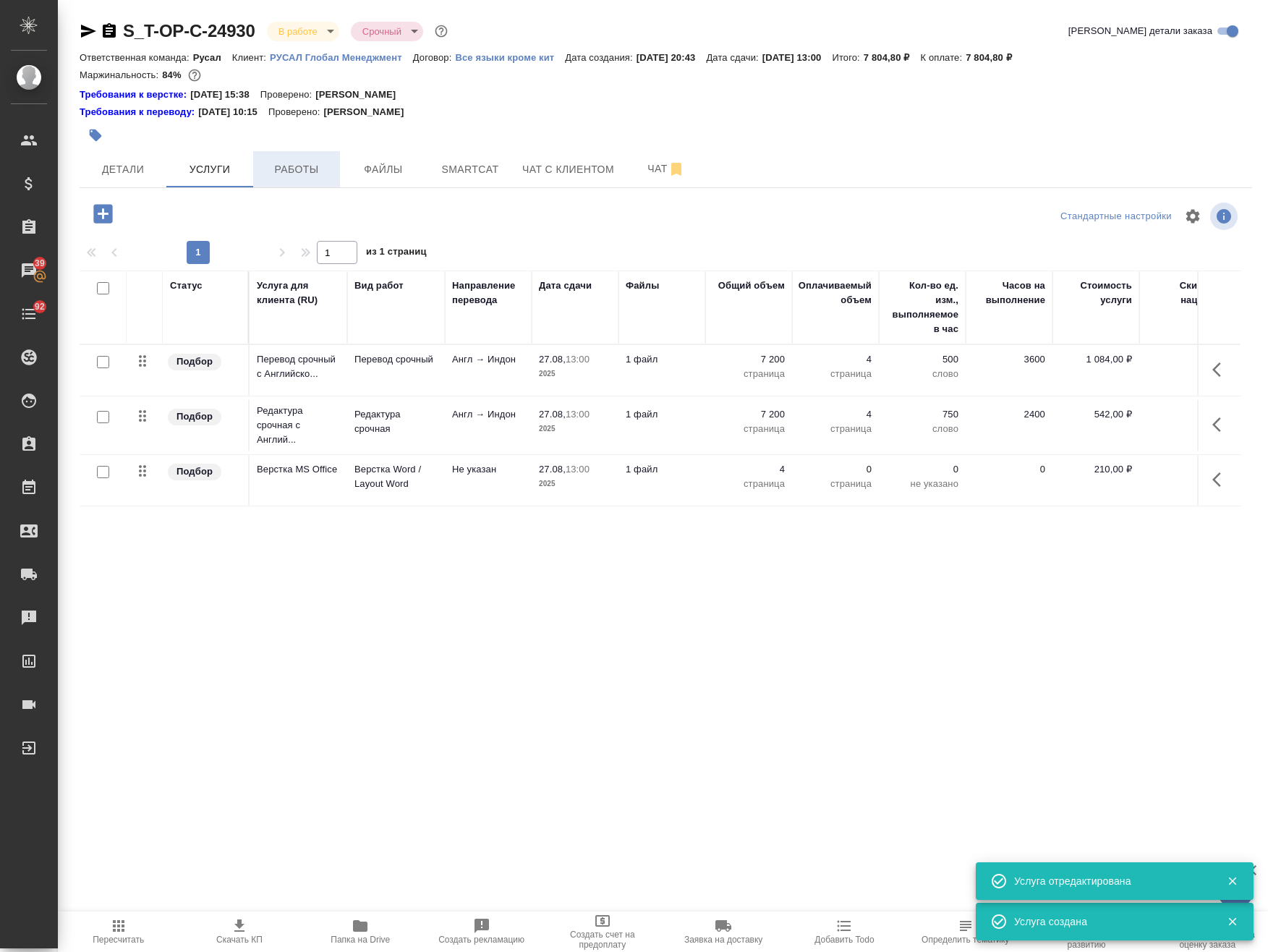
click at [306, 168] on div "S_T-OP-C-24930 В работе inProgress Срочный urgent Кратко детали заказа Ответств…" at bounding box center [666, 407] width 1189 height 813
click at [306, 167] on span "Работы" at bounding box center [296, 169] width 69 height 18
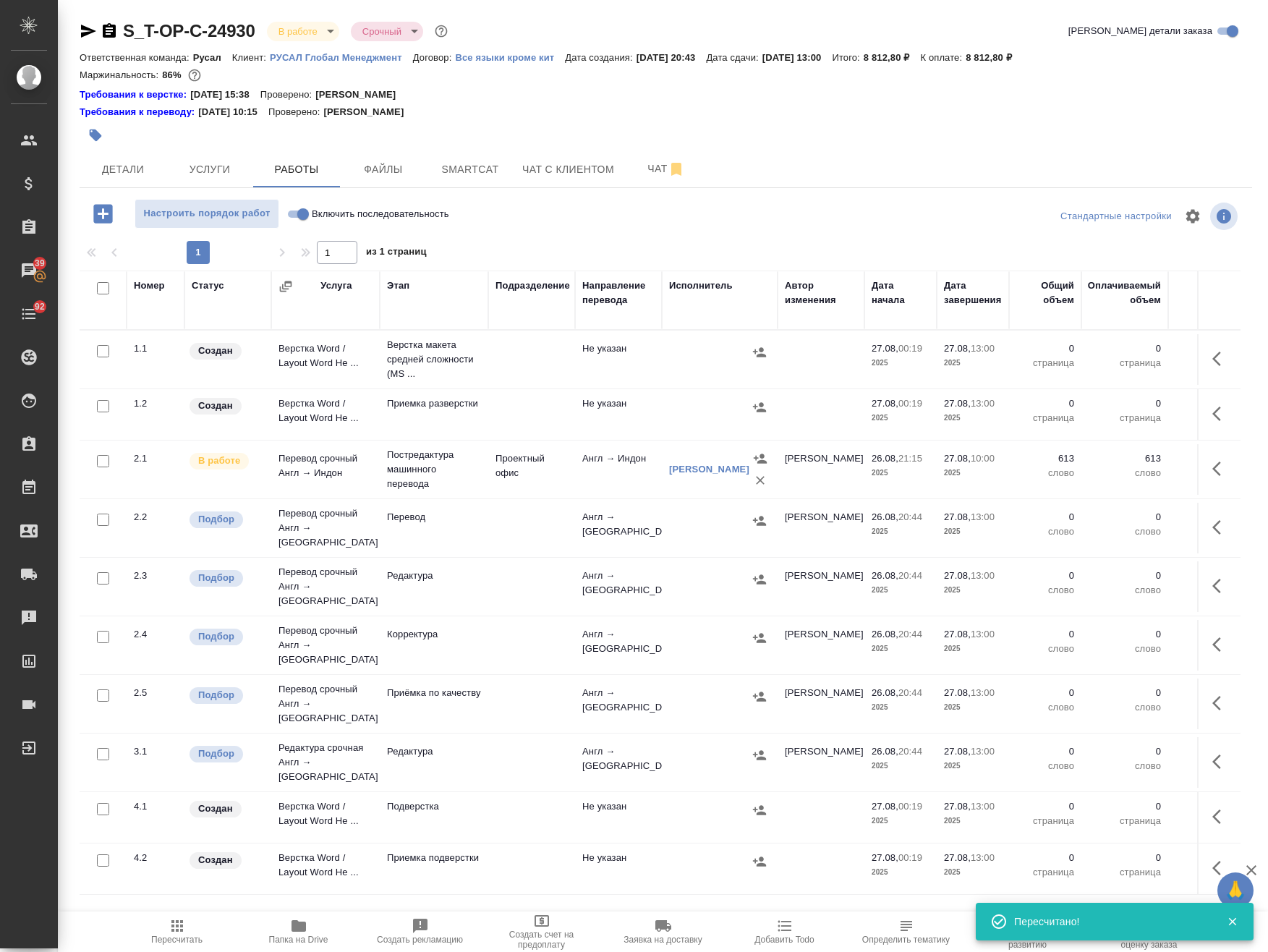
click at [1213, 358] on icon "button" at bounding box center [1221, 358] width 17 height 17
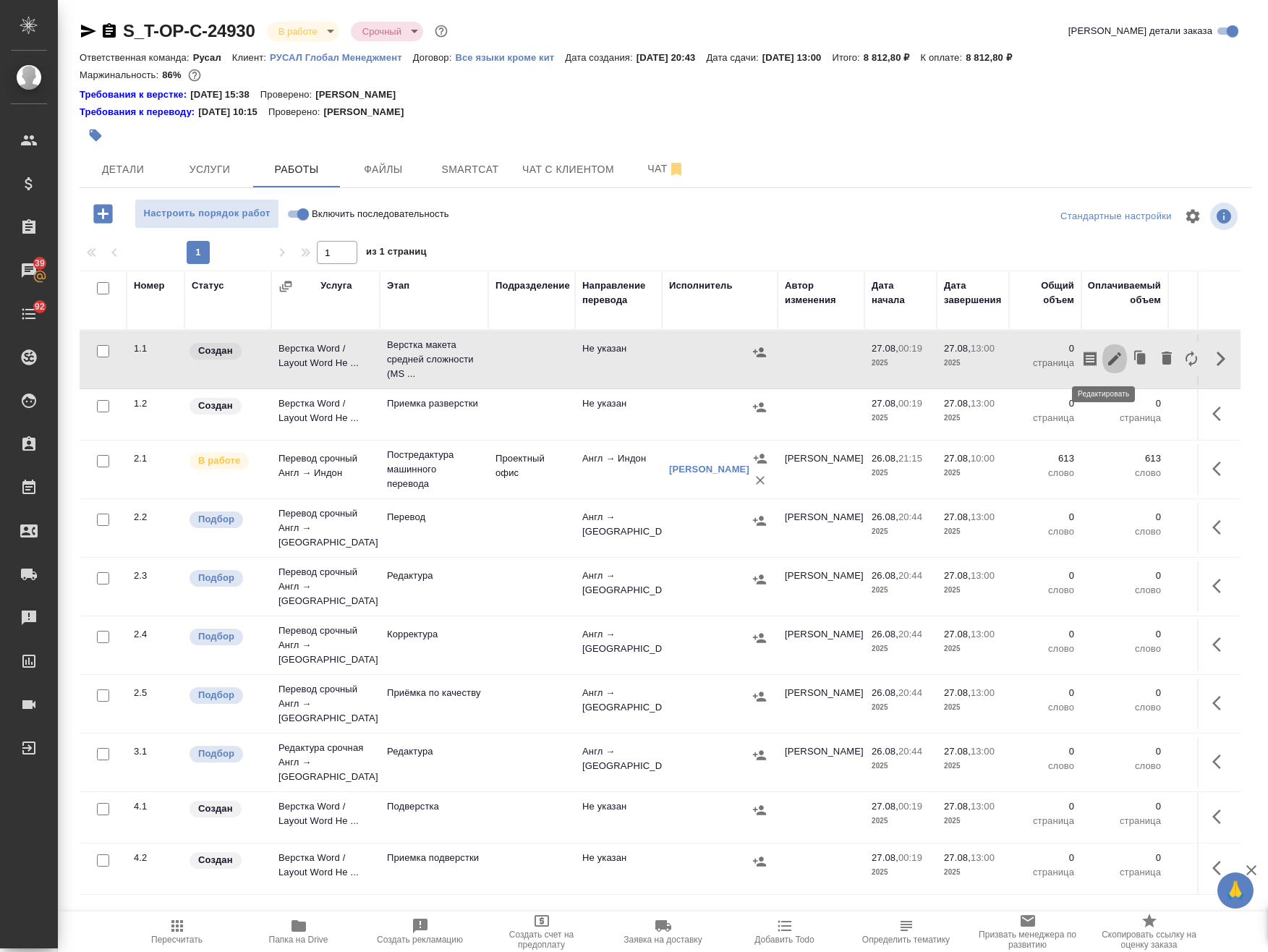
click at [1108, 358] on icon "button" at bounding box center [1114, 358] width 13 height 13
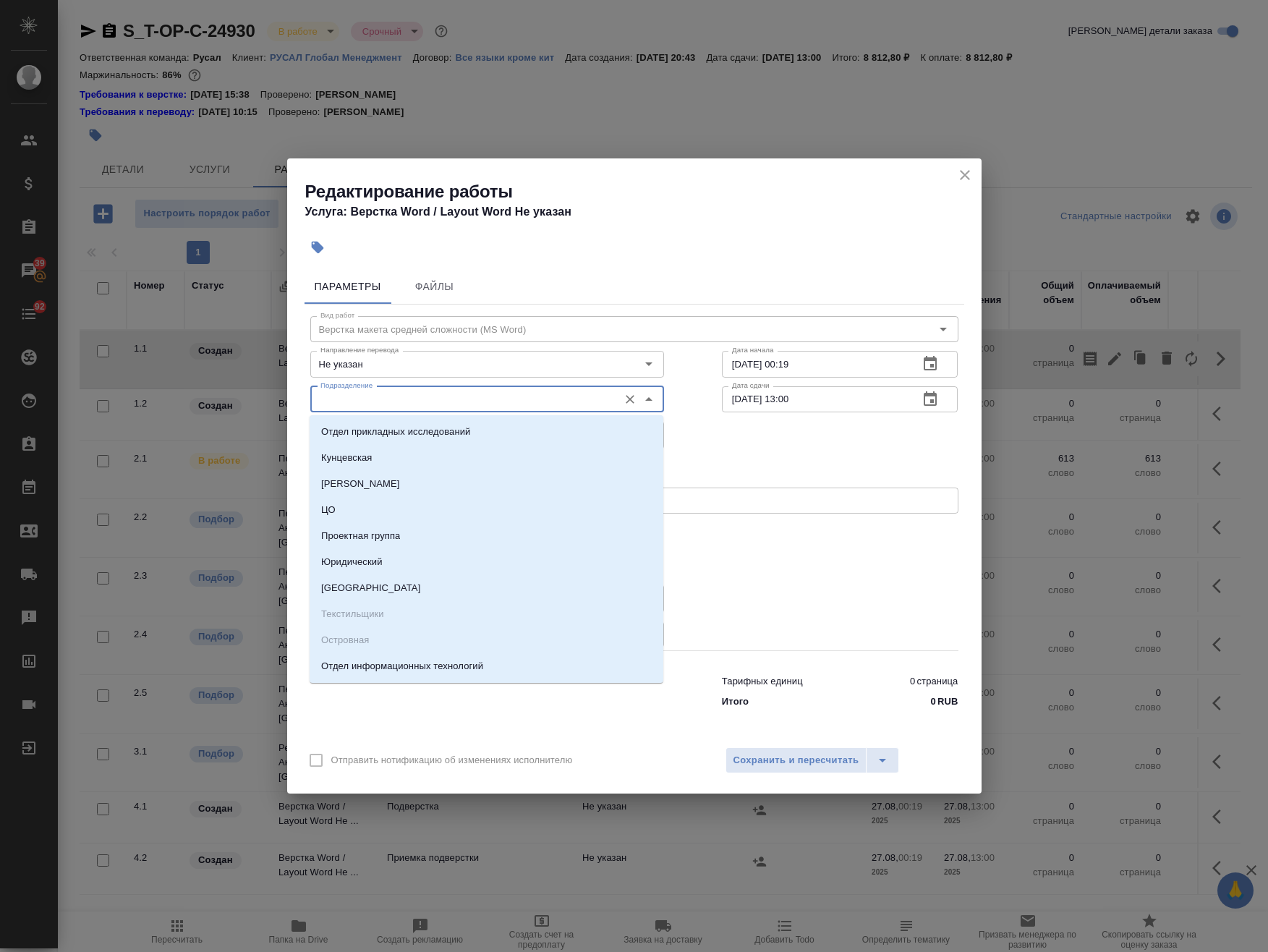
click at [387, 400] on input "Подразделение" at bounding box center [463, 399] width 297 height 17
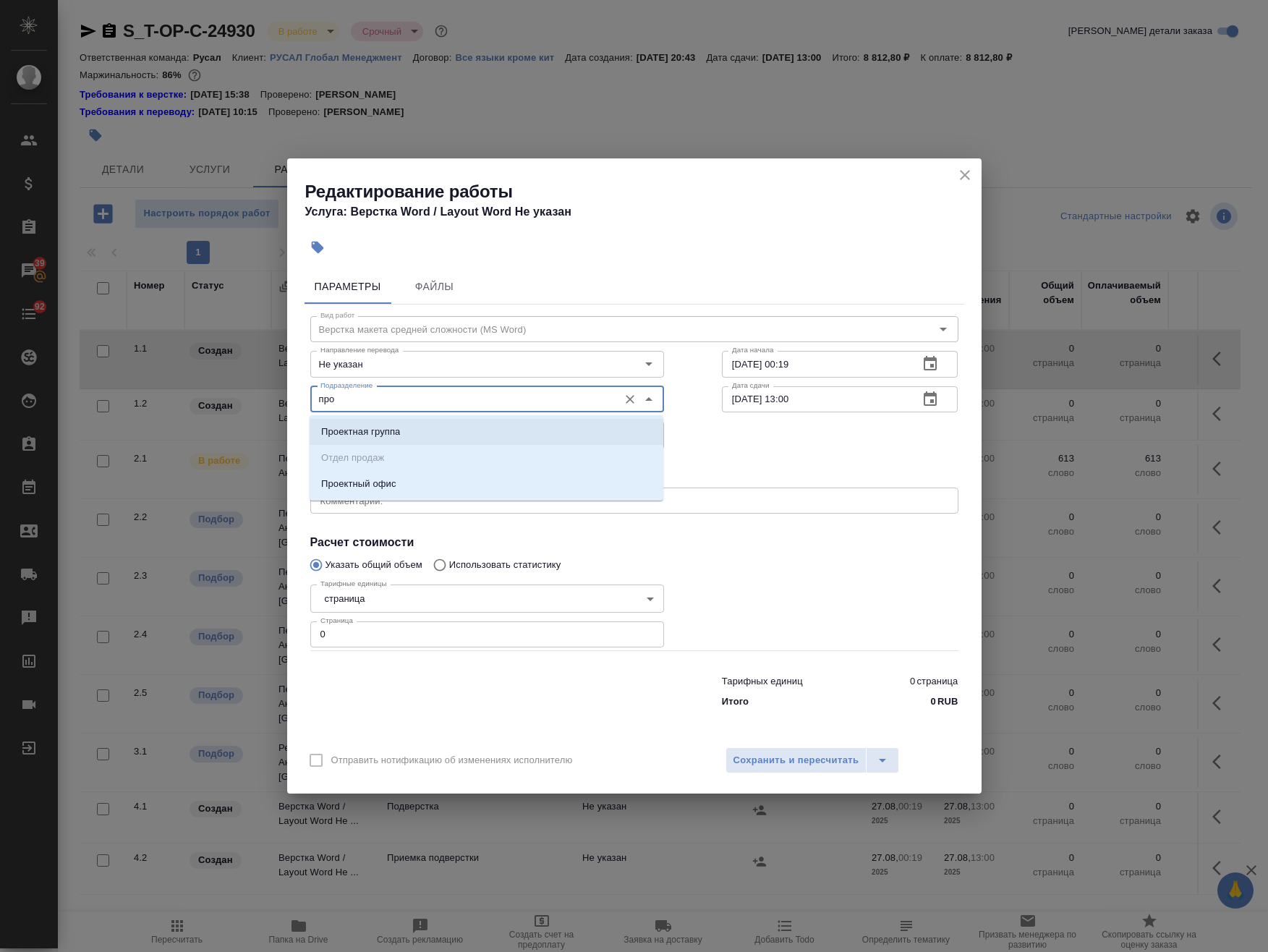
drag, startPoint x: 510, startPoint y: 403, endPoint x: 469, endPoint y: 402, distance: 41.0
click at [506, 403] on input "про" at bounding box center [463, 399] width 297 height 17
drag, startPoint x: 399, startPoint y: 400, endPoint x: 118, endPoint y: 371, distance: 282.5
click at [118, 371] on div "Редактирование работы Услуга: Верстка Word / Layout Word Не указан Параметры Фа…" at bounding box center [634, 476] width 1268 height 952
click at [474, 481] on li "DTPspecialists" at bounding box center [486, 483] width 354 height 26
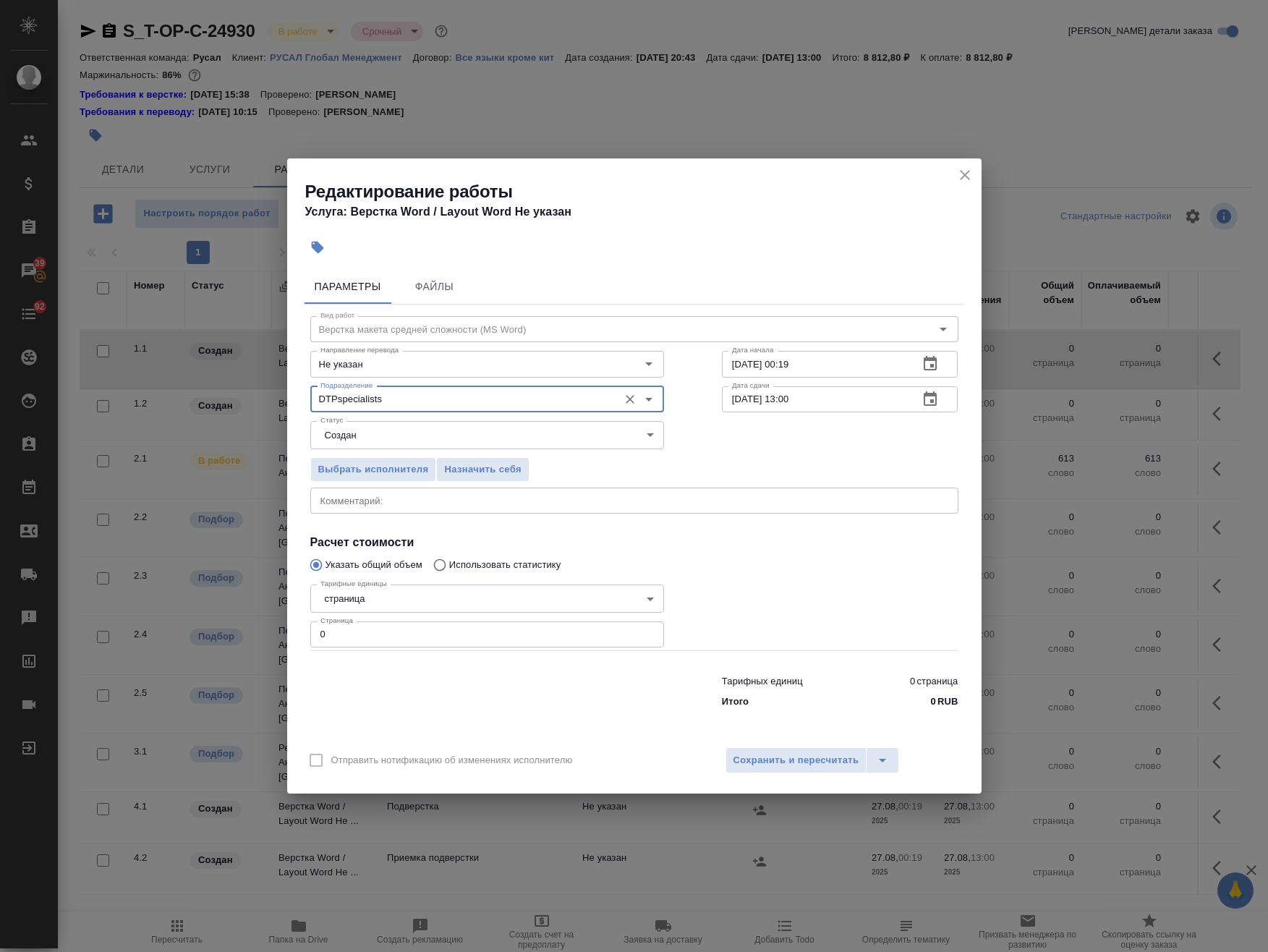
type input "DTPspecialists"
drag, startPoint x: 826, startPoint y: 368, endPoint x: 782, endPoint y: 371, distance: 44.1
click at [783, 368] on input "27.08.2025 00:19" at bounding box center [814, 363] width 186 height 26
type input "[DATE] 10:00"
click at [282, 644] on div "Редактирование работы Услуга: Верстка Word / Layout Word Не указан Параметры Фа…" at bounding box center [634, 476] width 1268 height 952
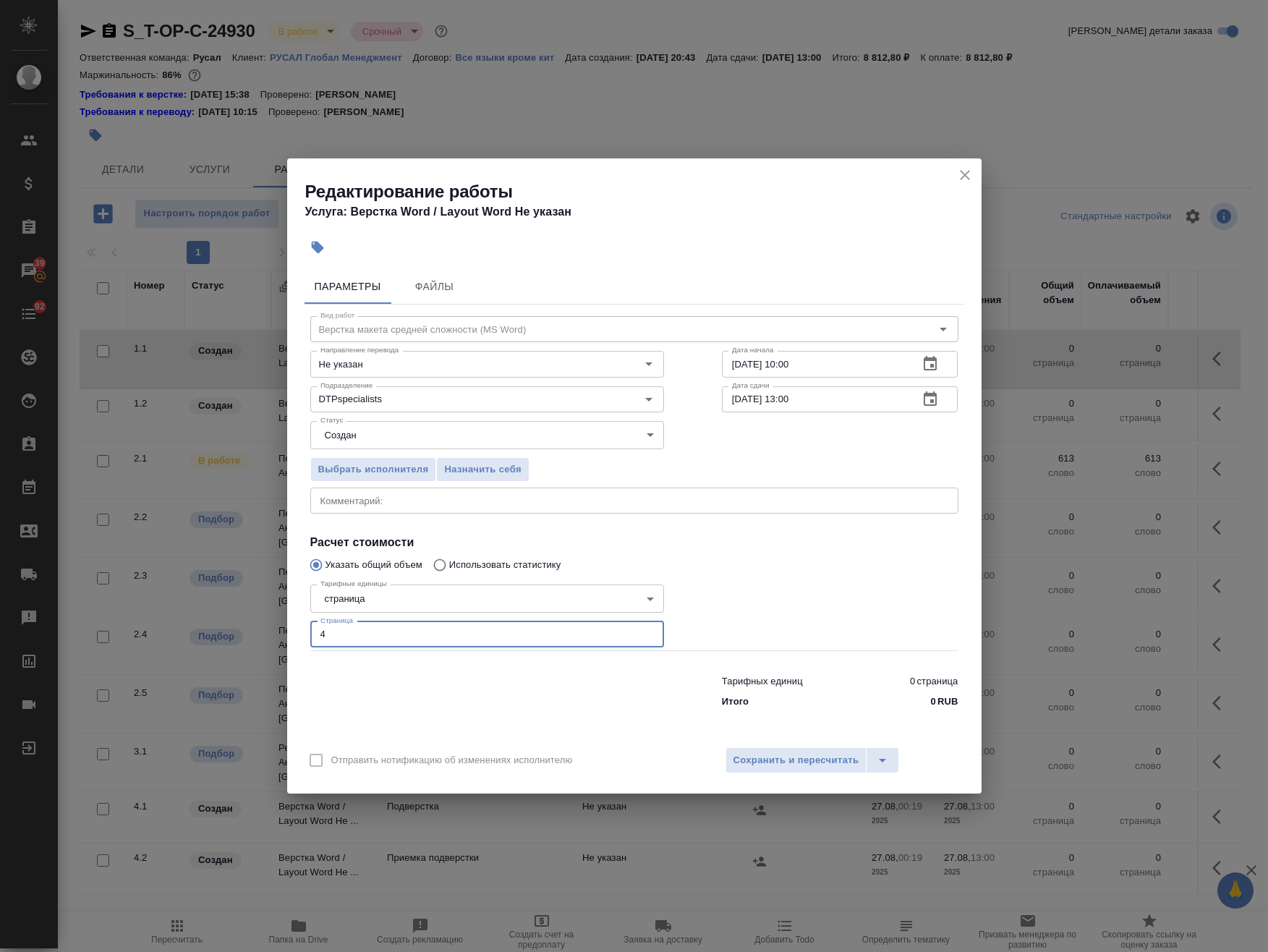
type input "4"
click at [374, 500] on textarea at bounding box center [634, 501] width 628 height 11
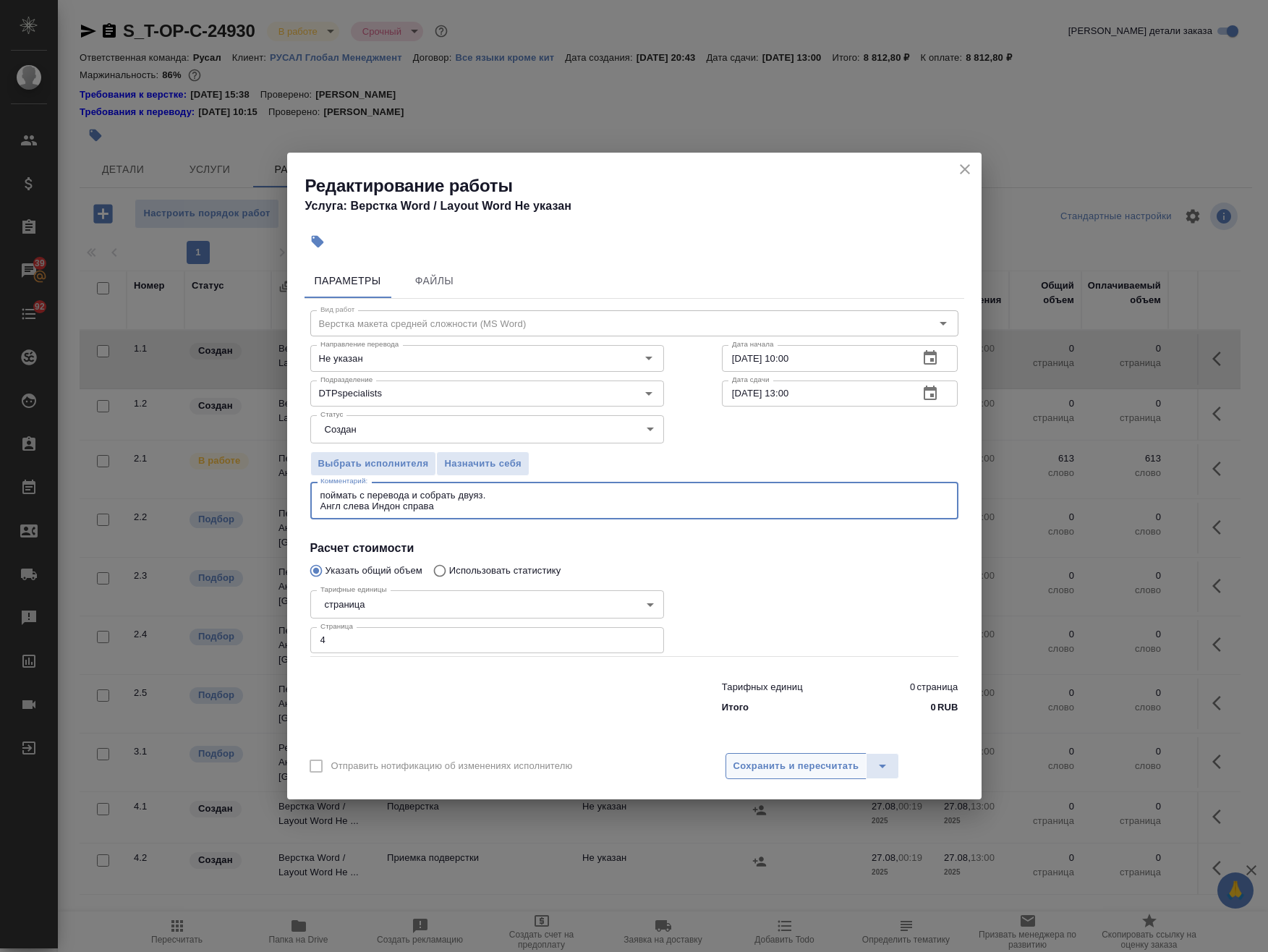
type textarea "поймать с перевода и собрать двуяз. Англ слева Индон справа"
click at [812, 772] on span "Сохранить и пересчитать" at bounding box center [796, 766] width 126 height 16
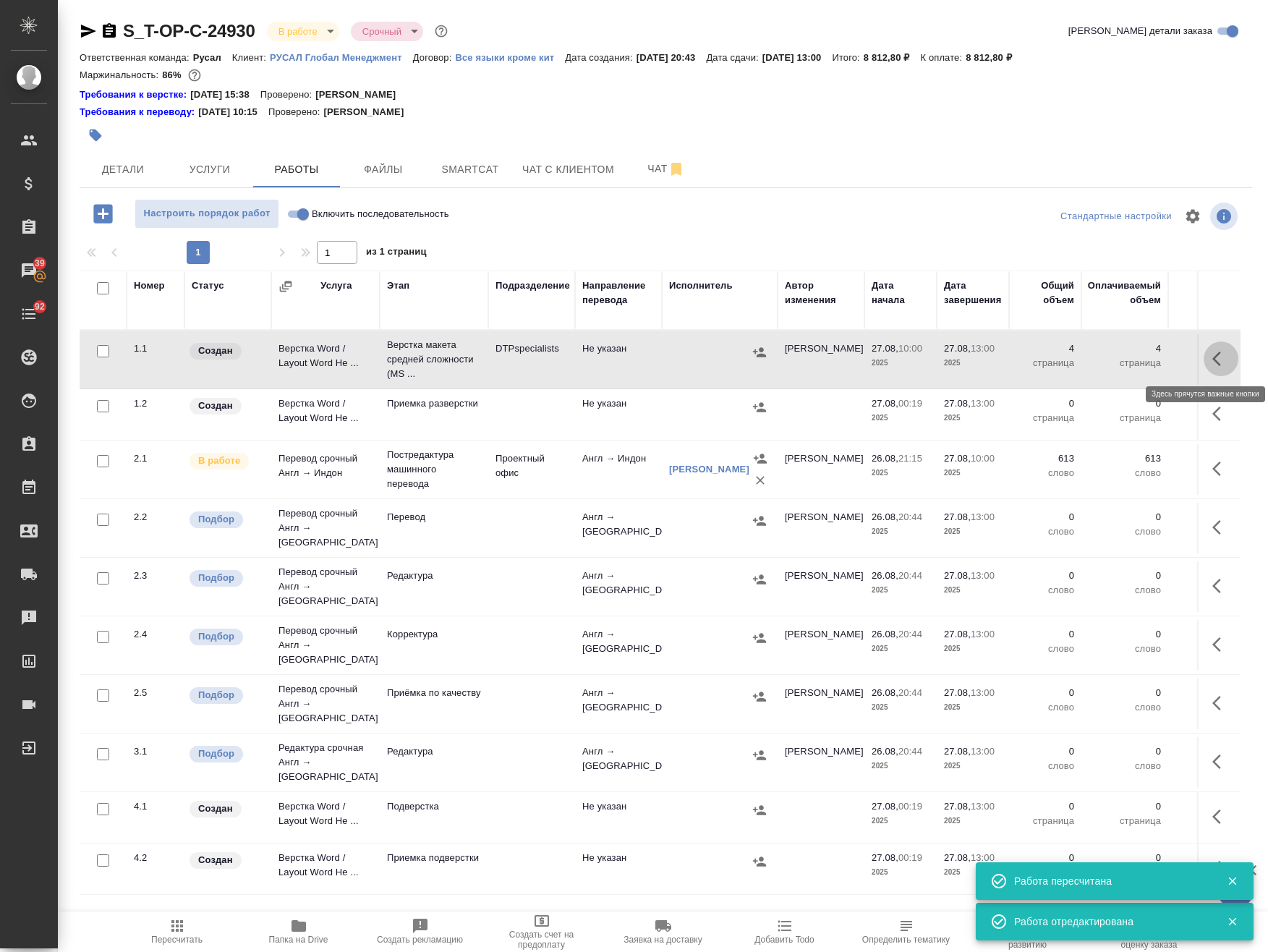
click at [1213, 353] on icon "button" at bounding box center [1217, 358] width 9 height 15
click at [1106, 359] on icon "button" at bounding box center [1114, 358] width 17 height 17
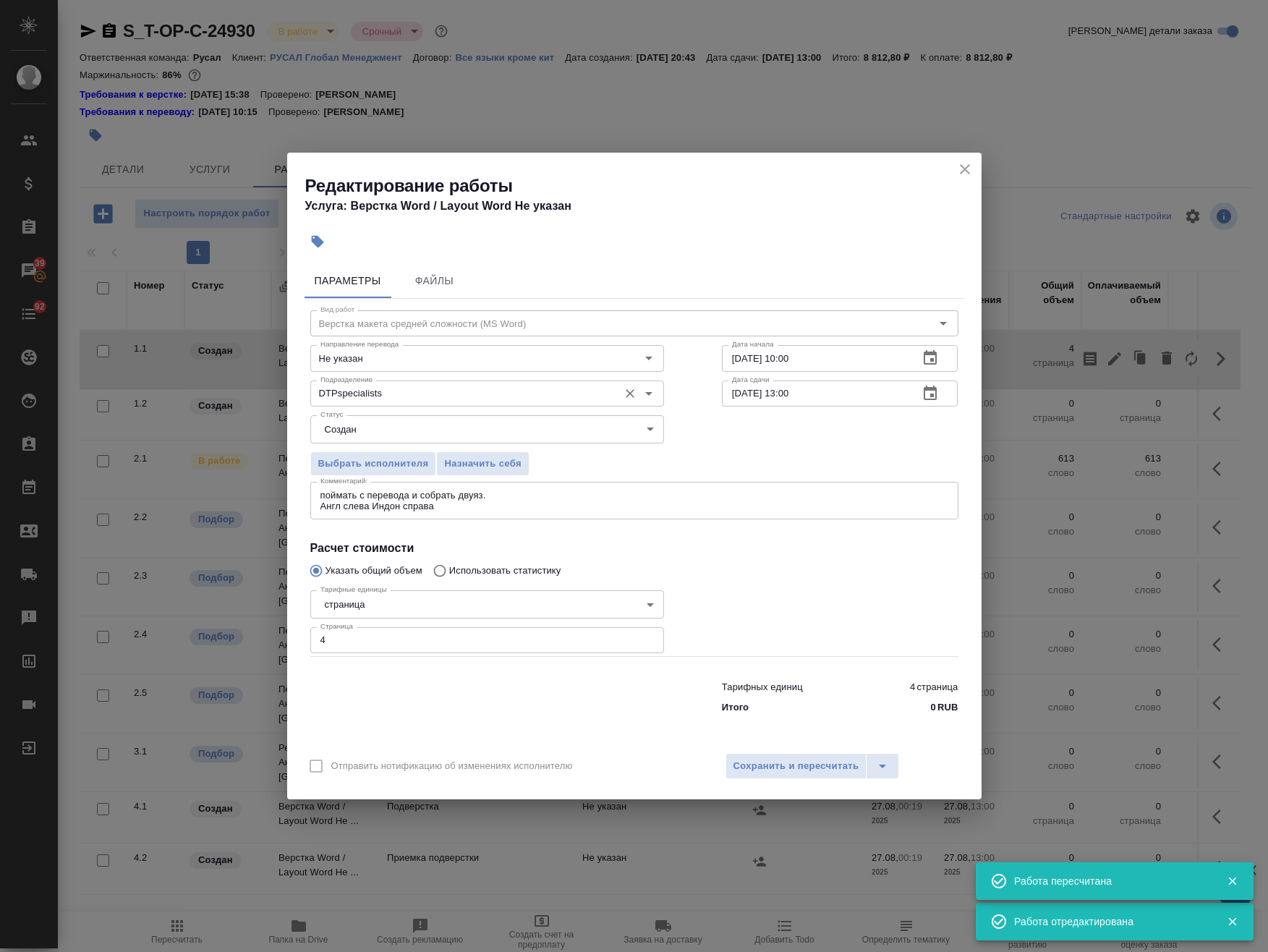
click at [392, 405] on div "DTPspecialists Подразделение" at bounding box center [487, 393] width 354 height 26
click at [364, 426] on body "🙏 .cls-1 fill:#fff; AWATERA Avdeenko Kirill Клиенты Спецификации Заказы 39 Чаты…" at bounding box center [634, 476] width 1268 height 952
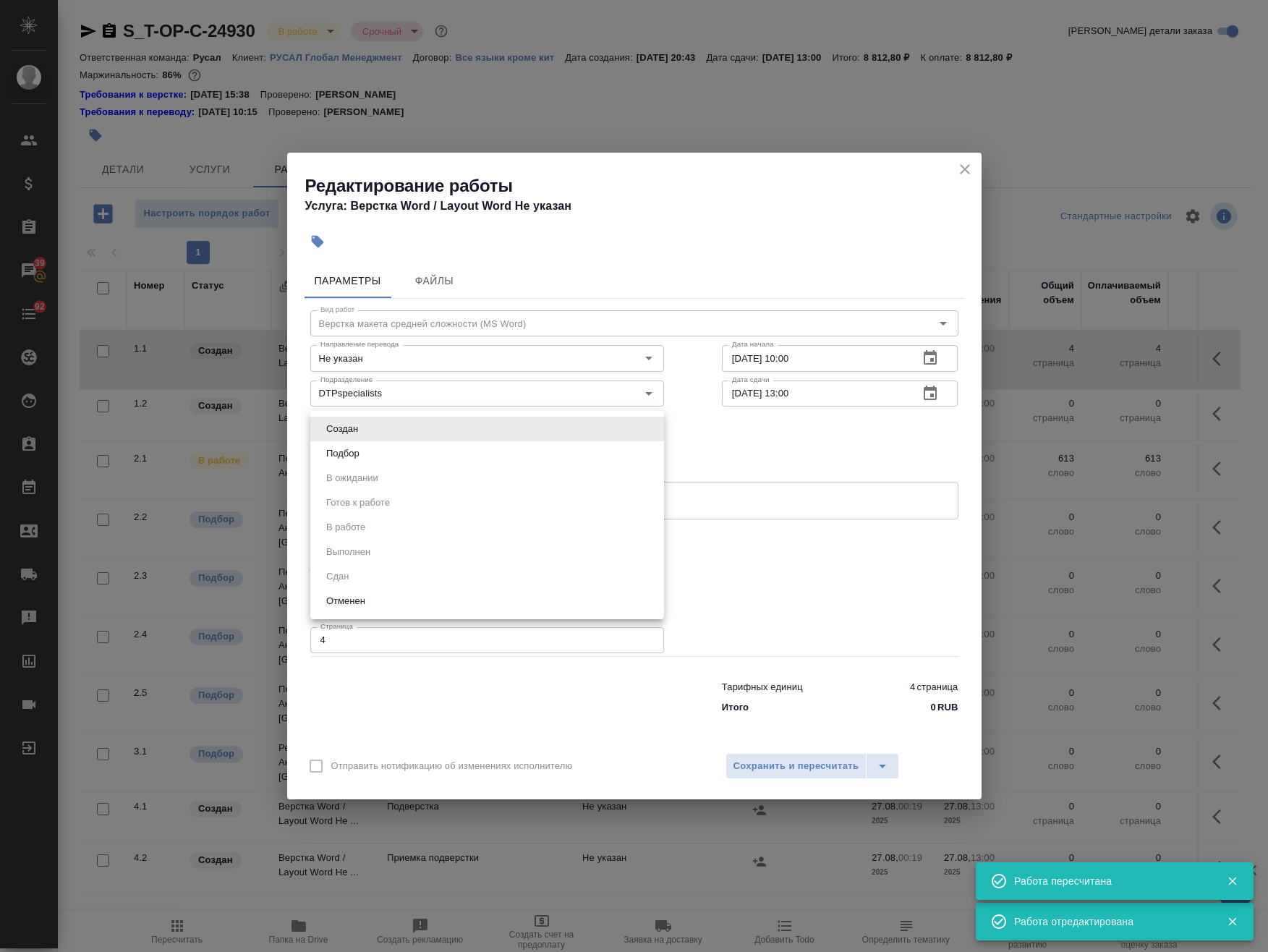
click at [355, 466] on ul "Создан Подбор В ожидании Готов к работе В работе Выполнен Сдан Отменен" at bounding box center [487, 514] width 354 height 208
click at [352, 453] on button "Подбор" at bounding box center [343, 453] width 42 height 16
type input "recruiting"
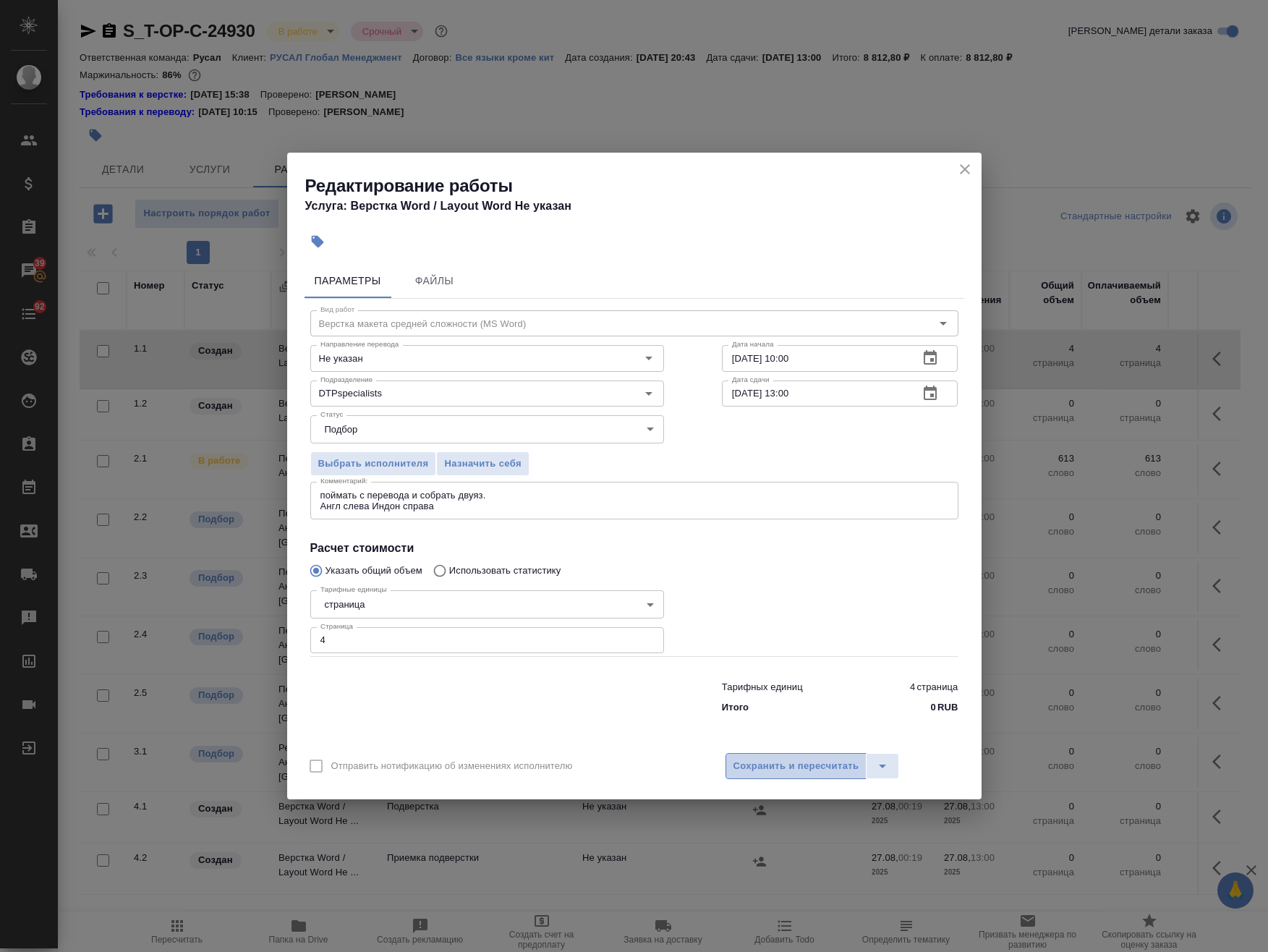
click at [795, 772] on span "Сохранить и пересчитать" at bounding box center [796, 766] width 126 height 16
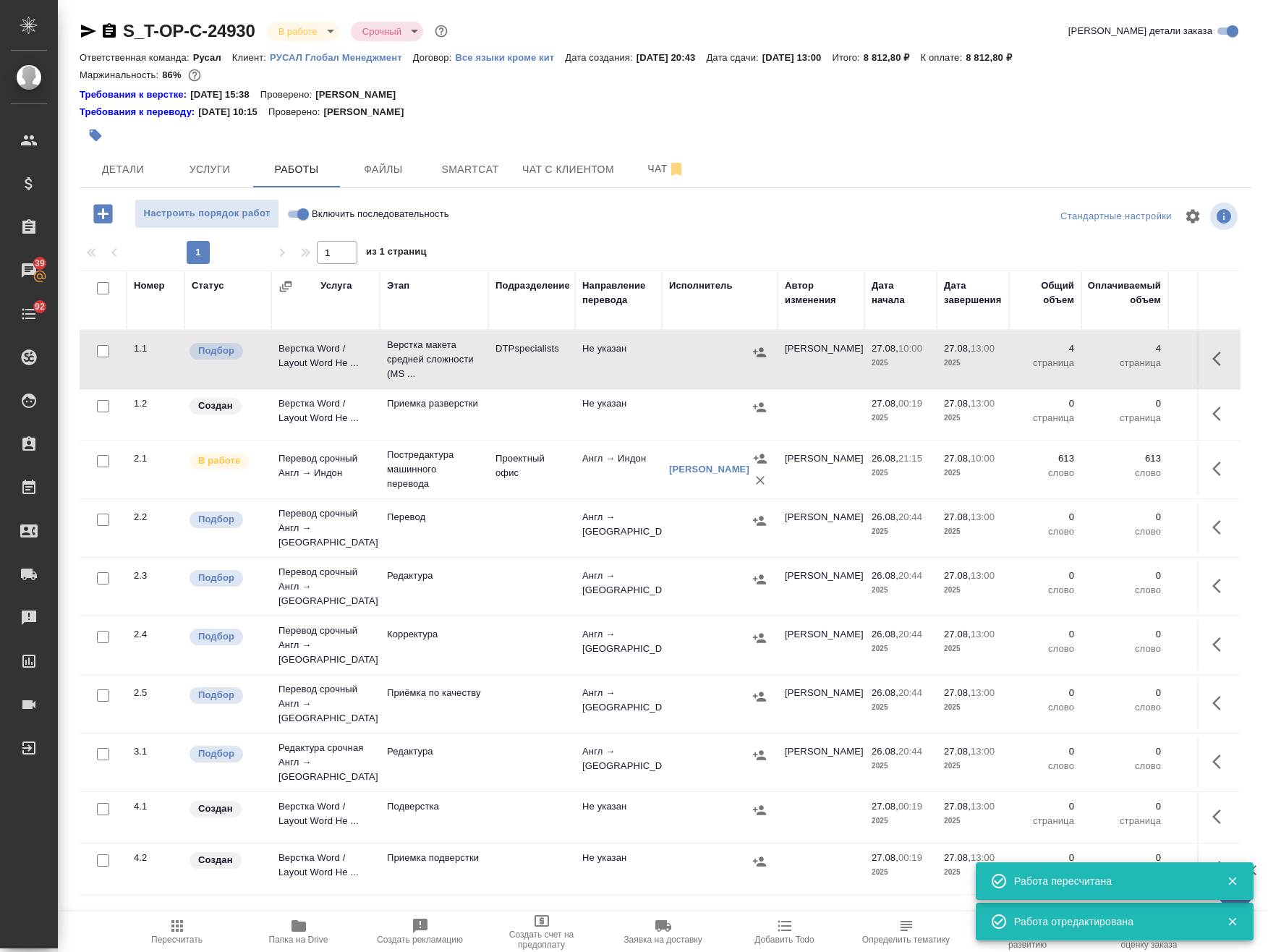
click at [542, 368] on td "DTPspecialists" at bounding box center [532, 359] width 87 height 51
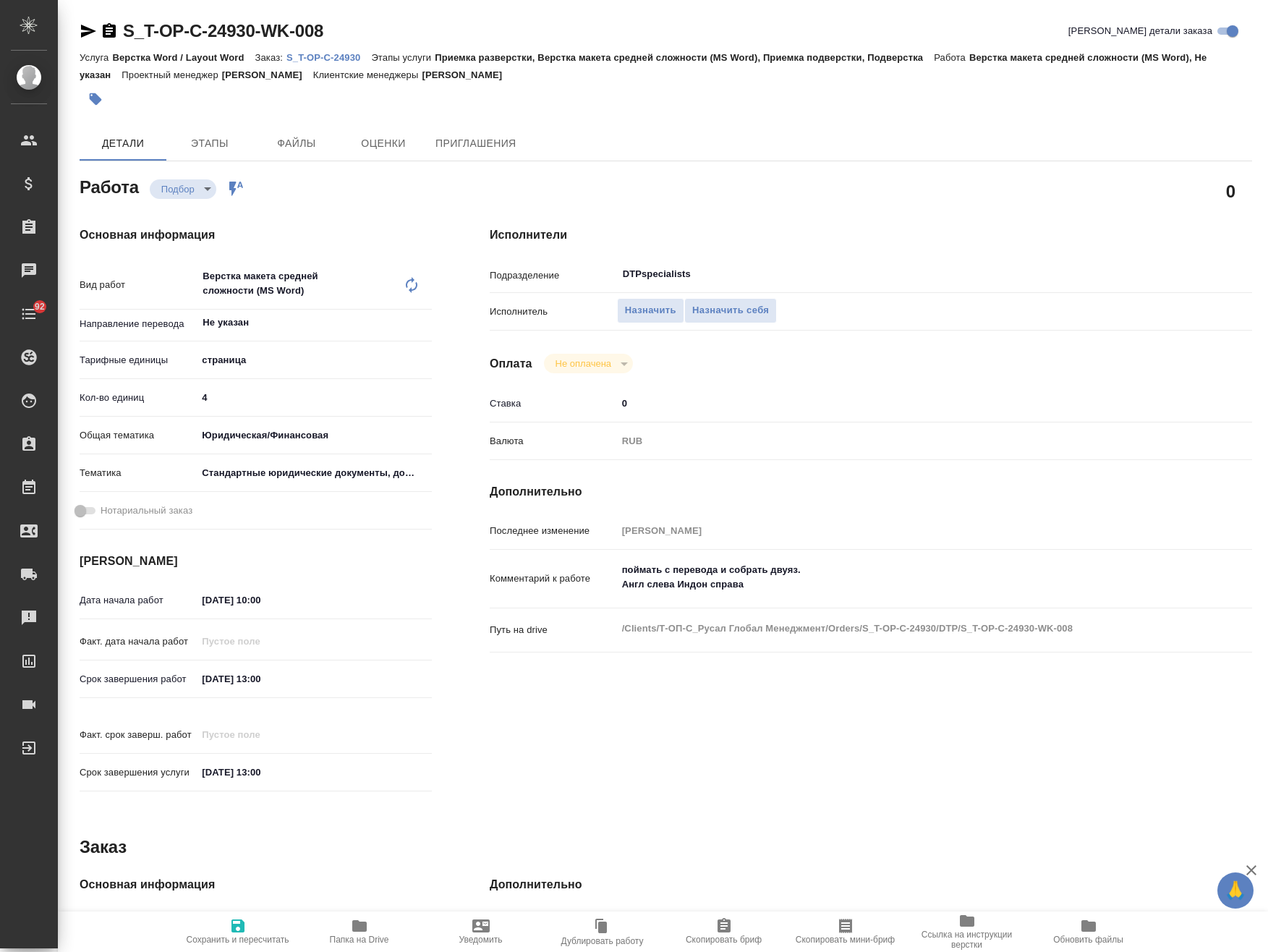
click at [90, 34] on icon "button" at bounding box center [88, 31] width 17 height 17
